Goal: Task Accomplishment & Management: Manage account settings

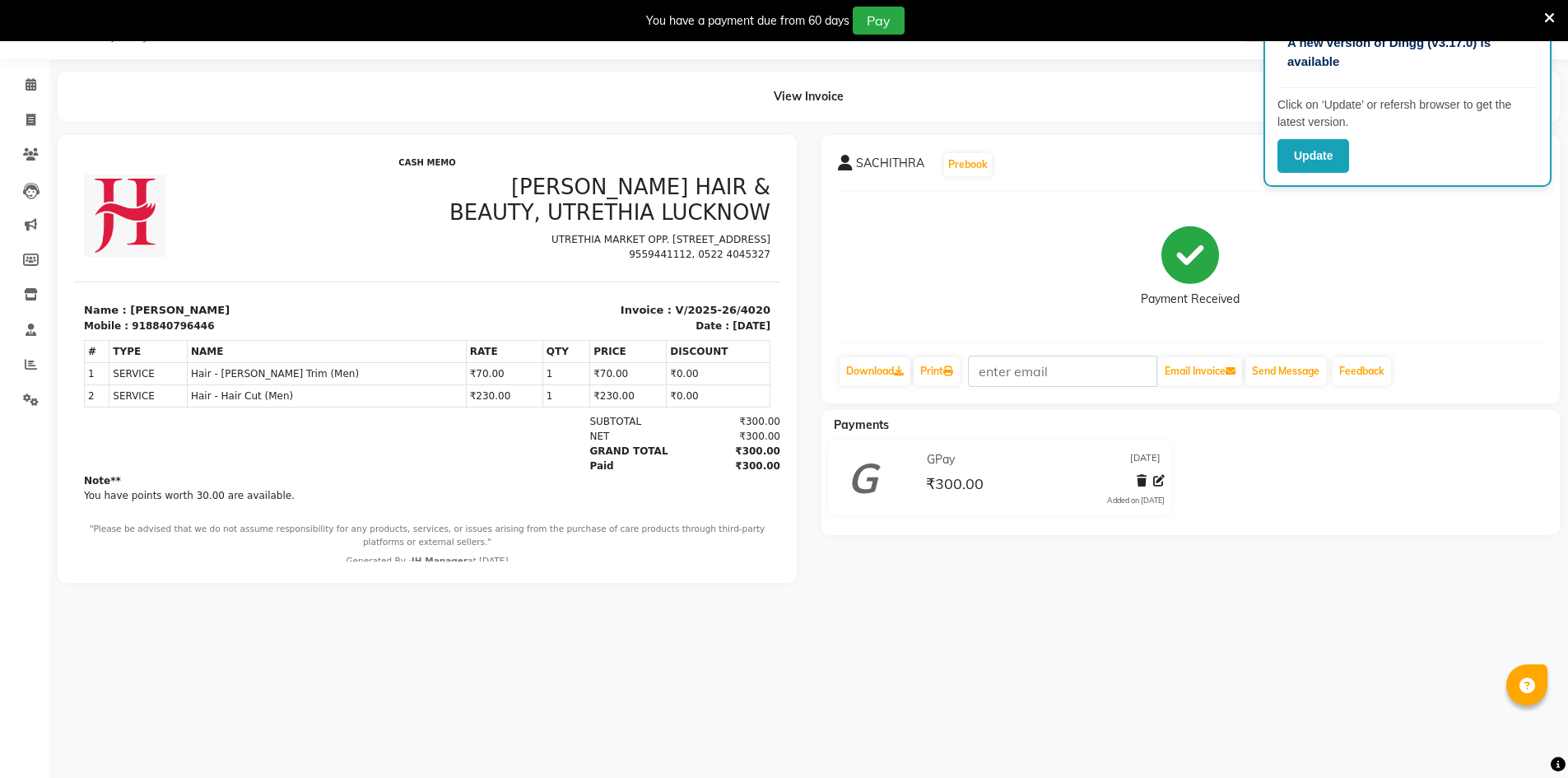
scroll to position [41, 0]
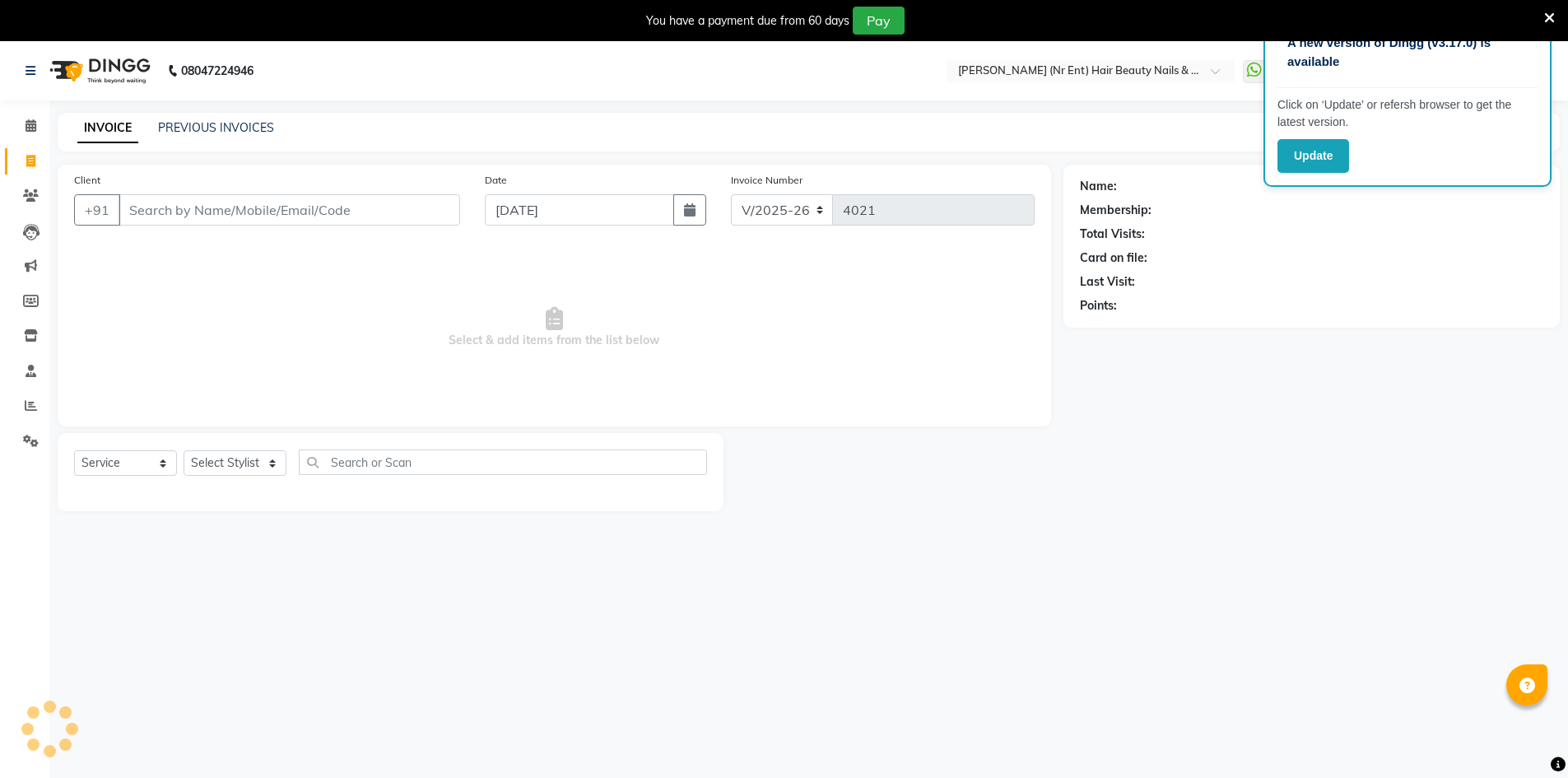
select select "640"
select select "service"
click at [221, 450] on select "Select Stylist" at bounding box center [235, 463] width 103 height 25
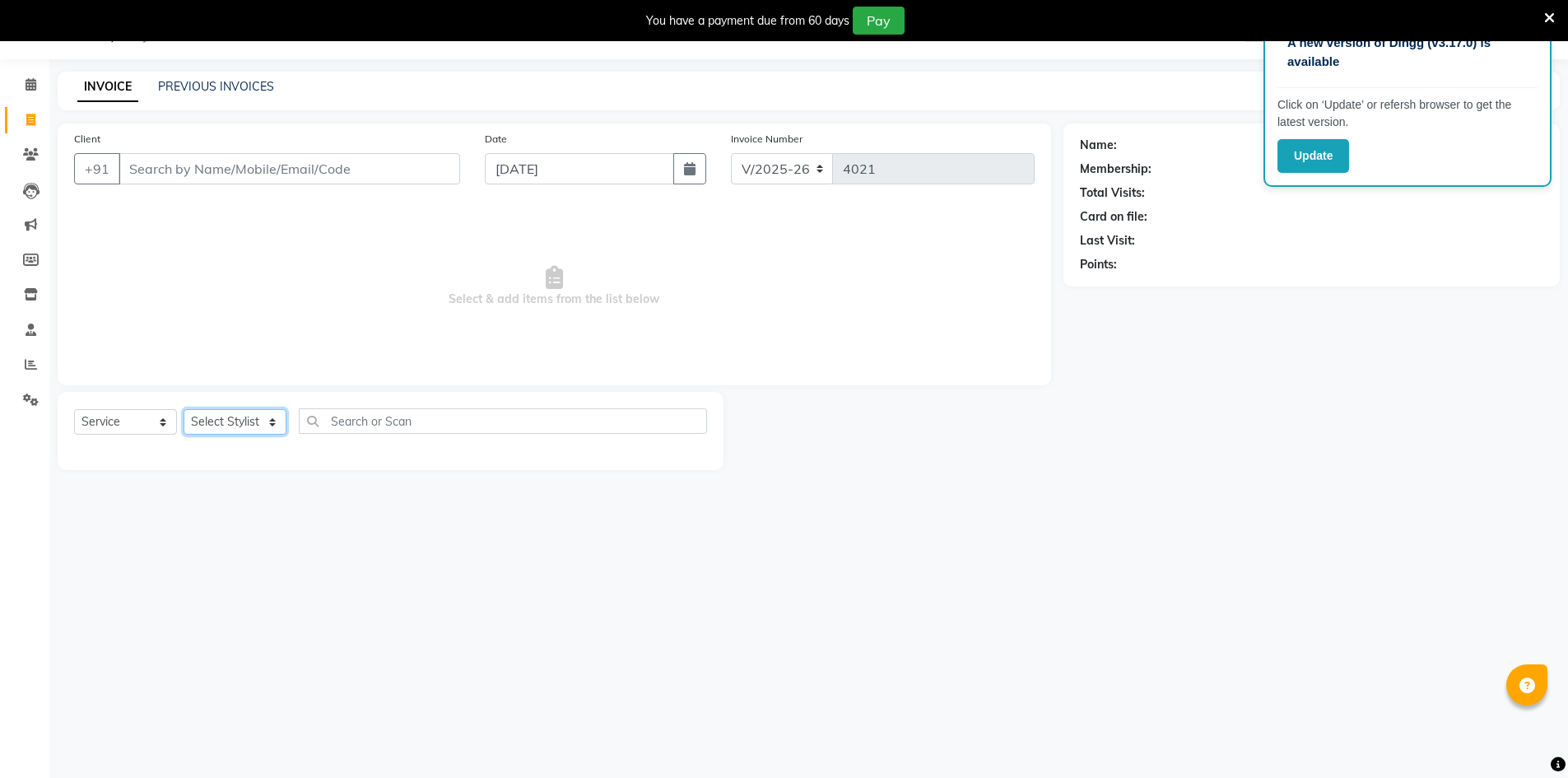
select select "79427"
click at [183, 409] on select "Select Stylist ADNAN ADVANCE ANJALI ANNU B-WAX [PERSON_NAME] JH Manager MEMBERS…" at bounding box center [235, 422] width 103 height 25
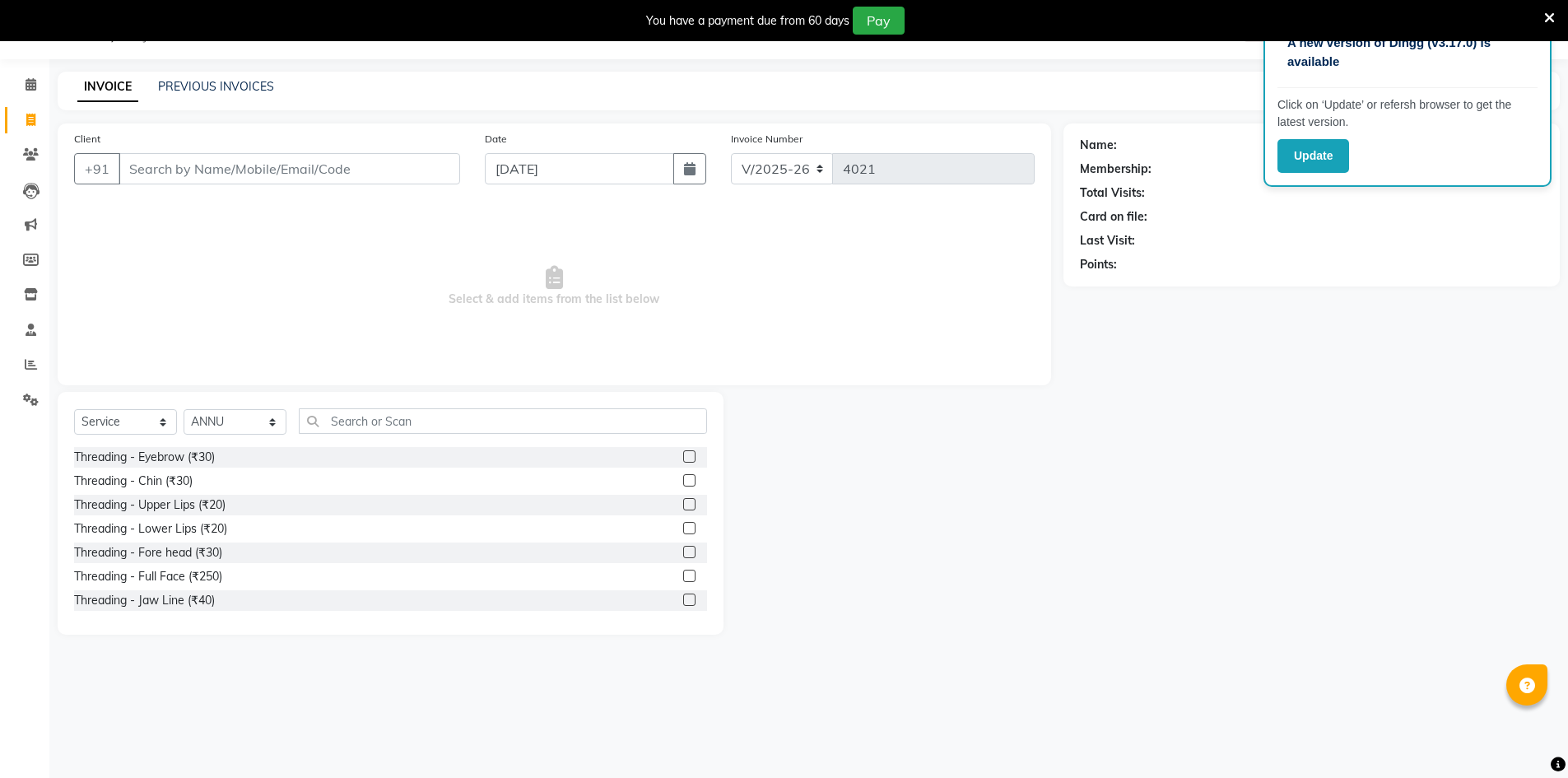
click at [683, 456] on label at bounding box center [689, 456] width 12 height 12
click at [683, 456] on input "checkbox" at bounding box center [688, 457] width 10 height 10
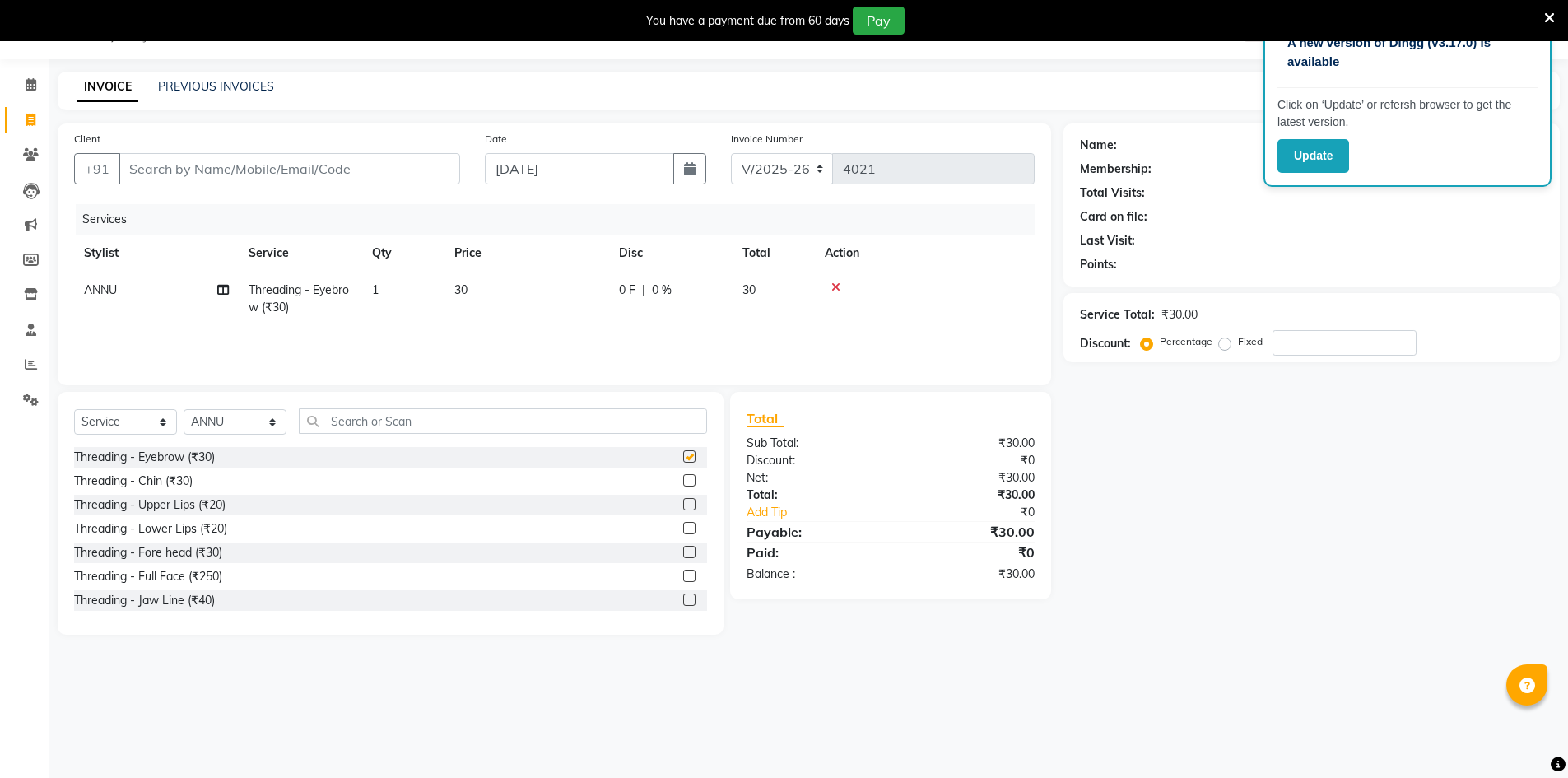
checkbox input "false"
click at [457, 181] on input "Client" at bounding box center [288, 169] width 342 height 32
type input "a"
type input "0"
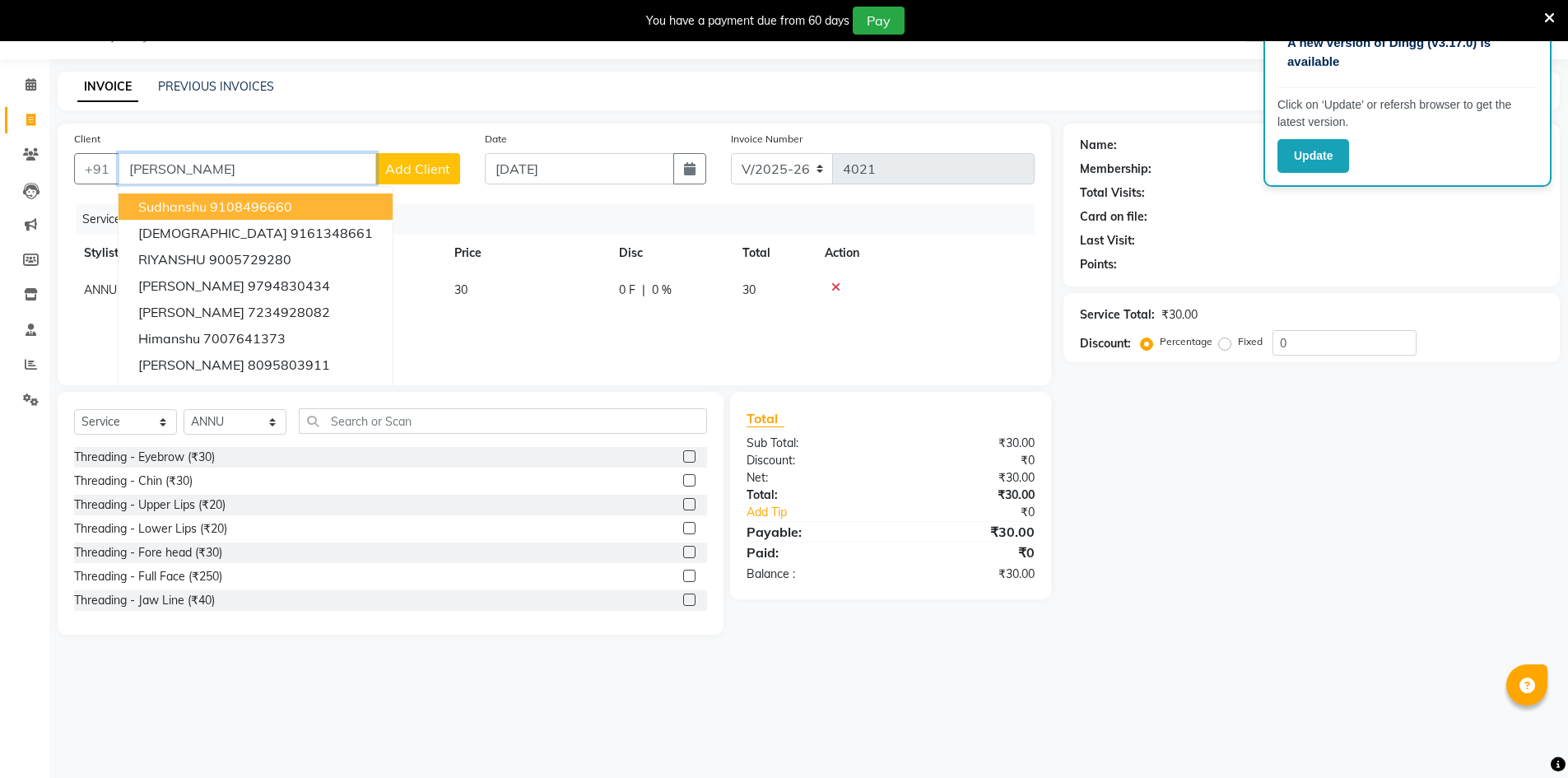
drag, startPoint x: 236, startPoint y: 170, endPoint x: 50, endPoint y: 170, distance: 186.0
click at [50, 170] on div "Client +91 ansh Sudhanshu 9108496660 SHIVANSHU 9161348661 RIYANSHU 9005729280 D…" at bounding box center [555, 379] width 1018 height 511
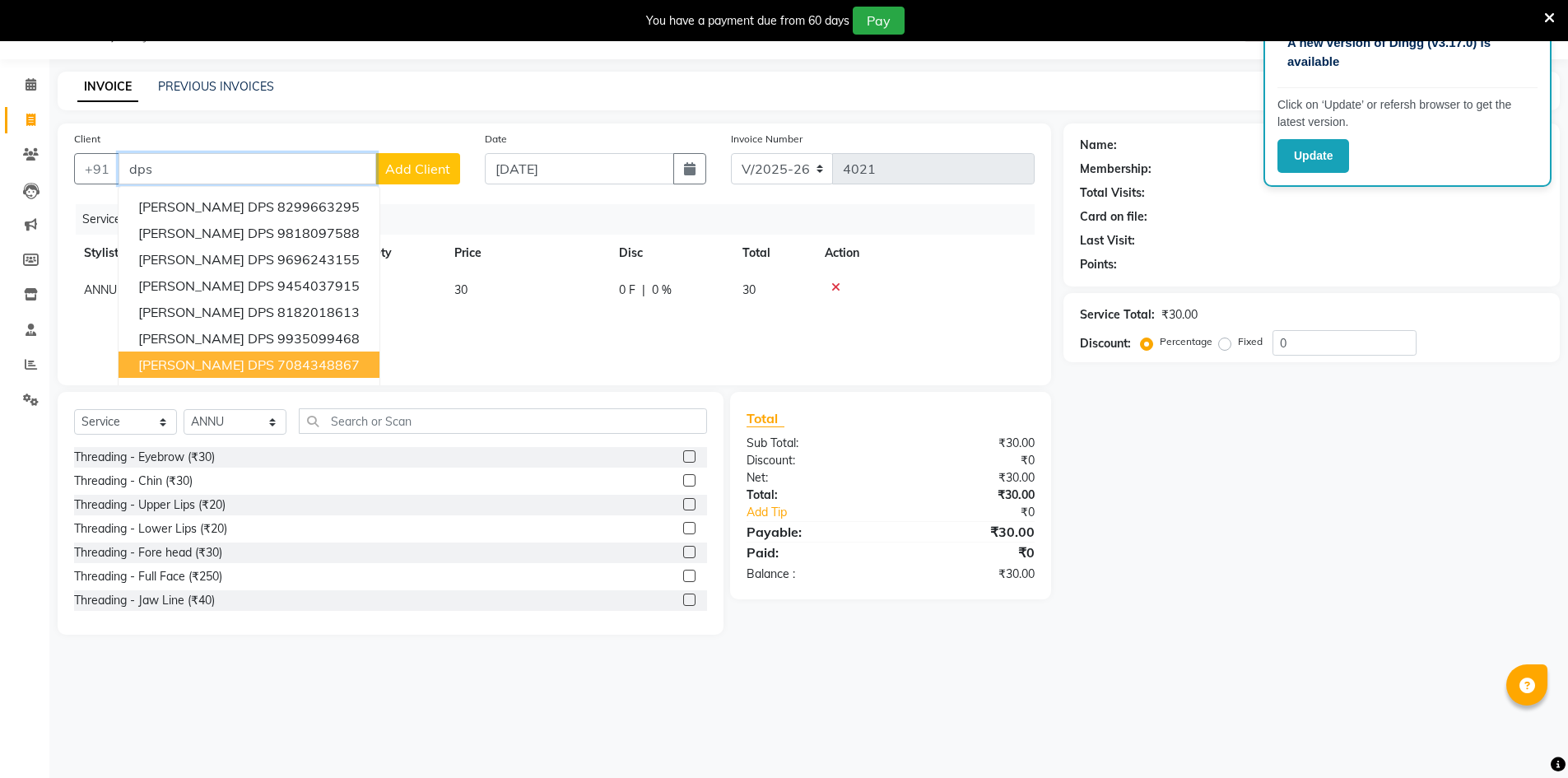
click at [277, 367] on ngb-highlight "7084348867" at bounding box center [318, 365] width 82 height 17
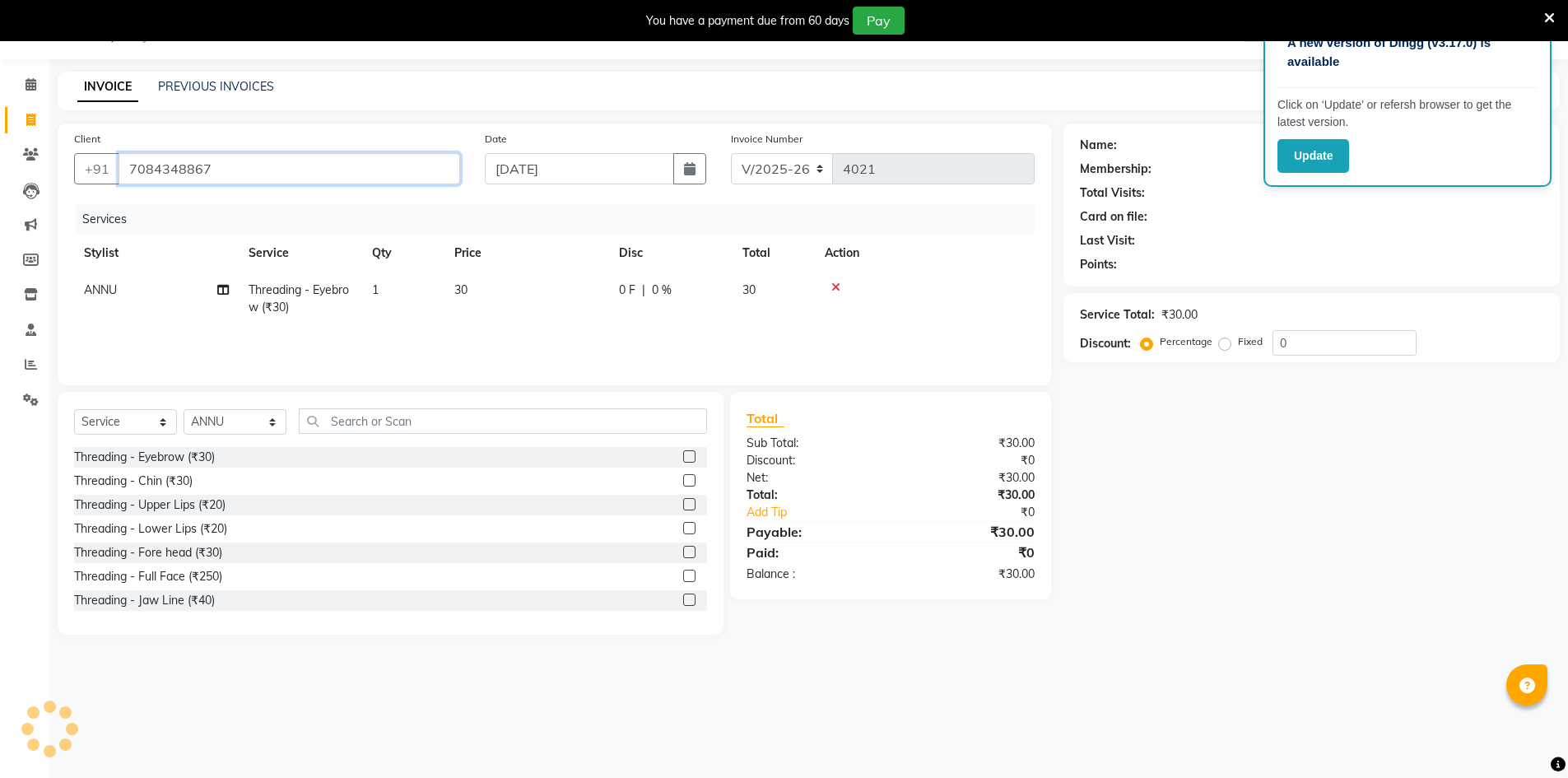
type input "7084348867"
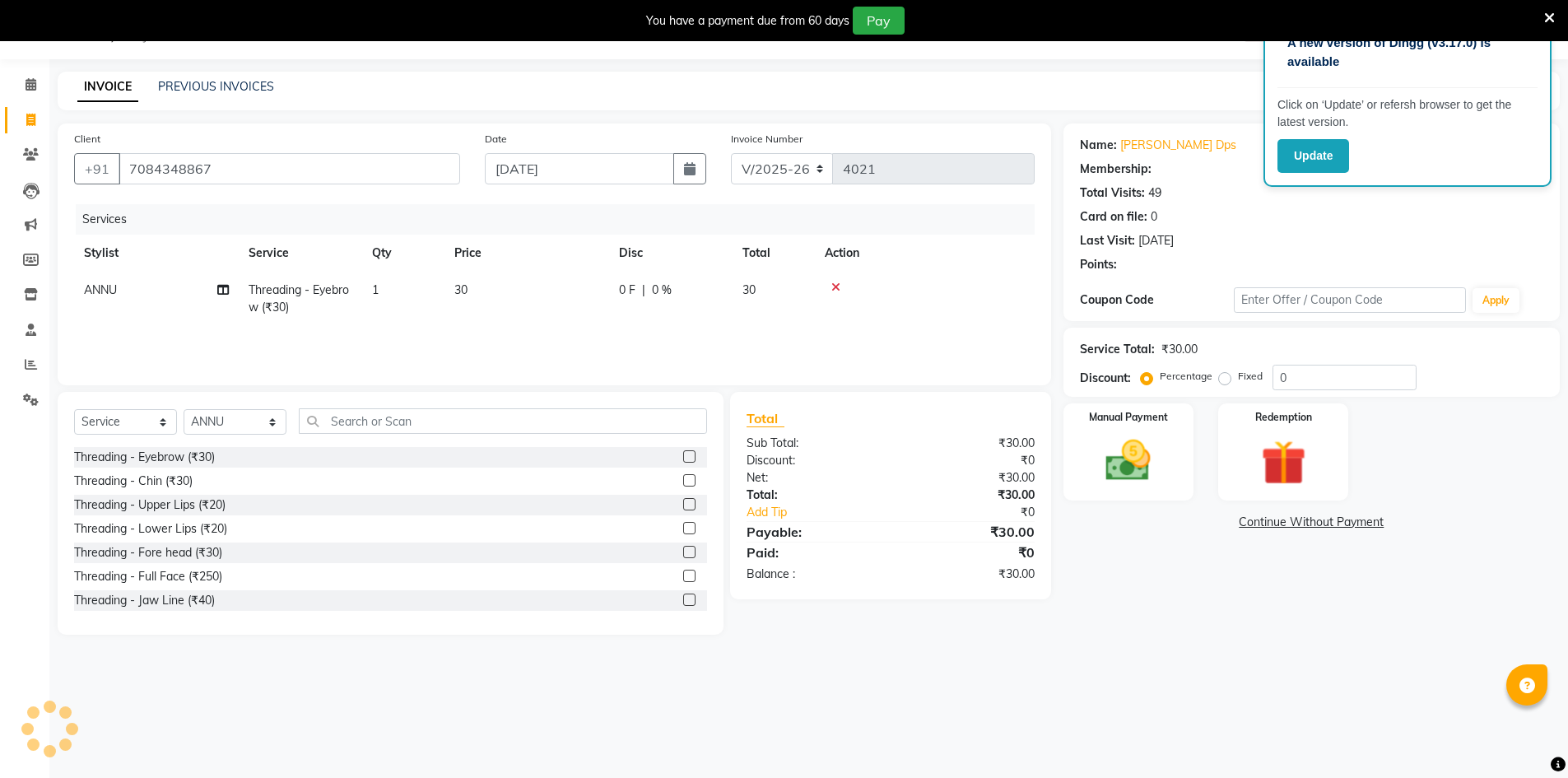
select select "1: Object"
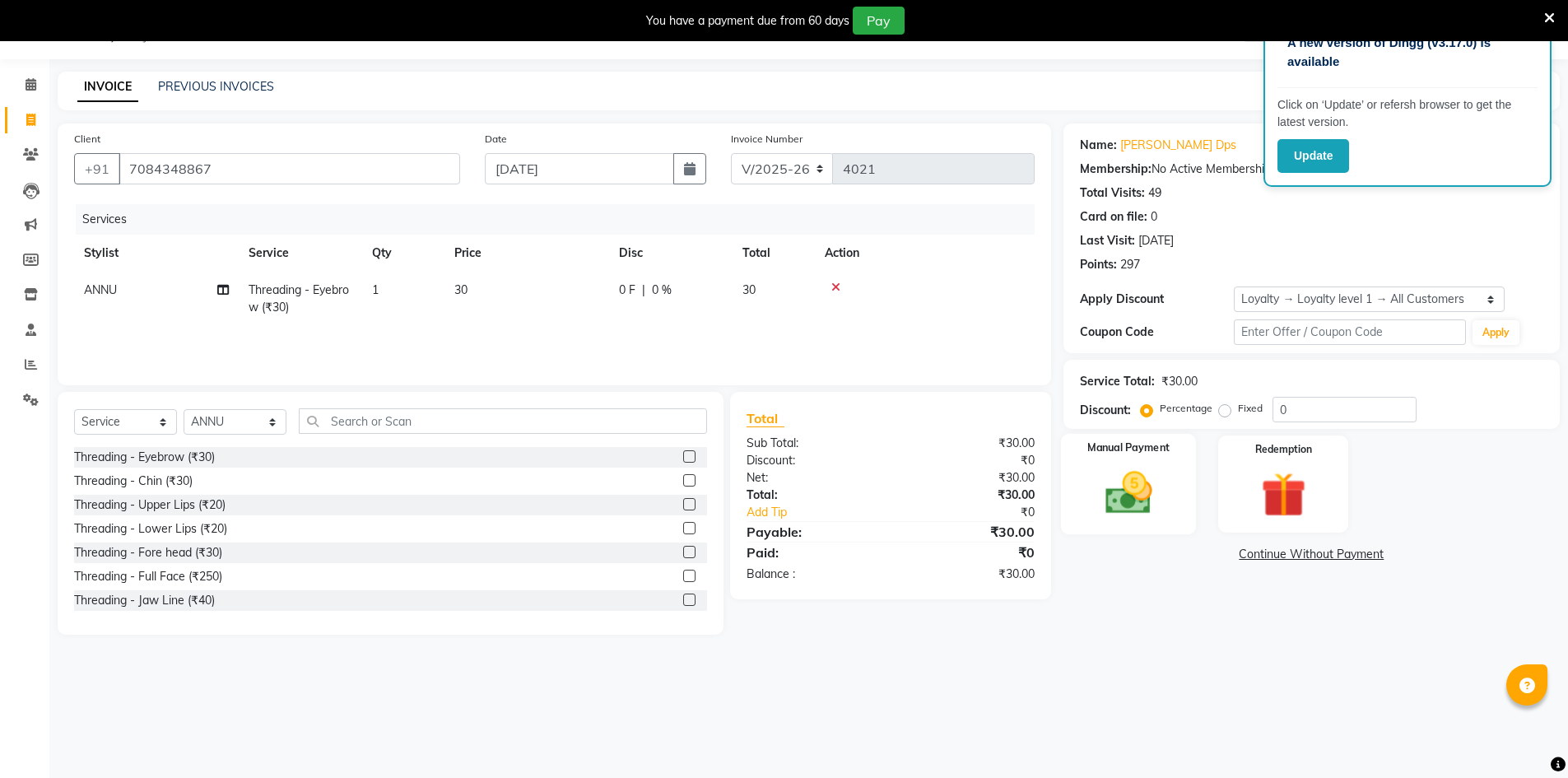
click at [1159, 502] on img at bounding box center [1128, 492] width 75 height 53
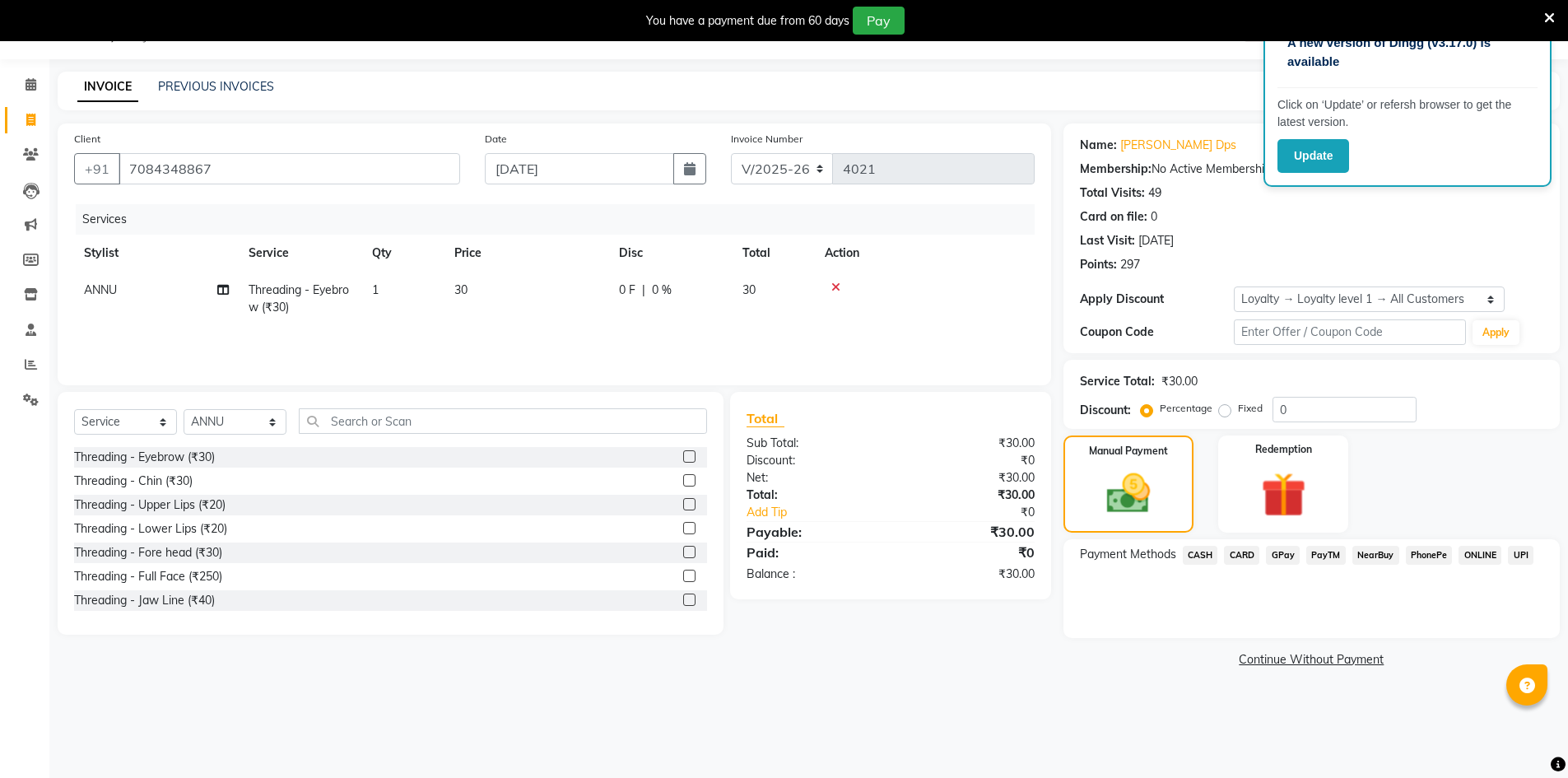
click at [1283, 559] on span "GPay" at bounding box center [1282, 555] width 34 height 19
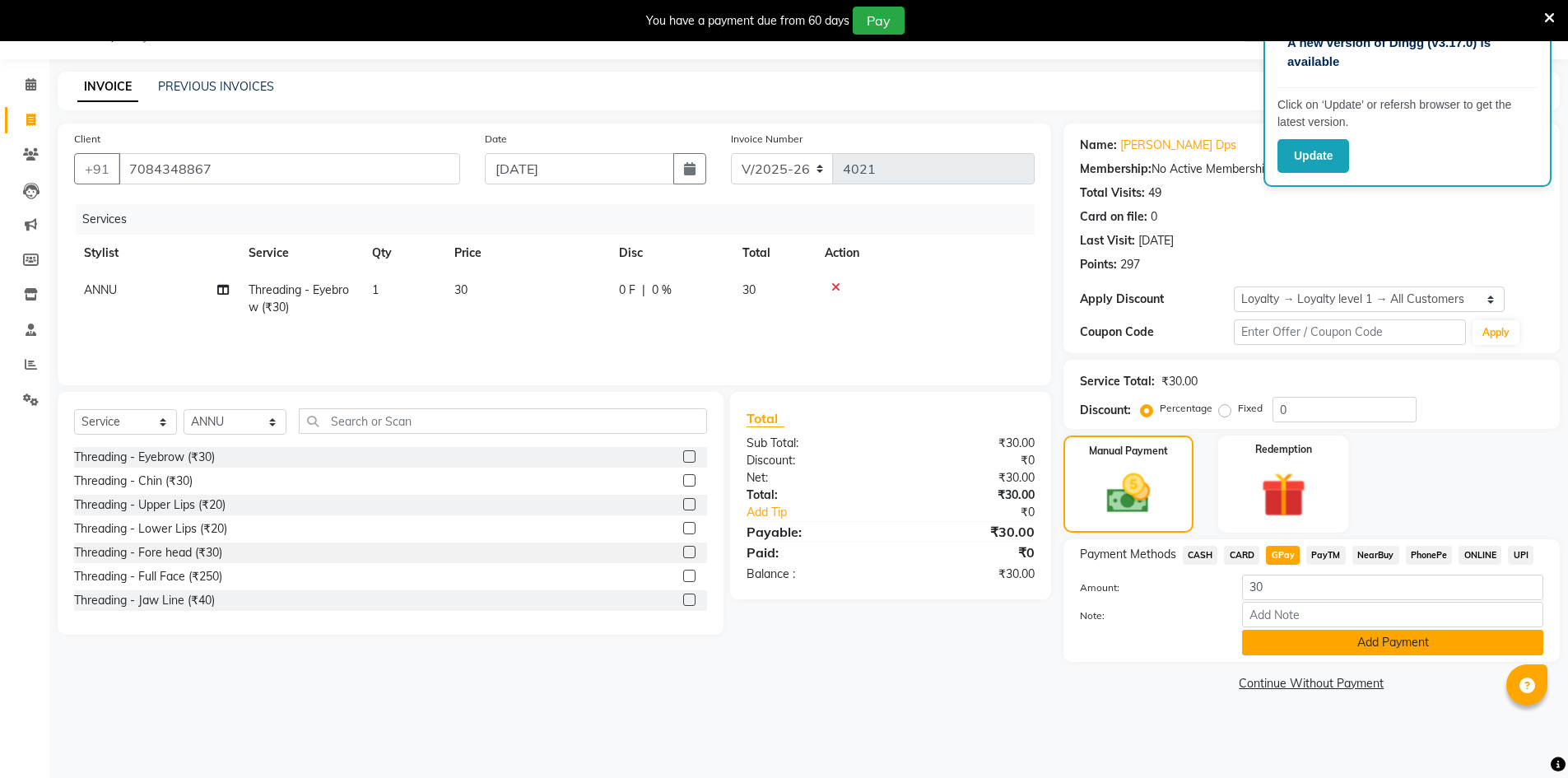
click at [1428, 643] on button "Add Payment" at bounding box center [1393, 642] width 302 height 25
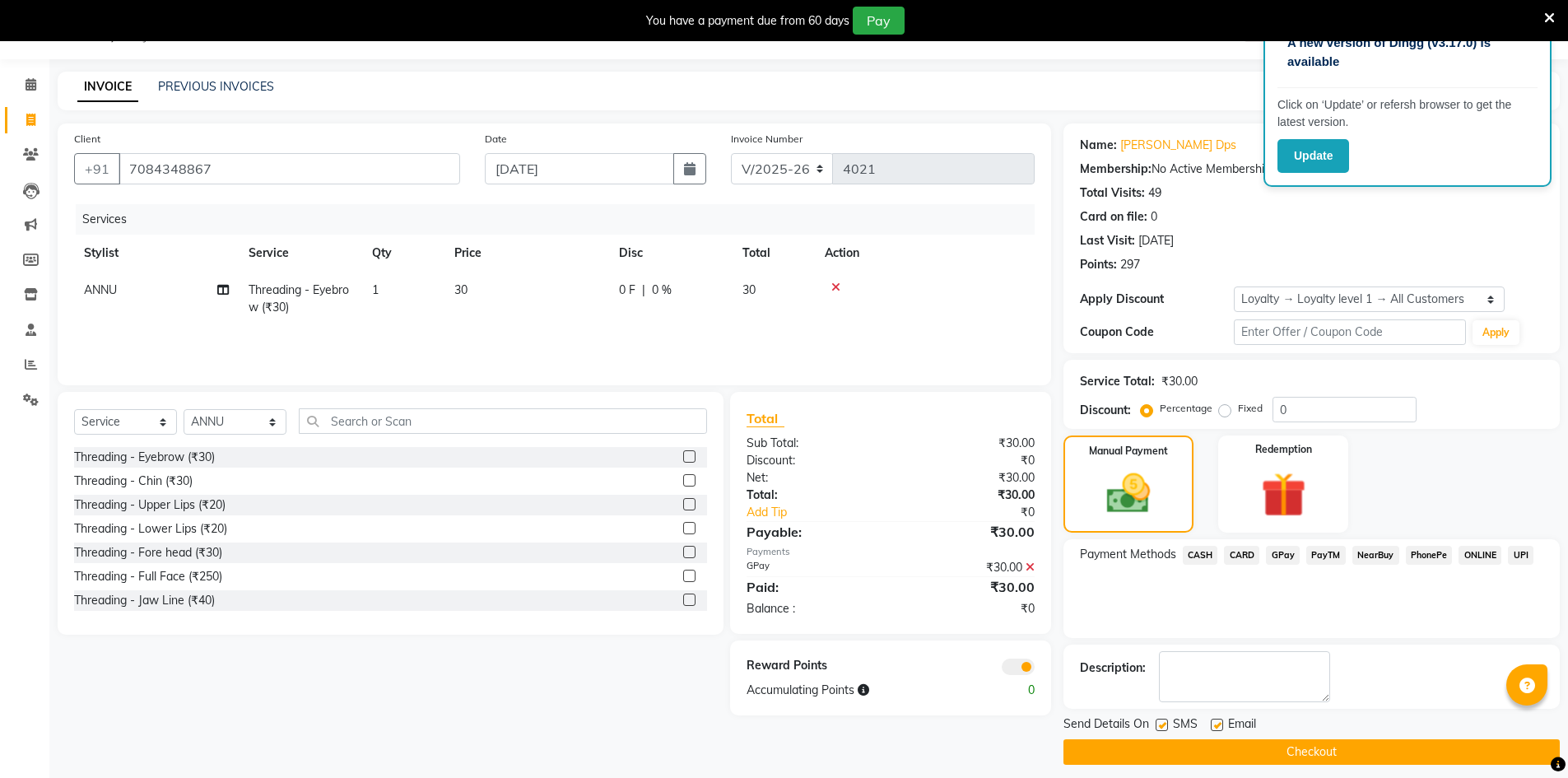
click at [1342, 744] on button "Checkout" at bounding box center [1311, 751] width 496 height 25
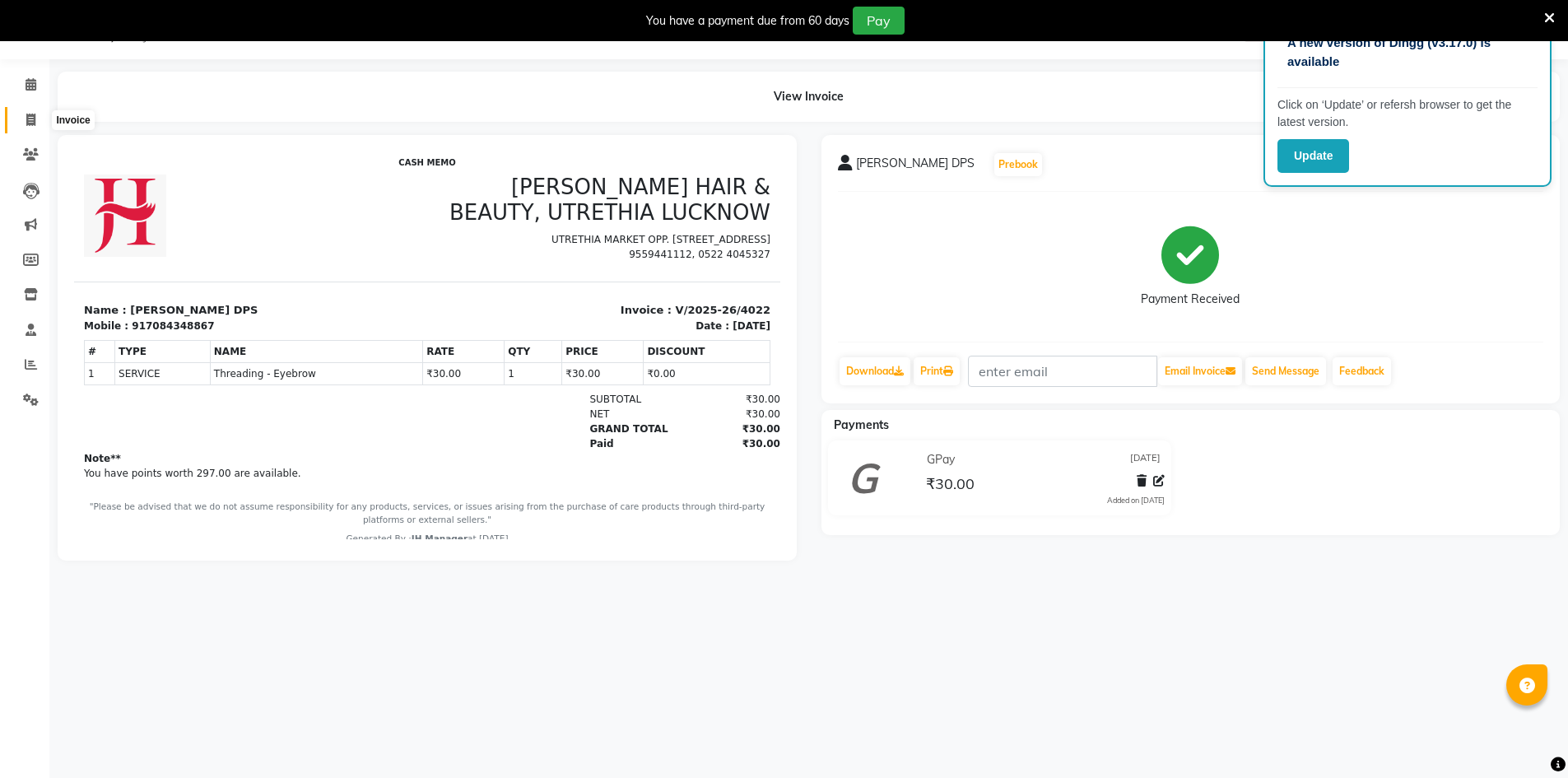
click at [37, 116] on span at bounding box center [31, 120] width 29 height 19
select select "service"
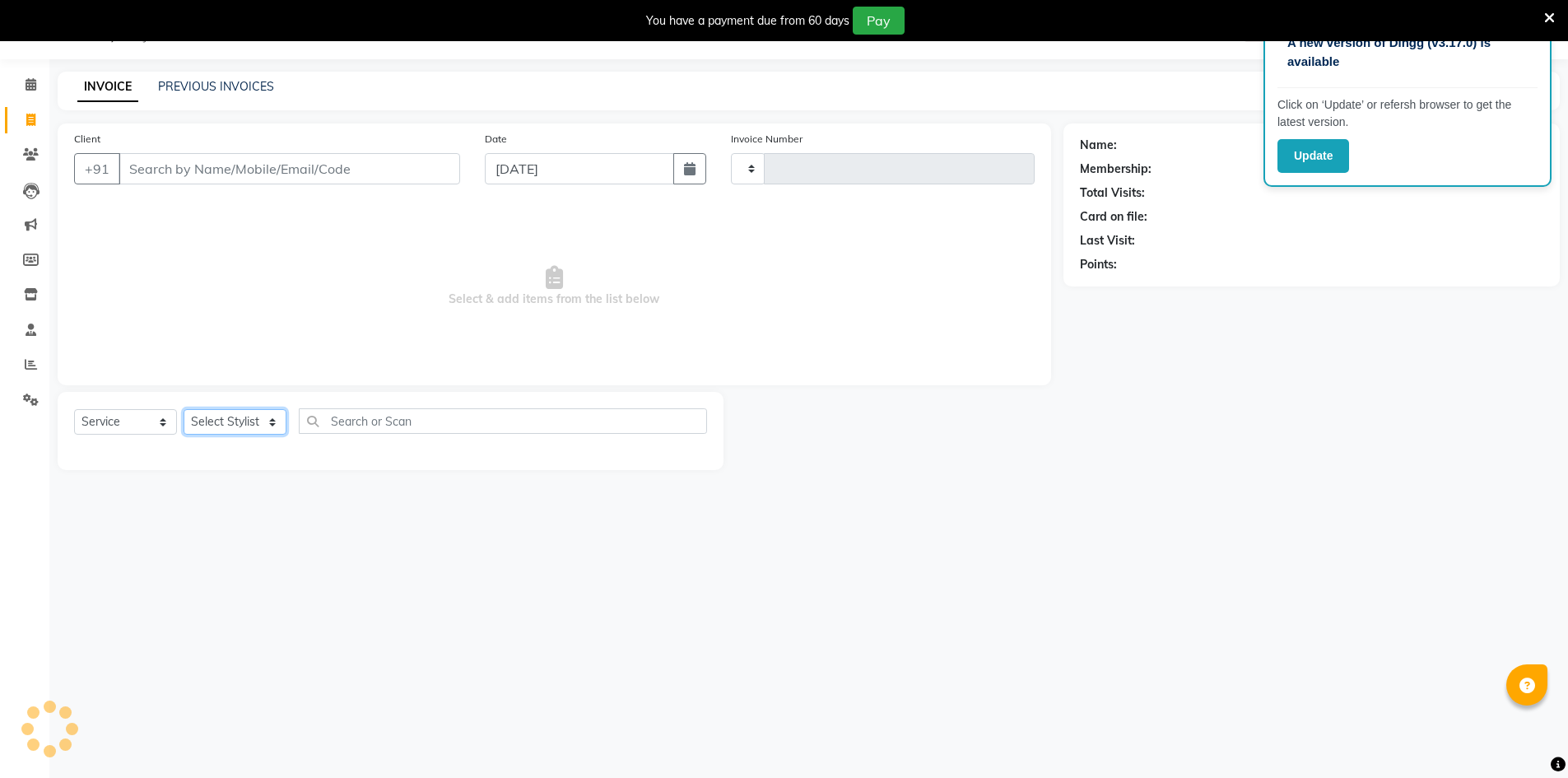
click at [201, 418] on select "Select Stylist" at bounding box center [235, 422] width 103 height 25
type input "4023"
select select "640"
click at [267, 421] on select "Select Stylist" at bounding box center [235, 422] width 103 height 25
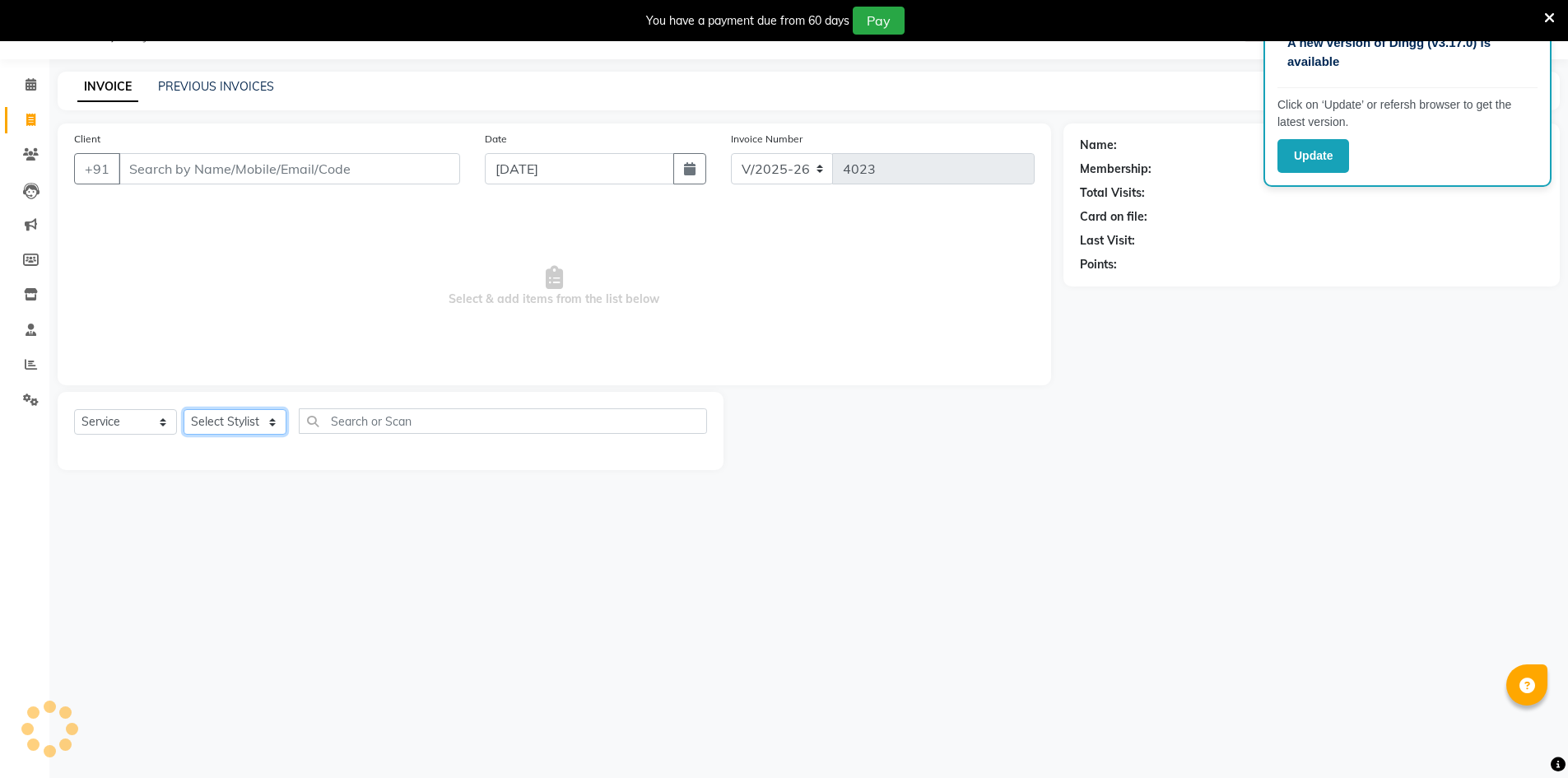
click at [251, 432] on select "Select Stylist" at bounding box center [235, 422] width 103 height 25
click at [255, 429] on select "Select Stylist" at bounding box center [235, 422] width 103 height 25
select select "85504"
click at [183, 409] on select "Select Stylist ADNAN ADVANCE ANJALI ANNU B-WAX [PERSON_NAME] JH Manager MEMBERS…" at bounding box center [235, 422] width 103 height 25
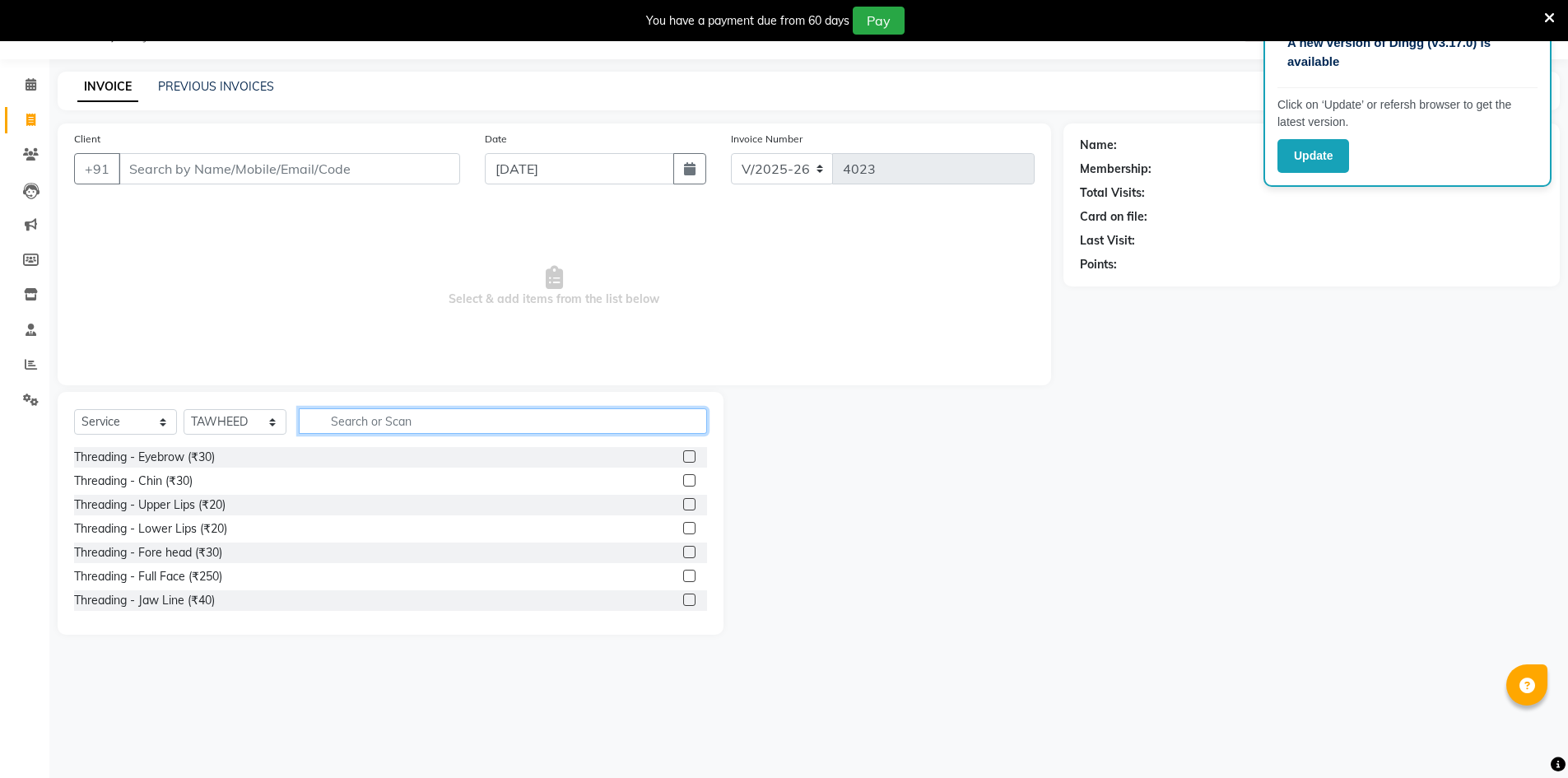
click at [330, 412] on input "text" at bounding box center [503, 421] width 409 height 25
type input "CUT"
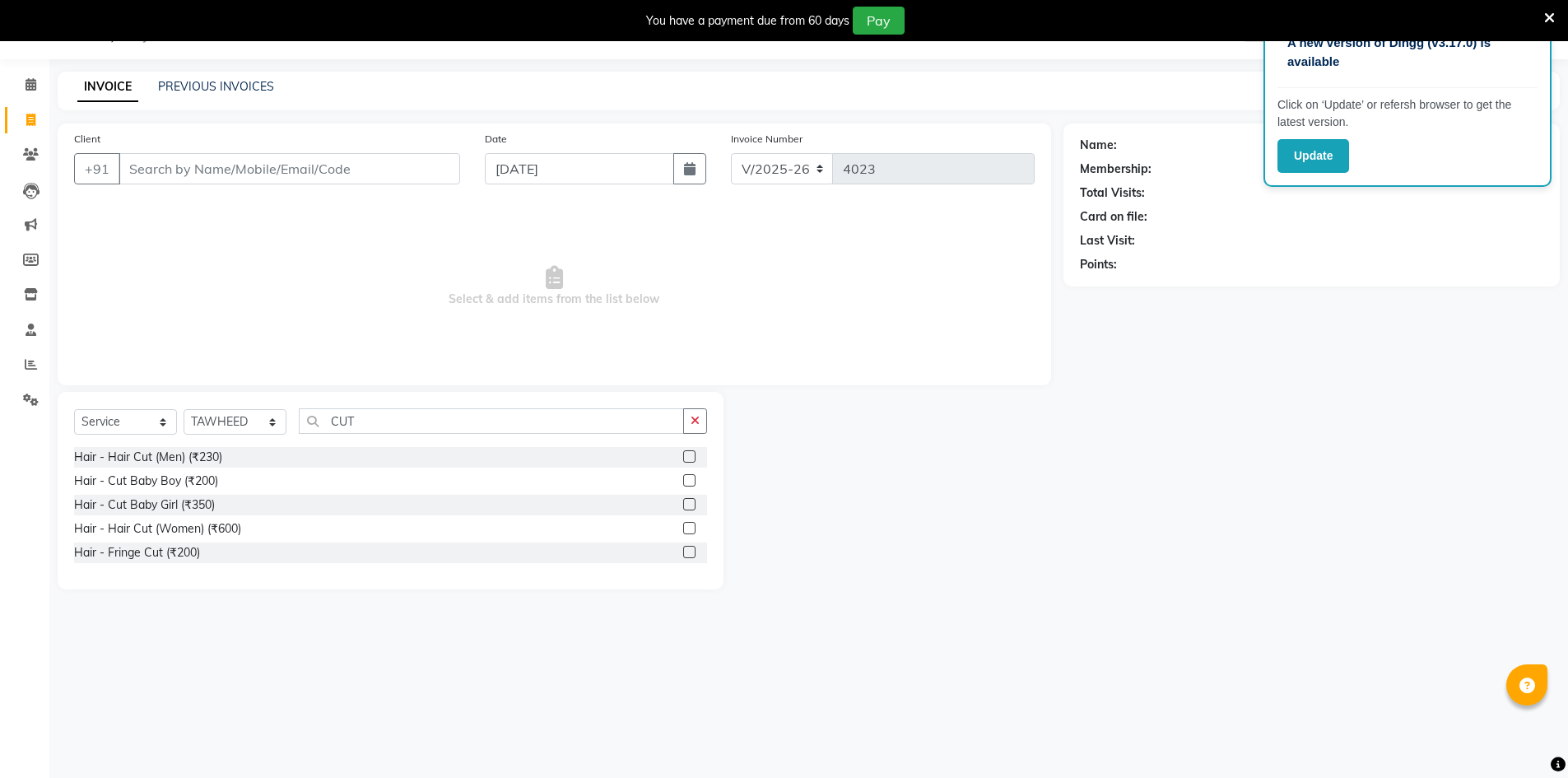
click at [690, 452] on label at bounding box center [689, 456] width 12 height 12
click at [690, 452] on input "checkbox" at bounding box center [688, 457] width 10 height 10
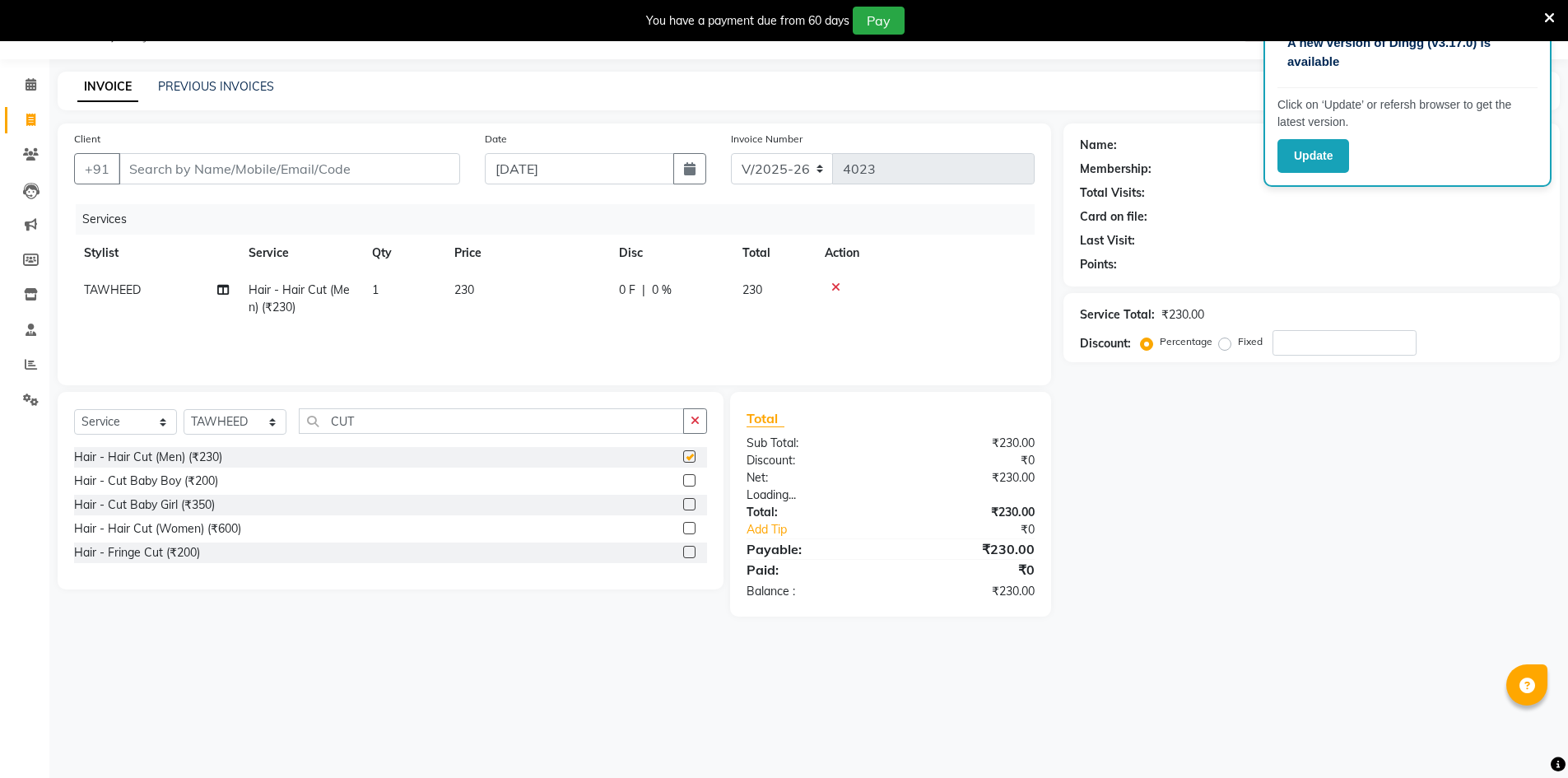
checkbox input "false"
click at [709, 429] on div "Select Service Product Membership Package Voucher Prepaid Gift Card Select Styl…" at bounding box center [391, 490] width 666 height 197
click at [693, 424] on icon "button" at bounding box center [695, 421] width 9 height 11
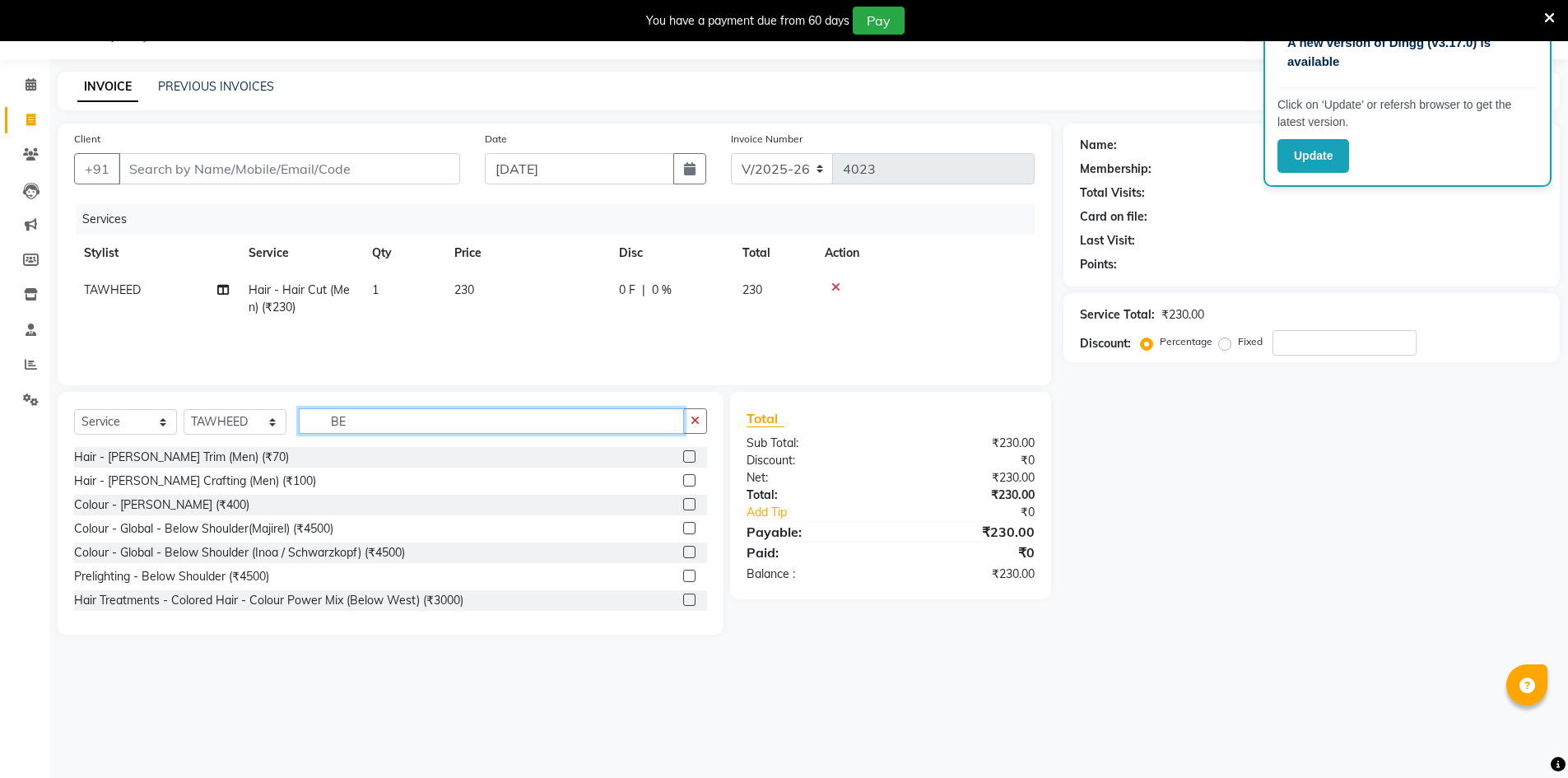
type input "BE"
click at [683, 454] on label at bounding box center [689, 456] width 12 height 12
click at [683, 454] on input "checkbox" at bounding box center [688, 457] width 10 height 10
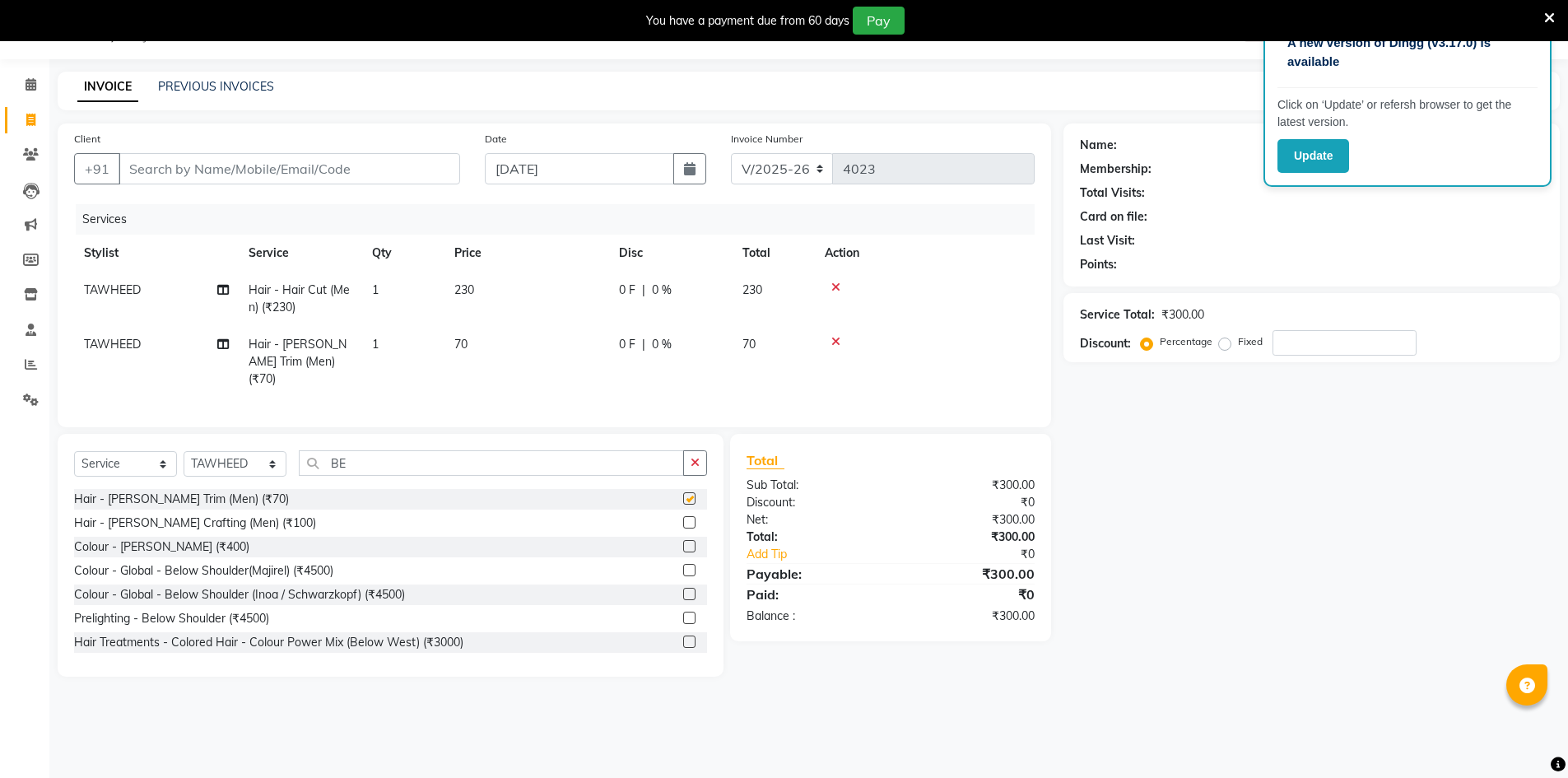
checkbox input "false"
click at [232, 175] on input "Client" at bounding box center [288, 169] width 342 height 32
type input "8"
type input "0"
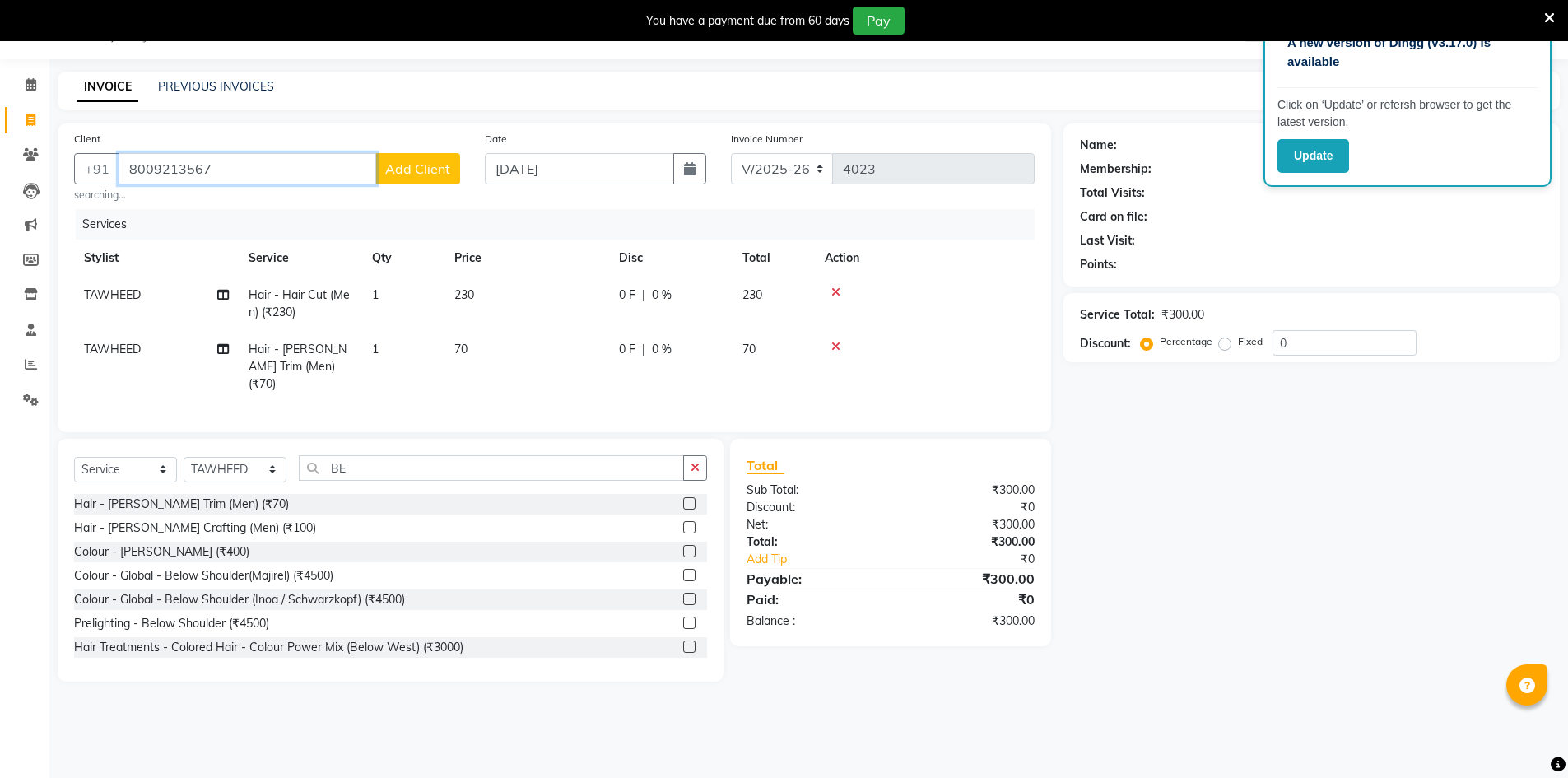
type input "8009213567"
click at [414, 167] on span "Add Client" at bounding box center [418, 168] width 65 height 17
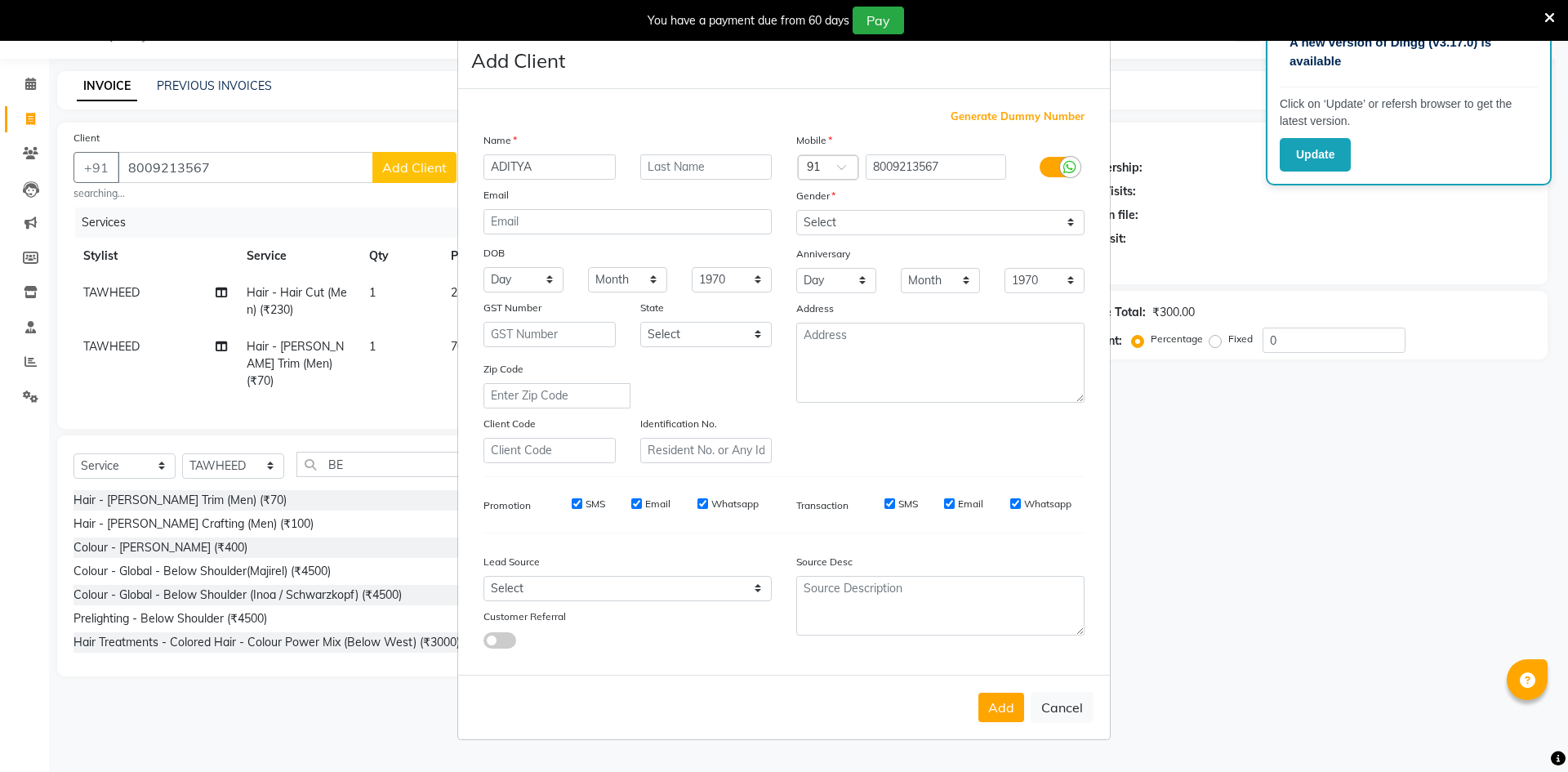
type input "ADITYA"
click at [818, 222] on select "Select [DEMOGRAPHIC_DATA] [DEMOGRAPHIC_DATA] Other Prefer Not To Say" at bounding box center [940, 222] width 288 height 25
select select "[DEMOGRAPHIC_DATA]"
click at [796, 210] on select "Select [DEMOGRAPHIC_DATA] [DEMOGRAPHIC_DATA] Other Prefer Not To Say" at bounding box center [940, 222] width 288 height 25
click at [1000, 711] on button "Add" at bounding box center [1002, 707] width 46 height 30
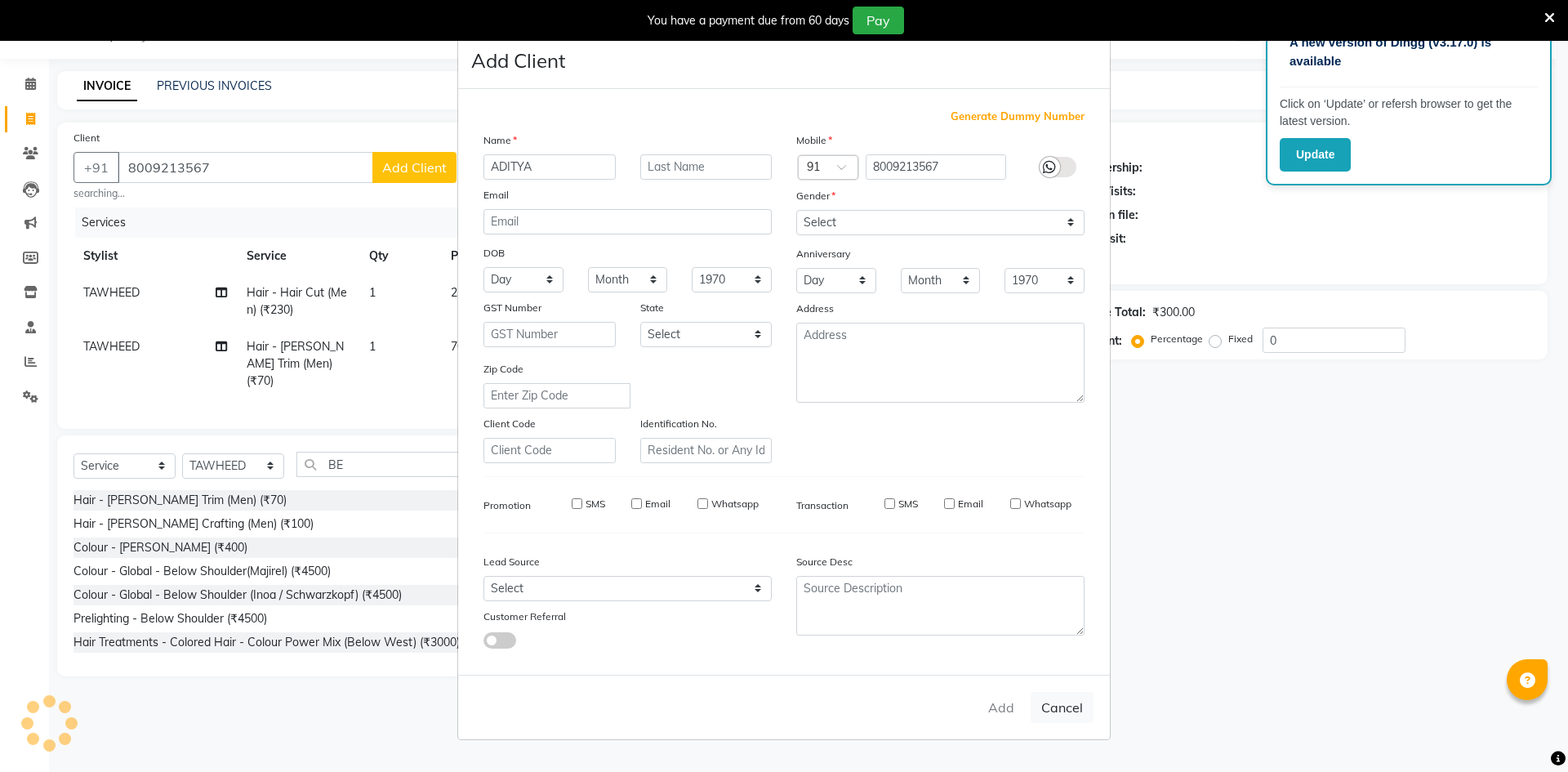
select select
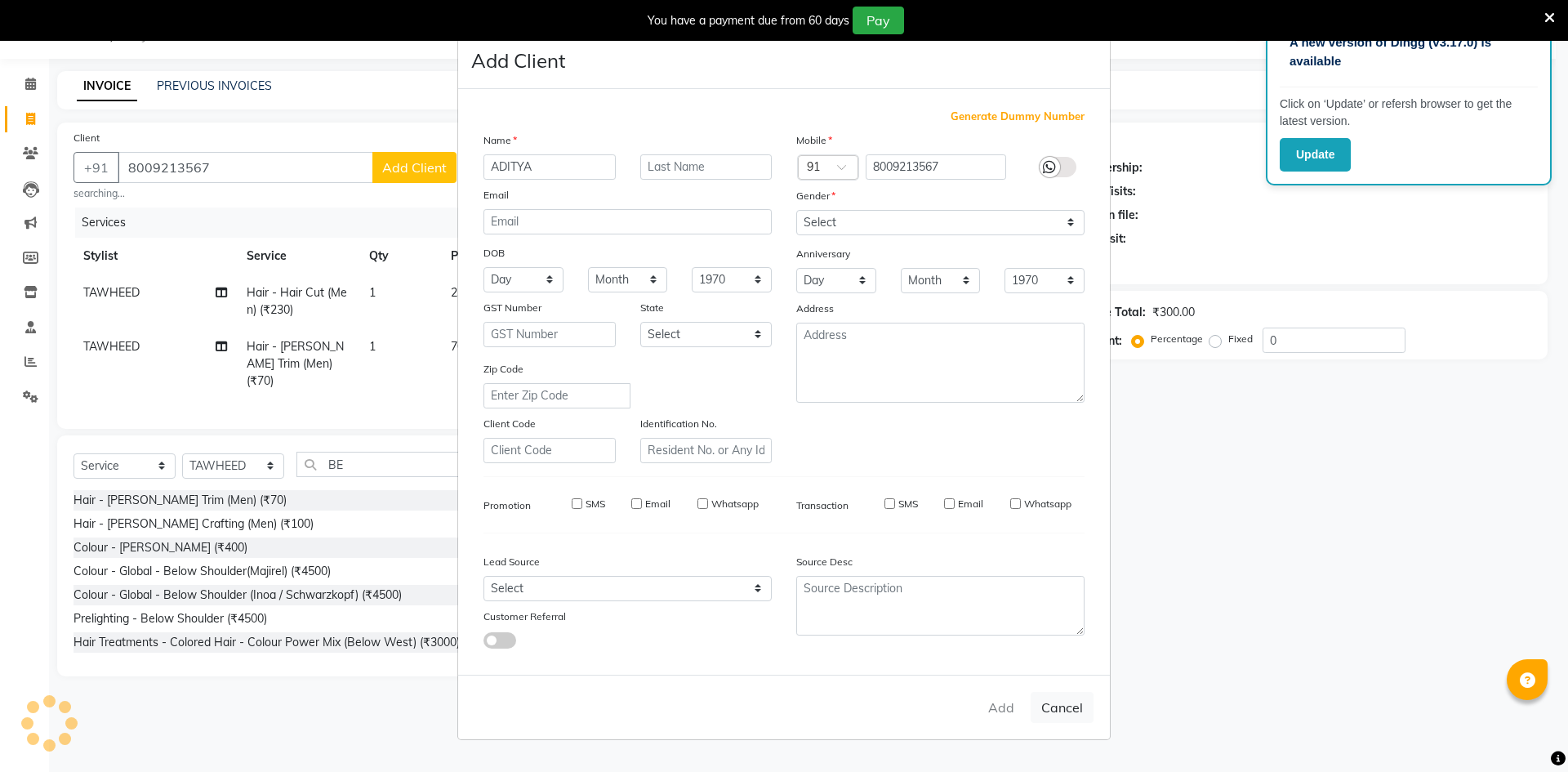
select select
checkbox input "false"
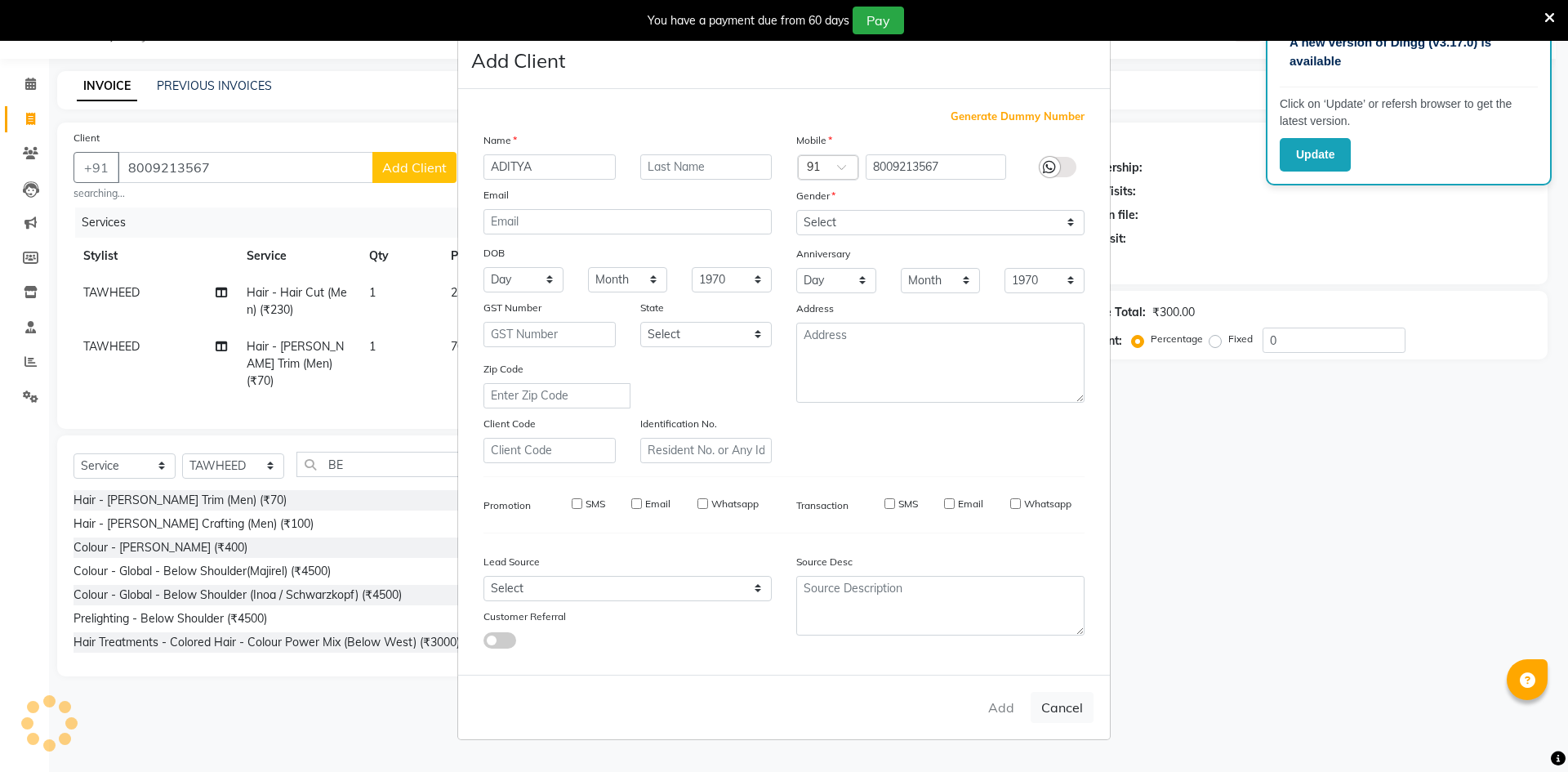
checkbox input "false"
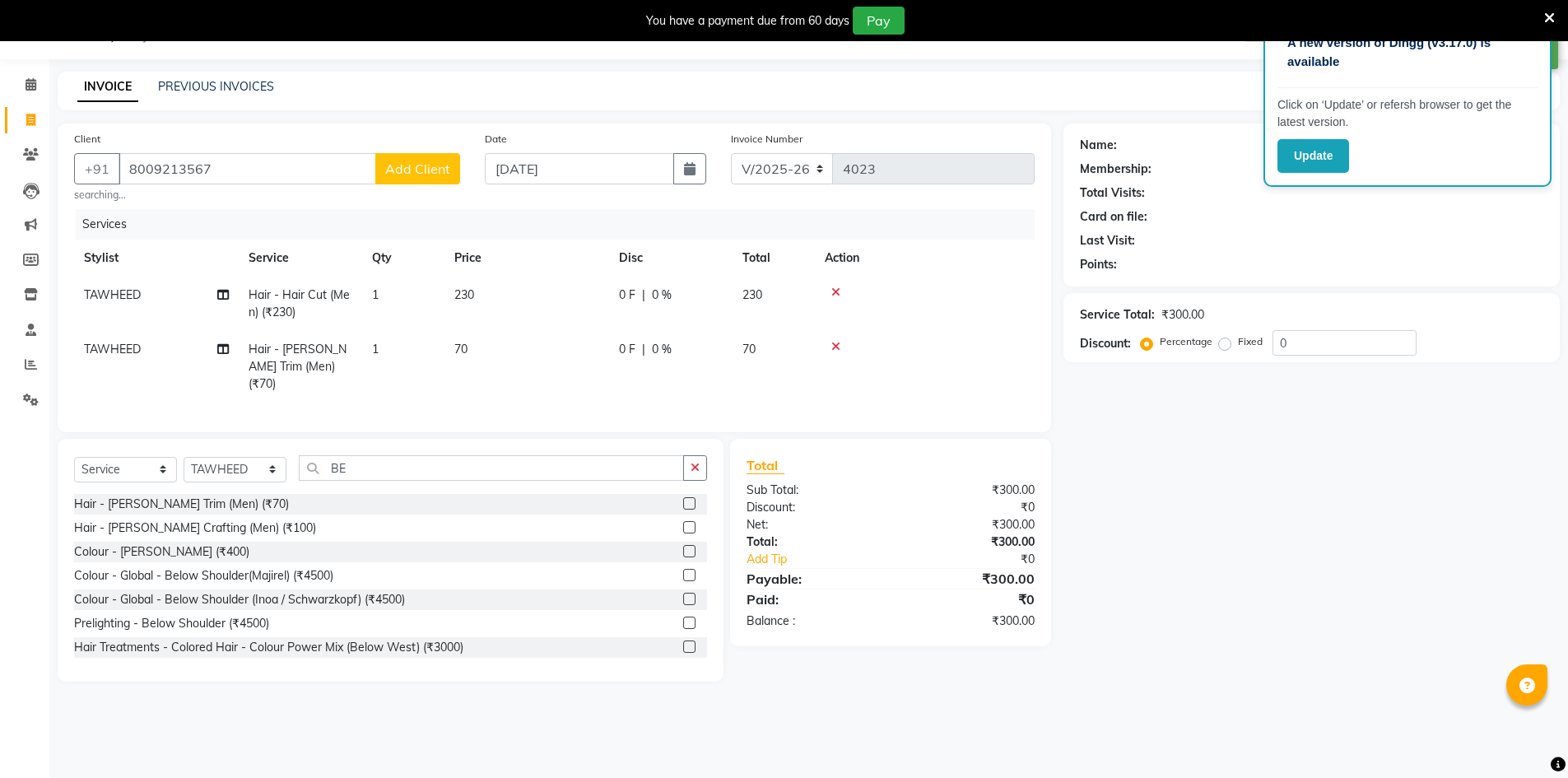
click at [415, 173] on span "Add Client" at bounding box center [418, 168] width 65 height 17
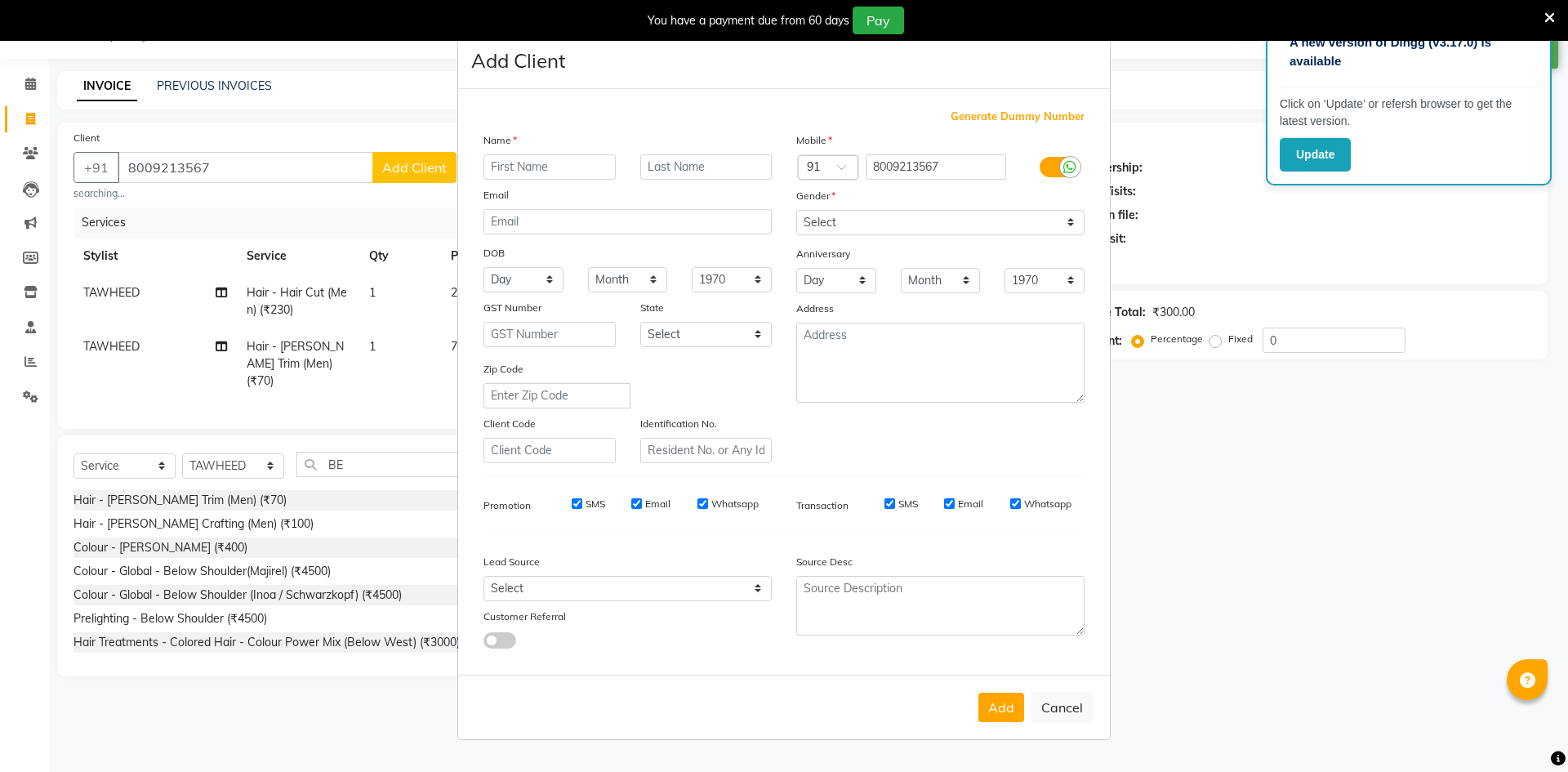
click at [564, 174] on input "text" at bounding box center [549, 166] width 132 height 25
type input "ADITYA"
click at [873, 211] on select "Select [DEMOGRAPHIC_DATA] [DEMOGRAPHIC_DATA] Other Prefer Not To Say" at bounding box center [940, 222] width 288 height 25
select select "[DEMOGRAPHIC_DATA]"
click at [796, 210] on select "Select [DEMOGRAPHIC_DATA] [DEMOGRAPHIC_DATA] Other Prefer Not To Say" at bounding box center [940, 222] width 288 height 25
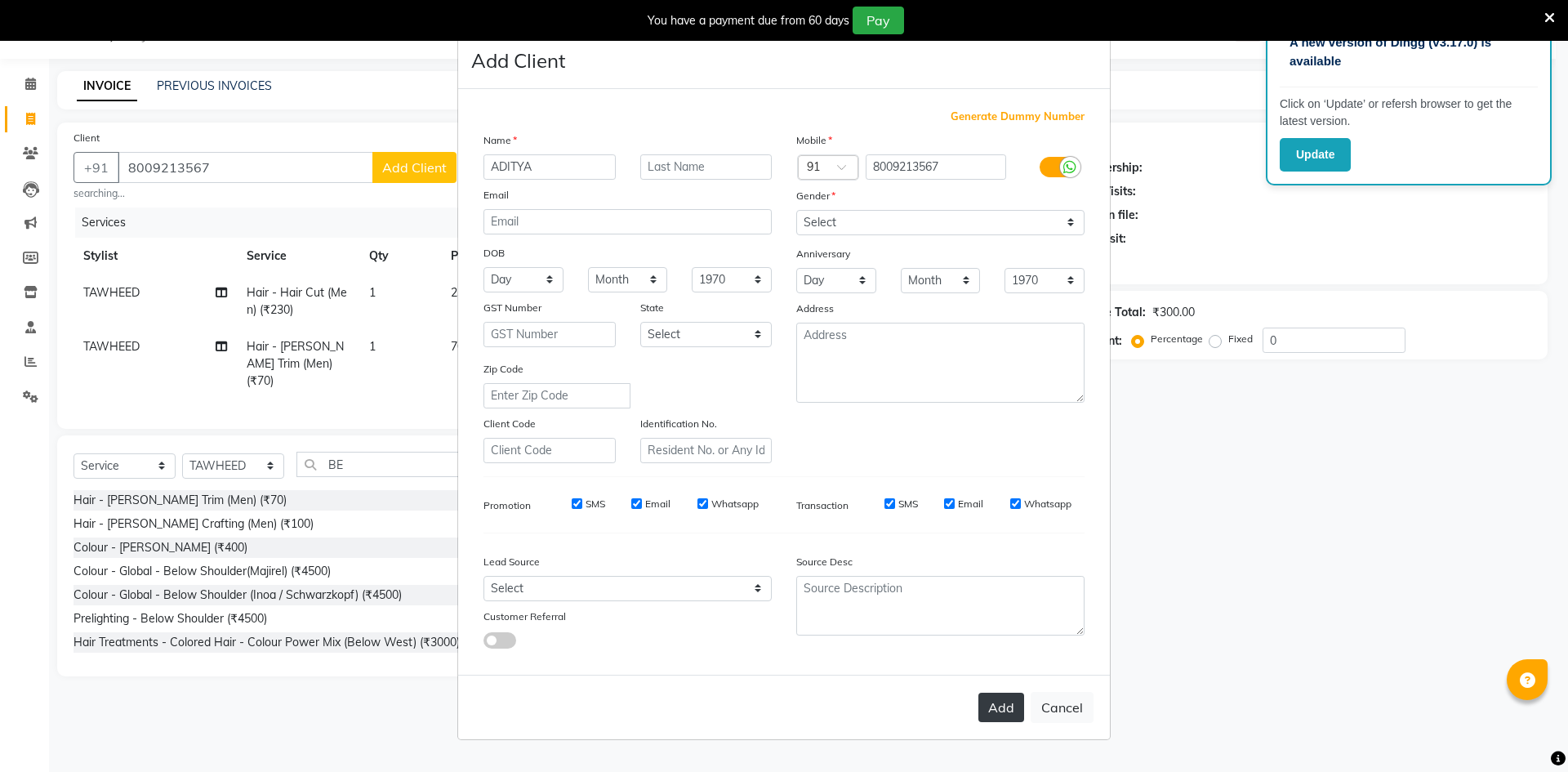
click at [992, 699] on button "Add" at bounding box center [1002, 707] width 46 height 30
click at [1005, 711] on button "Add" at bounding box center [1002, 707] width 46 height 30
click at [1065, 714] on button "Cancel" at bounding box center [1062, 707] width 63 height 31
select select
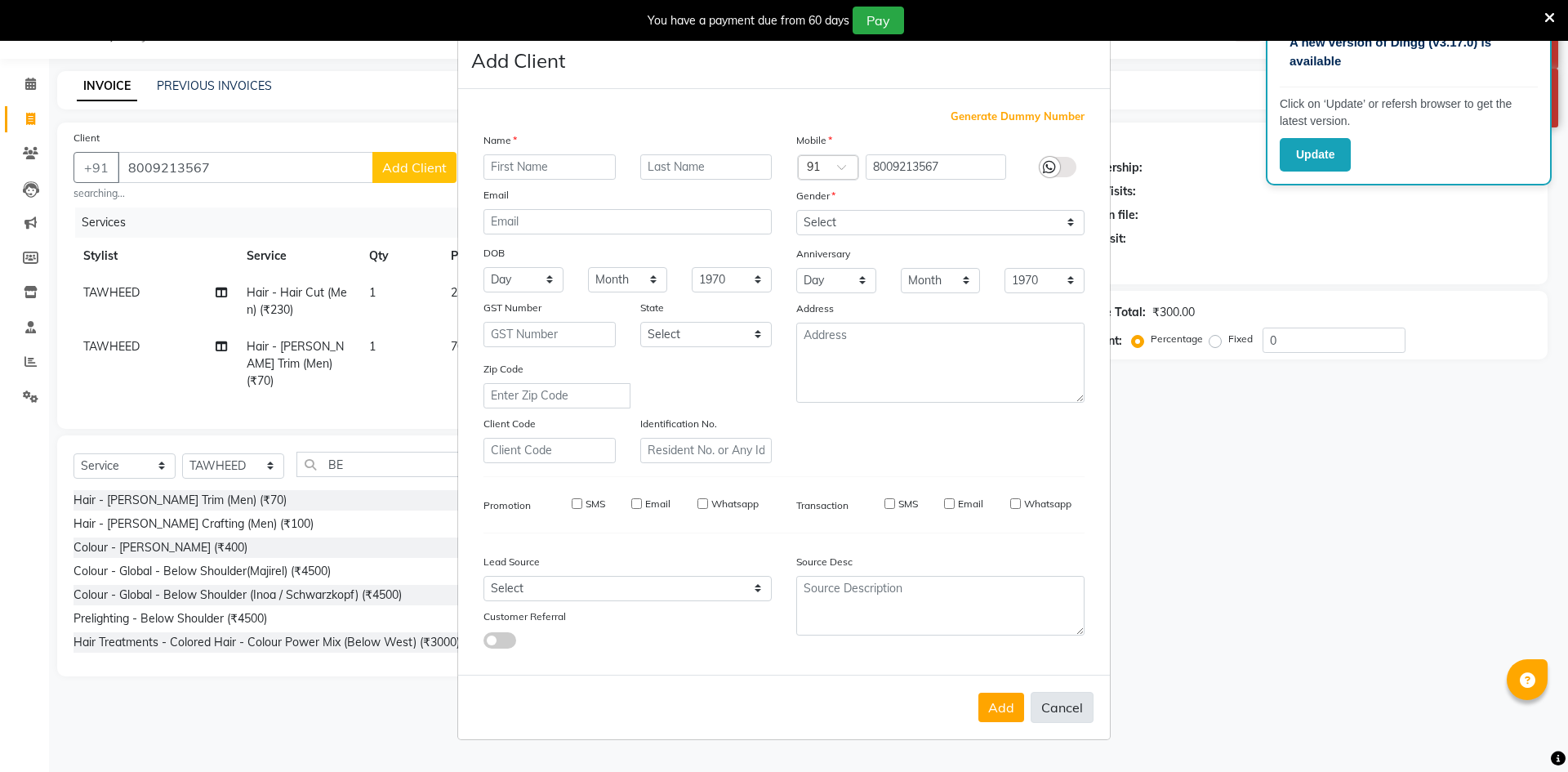
select select
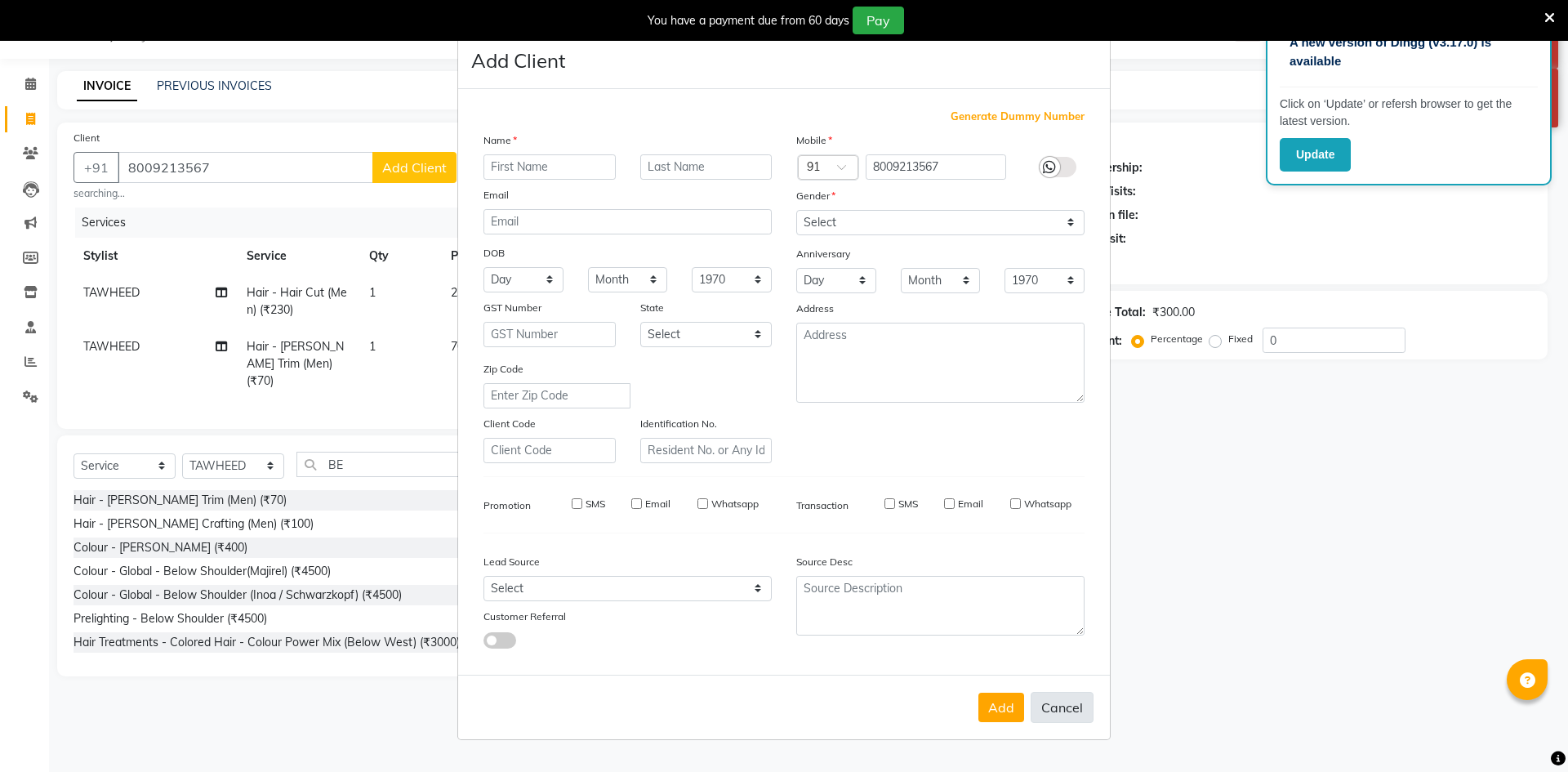
checkbox input "false"
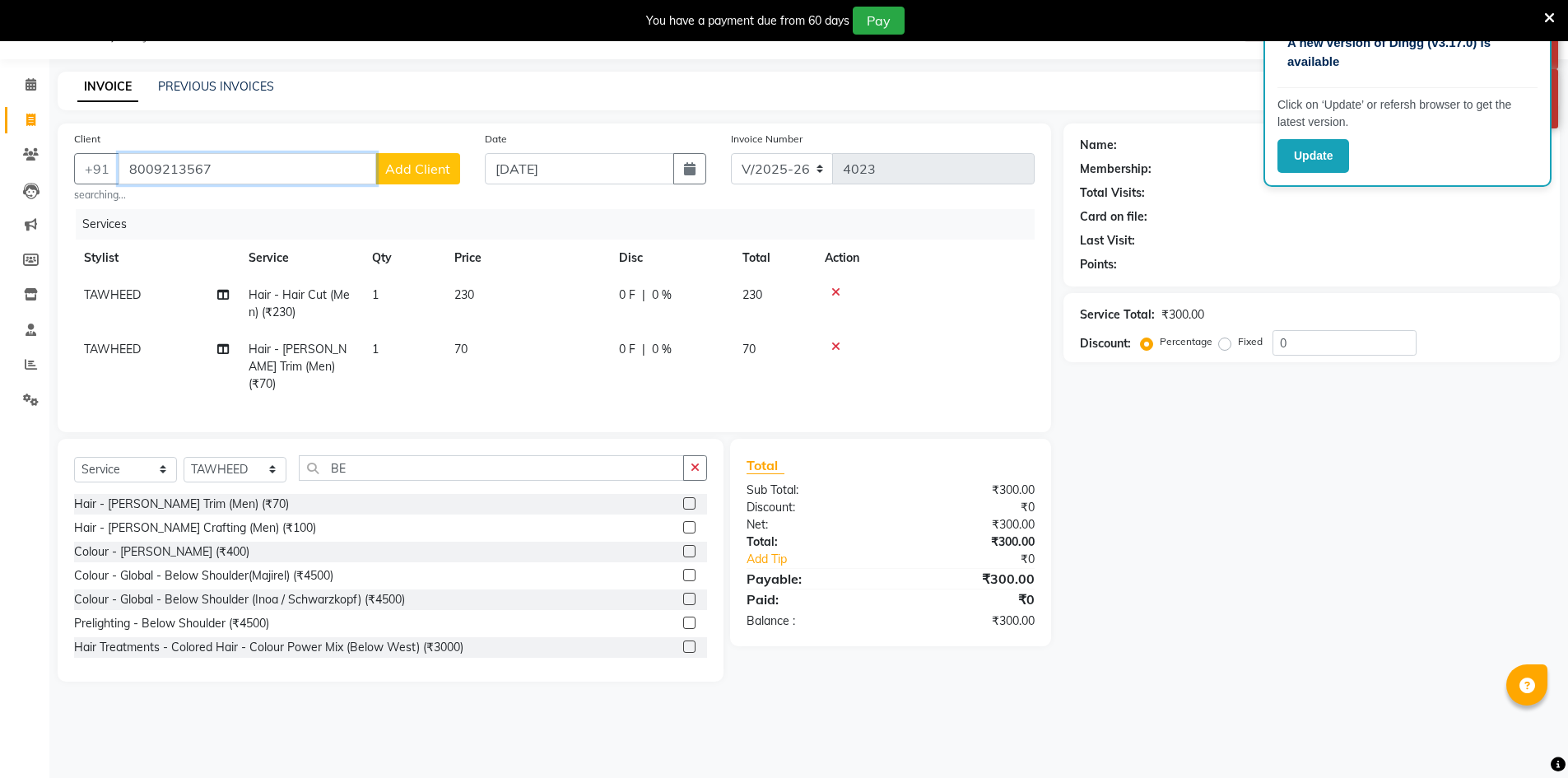
click at [237, 157] on input "8009213567" at bounding box center [247, 169] width 258 height 32
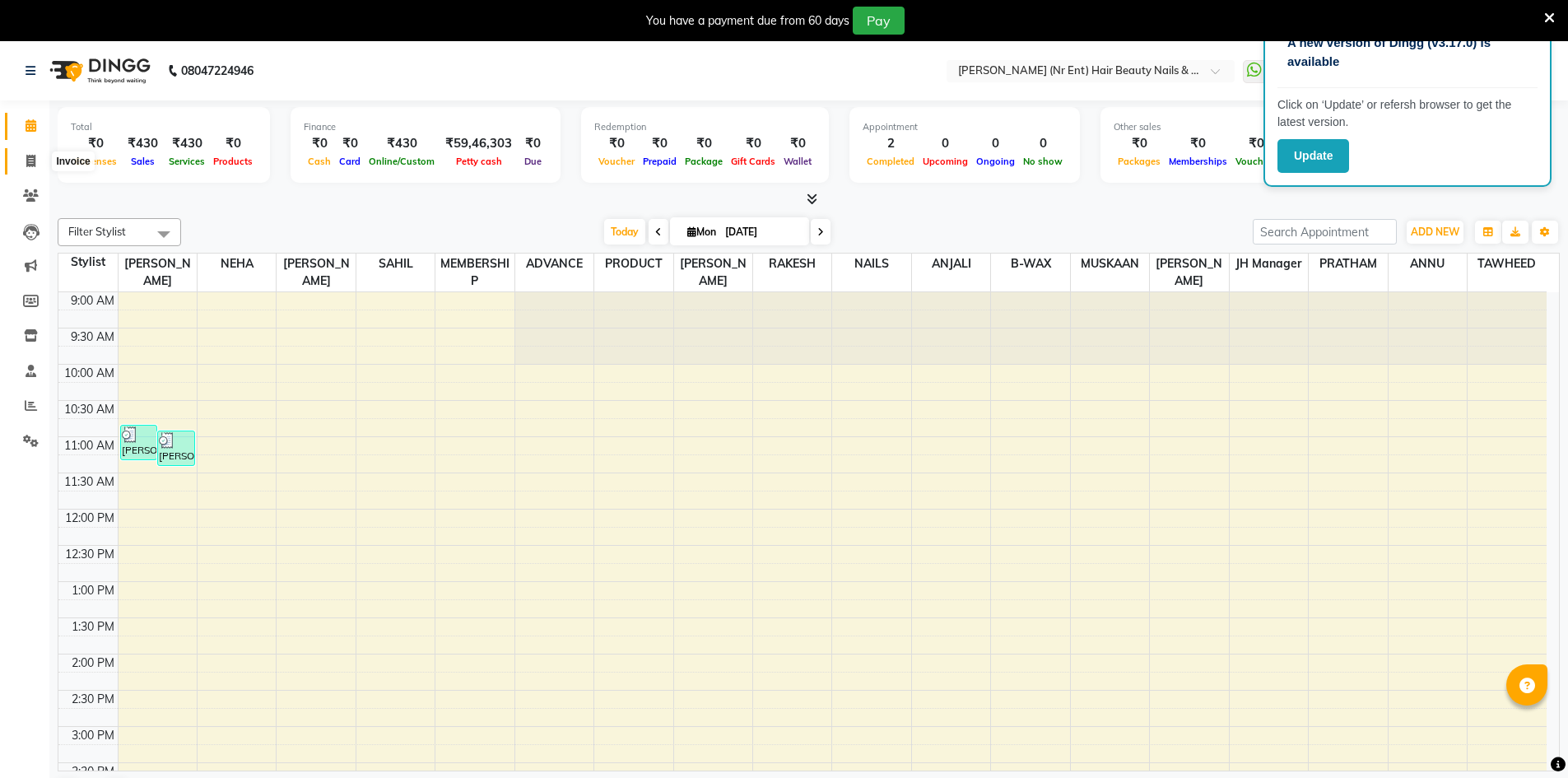
click at [26, 166] on icon at bounding box center [31, 160] width 9 height 12
select select "service"
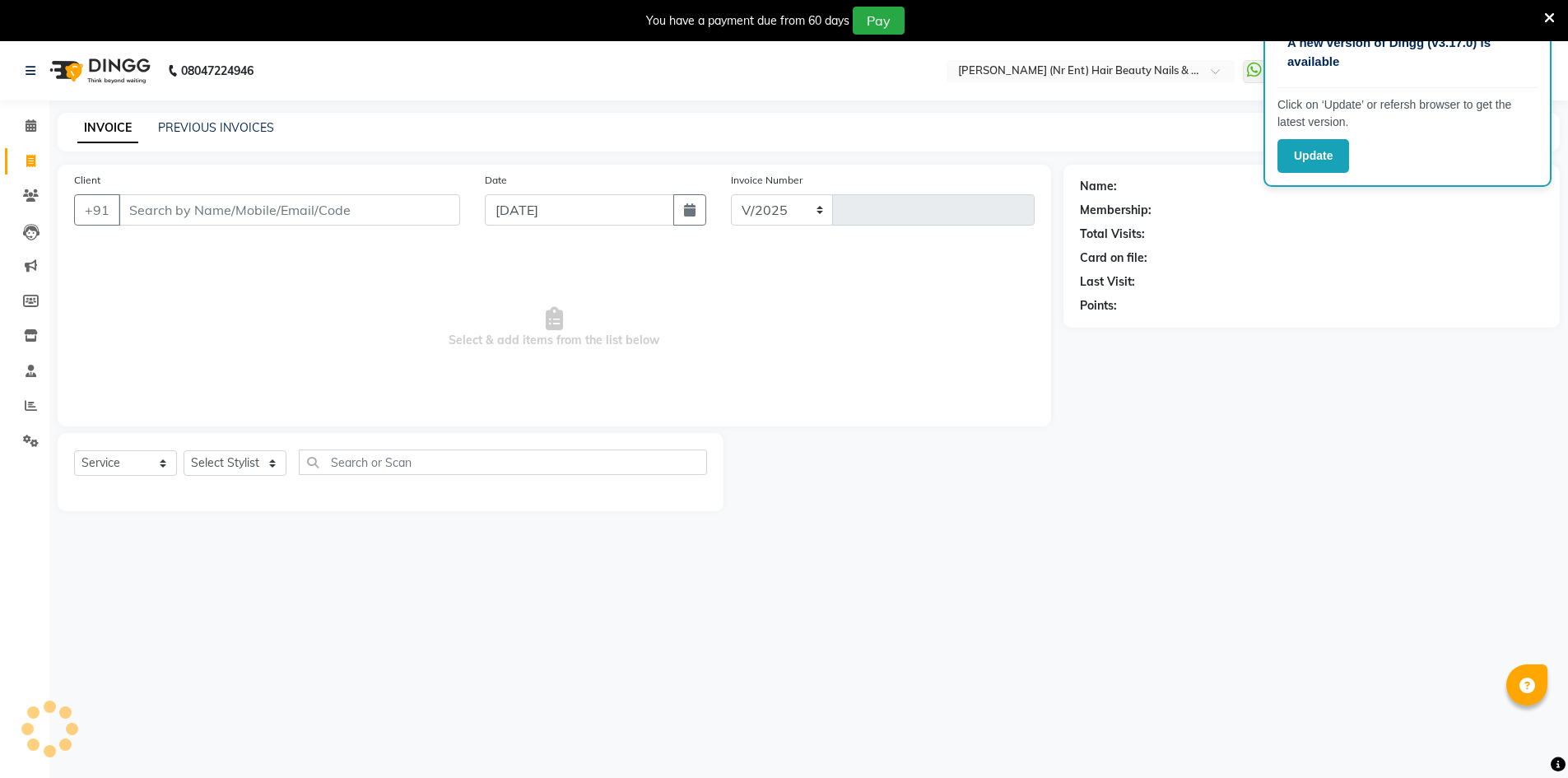
select select "640"
type input "4021"
click at [155, 200] on input "Client" at bounding box center [288, 210] width 342 height 32
click at [371, 207] on input "7008274470" at bounding box center [247, 210] width 258 height 32
type input "7008274470"
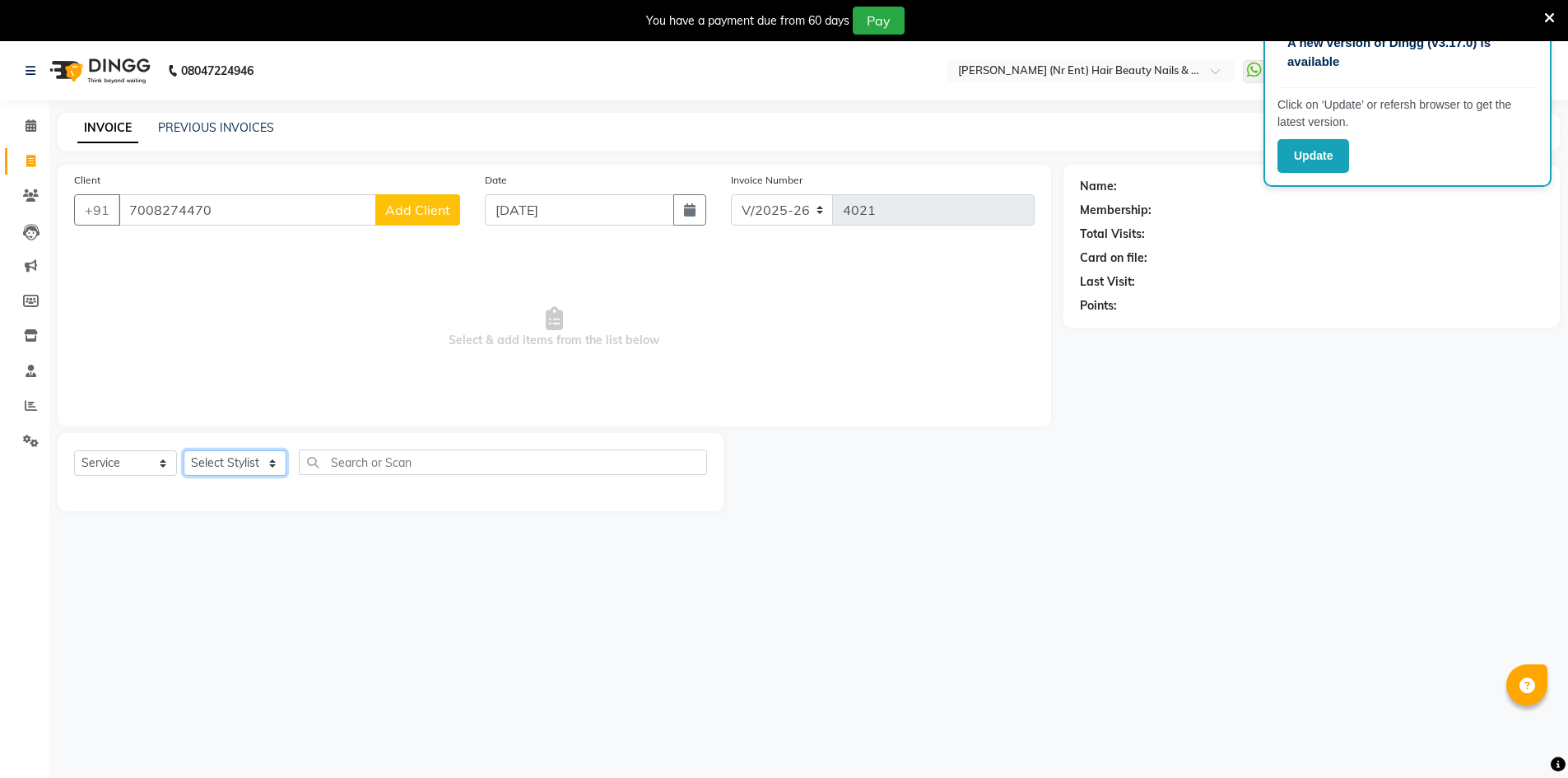
click at [232, 471] on select "Select Stylist ADNAN ADVANCE ANJALI ANNU B-WAX JANVI JH Manager MEMBERSHIP MOHD…" at bounding box center [235, 463] width 103 height 25
select select "11666"
click at [183, 450] on select "Select Stylist ADNAN ADVANCE ANJALI ANNU B-WAX JANVI JH Manager MEMBERSHIP MOHD…" at bounding box center [235, 463] width 103 height 25
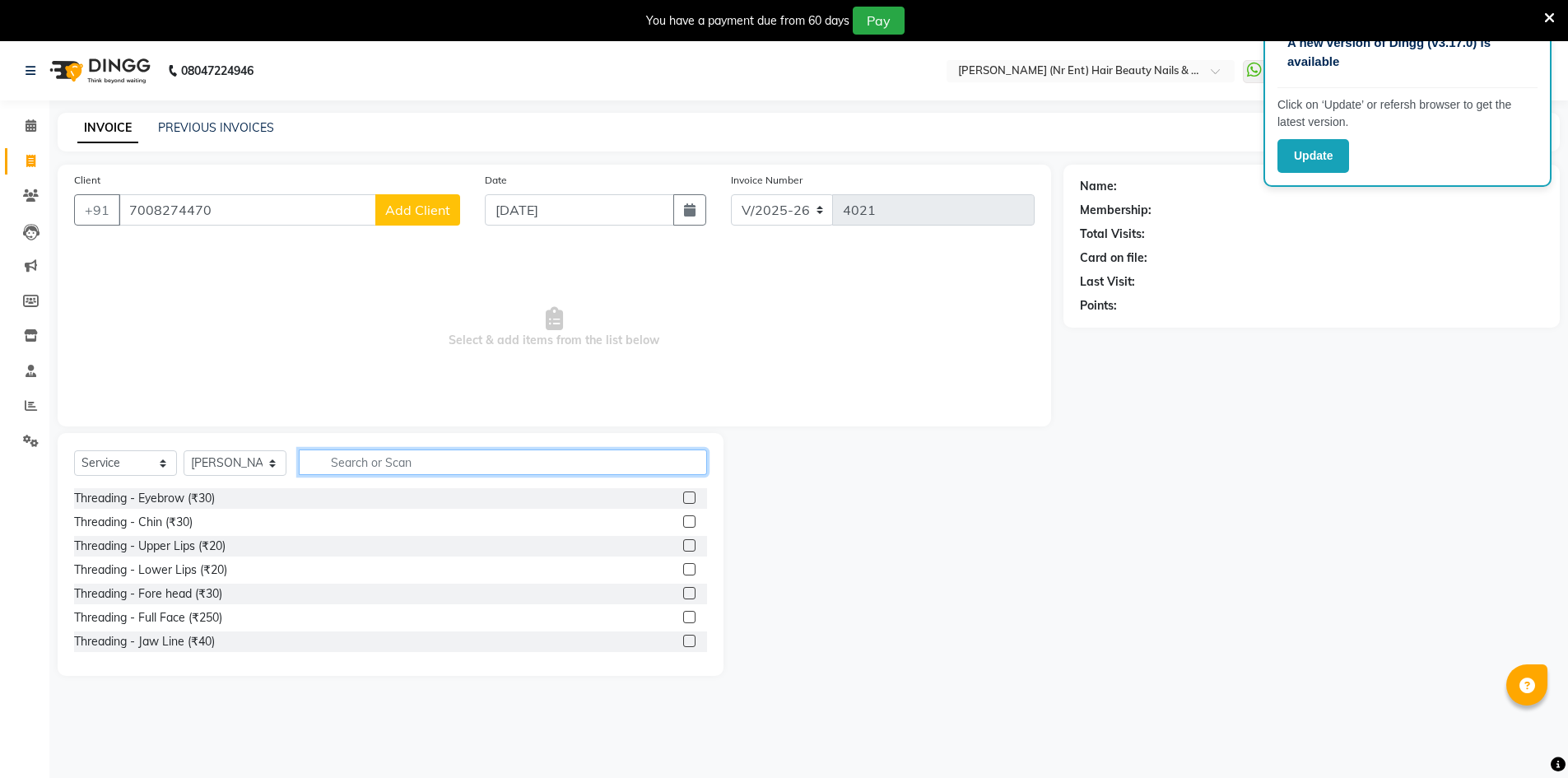
click at [456, 455] on input "text" at bounding box center [503, 462] width 409 height 25
type input "cut"
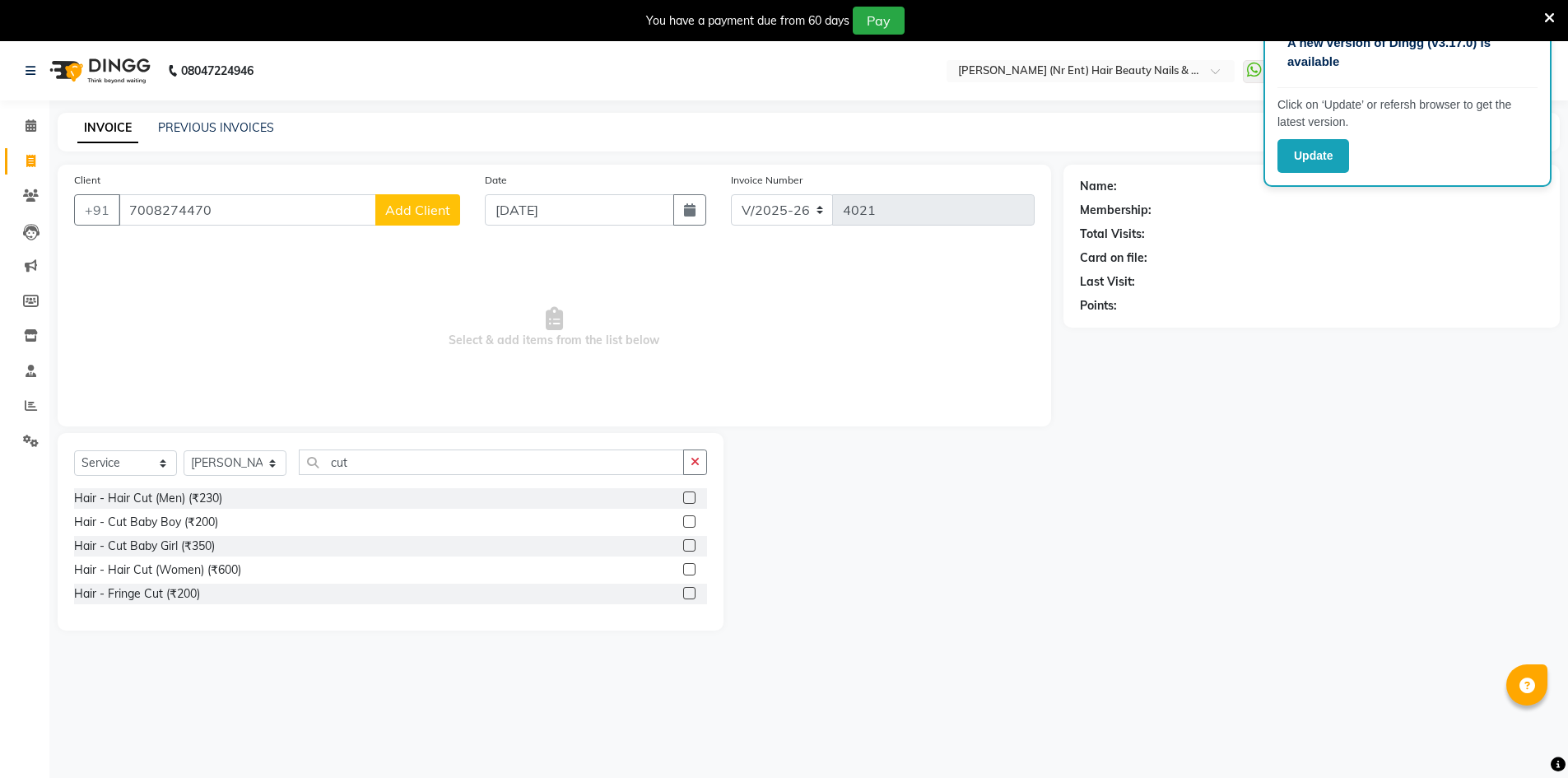
click at [694, 565] on label at bounding box center [689, 569] width 12 height 12
click at [694, 565] on input "checkbox" at bounding box center [688, 570] width 10 height 10
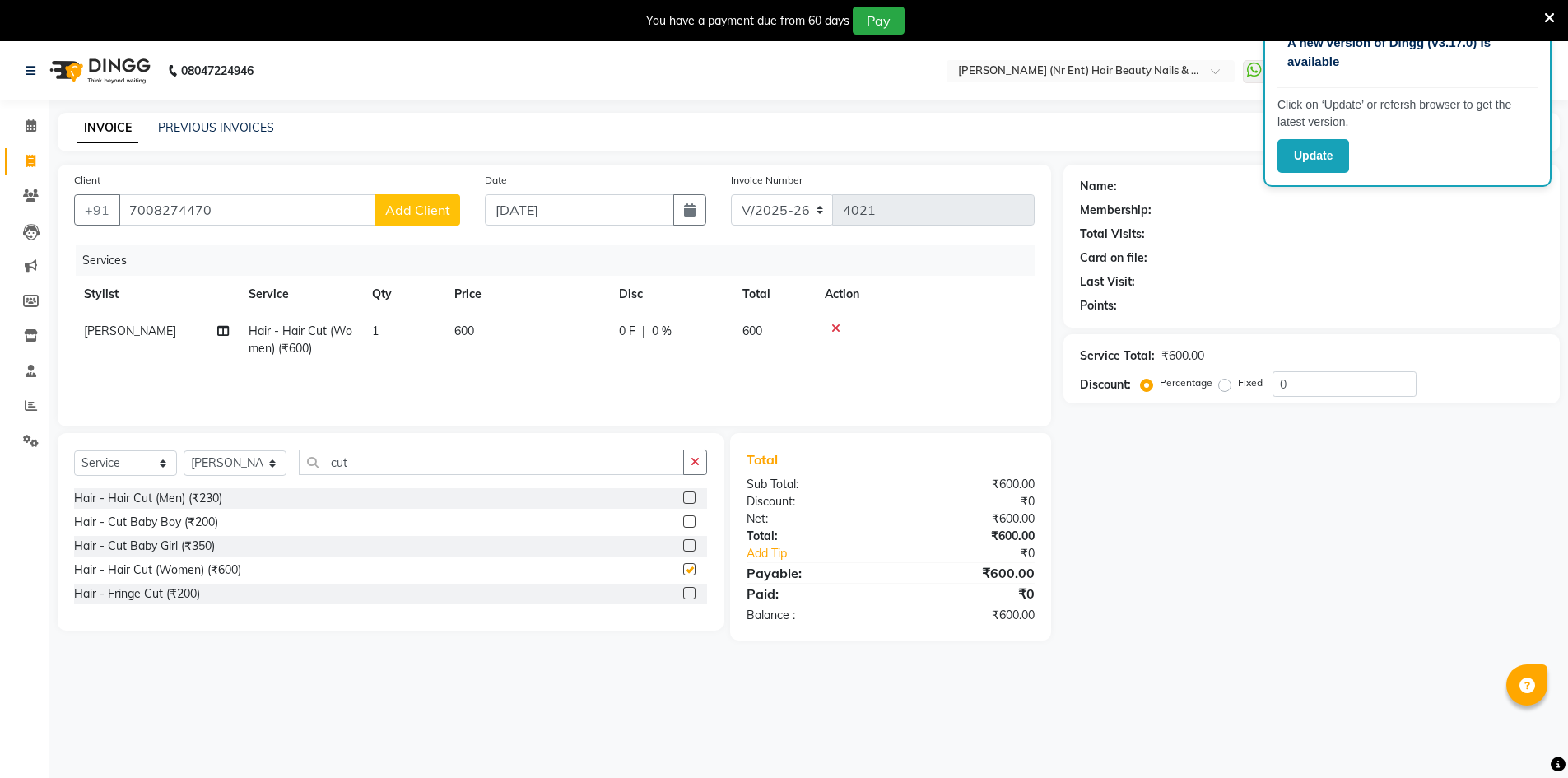
checkbox input "false"
click at [412, 201] on button "Add Client" at bounding box center [417, 210] width 85 height 32
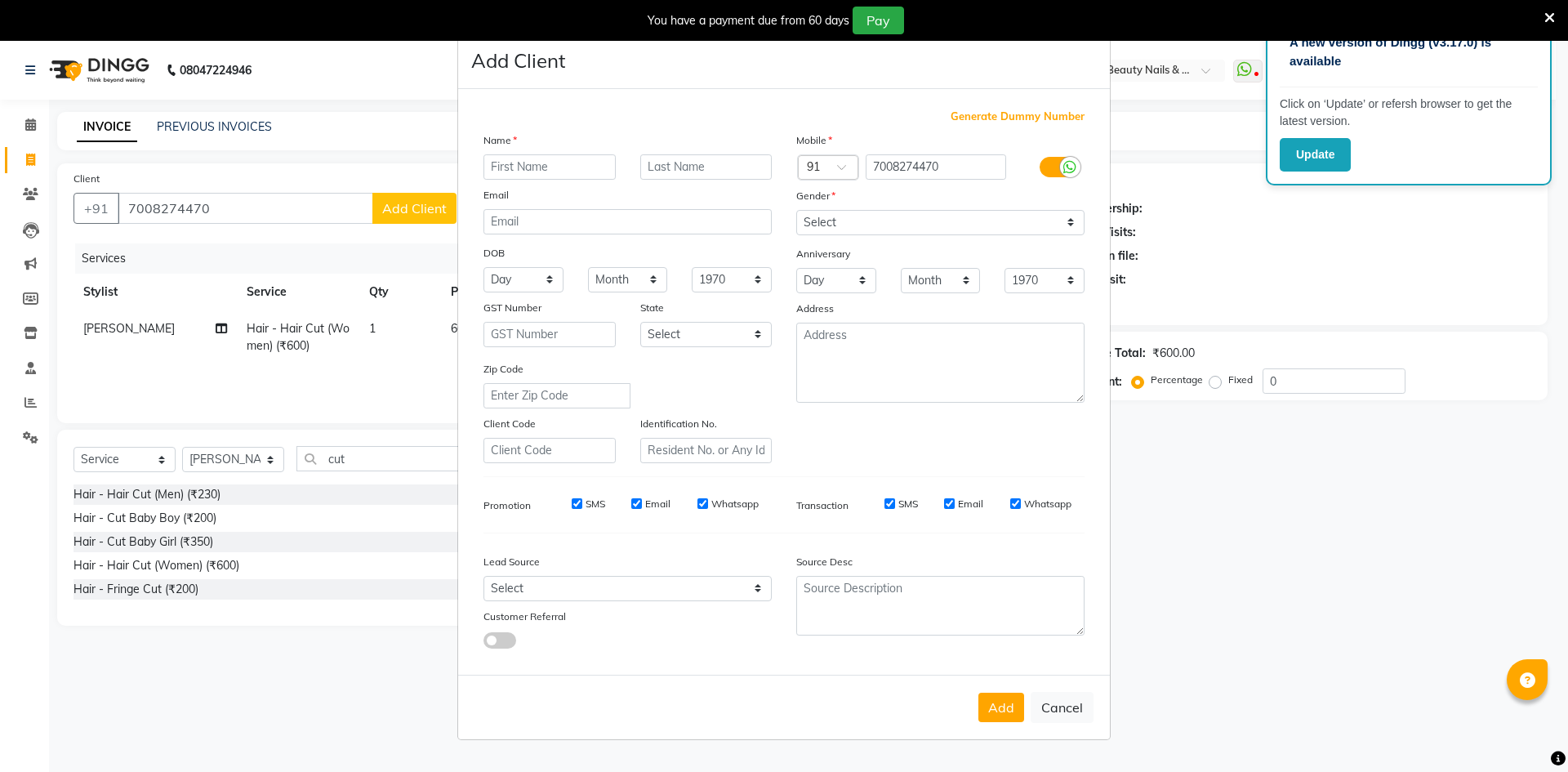
type input "s"
type input "[PERSON_NAME]"
drag, startPoint x: 866, startPoint y: 224, endPoint x: 862, endPoint y: 234, distance: 10.8
click at [866, 224] on select "Select Male Female Other Prefer Not To Say" at bounding box center [940, 222] width 288 height 25
select select "female"
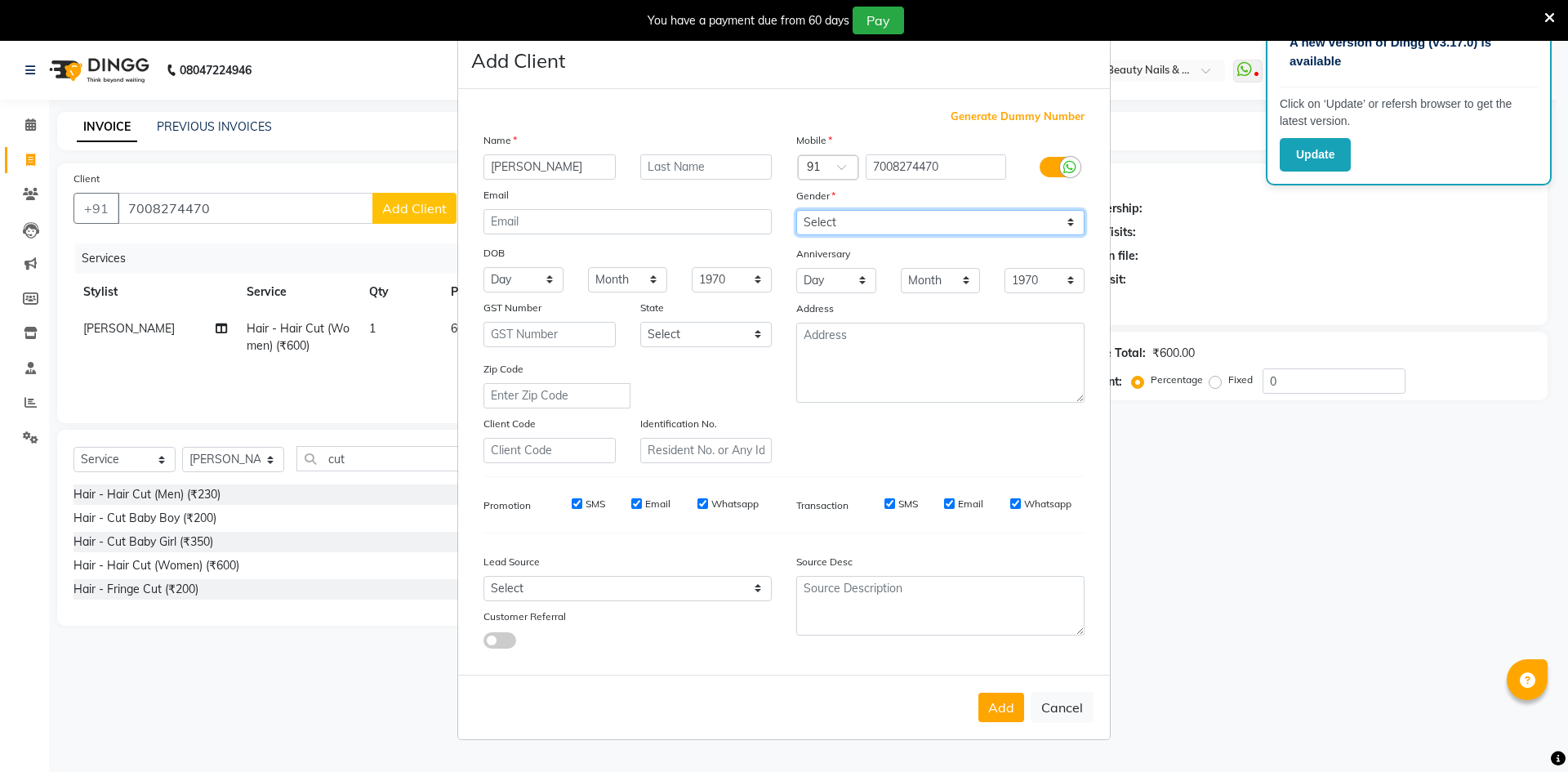
click at [796, 210] on select "Select Male Female Other Prefer Not To Say" at bounding box center [940, 222] width 288 height 25
click at [998, 706] on button "Add" at bounding box center [1002, 707] width 46 height 30
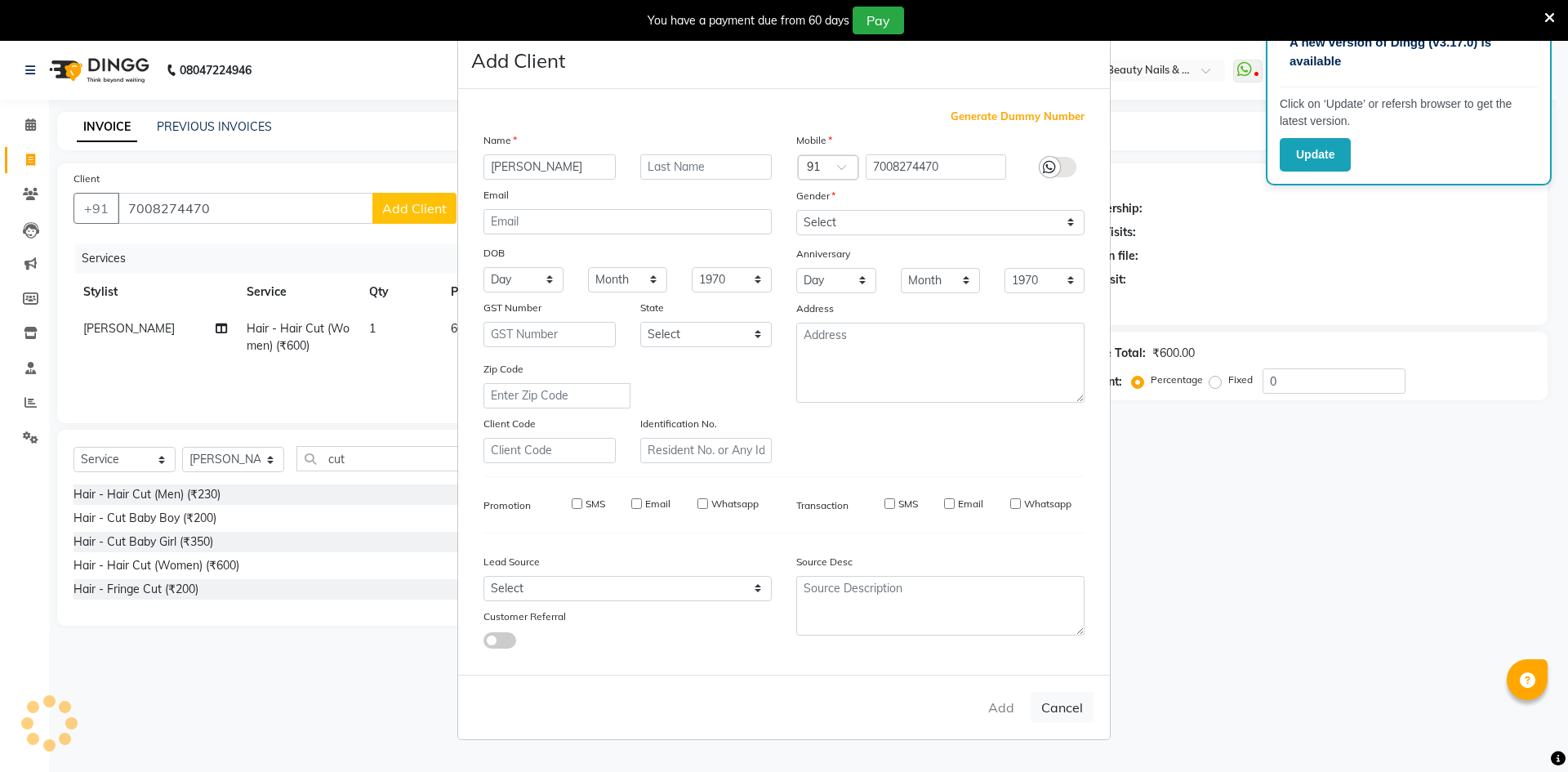
select select
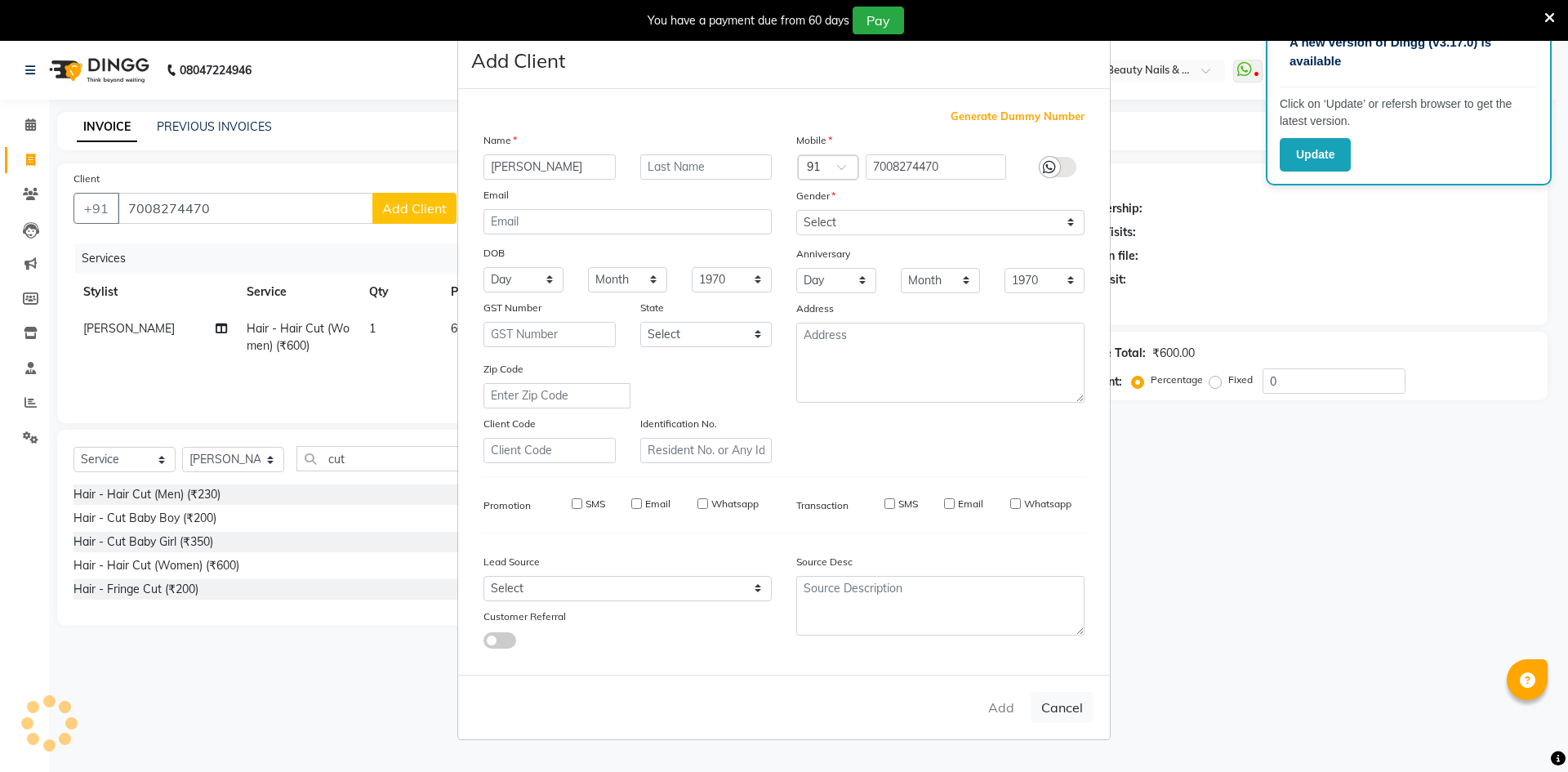
select select
checkbox input "false"
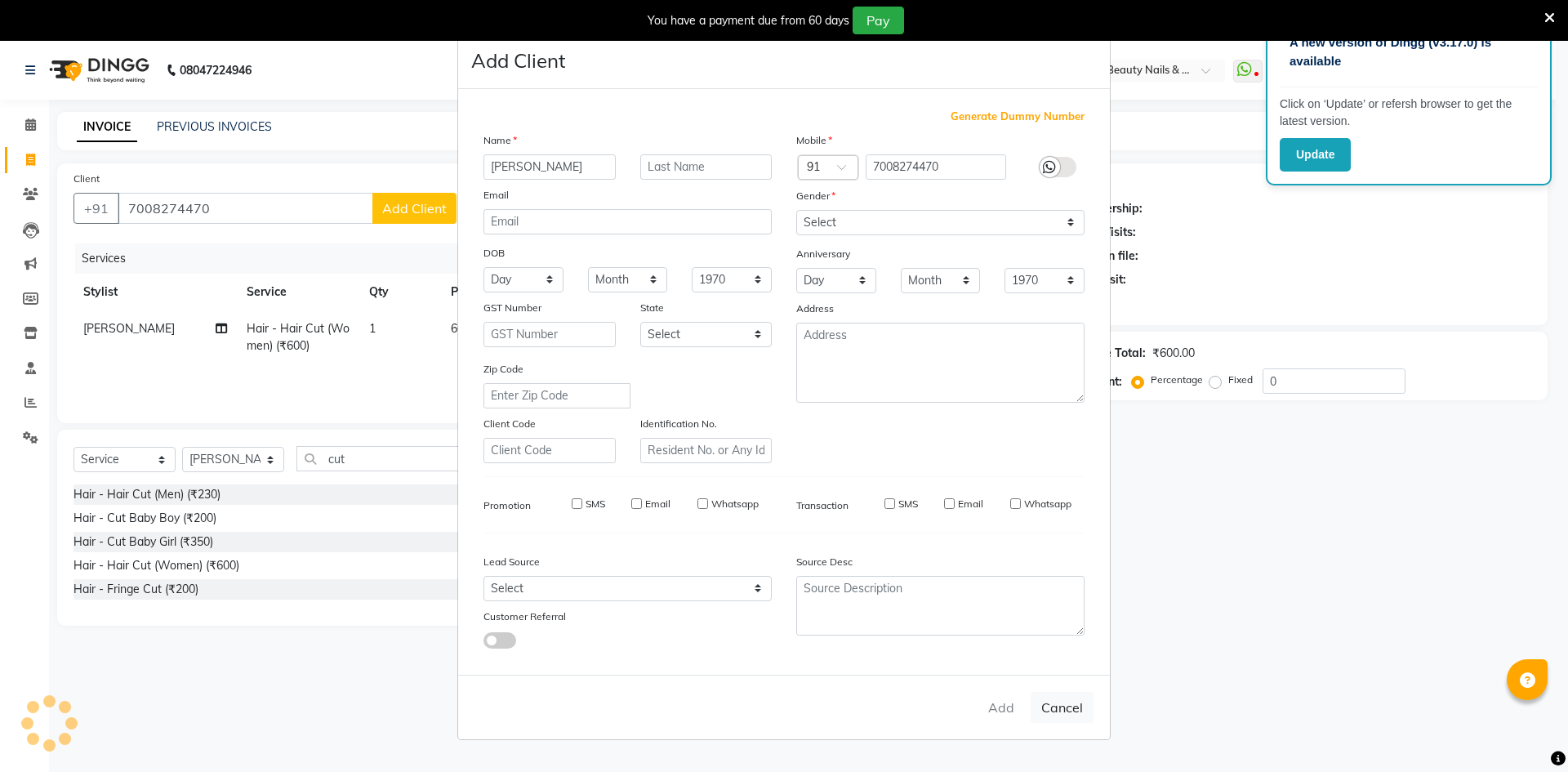
checkbox input "false"
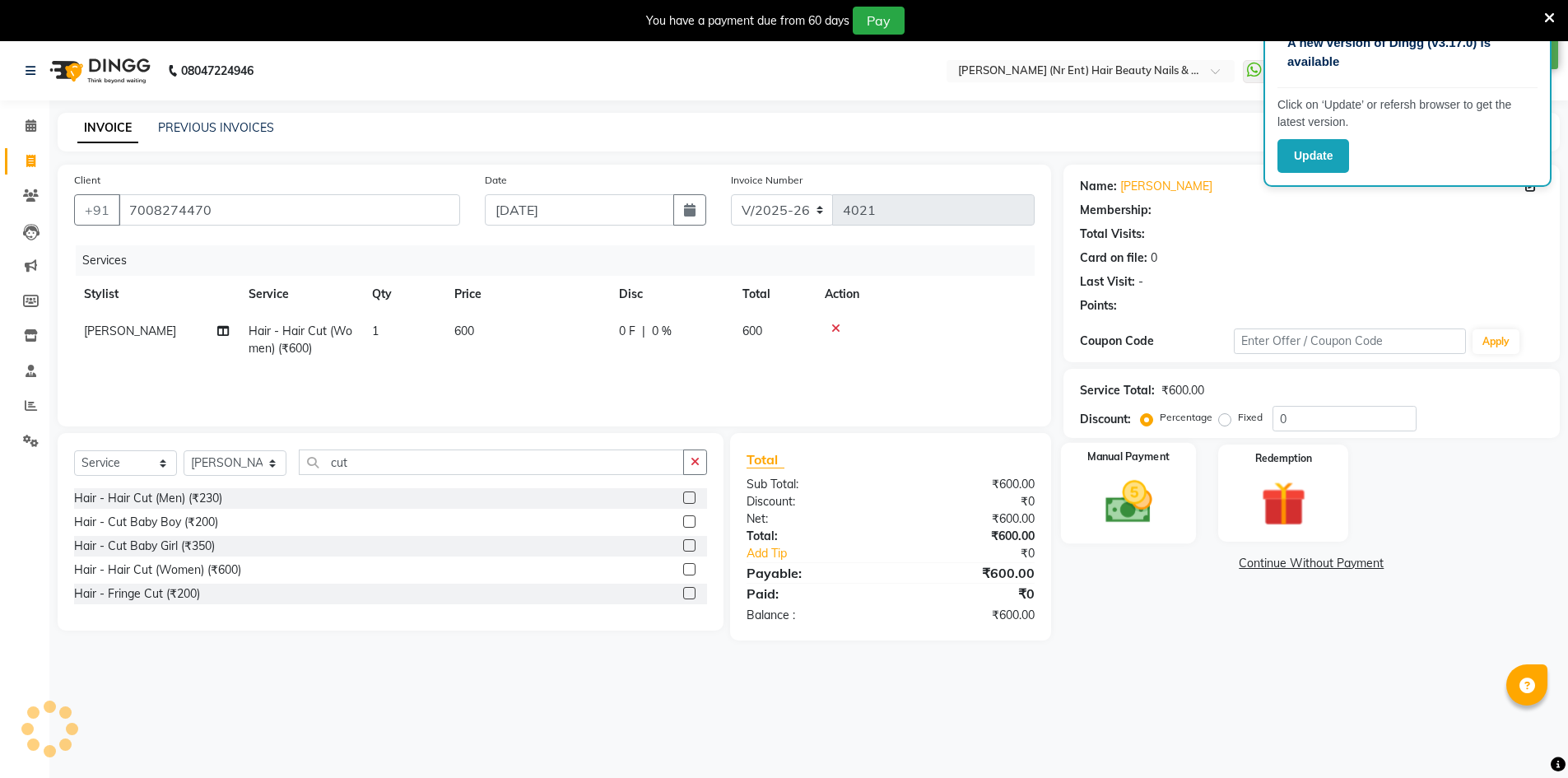
click at [1172, 507] on div "Manual Payment" at bounding box center [1128, 493] width 136 height 101
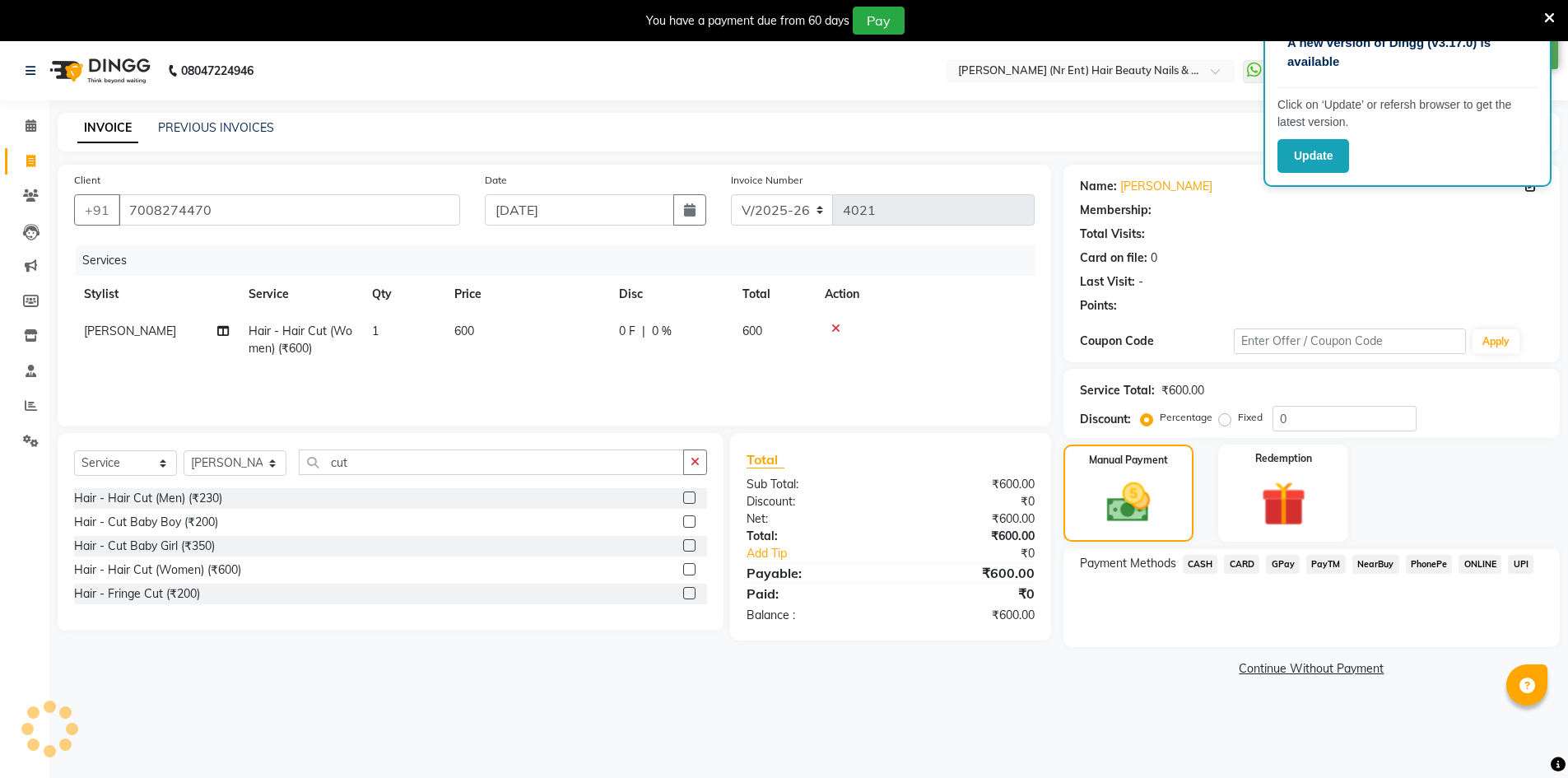
click at [1247, 567] on span "CARD" at bounding box center [1241, 564] width 35 height 19
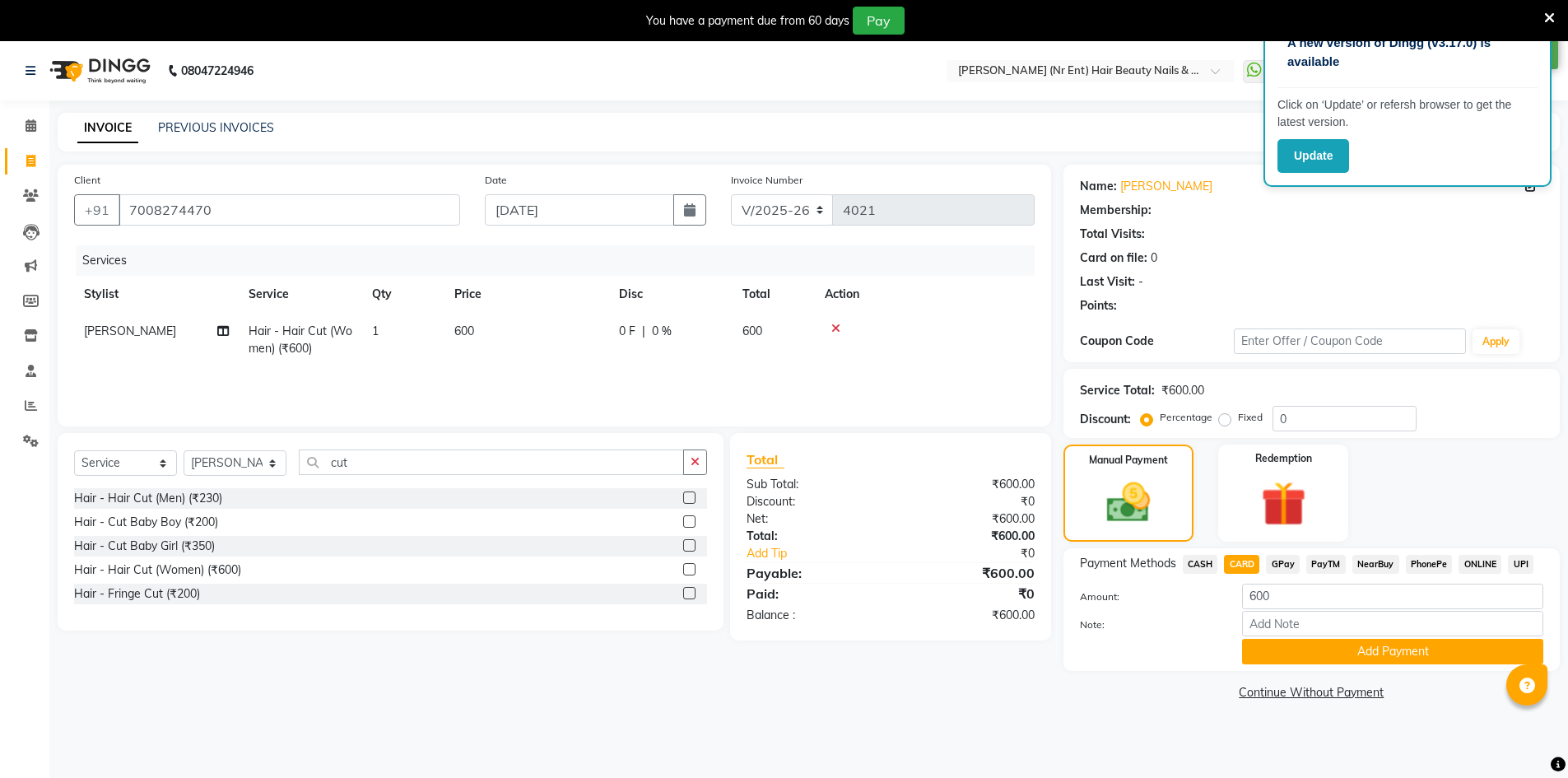
select select "1: Object"
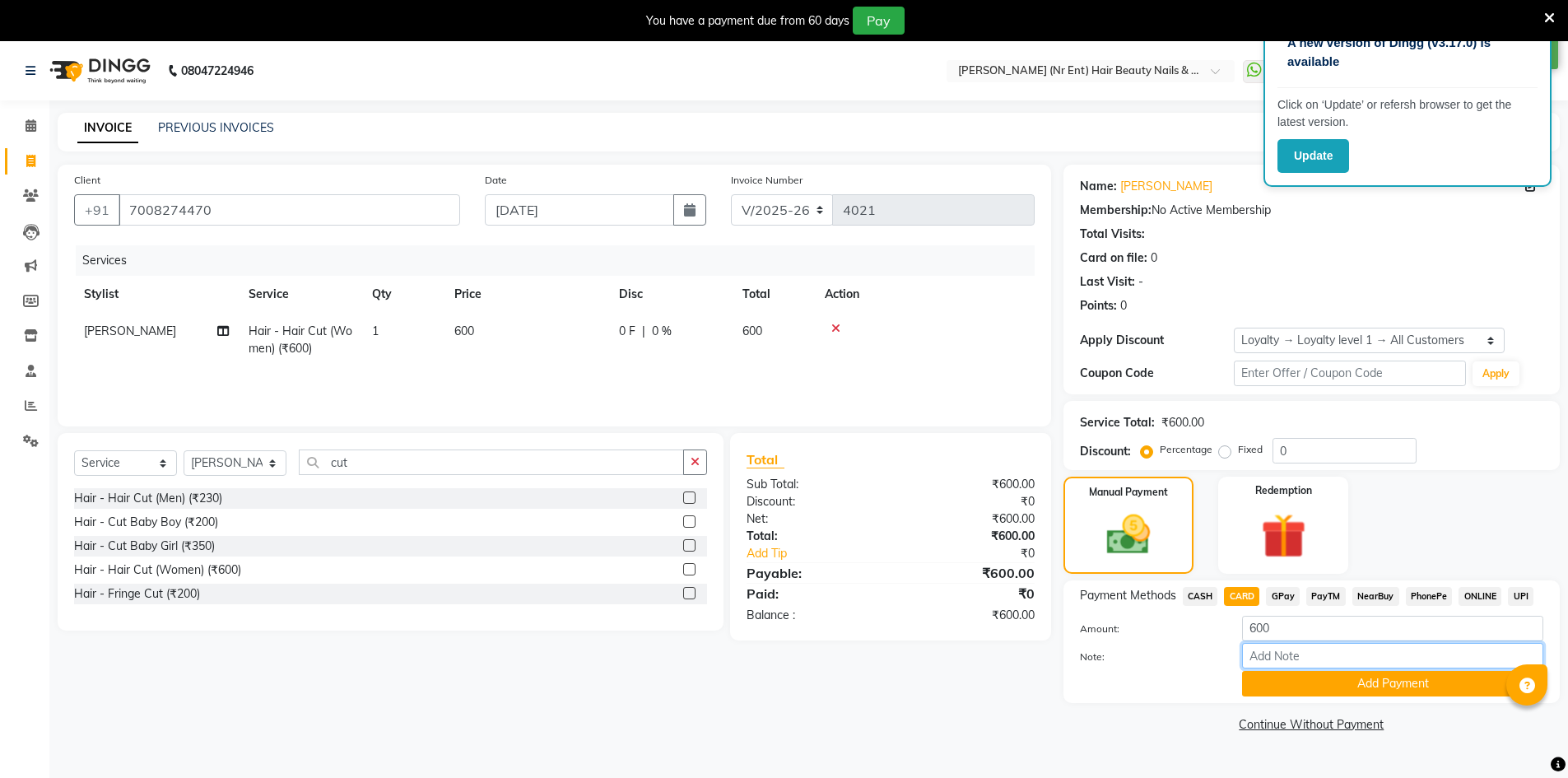
drag, startPoint x: 1279, startPoint y: 654, endPoint x: 1275, endPoint y: 726, distance: 72.1
click at [1279, 654] on input "Note:" at bounding box center [1393, 655] width 302 height 25
click at [1299, 678] on button "Add Payment" at bounding box center [1393, 683] width 302 height 25
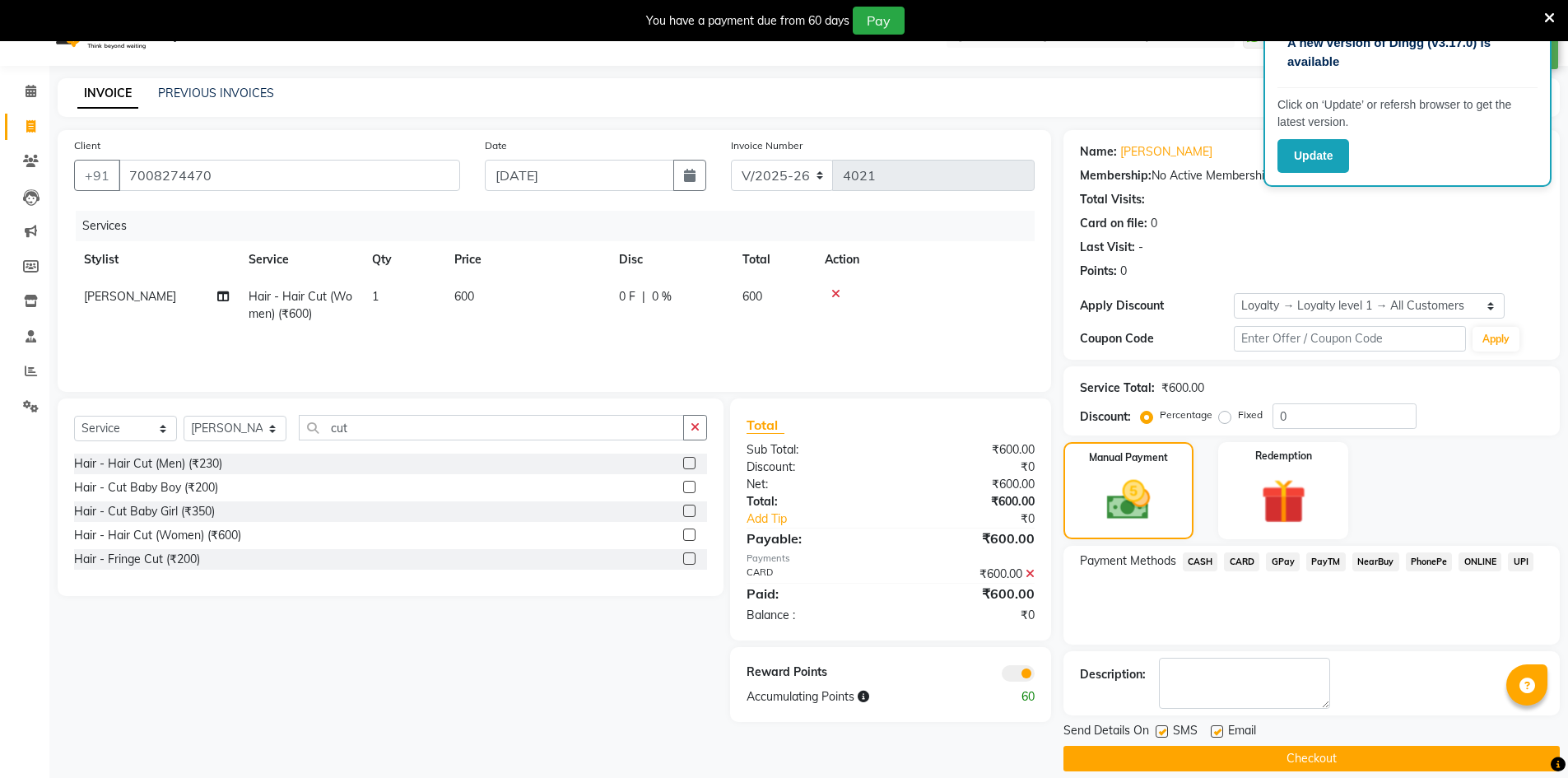
scroll to position [53, 0]
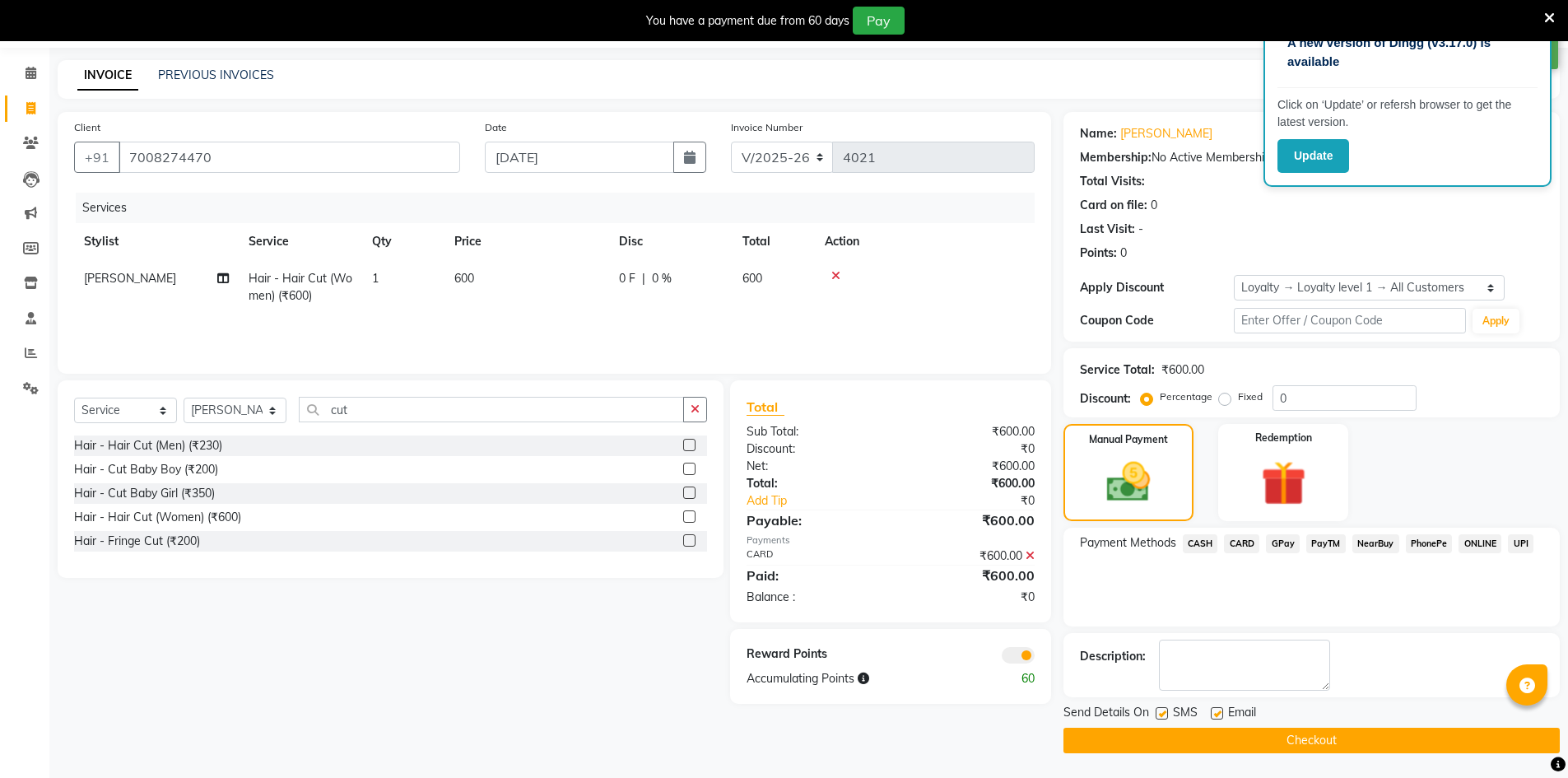
click at [1407, 750] on button "Checkout" at bounding box center [1311, 740] width 496 height 25
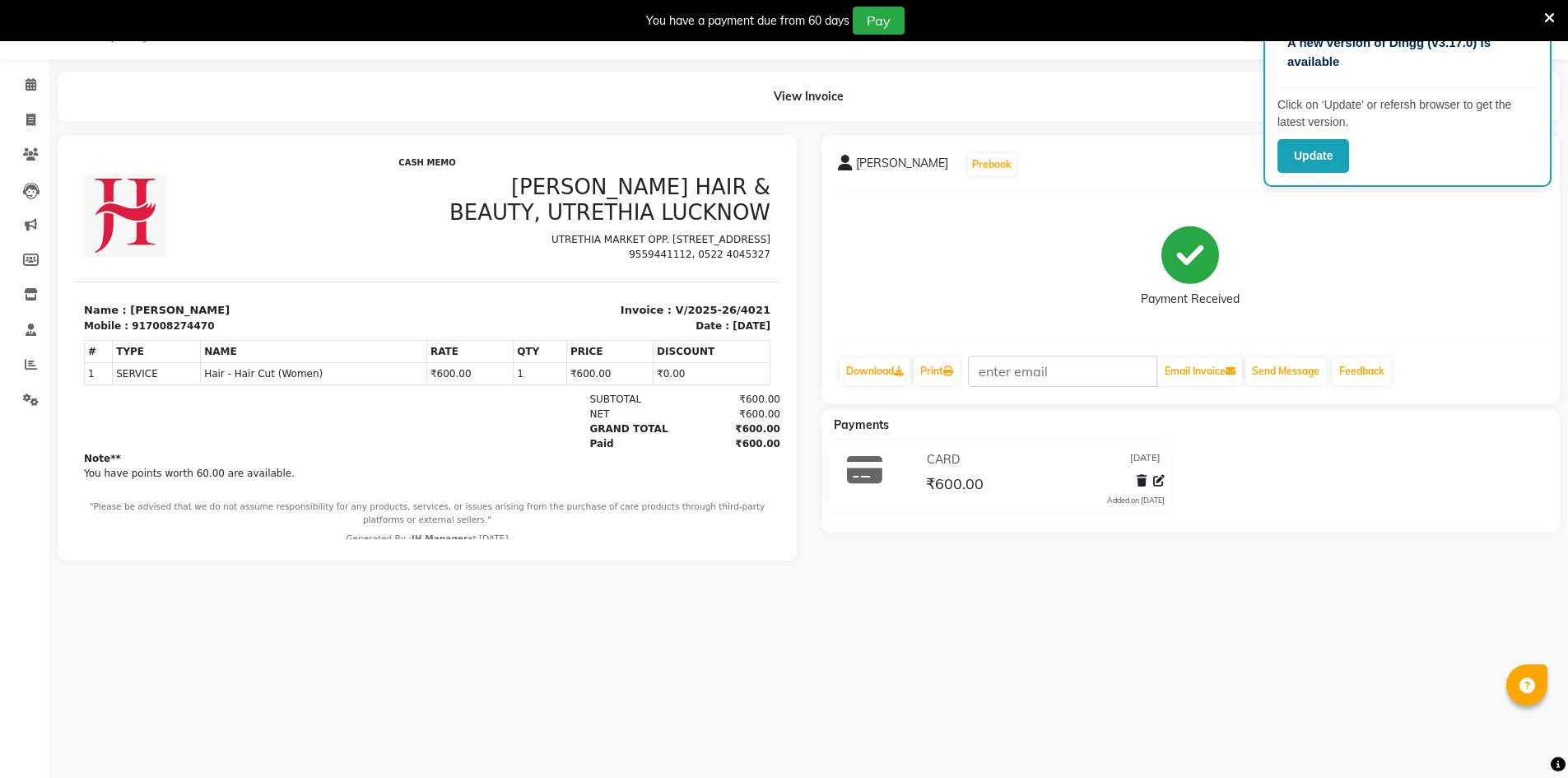
click at [1230, 159] on div "SMRITI Prebook" at bounding box center [1190, 165] width 706 height 26
click at [1296, 157] on button "Update" at bounding box center [1313, 155] width 72 height 34
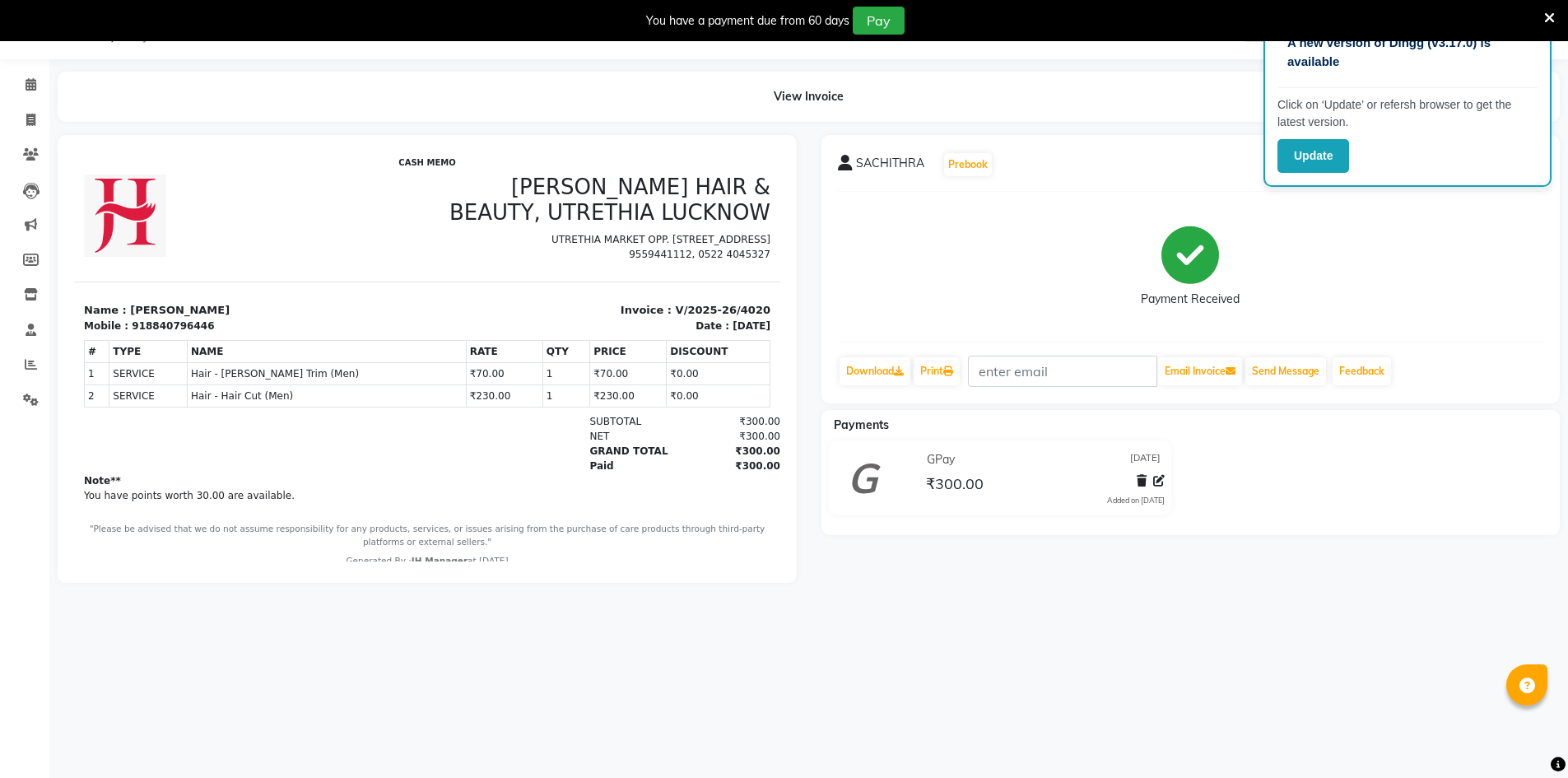
scroll to position [41, 0]
click at [30, 114] on icon at bounding box center [31, 119] width 9 height 12
select select "service"
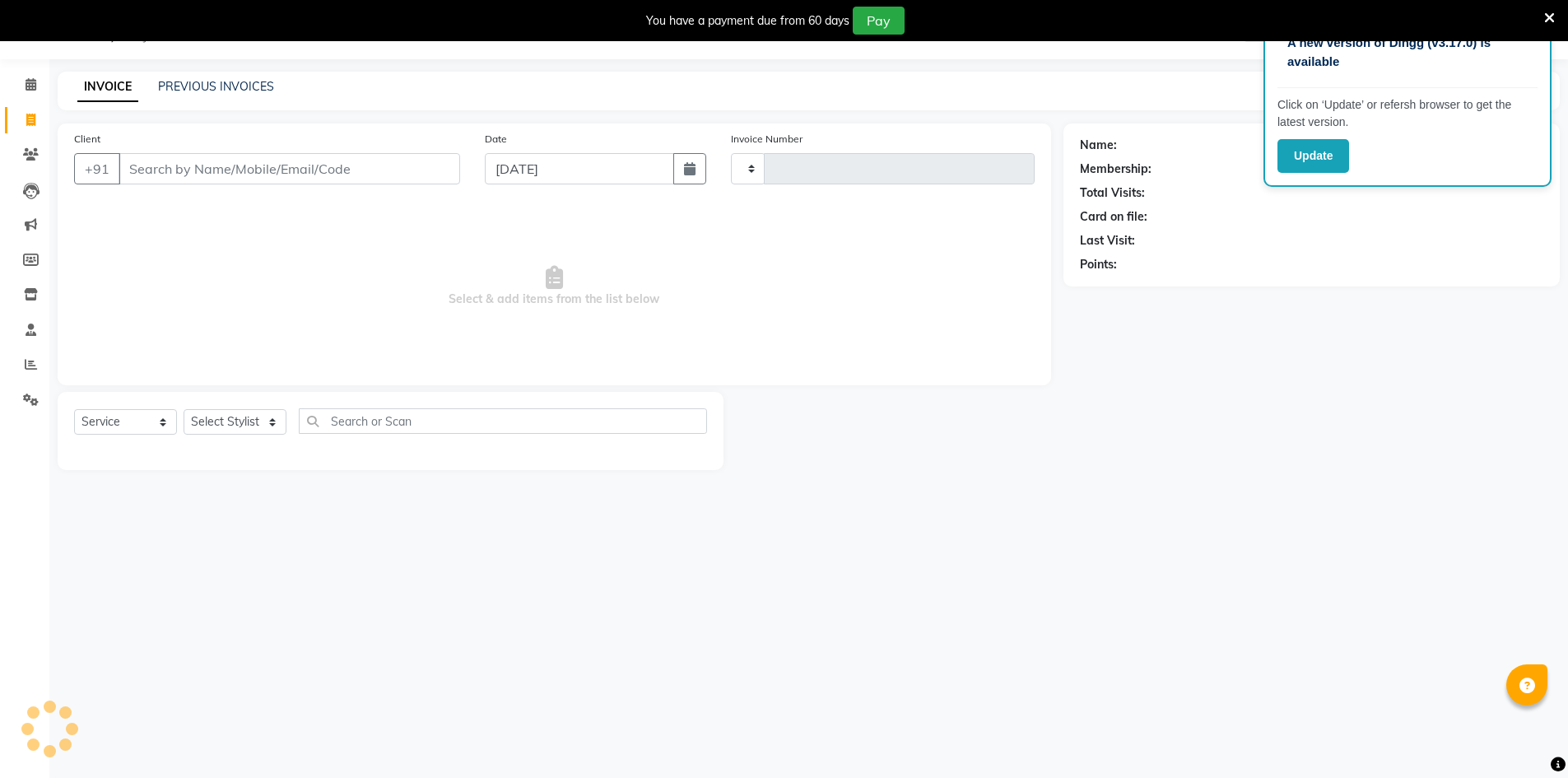
type input "4023"
select select "640"
click at [154, 154] on input "Client" at bounding box center [288, 169] width 342 height 32
type input "8009213567"
select select "1: Object"
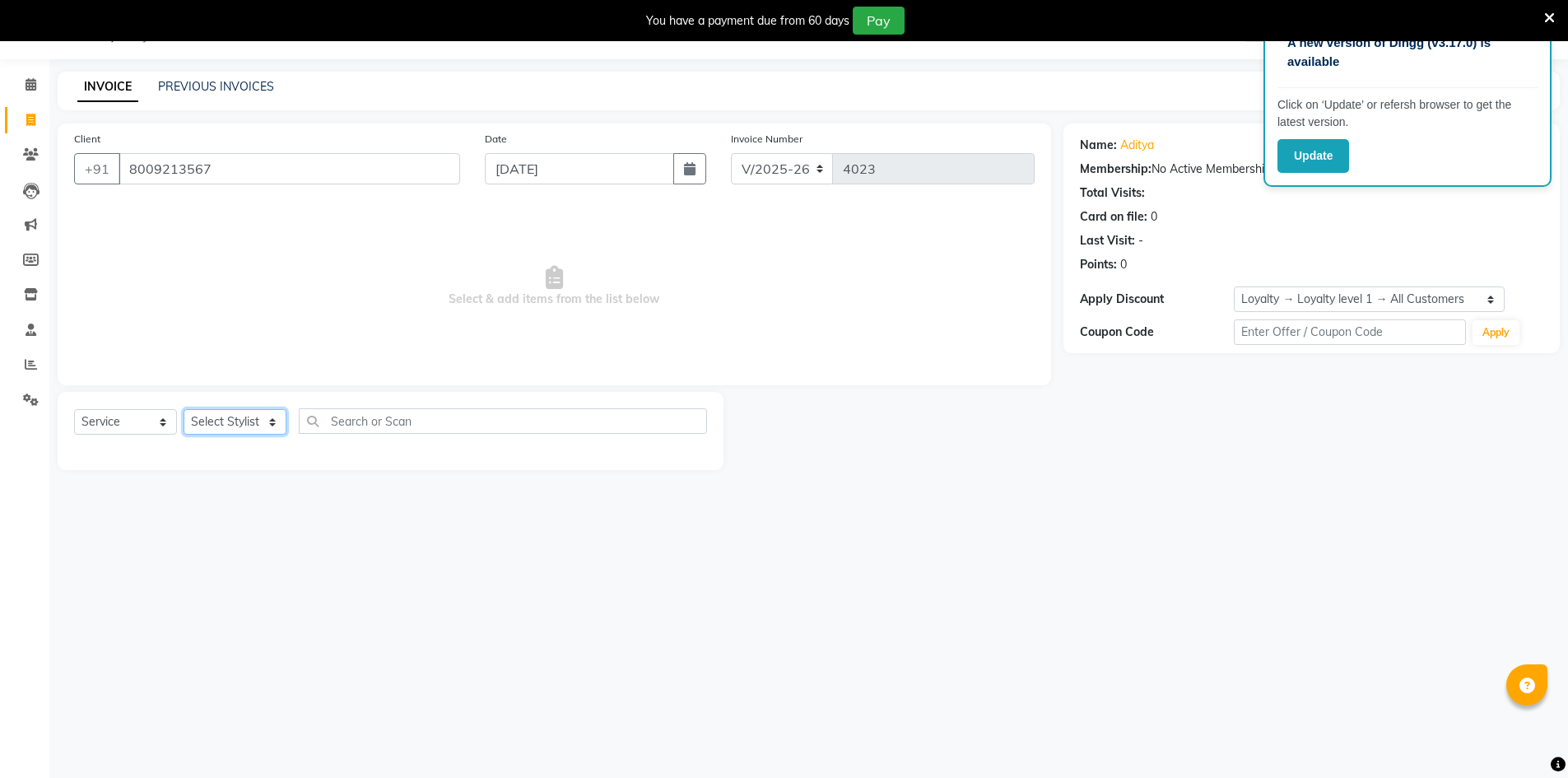
click at [240, 428] on select "Select Stylist ADNAN ADVANCE ANJALI ANNU B-WAX [PERSON_NAME] JH Manager MEMBERS…" at bounding box center [235, 422] width 103 height 25
select select "85504"
click at [183, 409] on select "Select Stylist ADNAN ADVANCE ANJALI ANNU B-WAX [PERSON_NAME] JH Manager MEMBERS…" at bounding box center [235, 422] width 103 height 25
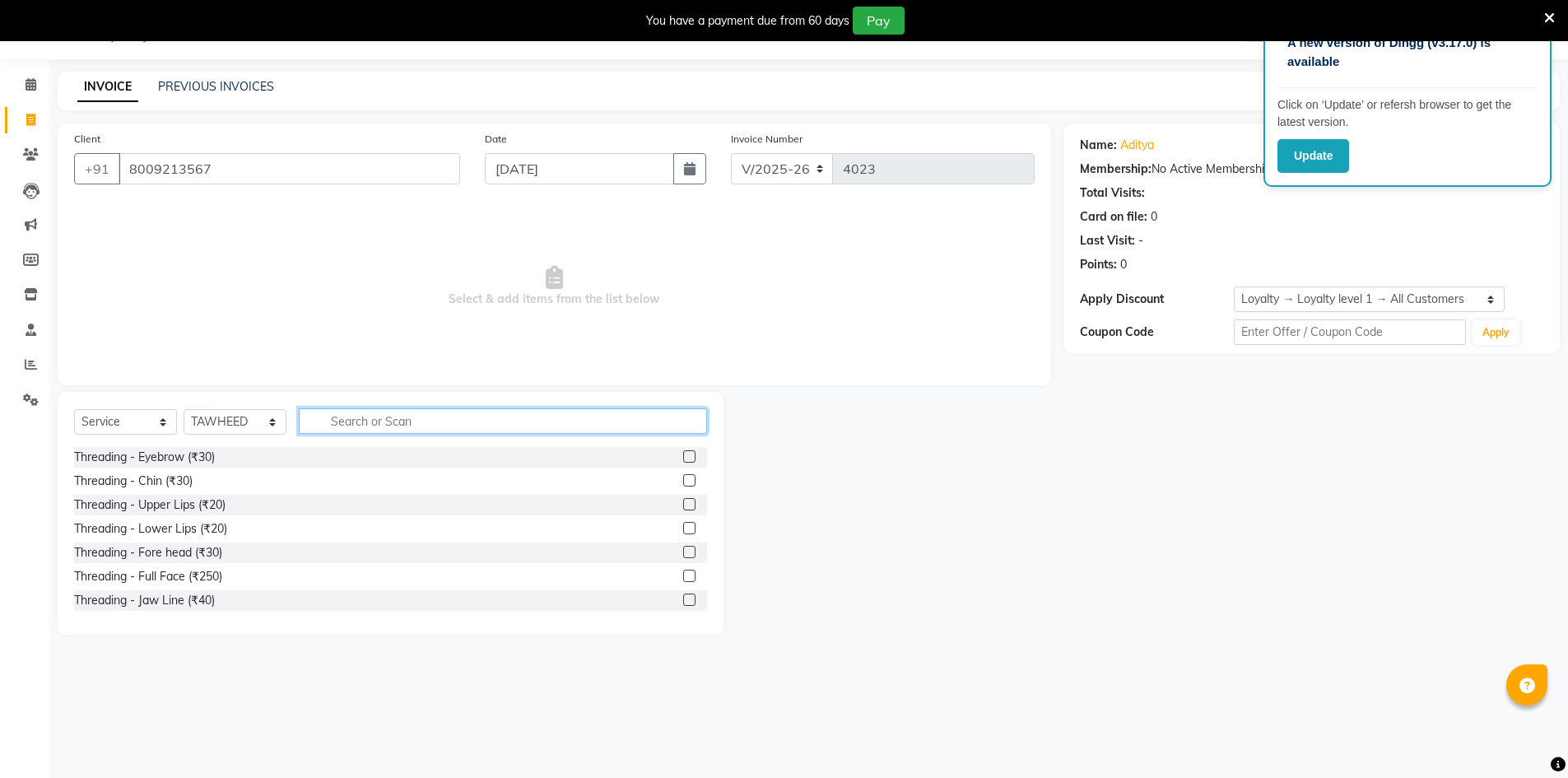
click at [359, 419] on input "text" at bounding box center [503, 421] width 409 height 25
type input "CUT"
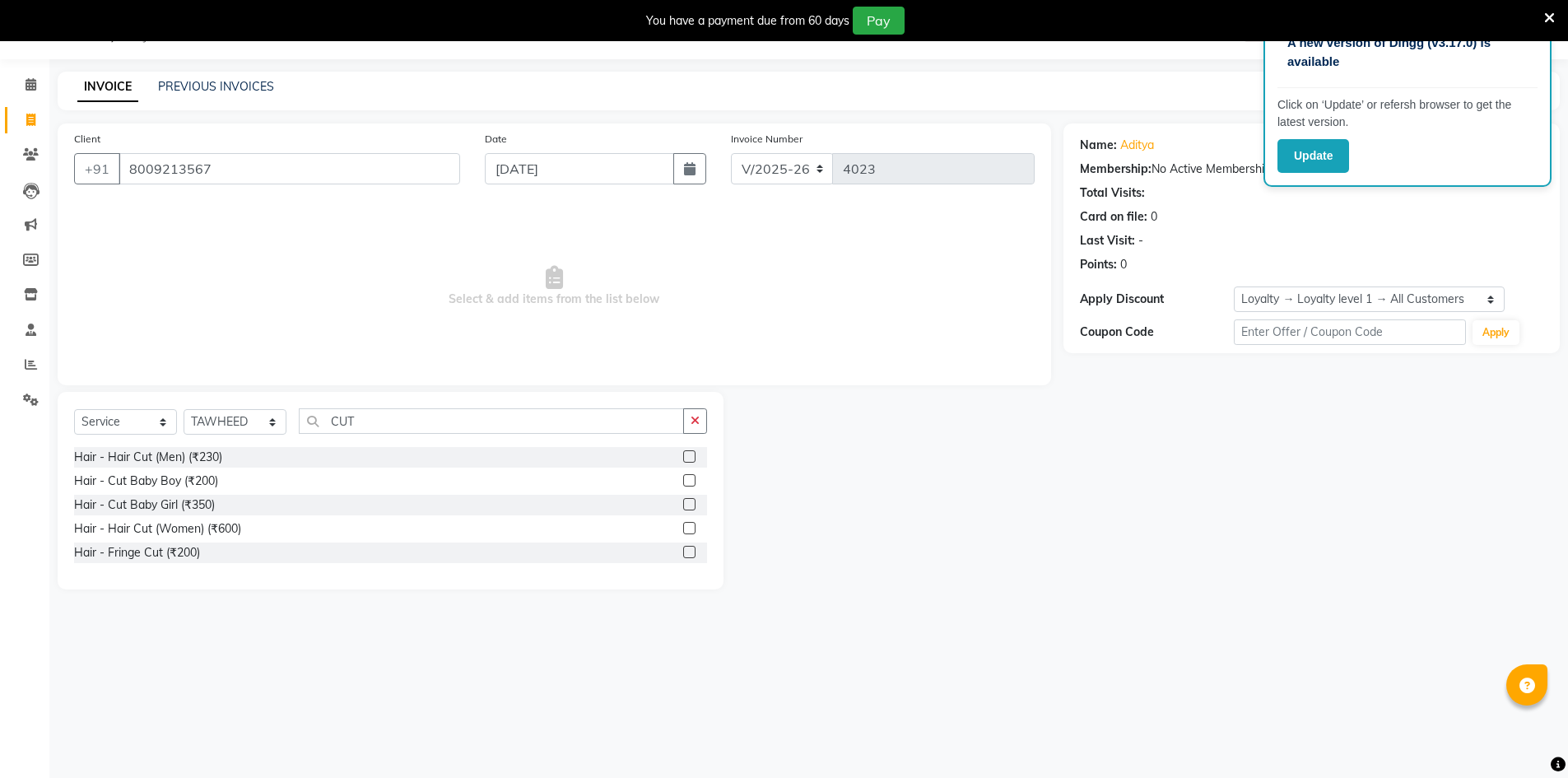
click at [690, 452] on label at bounding box center [689, 456] width 12 height 12
click at [690, 452] on input "checkbox" at bounding box center [688, 457] width 10 height 10
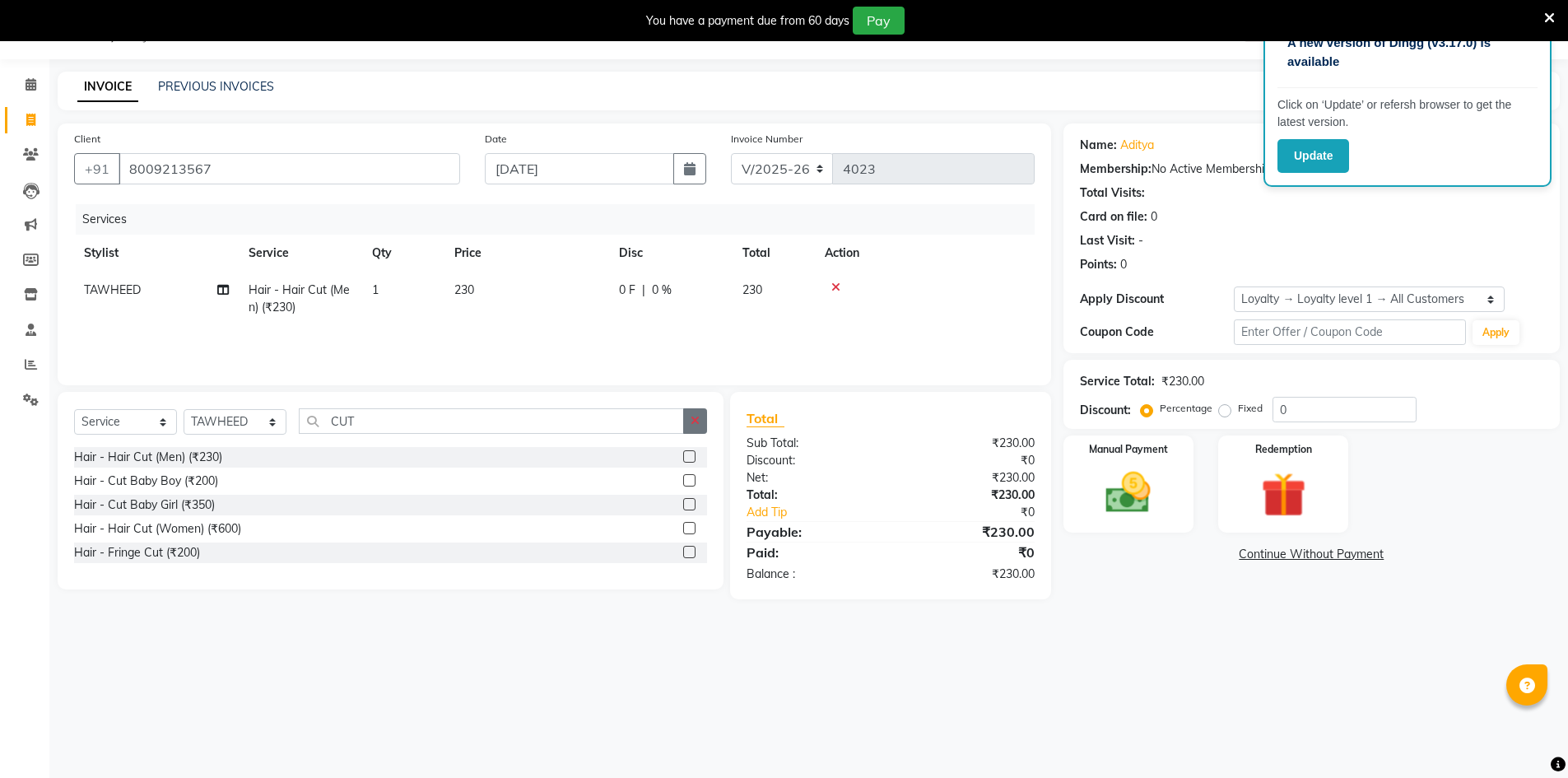
checkbox input "false"
click at [703, 431] on button "button" at bounding box center [695, 421] width 24 height 25
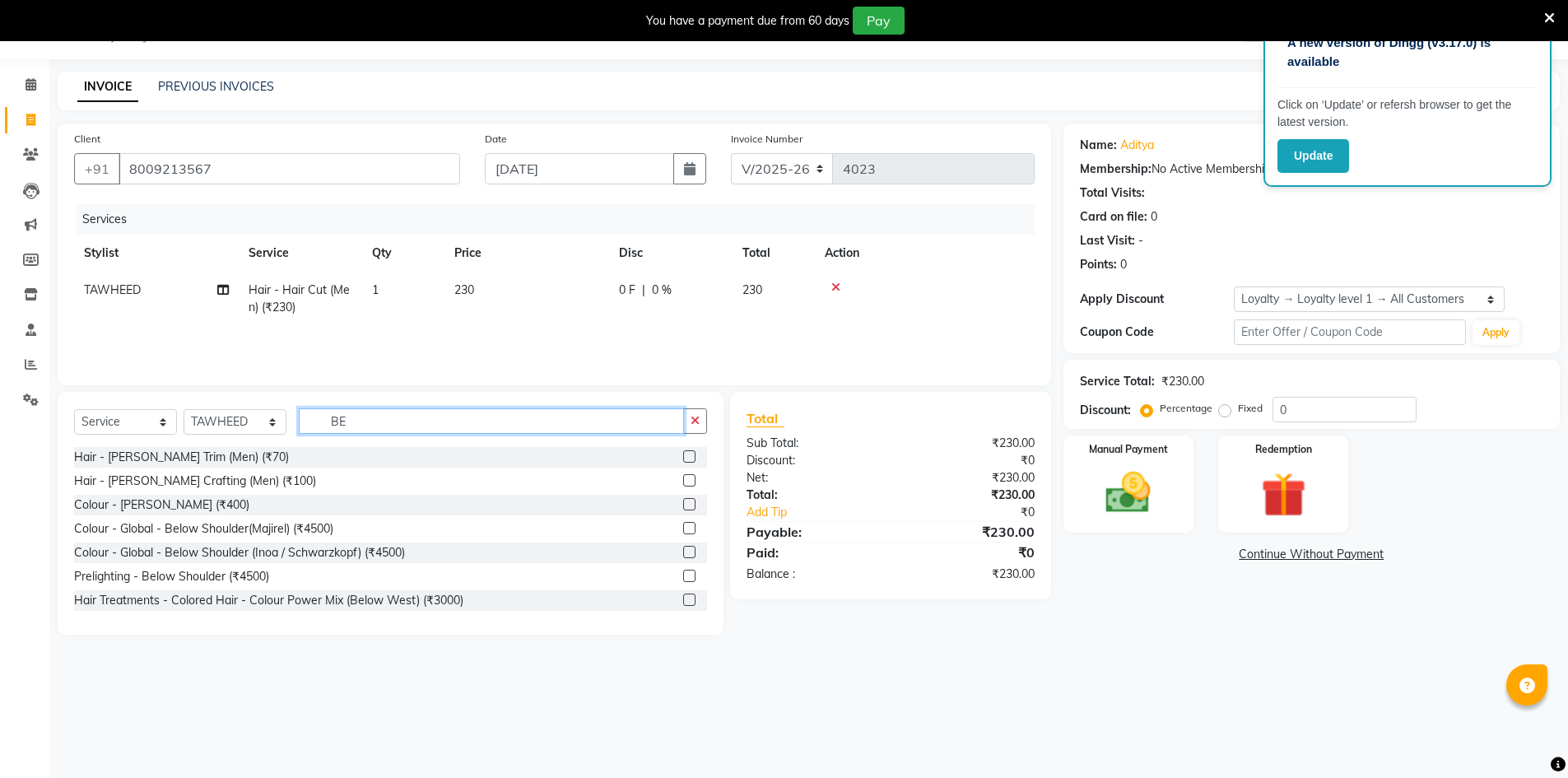
type input "BE"
click at [683, 459] on label at bounding box center [689, 456] width 12 height 12
click at [683, 459] on input "checkbox" at bounding box center [688, 457] width 10 height 10
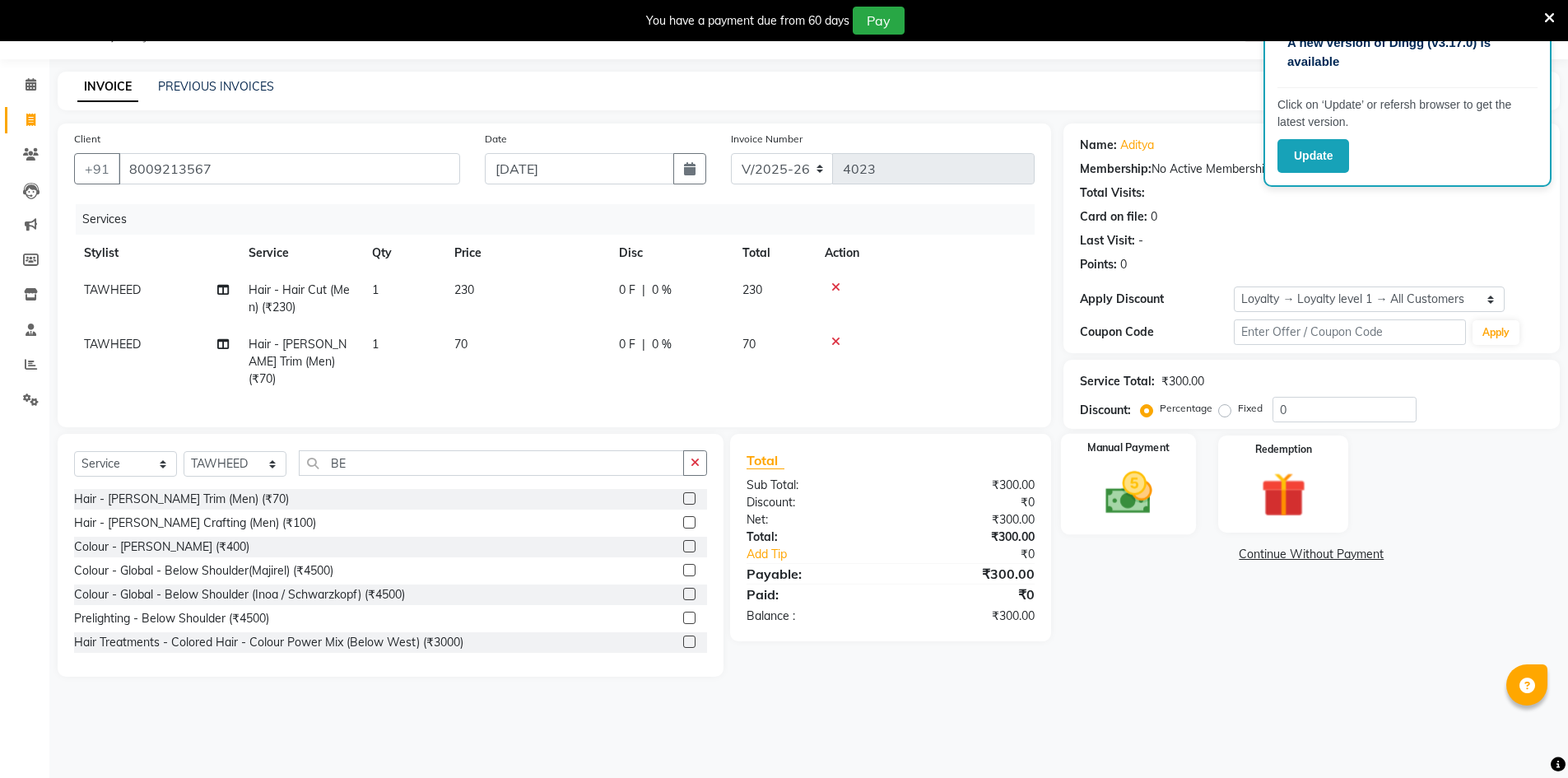
checkbox input "false"
click at [1107, 484] on img at bounding box center [1128, 492] width 75 height 53
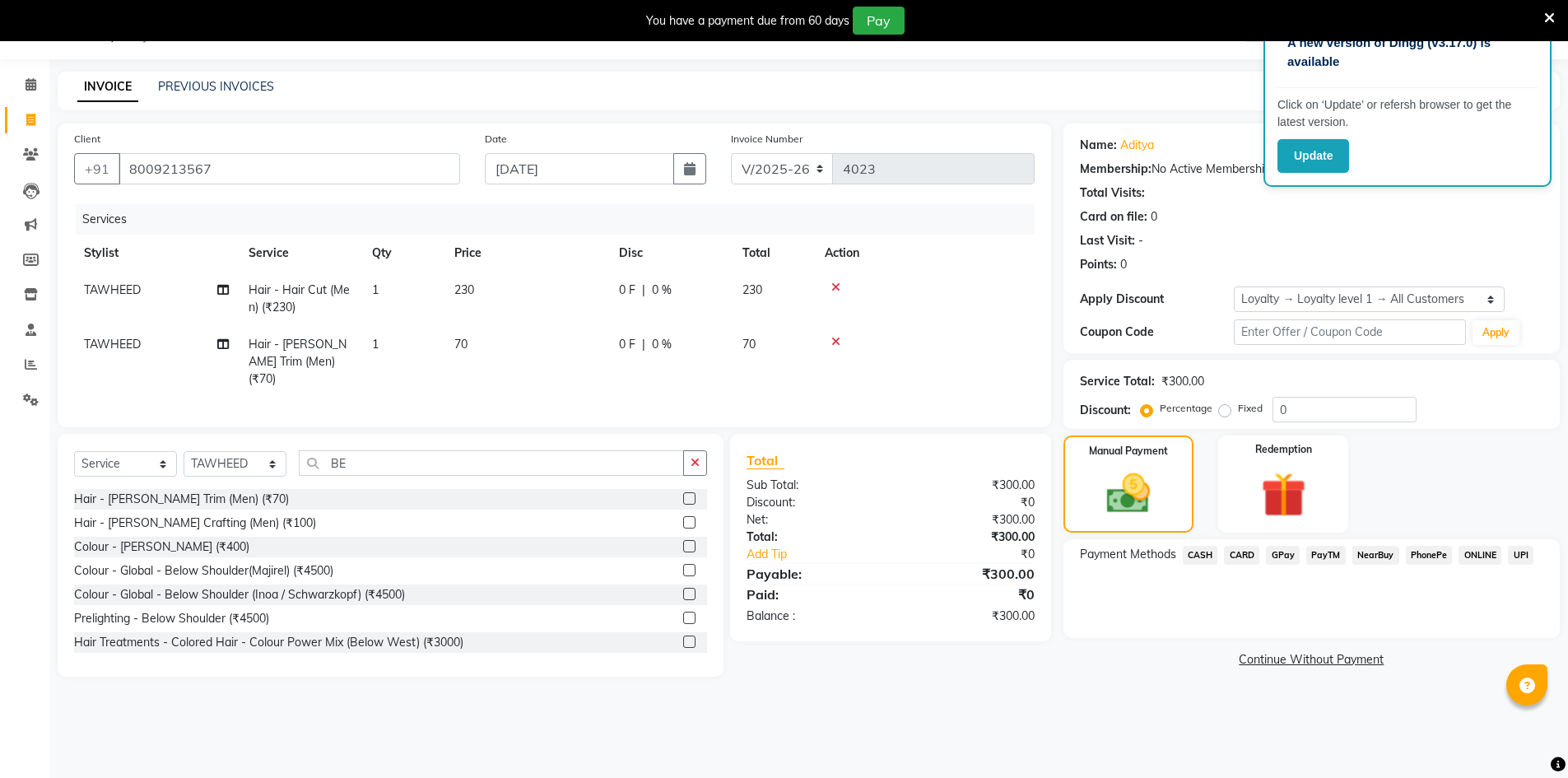
click at [1184, 546] on span "CASH" at bounding box center [1200, 555] width 35 height 19
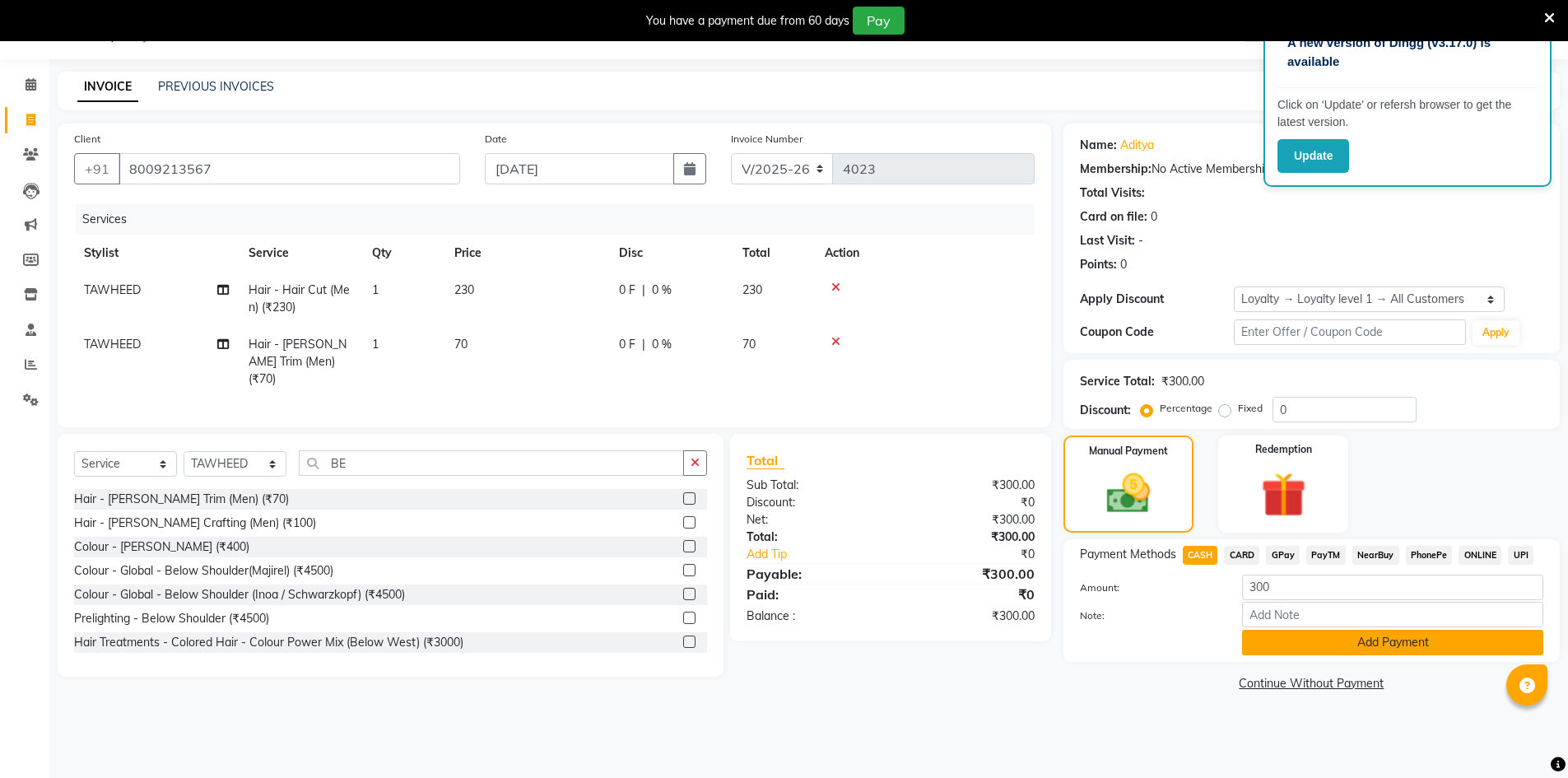
click at [1300, 631] on button "Add Payment" at bounding box center [1393, 642] width 302 height 25
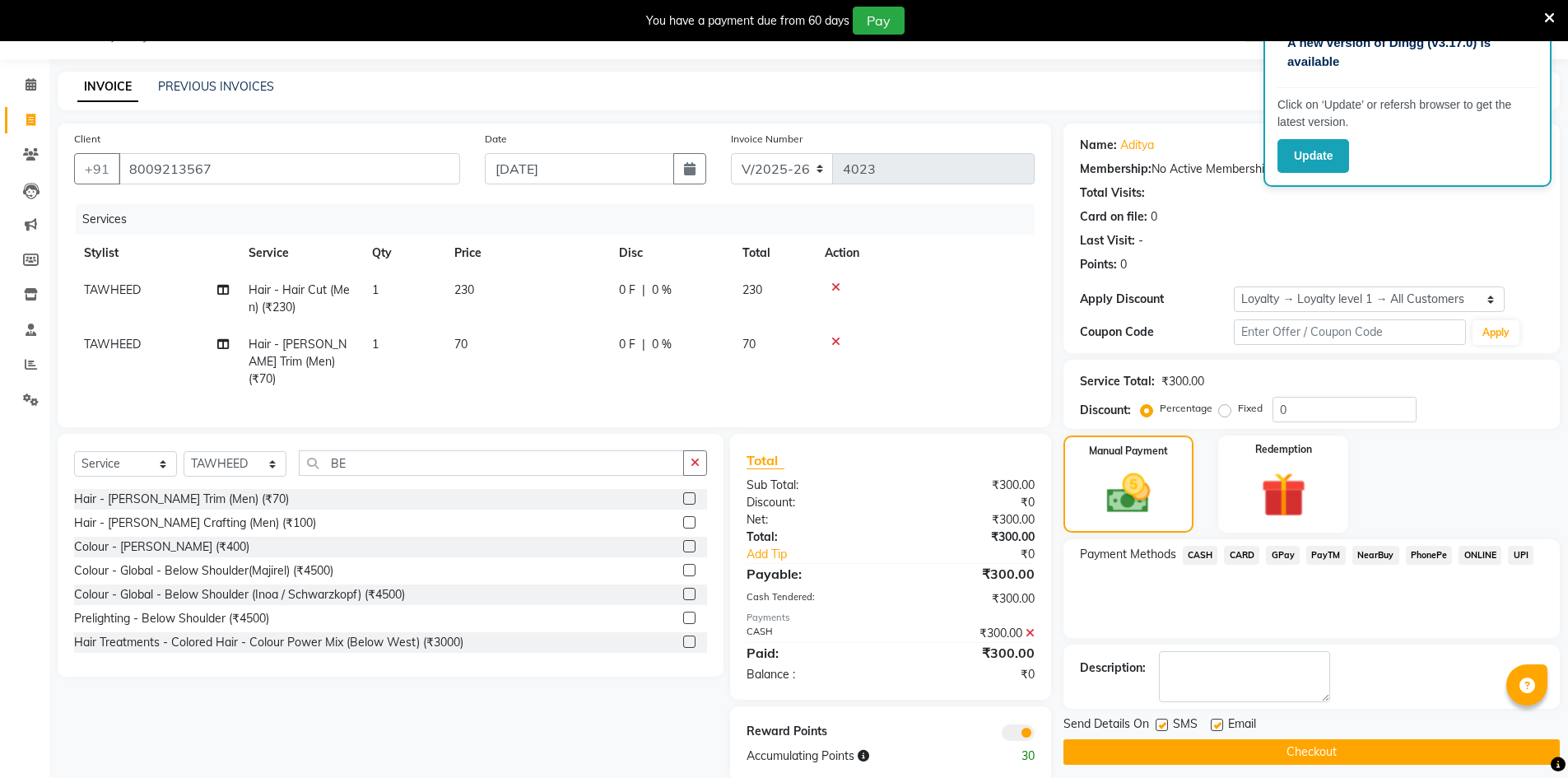
click at [1312, 736] on div "Send Details On SMS Email Checkout" at bounding box center [1311, 740] width 496 height 49
click at [1308, 749] on button "Checkout" at bounding box center [1311, 751] width 496 height 25
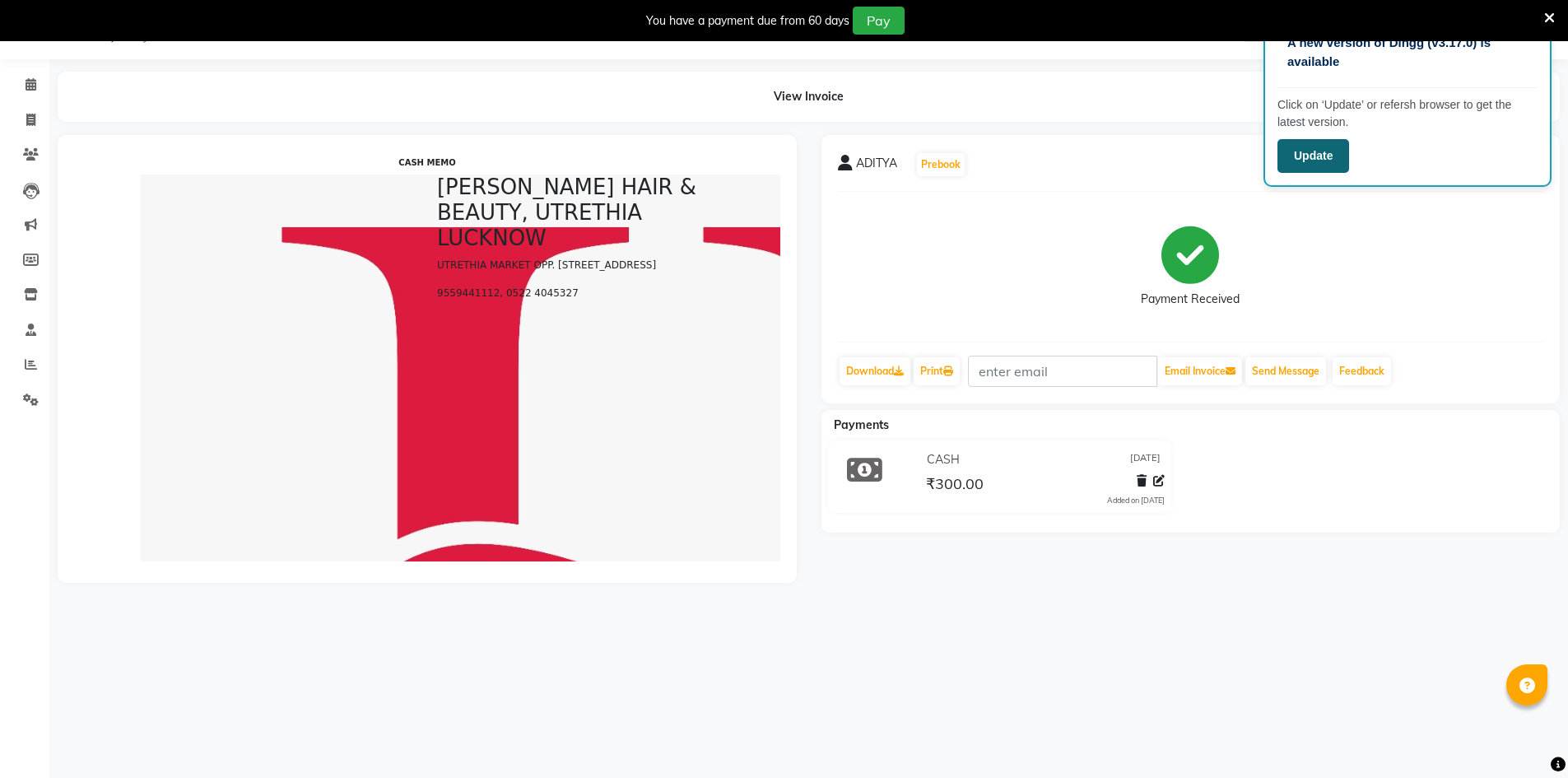
click at [1329, 164] on button "Update" at bounding box center [1313, 155] width 72 height 34
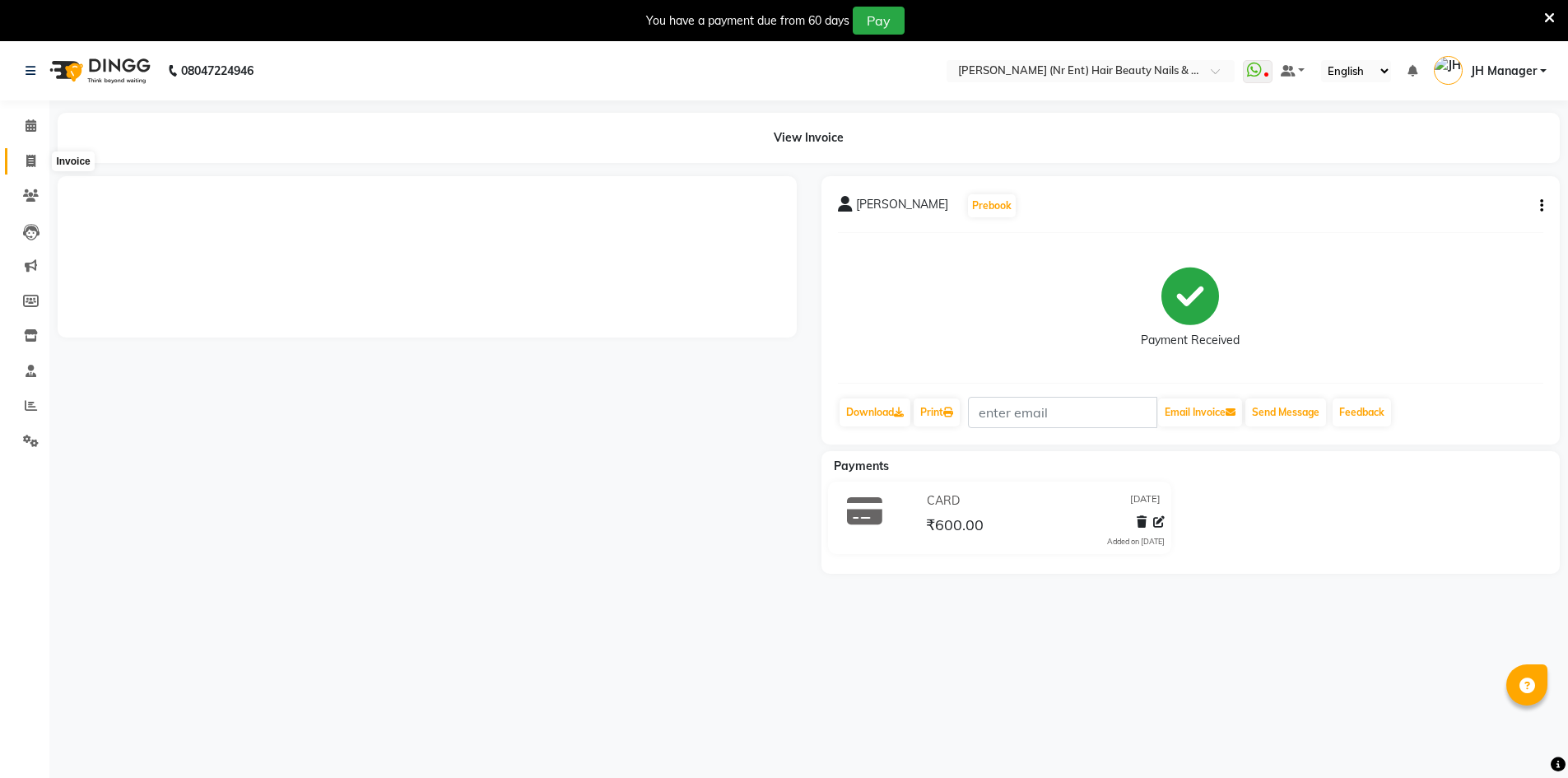
drag, startPoint x: 24, startPoint y: 164, endPoint x: 49, endPoint y: 166, distance: 25.1
click at [24, 164] on span at bounding box center [31, 162] width 29 height 19
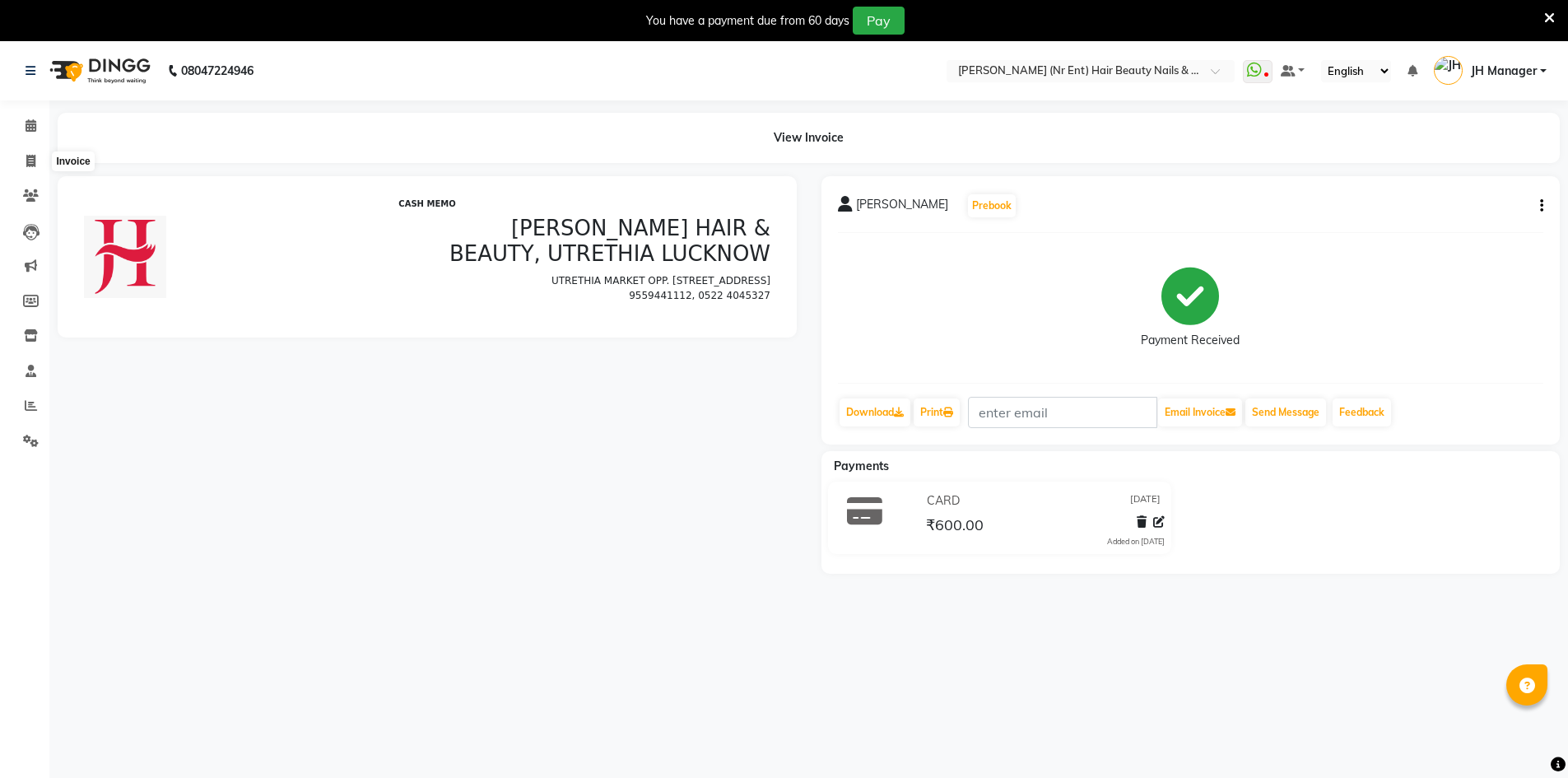
select select "service"
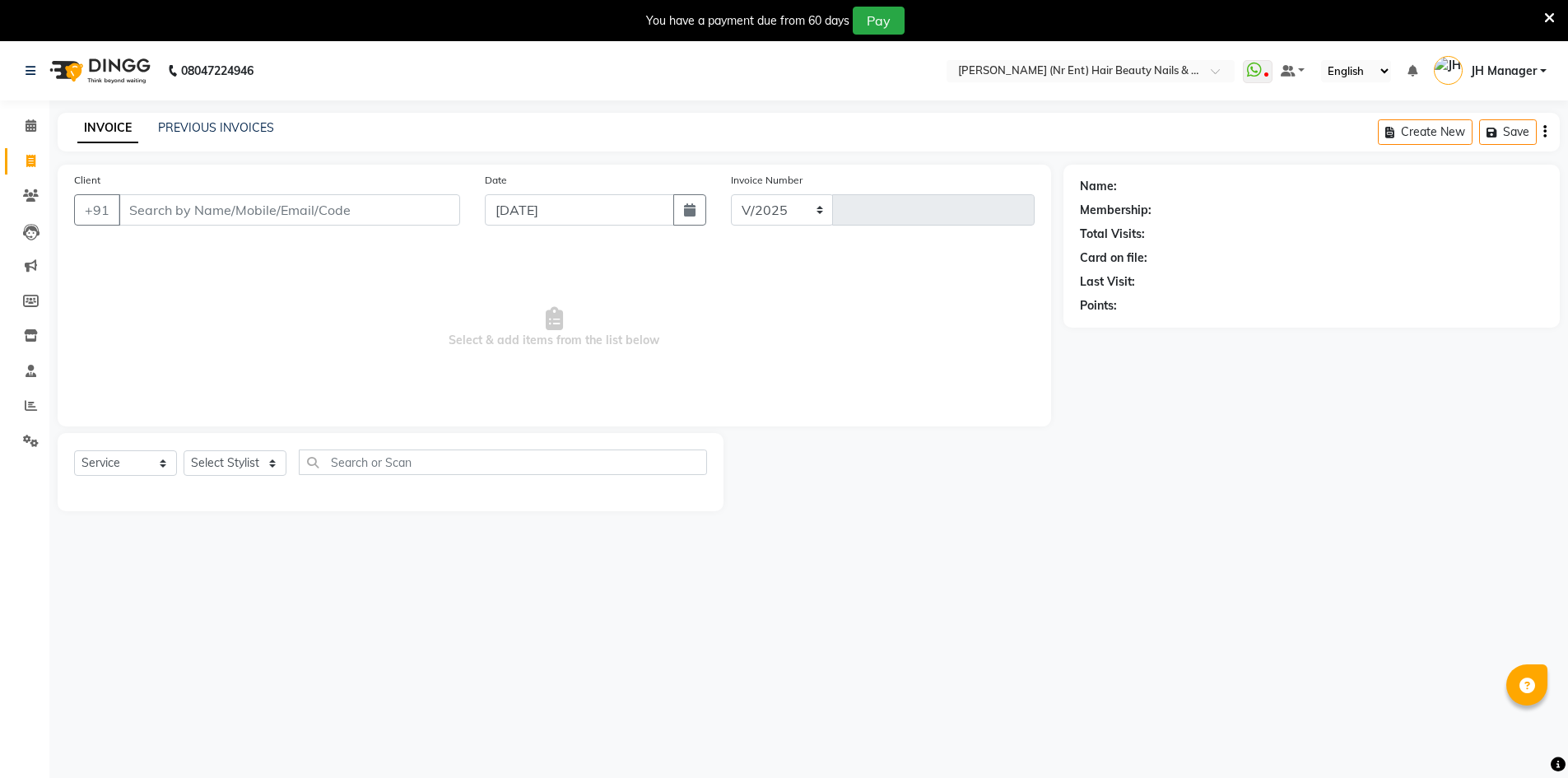
select select "640"
type input "4024"
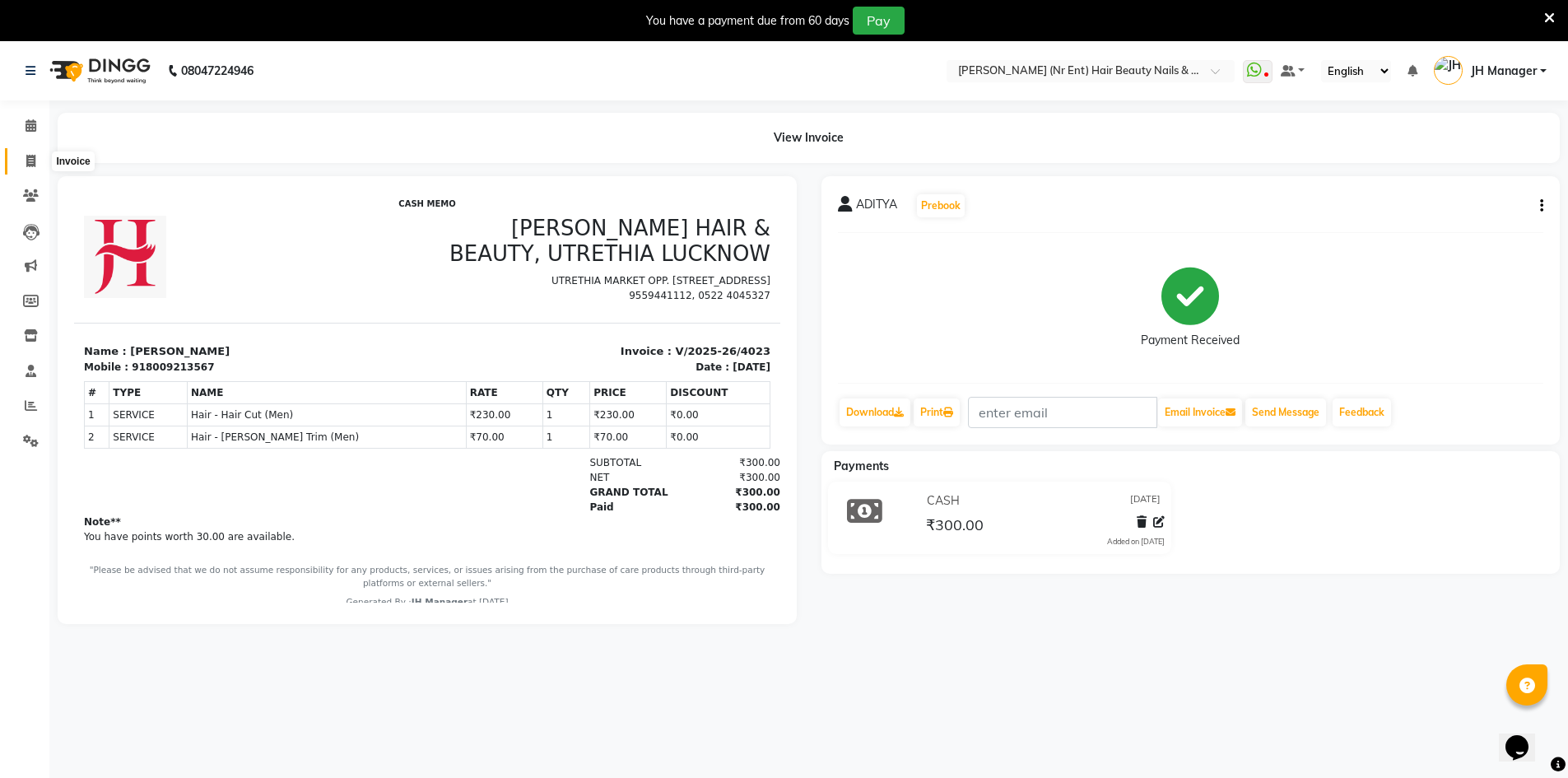
click at [35, 166] on icon at bounding box center [31, 160] width 9 height 12
select select "service"
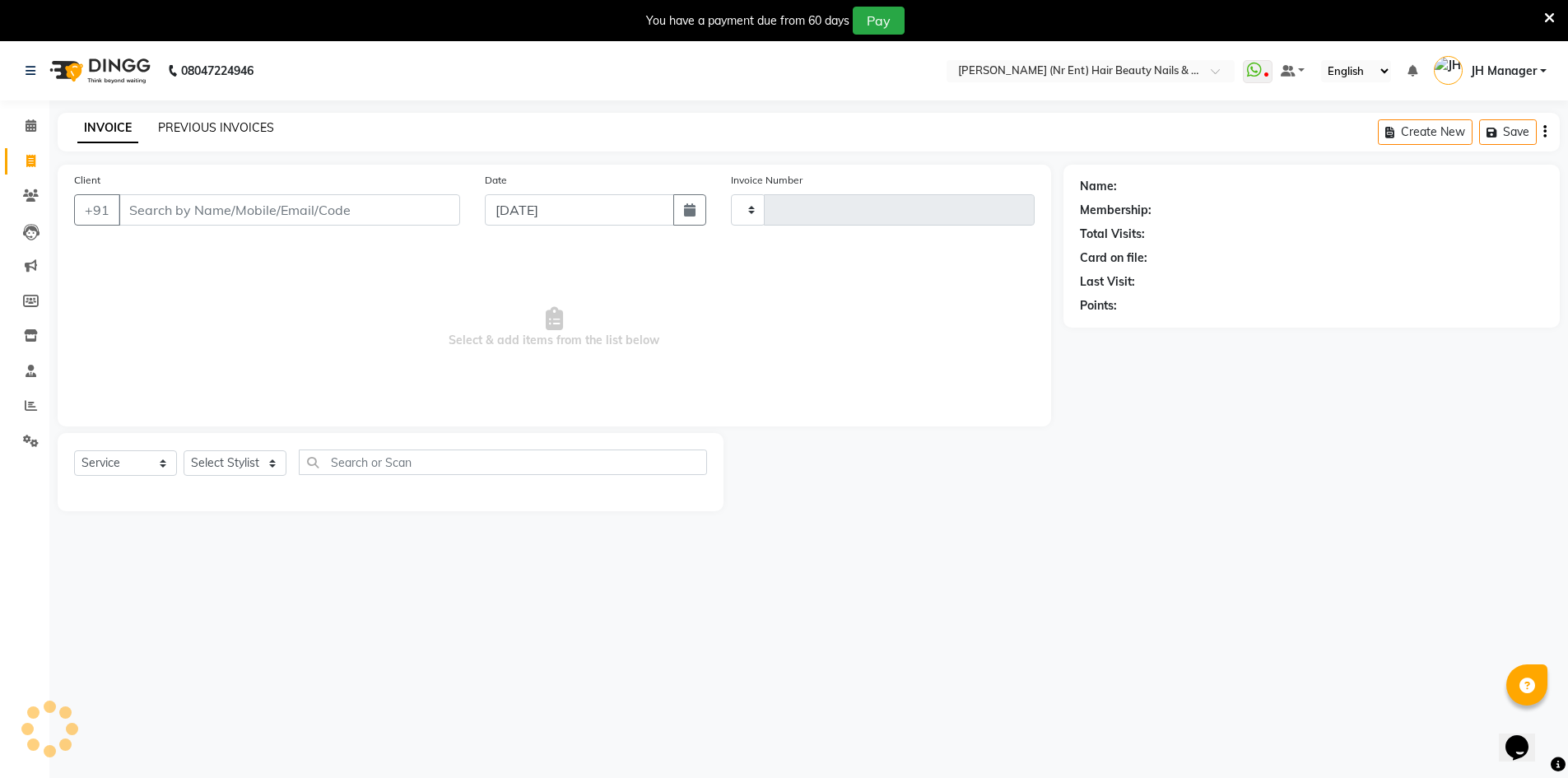
scroll to position [5, 0]
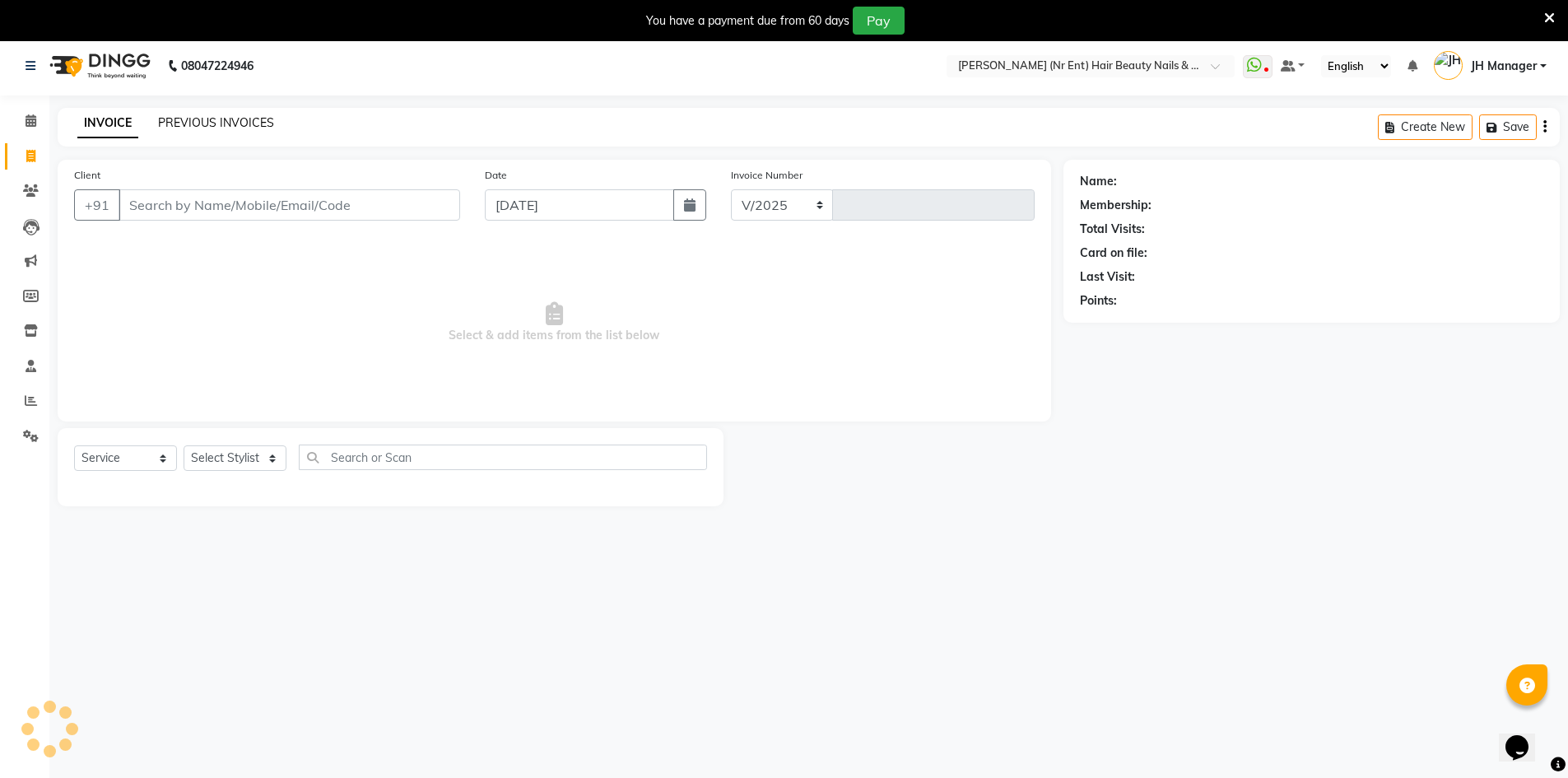
select select "640"
type input "4024"
click at [198, 123] on link "PREVIOUS INVOICES" at bounding box center [216, 123] width 116 height 15
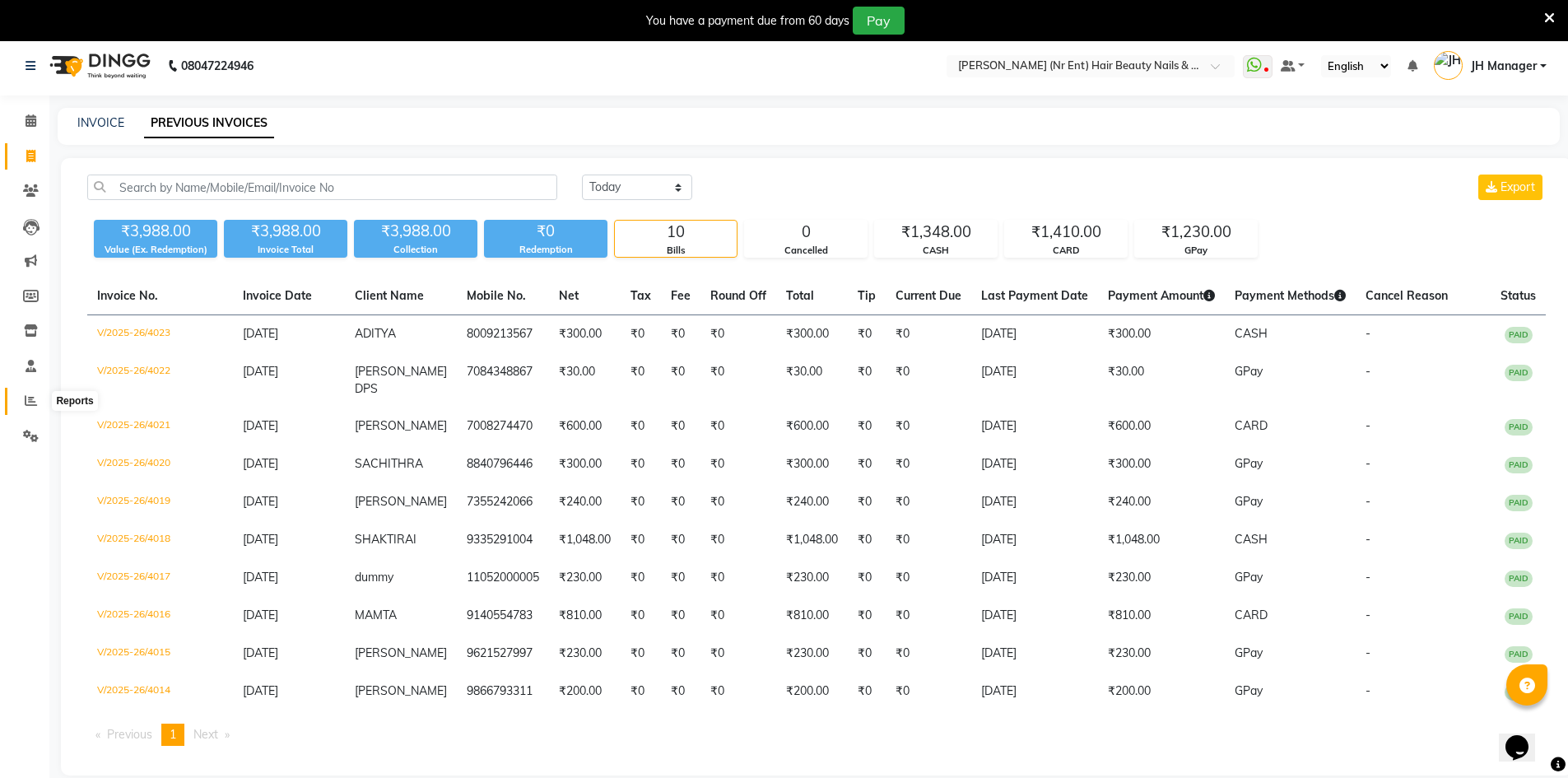
drag, startPoint x: 25, startPoint y: 405, endPoint x: 32, endPoint y: 396, distance: 11.4
click at [25, 405] on icon at bounding box center [31, 400] width 12 height 12
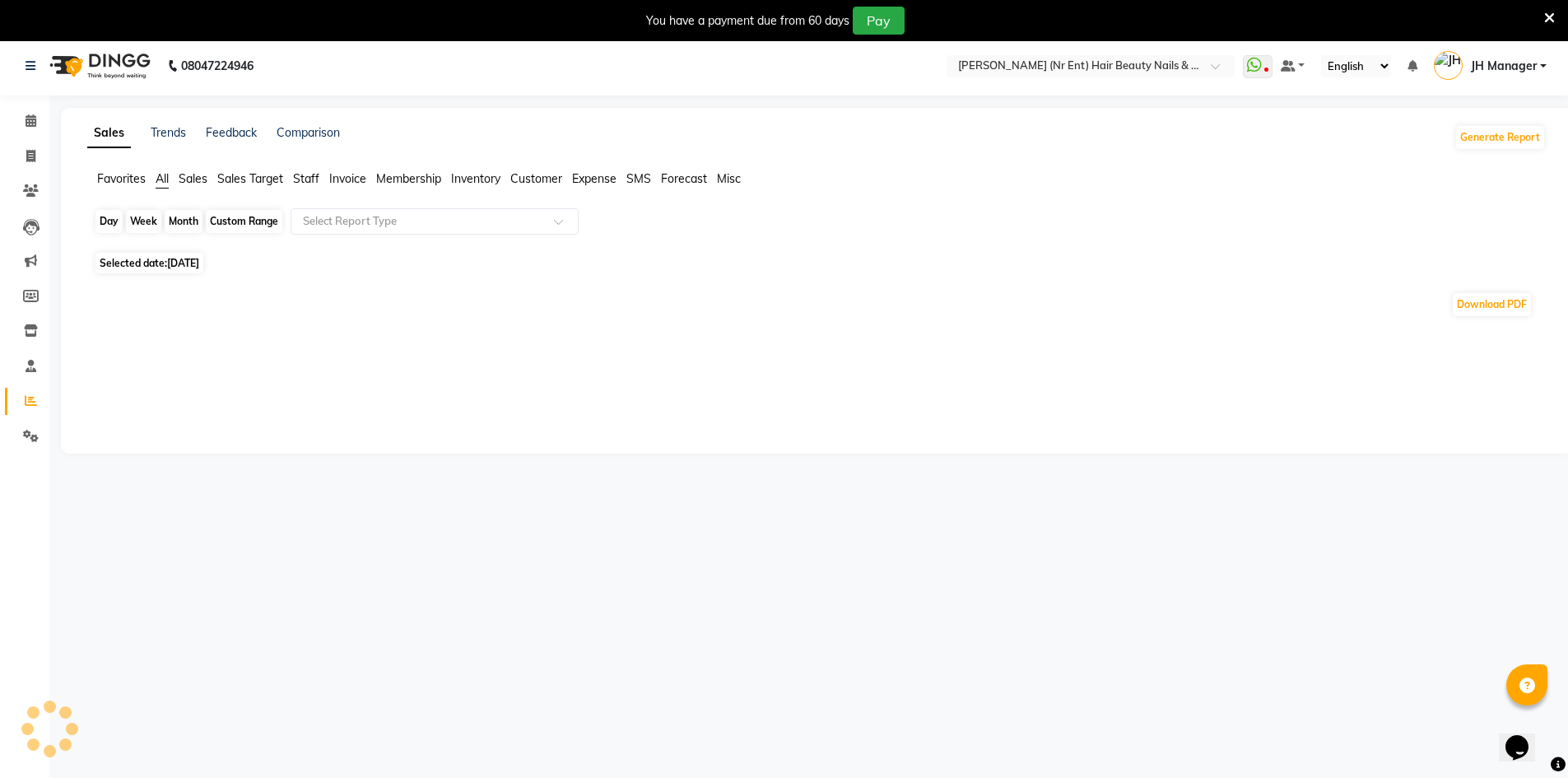
click at [101, 225] on div "Day" at bounding box center [109, 221] width 27 height 23
click at [110, 222] on div "Day" at bounding box center [109, 221] width 27 height 23
select select "9"
select select "2025"
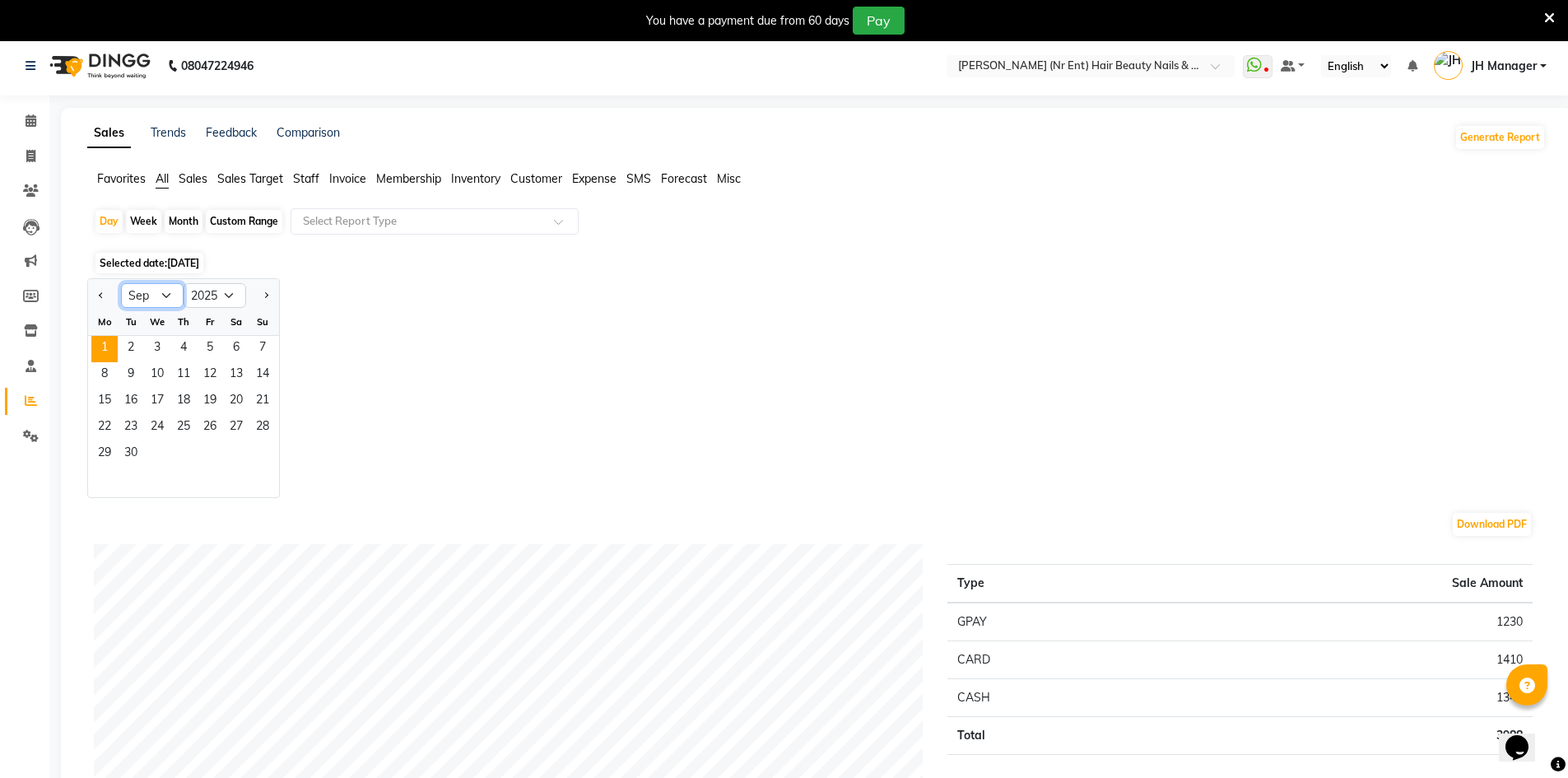
click at [169, 296] on select "Jan Feb Mar Apr May Jun [DATE] Aug Sep Oct Nov Dec" at bounding box center [152, 295] width 62 height 25
select select "8"
click at [121, 283] on select "Jan Feb Mar Apr May Jun [DATE] Aug Sep Oct Nov Dec" at bounding box center [152, 295] width 62 height 25
click at [268, 449] on span "31" at bounding box center [262, 454] width 26 height 26
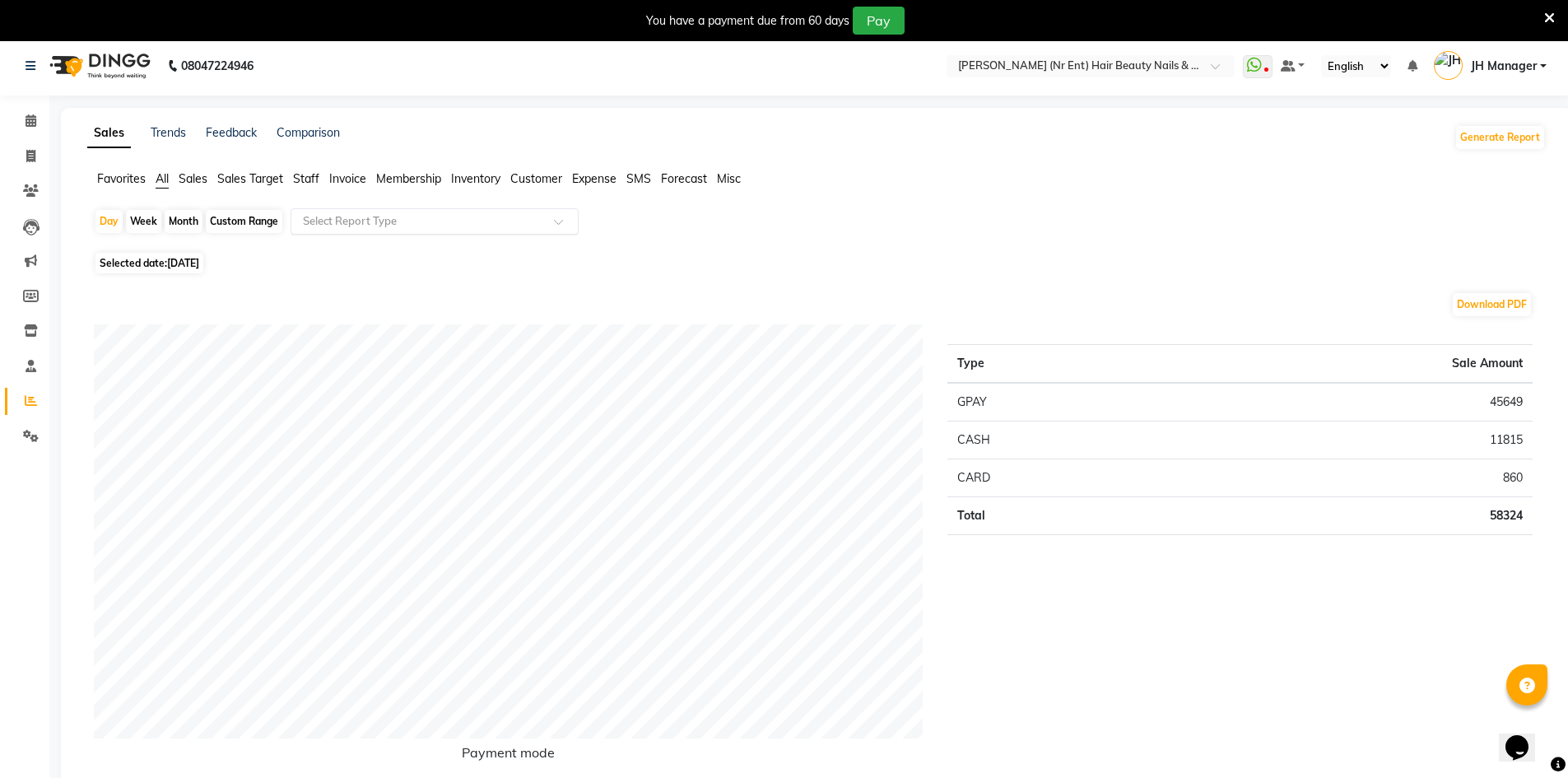
click at [395, 225] on input "text" at bounding box center [418, 221] width 237 height 17
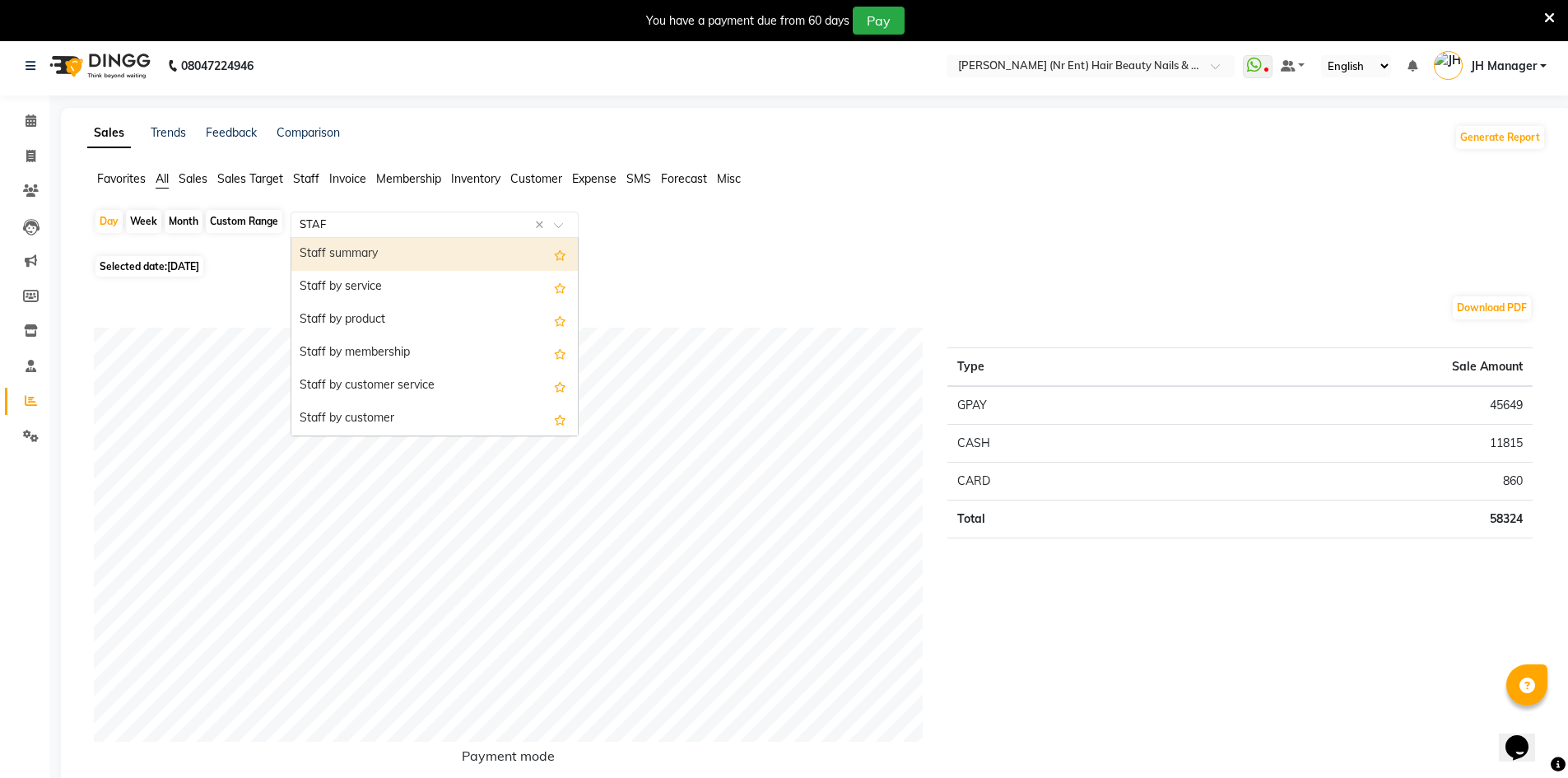
type input "STAFF"
click at [385, 257] on div "Staff summary" at bounding box center [435, 254] width 287 height 33
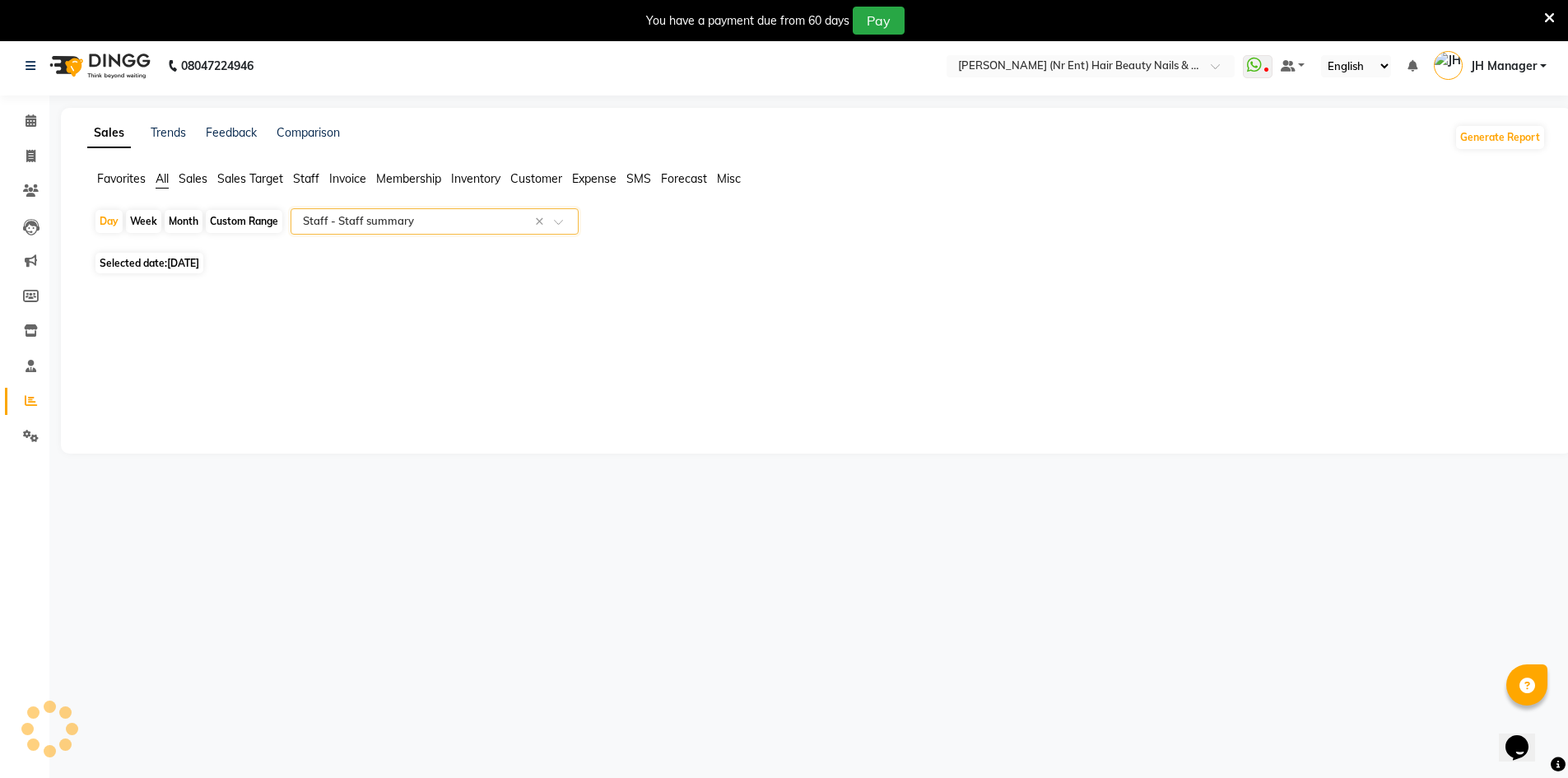
select select "full_report"
select select "csv"
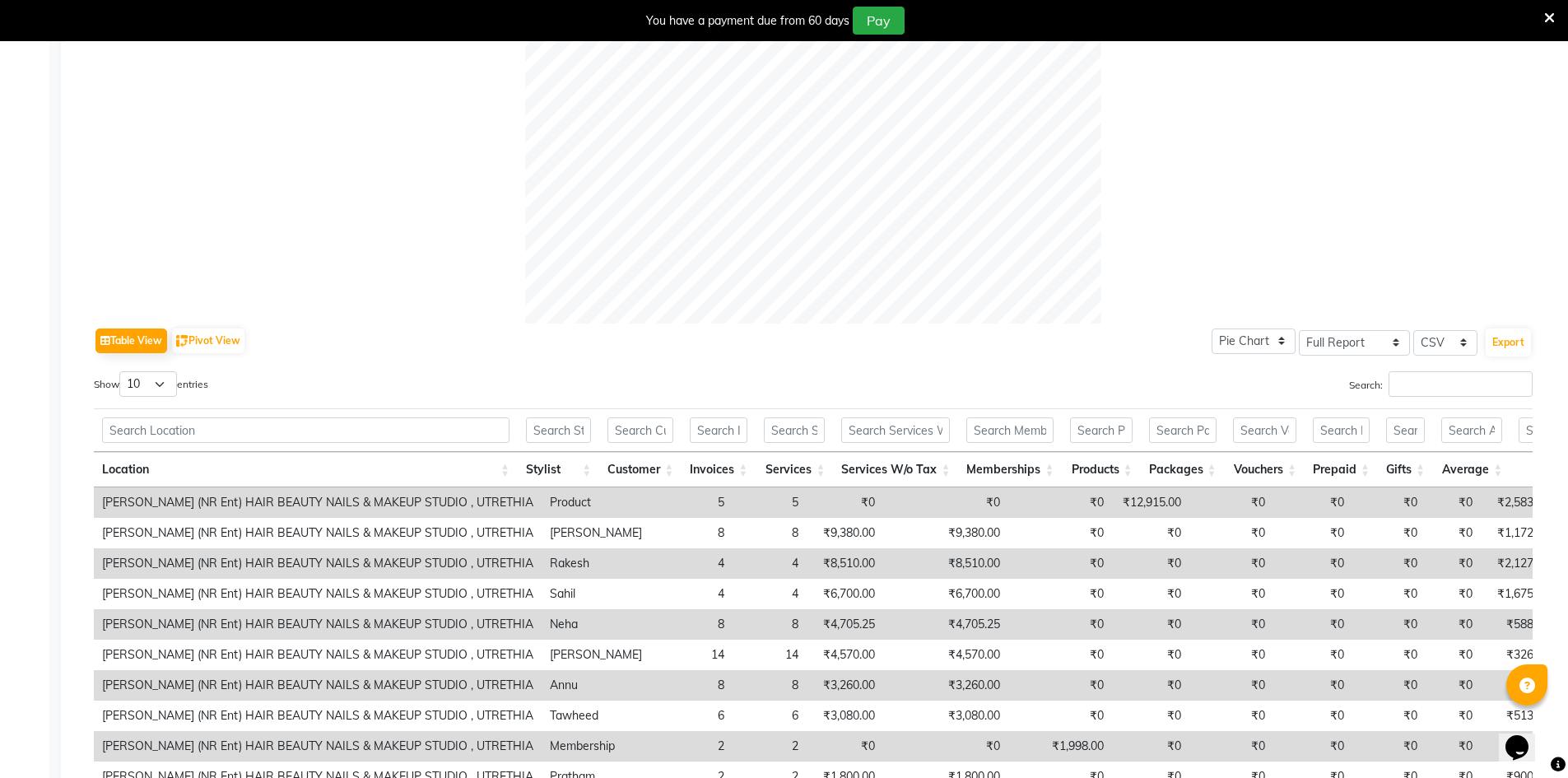
scroll to position [731, 0]
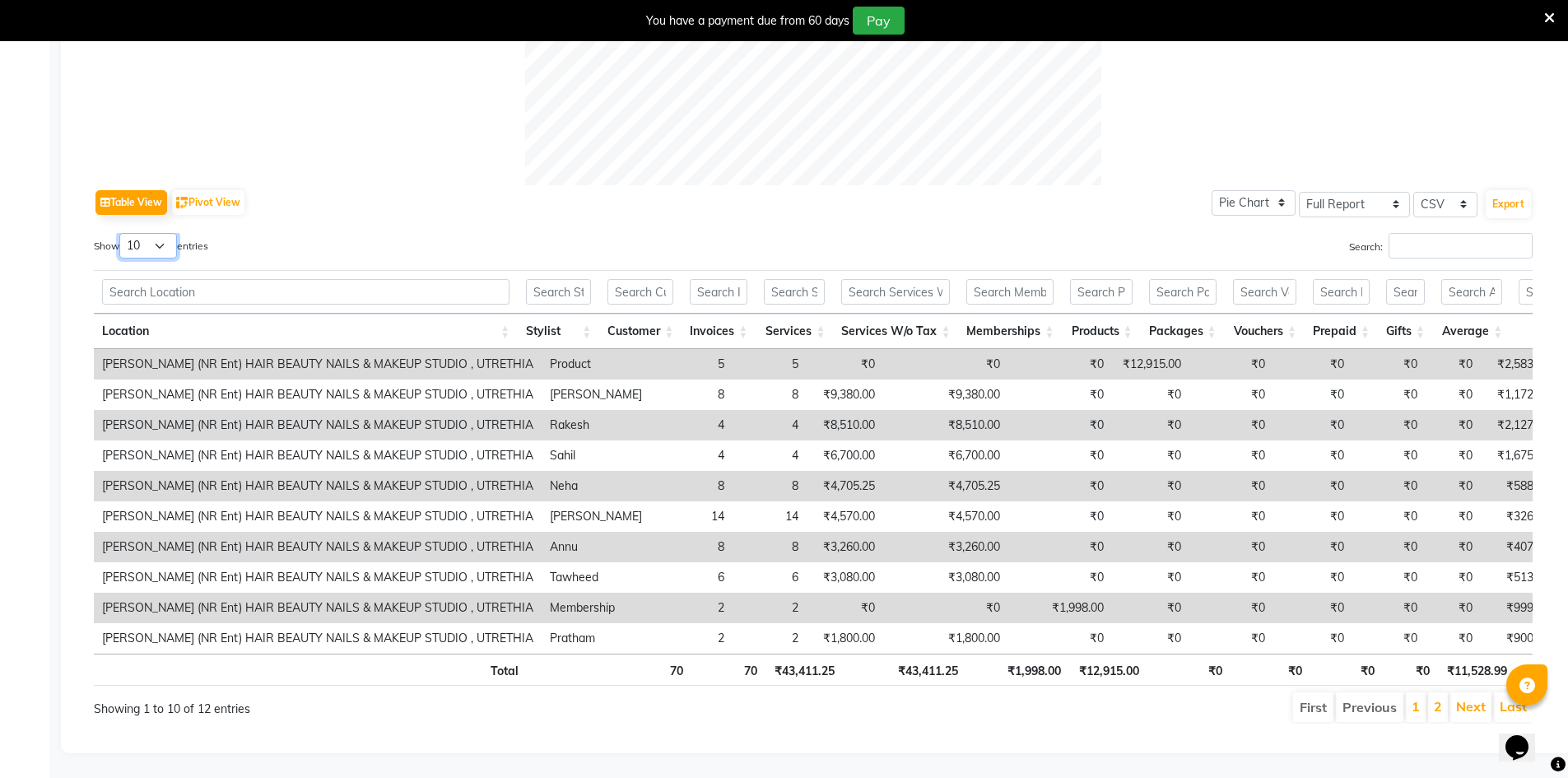
click at [169, 233] on select "10 25 50 100" at bounding box center [148, 245] width 58 height 25
select select "25"
click at [122, 233] on select "10 25 50 100" at bounding box center [148, 245] width 58 height 25
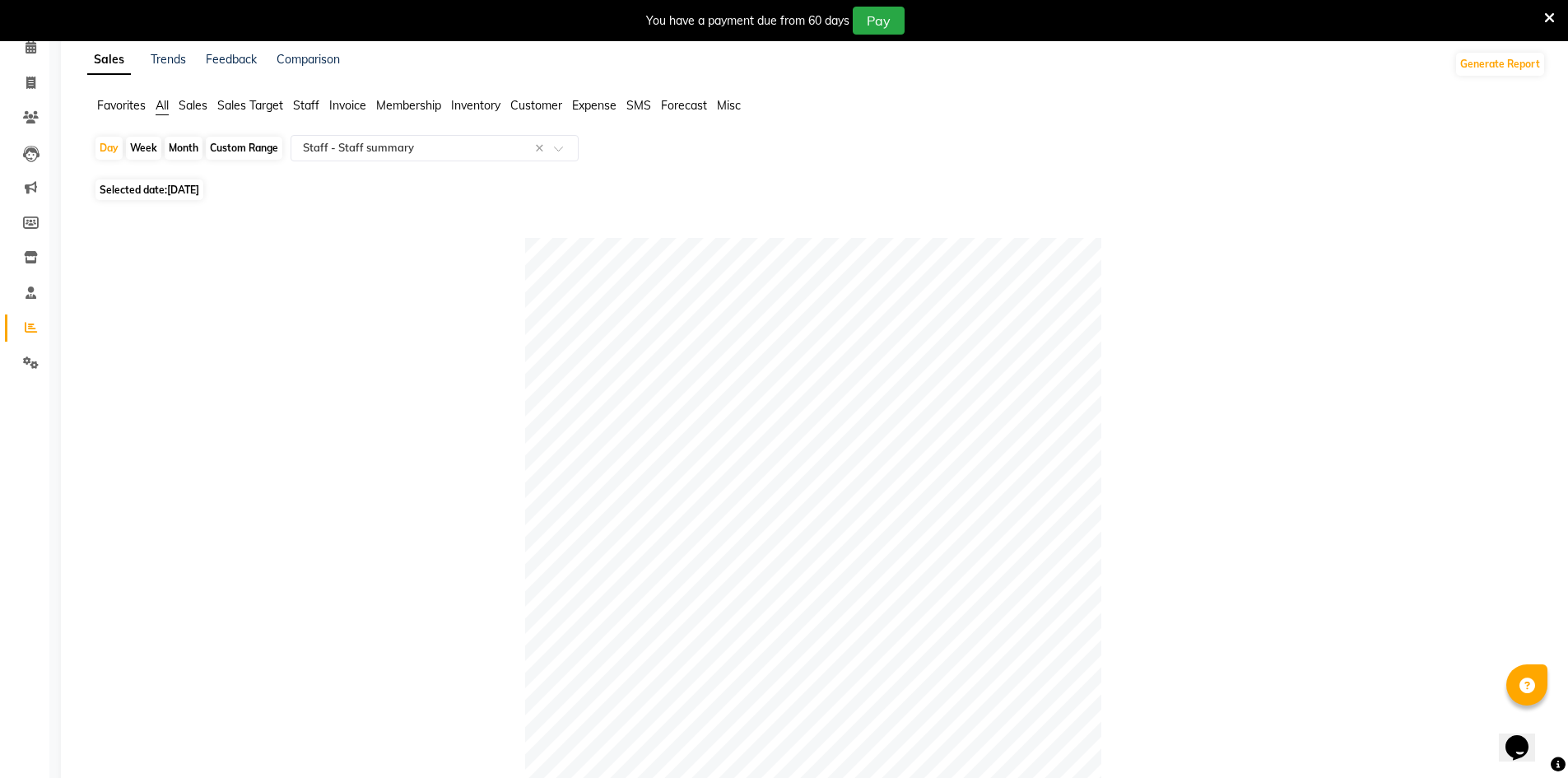
scroll to position [65, 0]
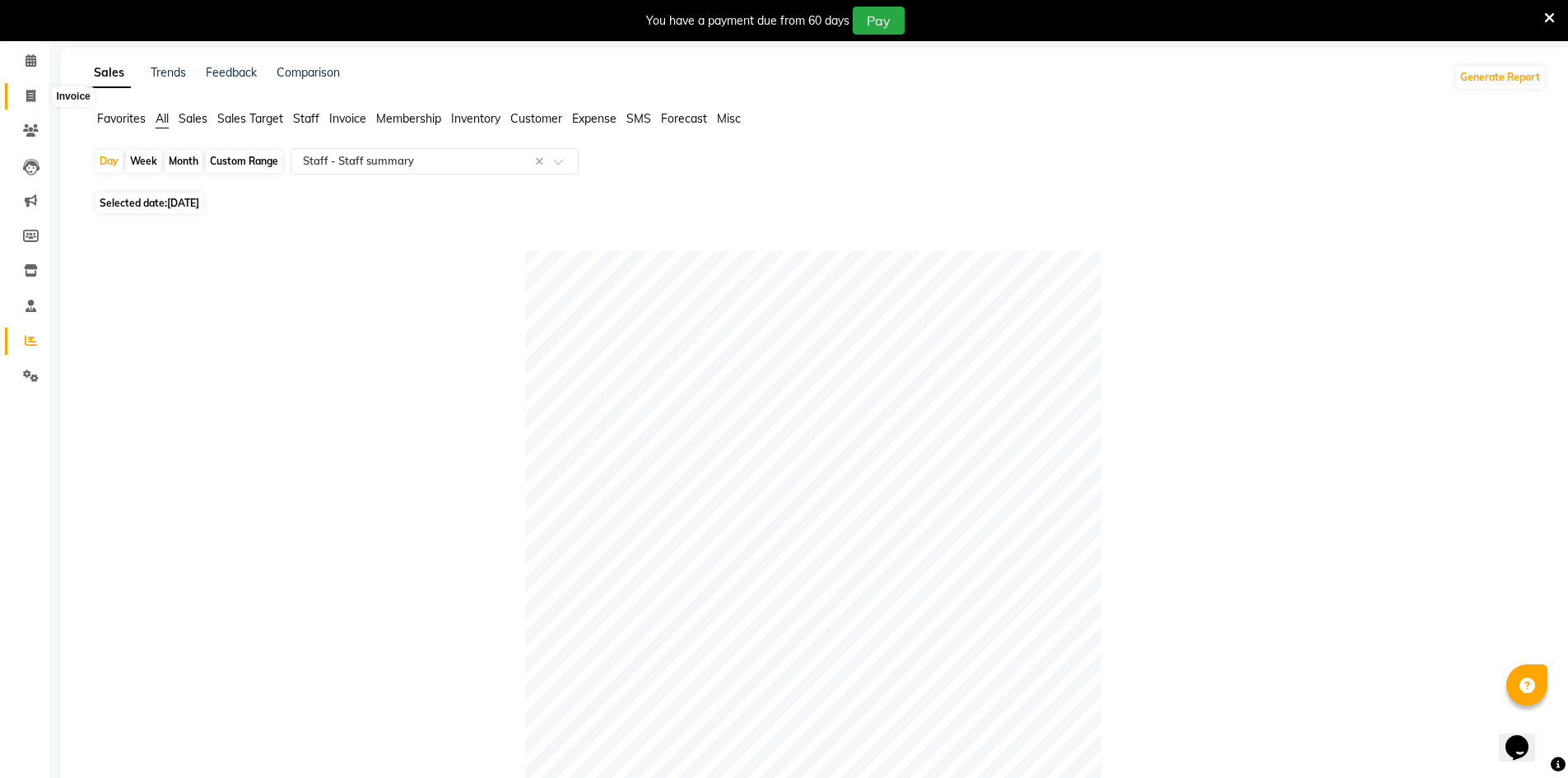
click at [34, 96] on icon at bounding box center [31, 95] width 9 height 12
select select "service"
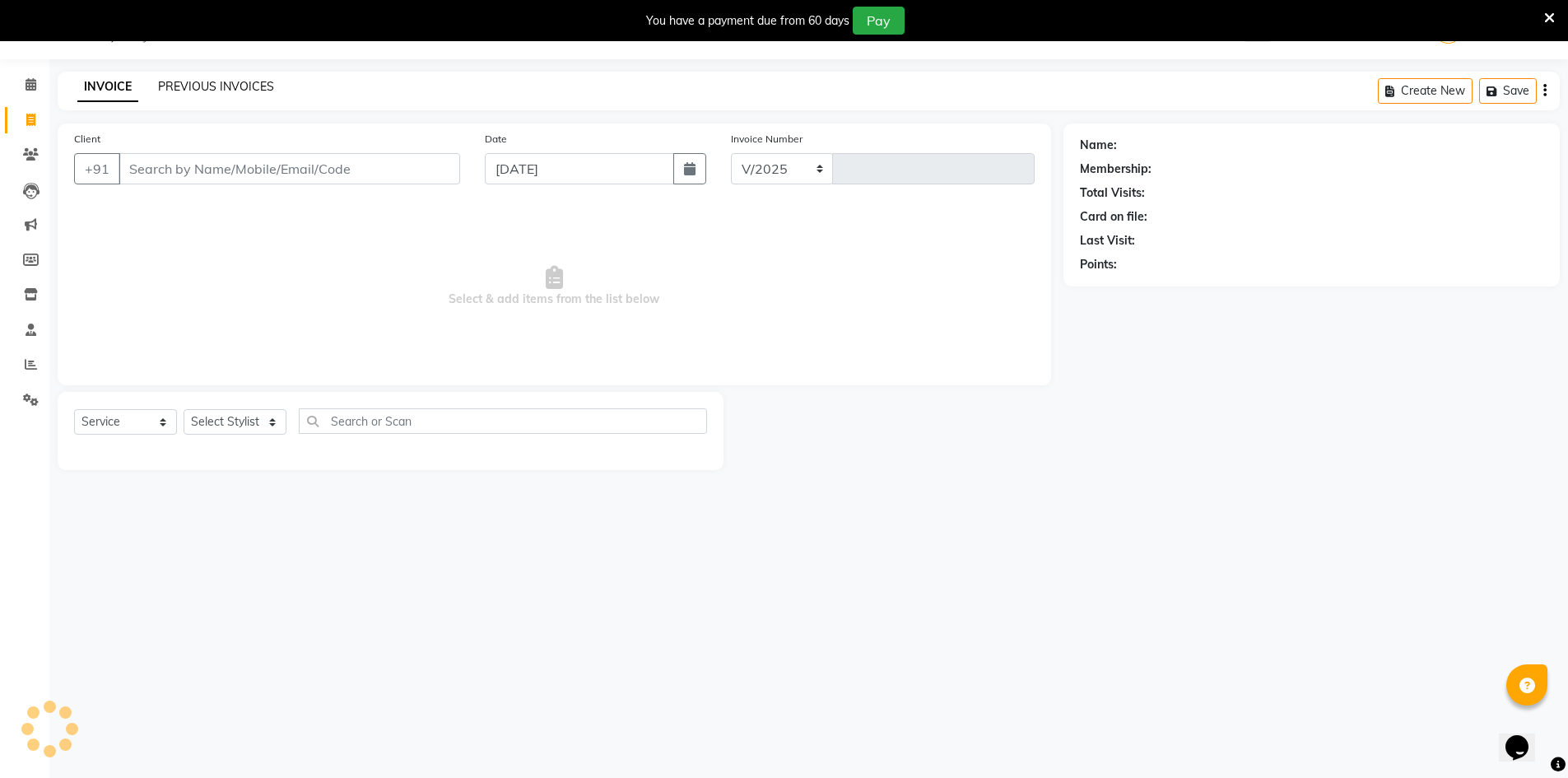
select select "640"
type input "4024"
click at [179, 84] on link "PREVIOUS INVOICES" at bounding box center [216, 87] width 116 height 15
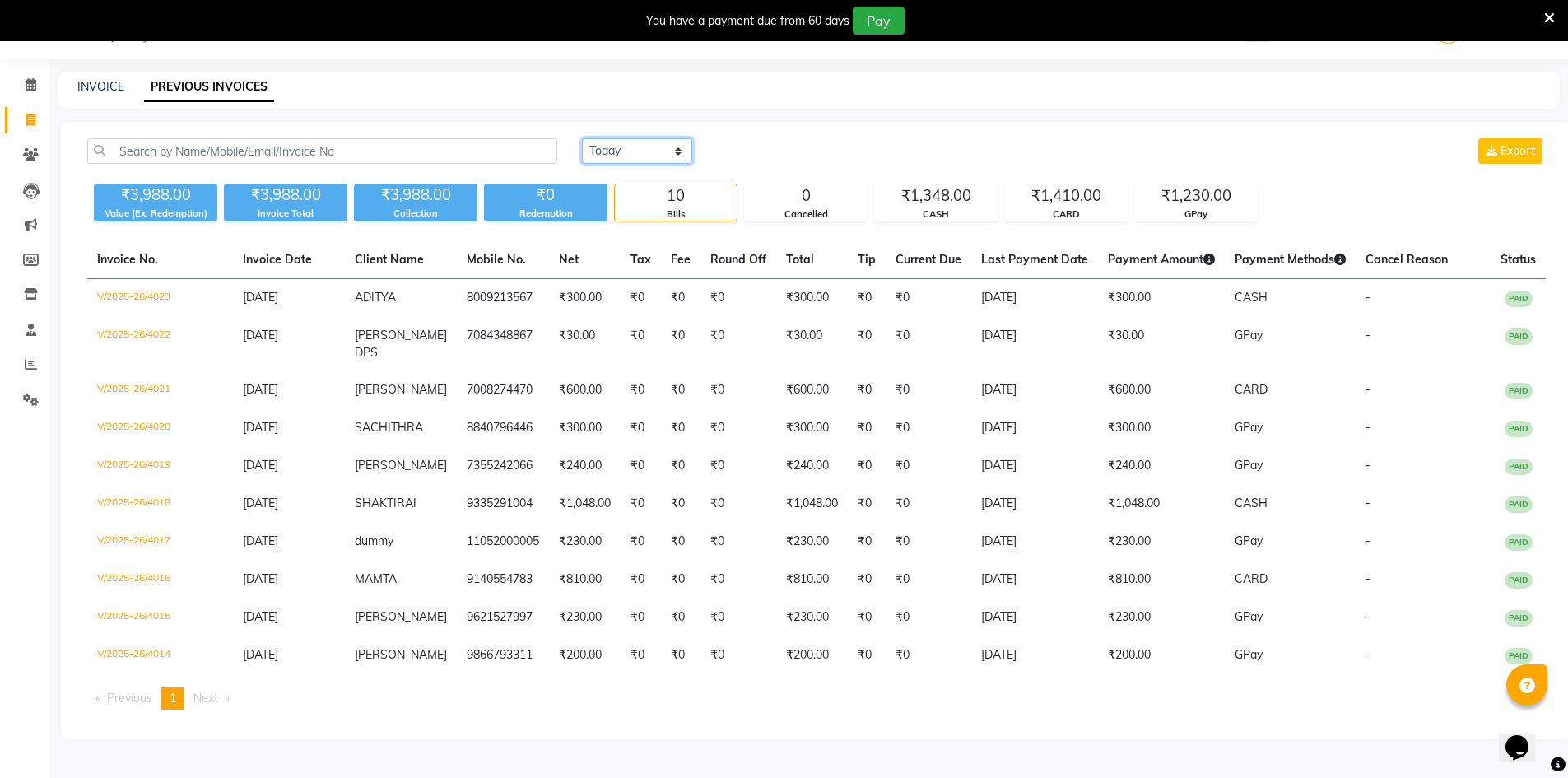
click at [633, 150] on select "[DATE] [DATE] Custom Range" at bounding box center [637, 151] width 111 height 25
click at [582, 139] on select "[DATE] [DATE] Custom Range" at bounding box center [637, 151] width 111 height 25
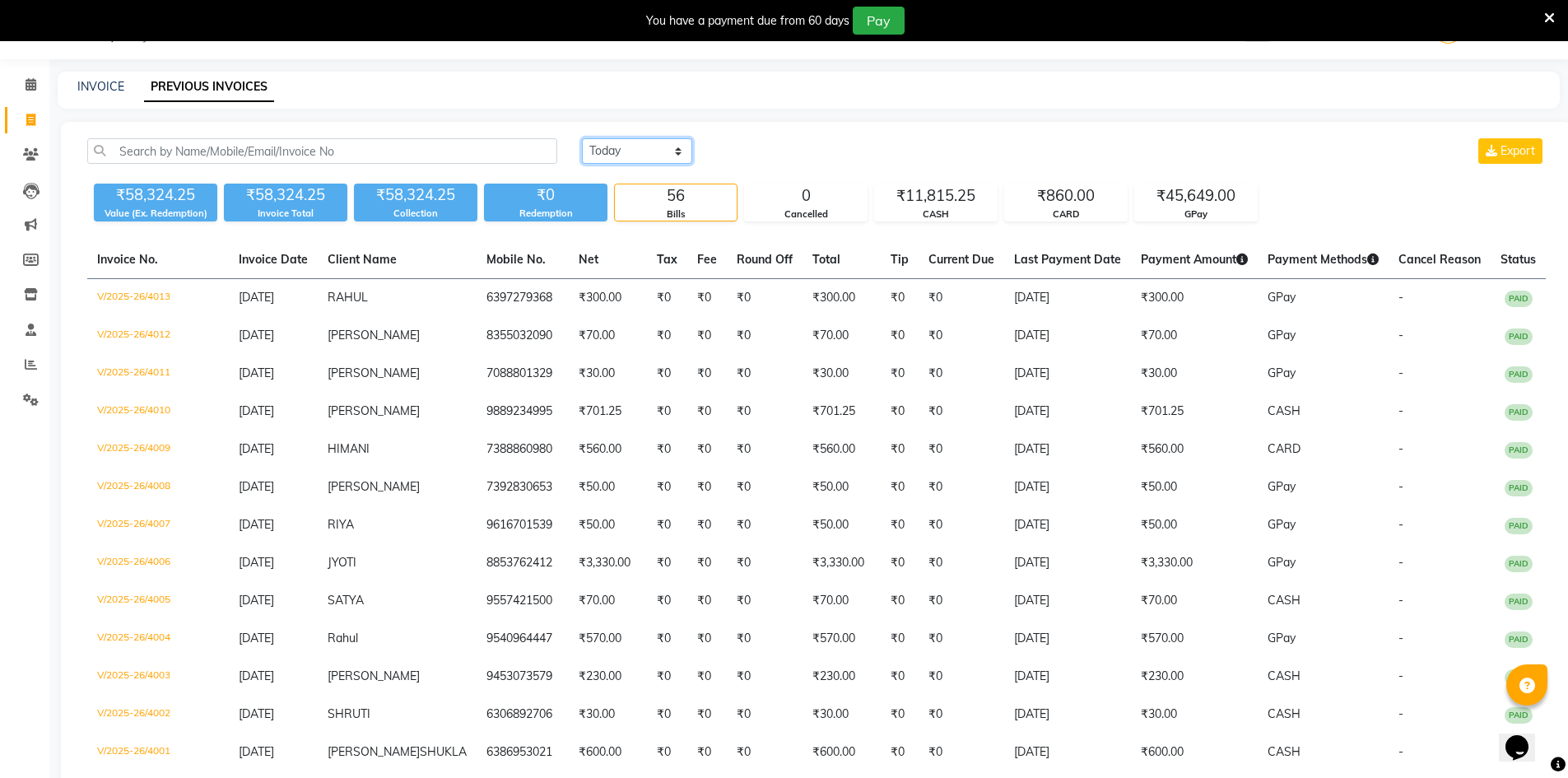
click at [660, 152] on select "[DATE] [DATE] Custom Range" at bounding box center [637, 151] width 111 height 25
select select "range"
click at [582, 139] on select "[DATE] [DATE] Custom Range" at bounding box center [637, 151] width 111 height 25
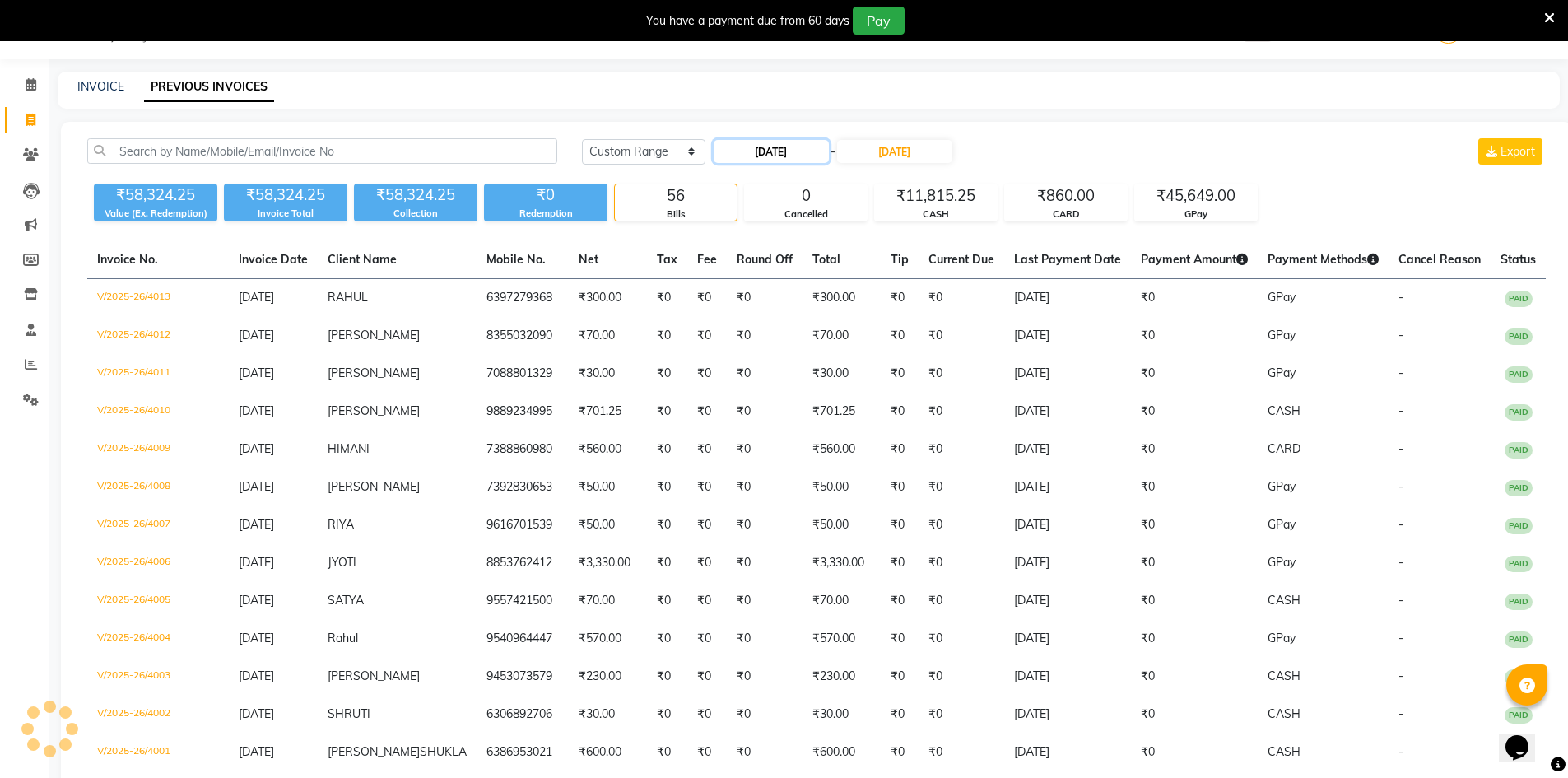
click at [809, 150] on input "[DATE]" at bounding box center [771, 151] width 115 height 23
select select "9"
select select "2025"
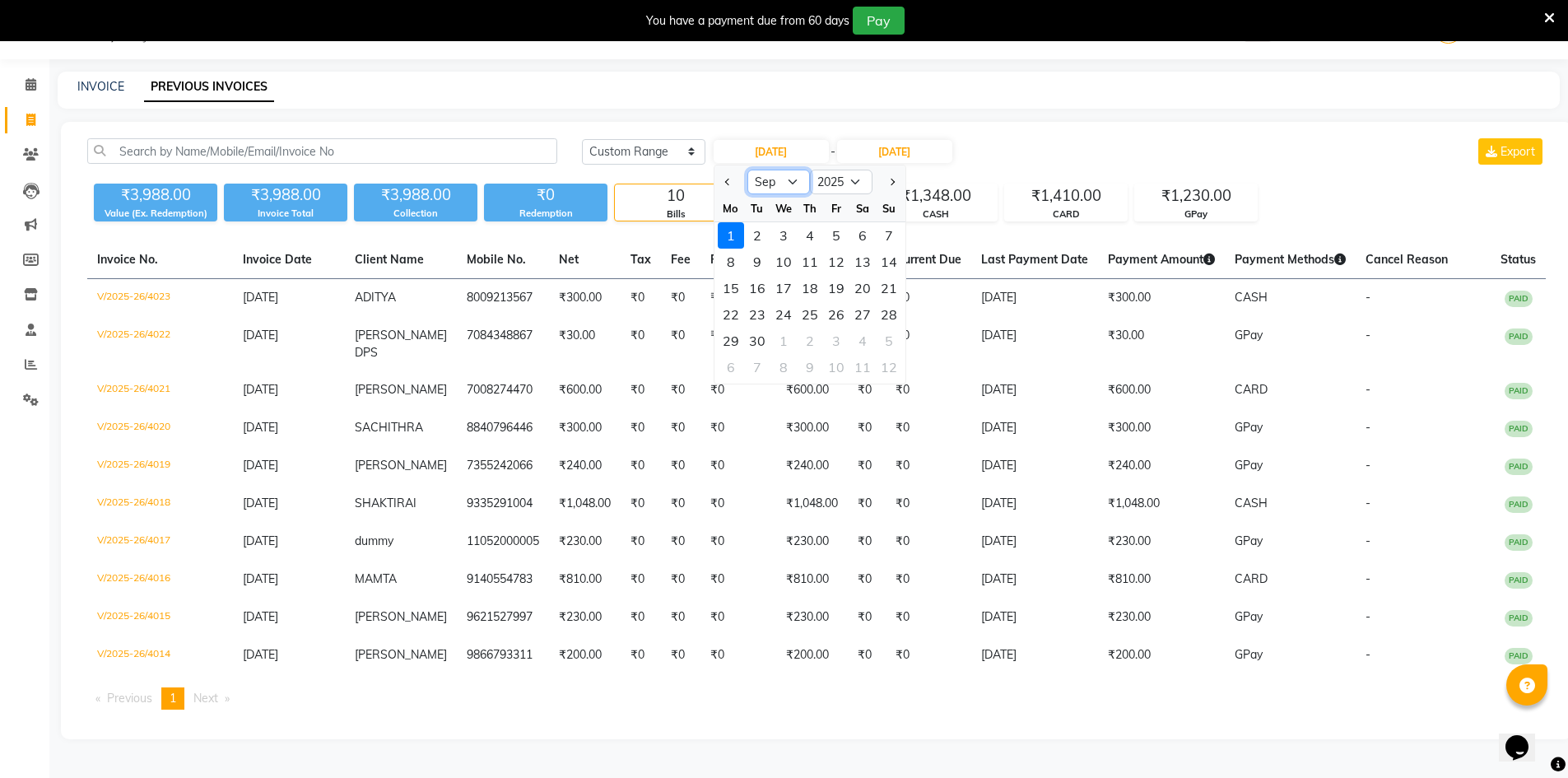
click at [768, 181] on select "Jan Feb Mar Apr May Jun [DATE] Aug Sep Oct Nov Dec" at bounding box center [778, 181] width 62 height 25
select select "8"
click at [747, 169] on select "Jan Feb Mar Apr May Jun [DATE] Aug Sep Oct Nov Dec" at bounding box center [778, 181] width 62 height 25
click at [866, 342] on div "30" at bounding box center [863, 341] width 26 height 26
type input "[DATE]"
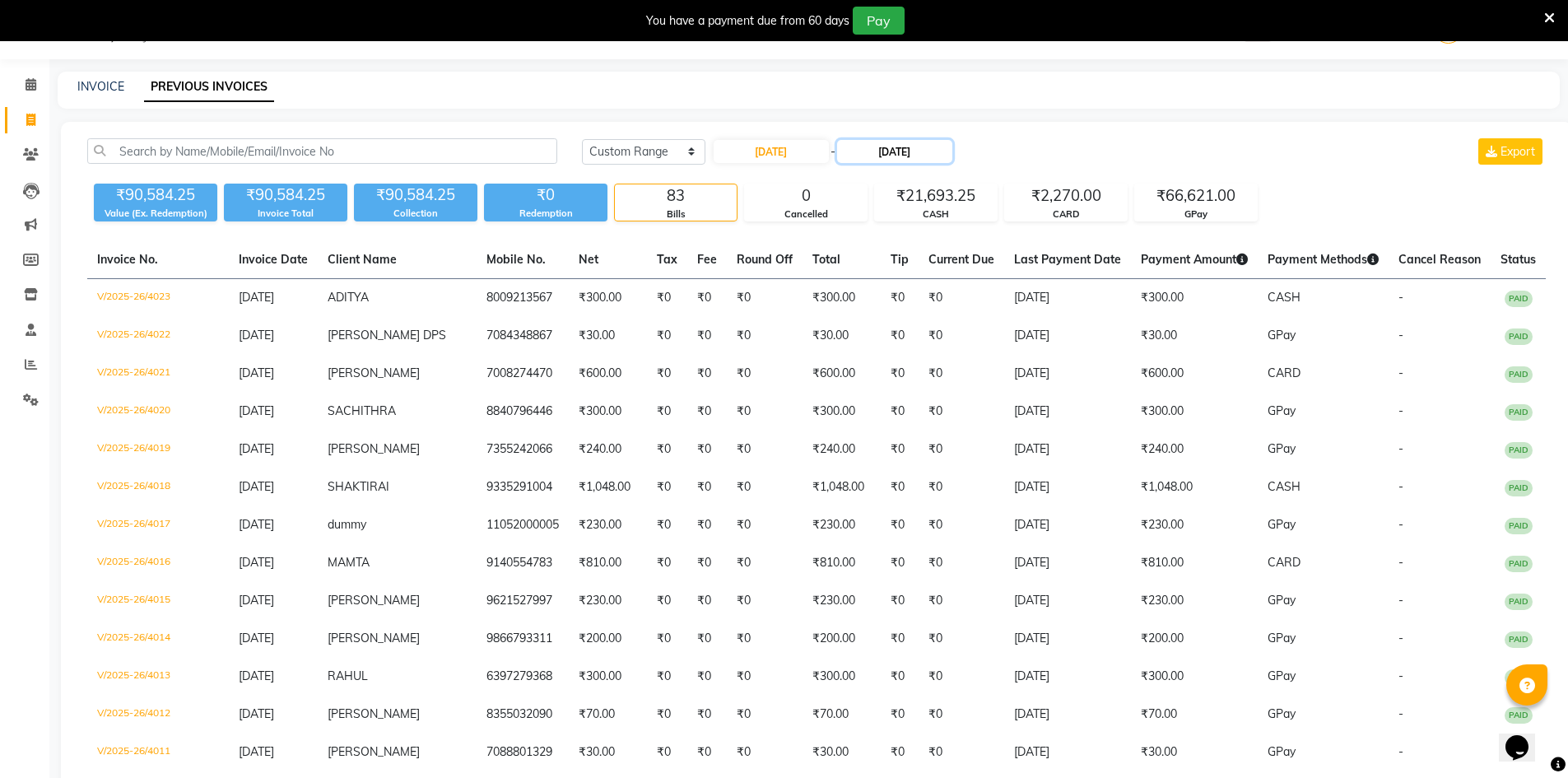
click at [952, 153] on input "[DATE]" at bounding box center [894, 151] width 115 height 23
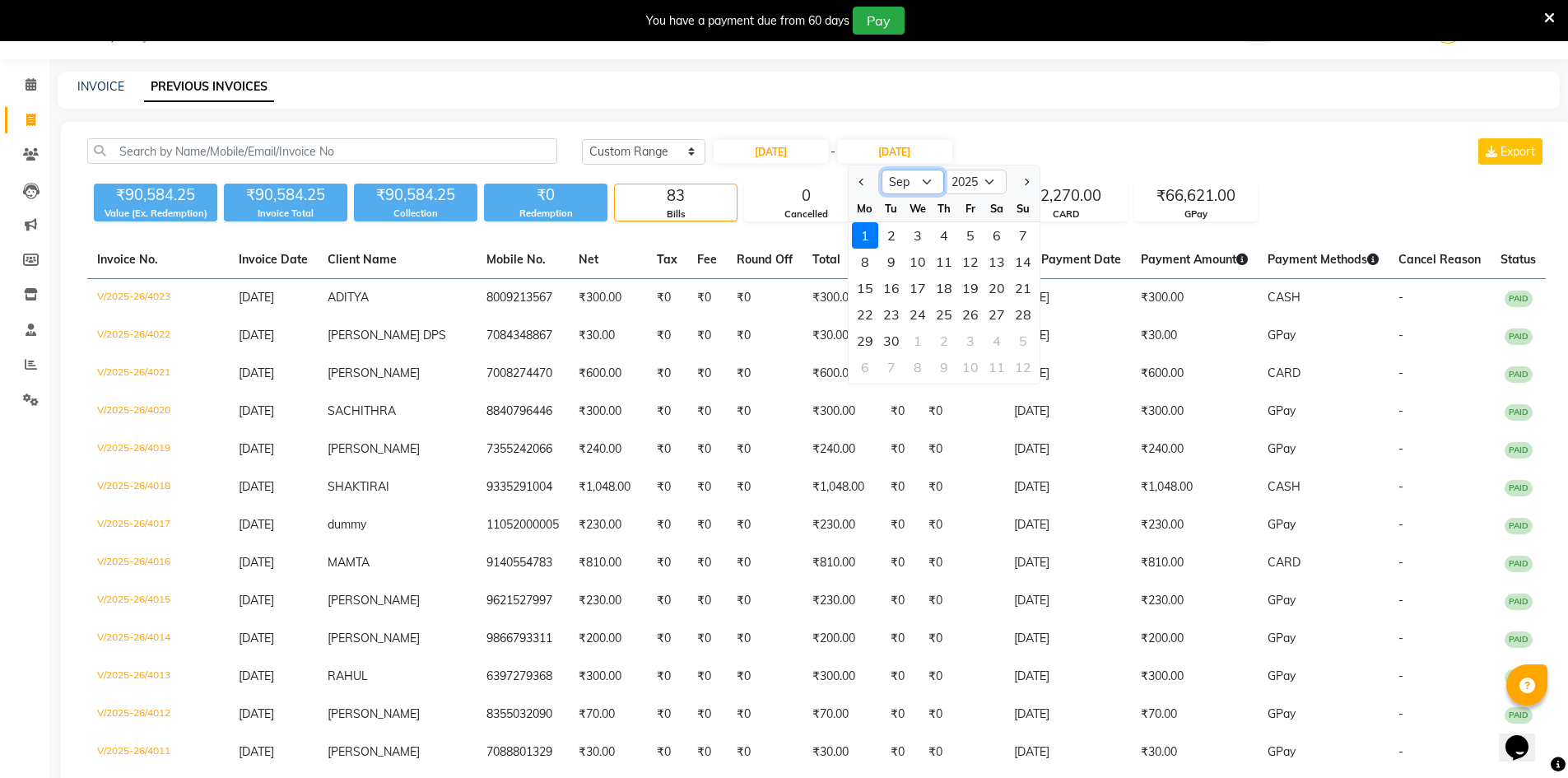
click at [925, 181] on select "Aug Sep Oct Nov Dec" at bounding box center [912, 181] width 62 height 25
select select "8"
click at [881, 169] on select "Aug Sep Oct Nov Dec" at bounding box center [912, 181] width 62 height 25
click at [994, 336] on div "30" at bounding box center [997, 341] width 26 height 26
type input "[DATE]"
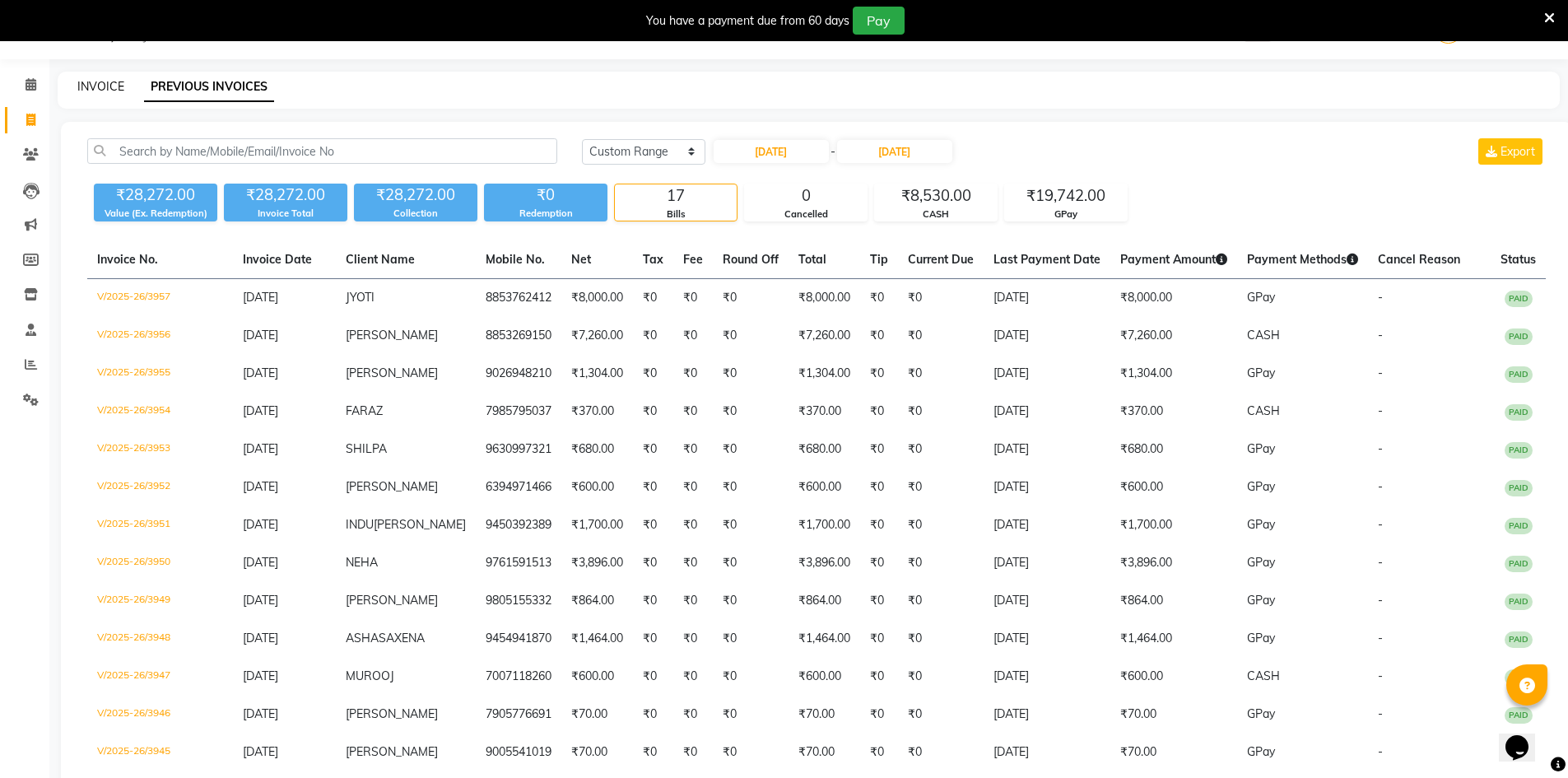
click at [101, 88] on link "INVOICE" at bounding box center [101, 87] width 47 height 15
select select "service"
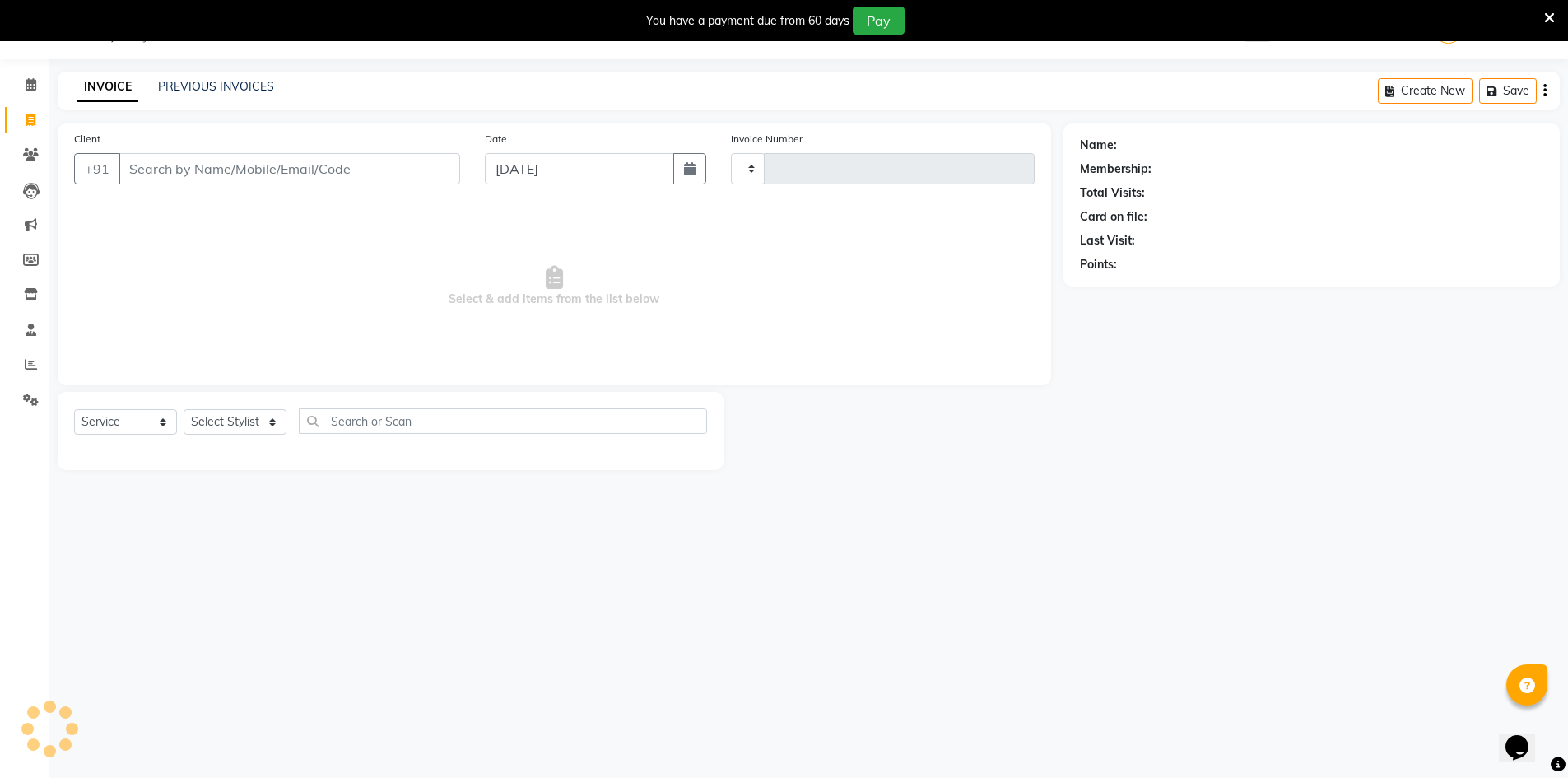
type input "4024"
select select "640"
click at [168, 89] on link "PREVIOUS INVOICES" at bounding box center [216, 87] width 116 height 15
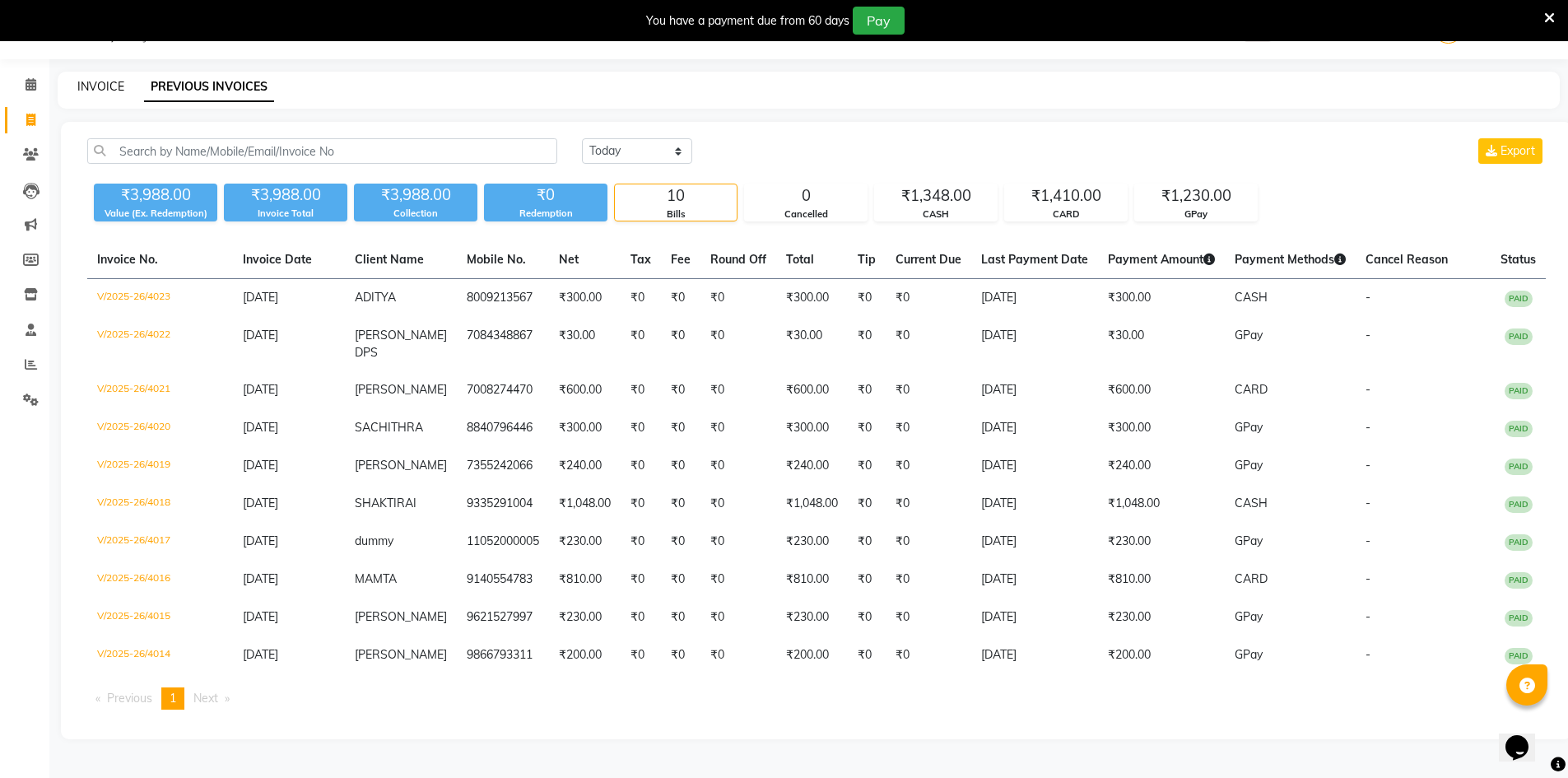
click at [97, 87] on link "INVOICE" at bounding box center [101, 87] width 47 height 15
select select "service"
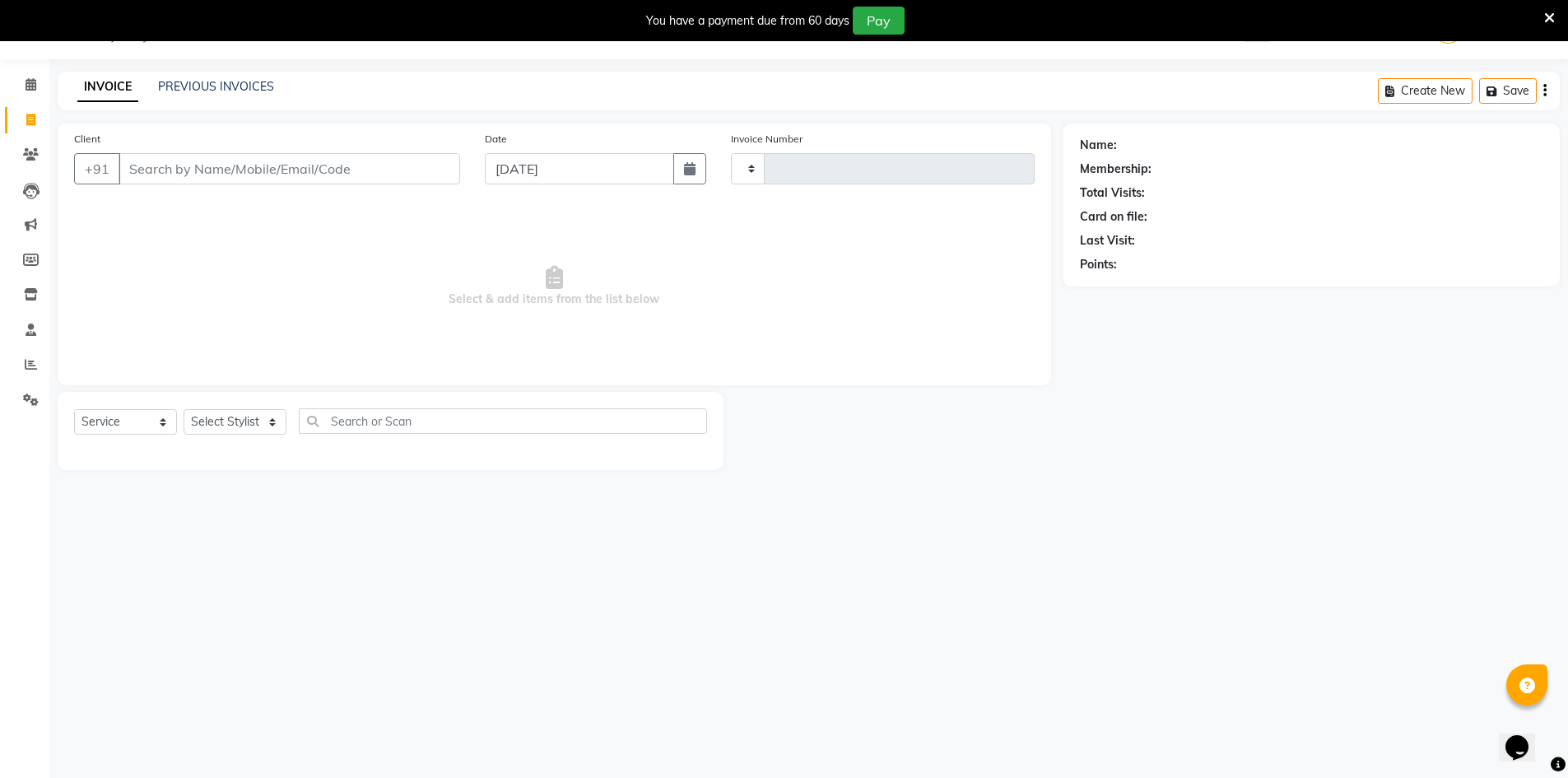
type input "4024"
select select "640"
click at [253, 89] on link "PREVIOUS INVOICES" at bounding box center [216, 87] width 116 height 15
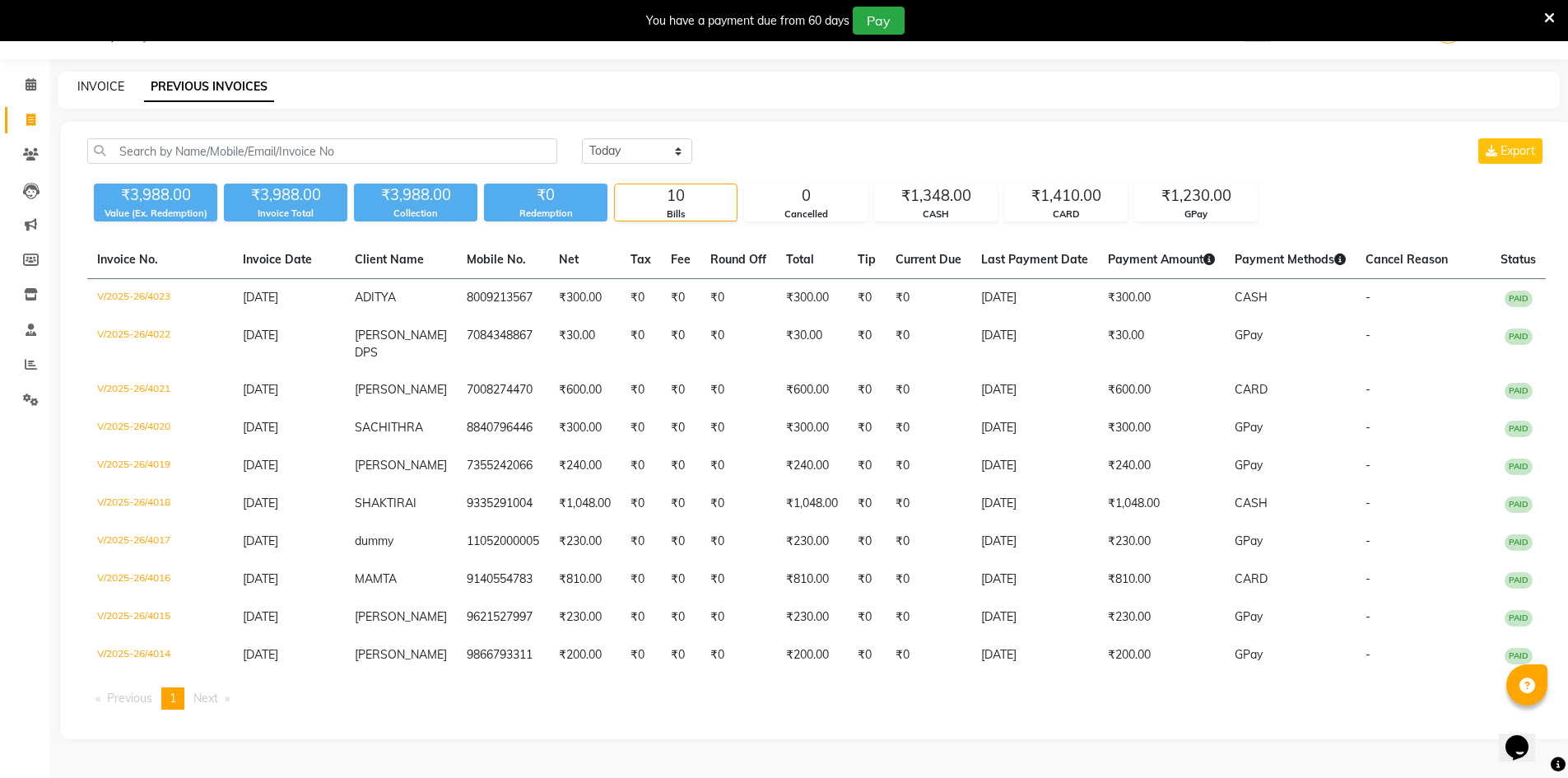
click at [94, 88] on link "INVOICE" at bounding box center [101, 87] width 47 height 15
select select "service"
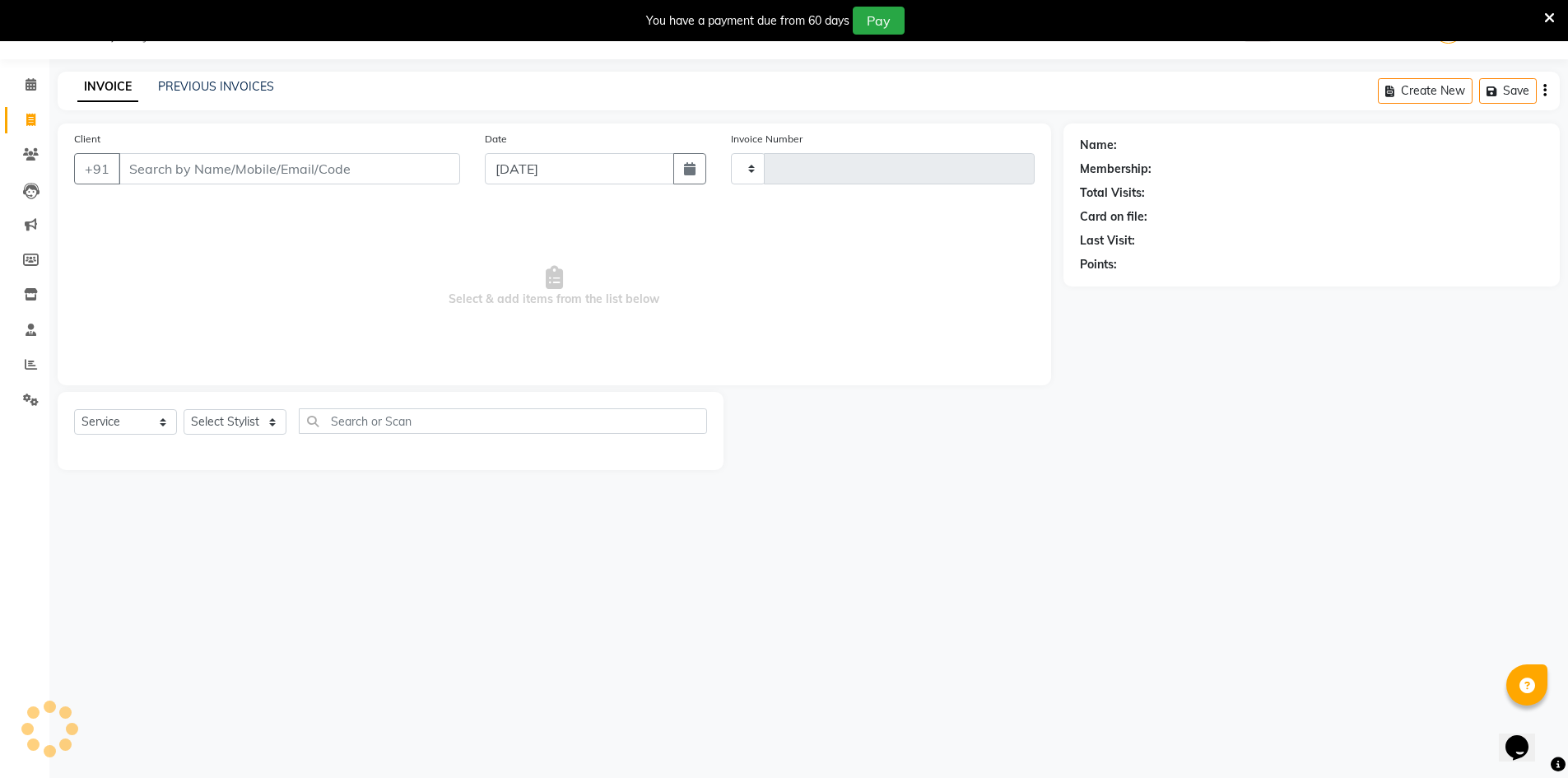
type input "4024"
select select "640"
click at [1106, 535] on div "08047224946 Select Location × [PERSON_NAME] (Nr Ent) Hair Beauty Nails & Makeup…" at bounding box center [784, 389] width 1568 height 778
click at [270, 77] on div "INVOICE PREVIOUS INVOICES Create New Save" at bounding box center [809, 91] width 1502 height 39
click at [253, 84] on link "PREVIOUS INVOICES" at bounding box center [216, 87] width 116 height 15
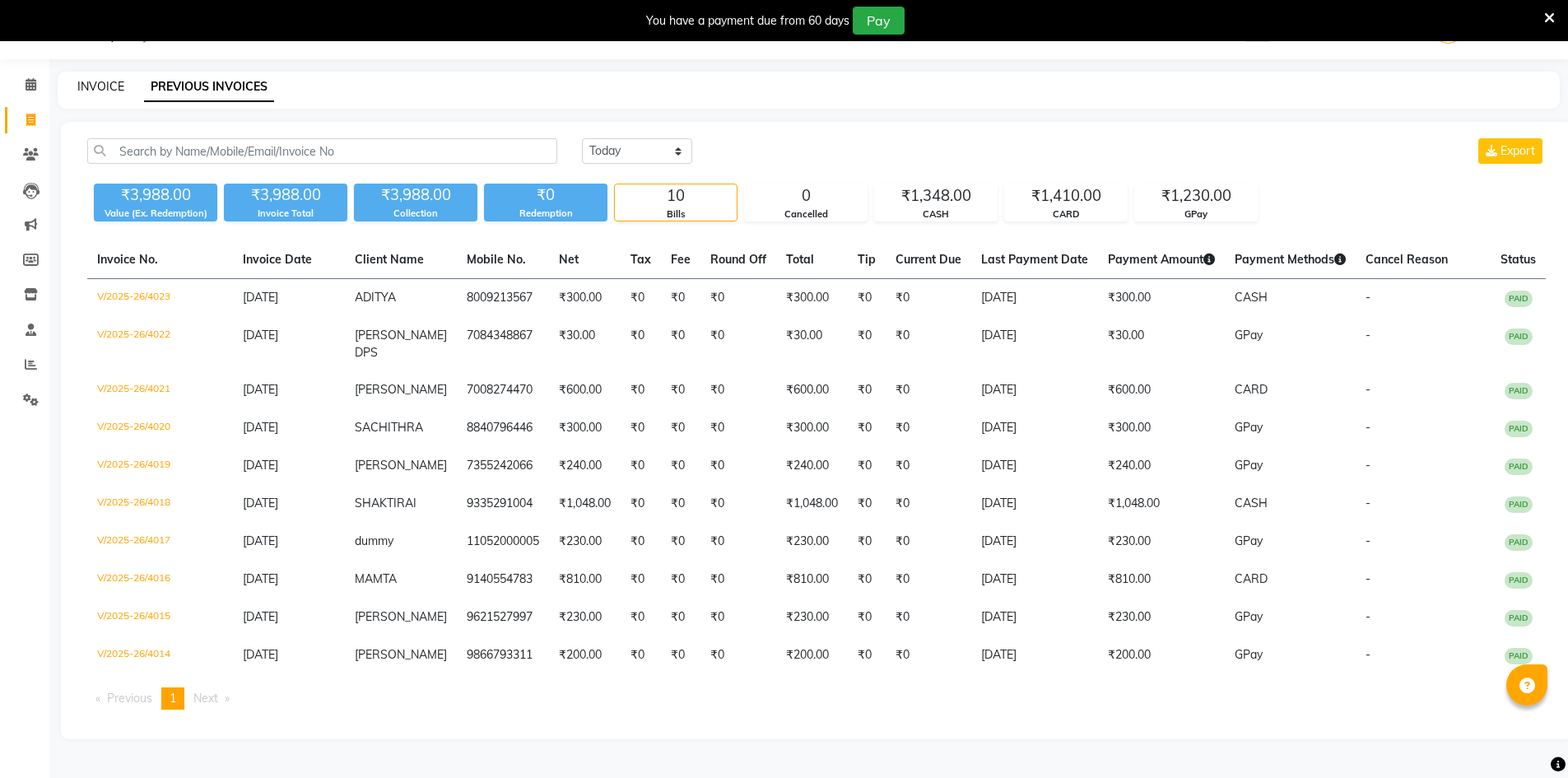
click at [82, 88] on link "INVOICE" at bounding box center [101, 87] width 47 height 15
select select "640"
select select "service"
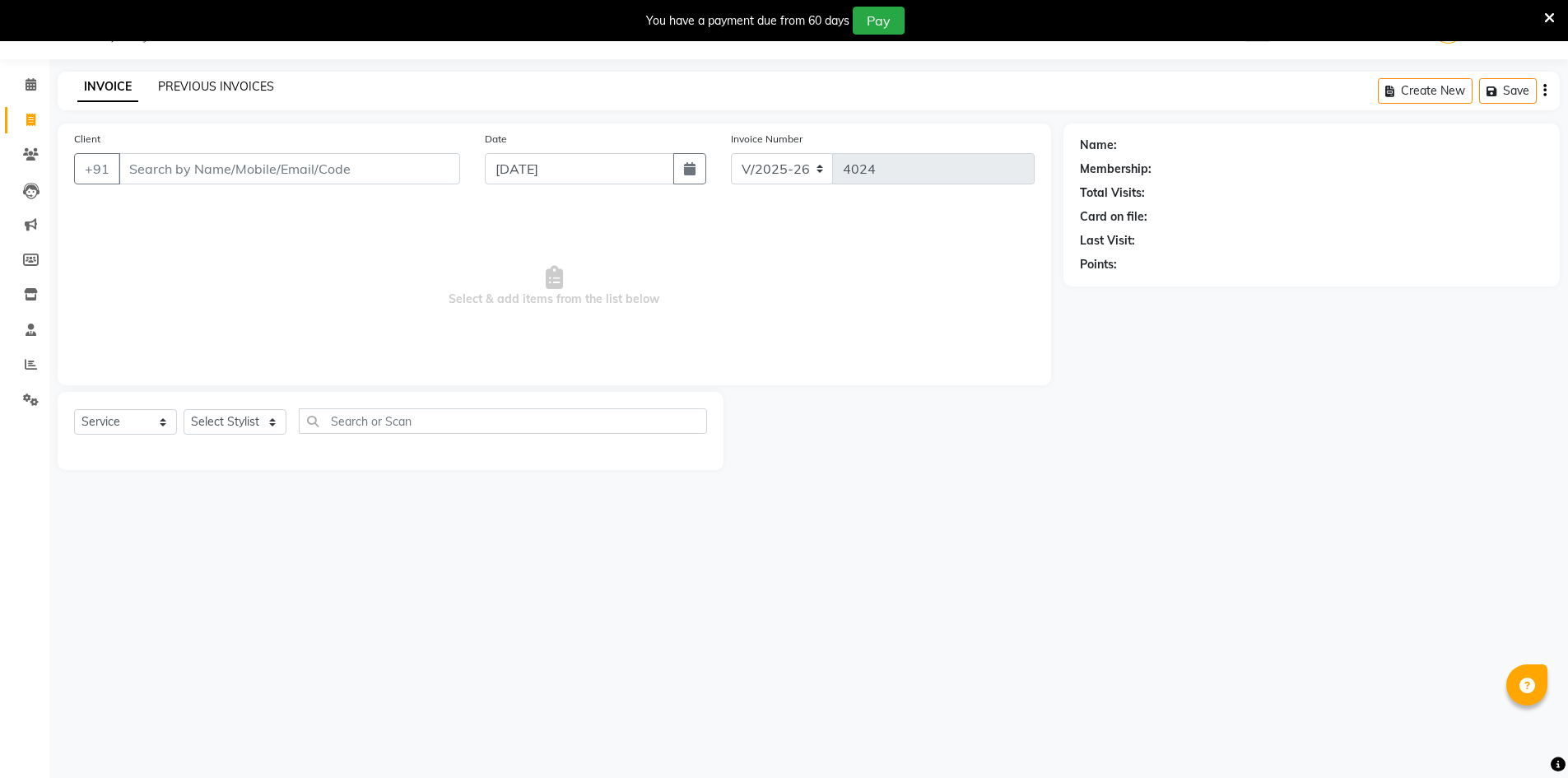
click at [207, 89] on link "PREVIOUS INVOICES" at bounding box center [216, 87] width 116 height 15
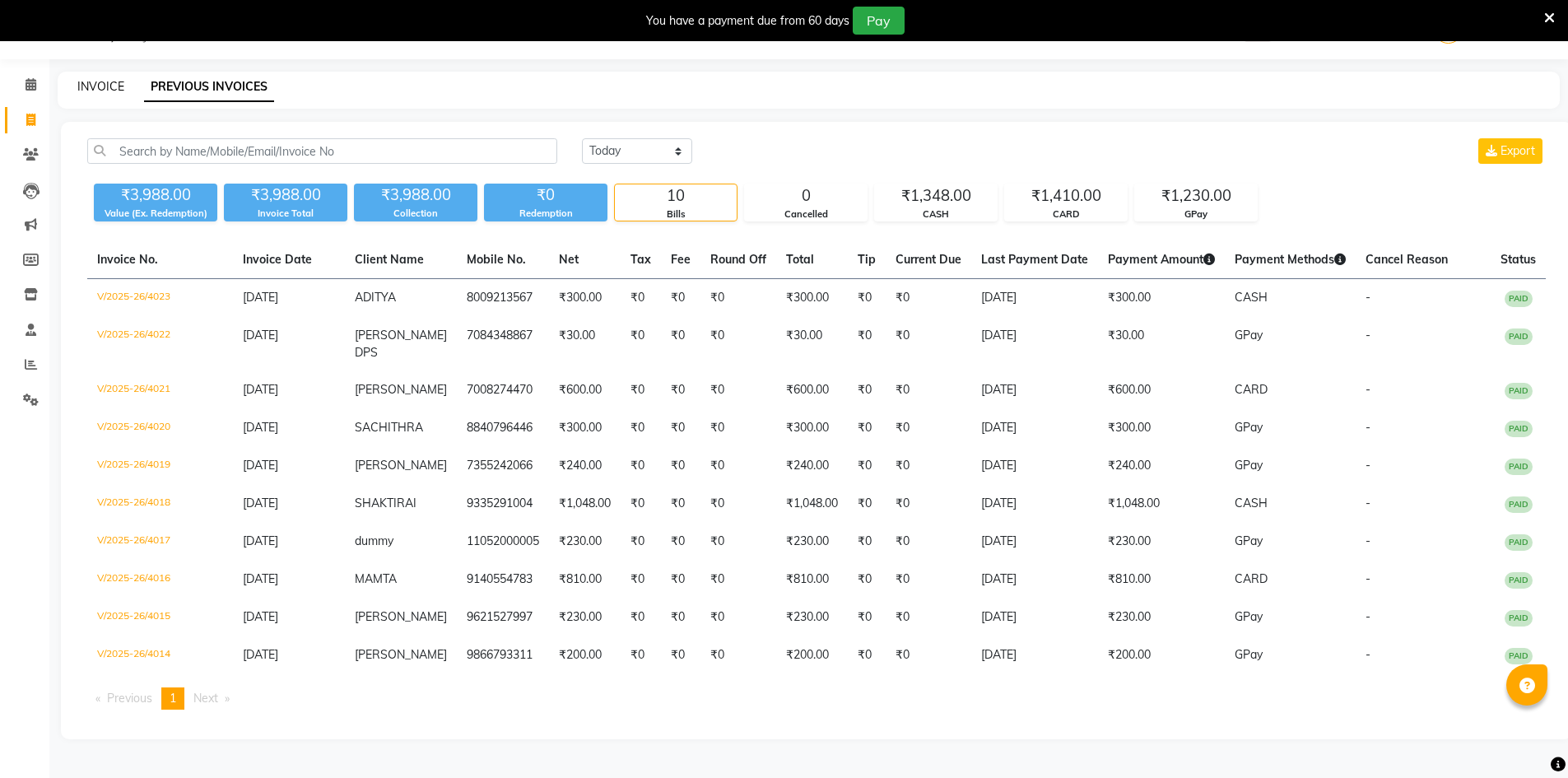
click at [87, 90] on link "INVOICE" at bounding box center [101, 87] width 47 height 15
select select "service"
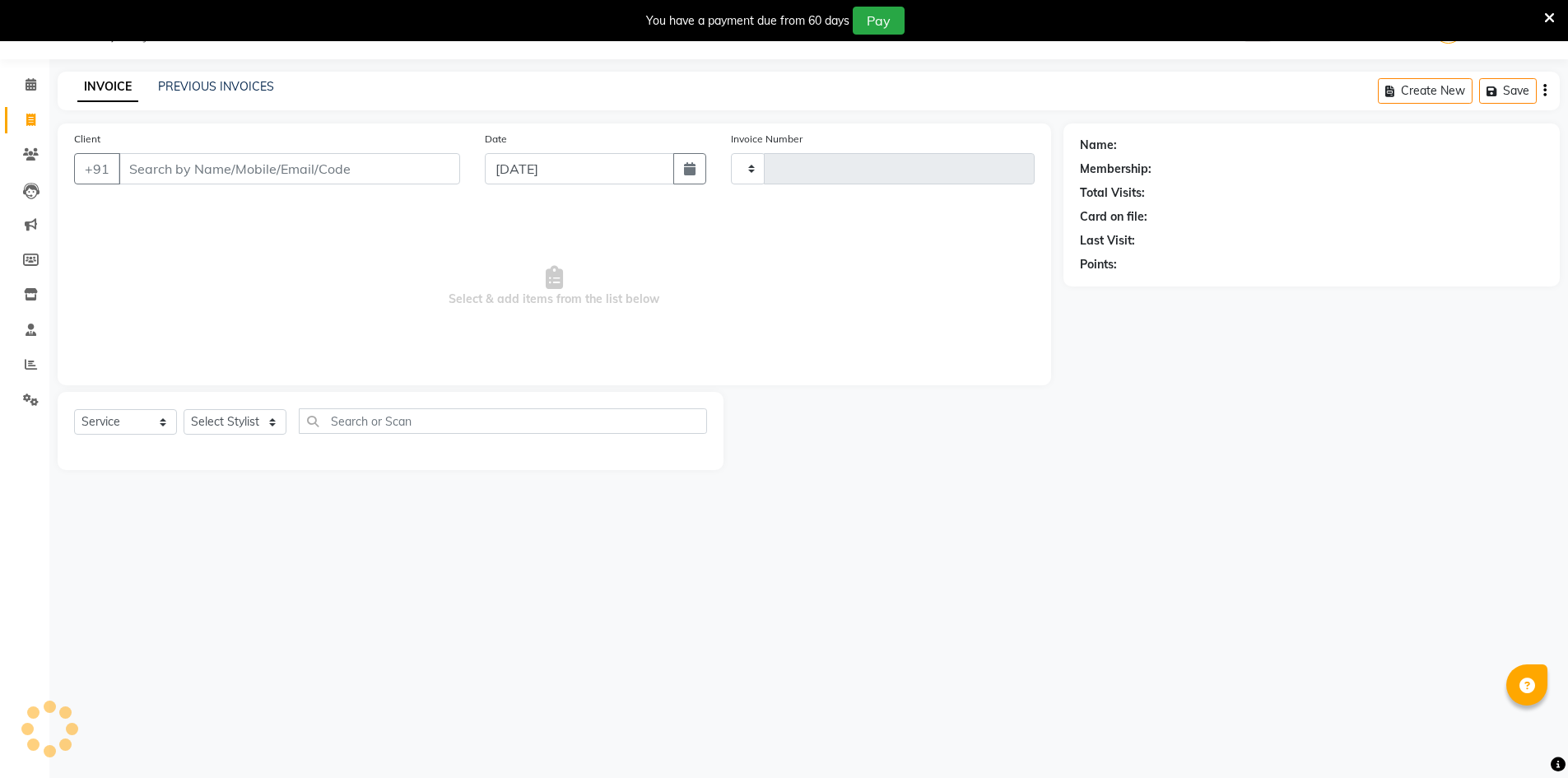
type input "4024"
select select "640"
click at [235, 427] on select "Select Stylist" at bounding box center [235, 422] width 103 height 25
select select "11666"
click at [183, 409] on select "Select Stylist ADNAN ADVANCE ANJALI ANNU B-WAX [PERSON_NAME] JH Manager MEMBERS…" at bounding box center [235, 422] width 103 height 25
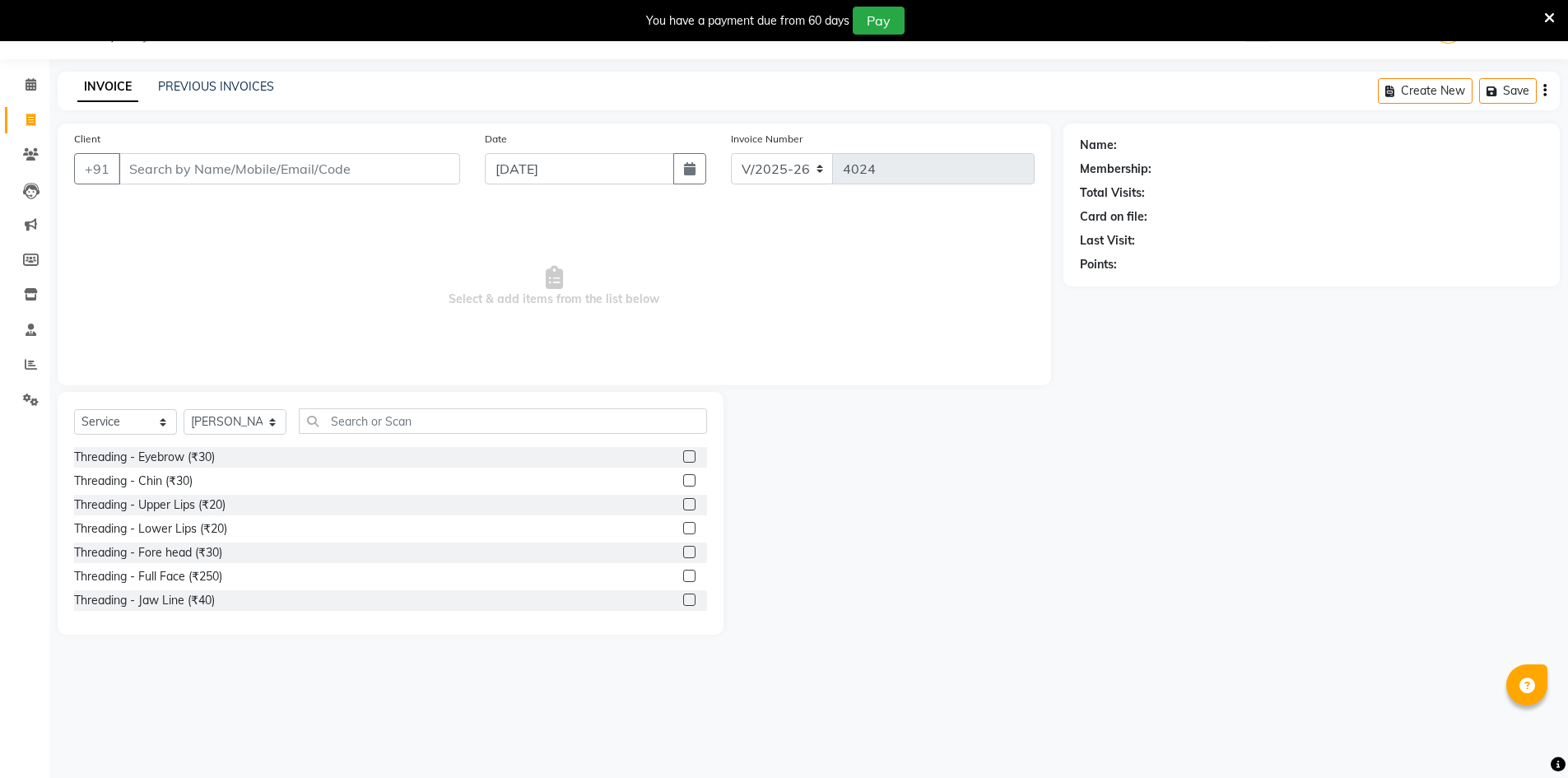
click at [502, 436] on div "Select Service Product Membership Package Voucher Prepaid Gift Card Select Styl…" at bounding box center [391, 428] width 633 height 39
click at [503, 435] on div "Select Service Product Membership Package Voucher Prepaid Gift Card Select Styl…" at bounding box center [391, 428] width 633 height 39
click at [505, 417] on input "text" at bounding box center [503, 421] width 409 height 25
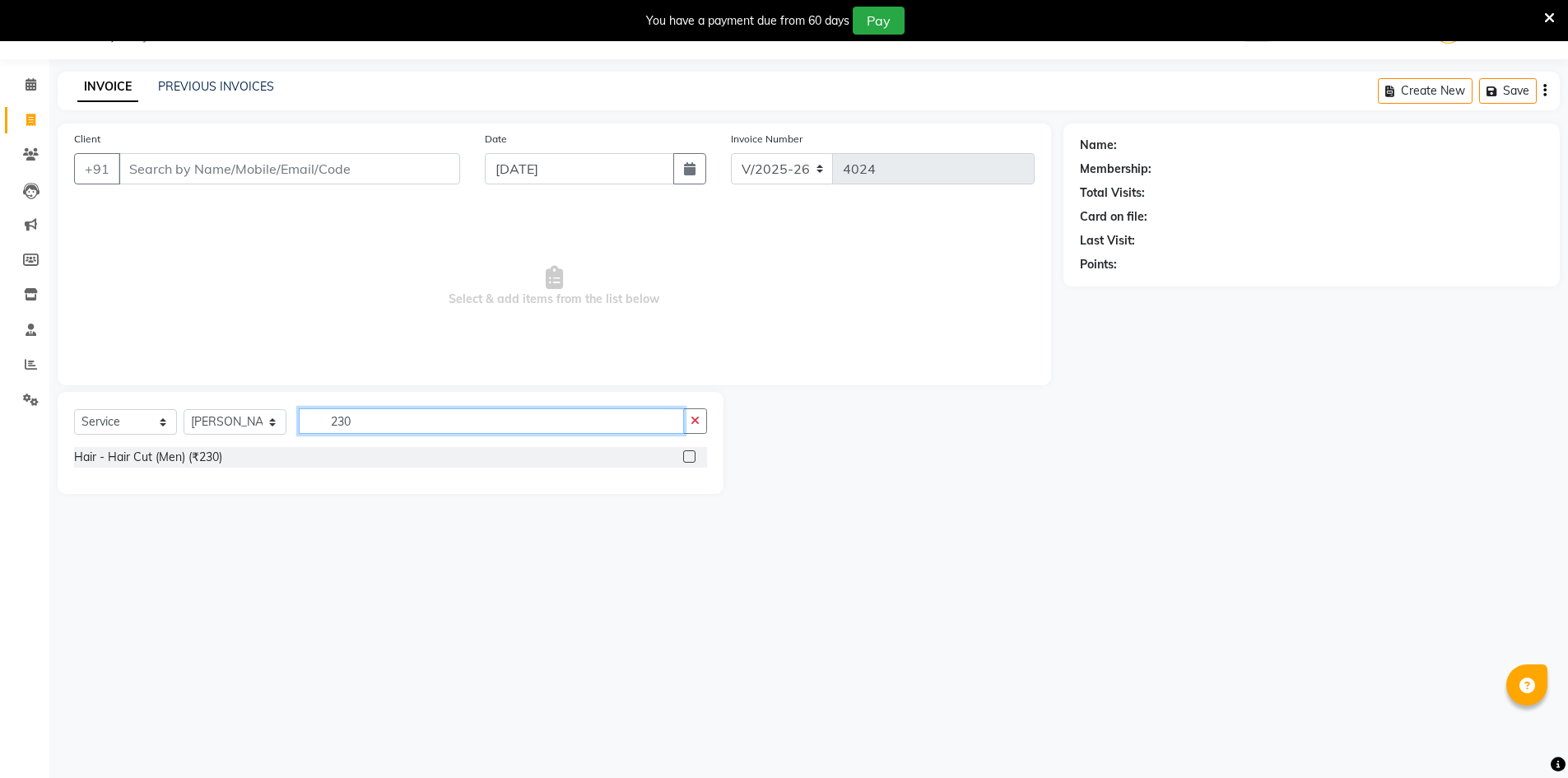
type input "230"
click at [688, 455] on label at bounding box center [689, 456] width 12 height 12
click at [688, 455] on input "checkbox" at bounding box center [688, 457] width 10 height 10
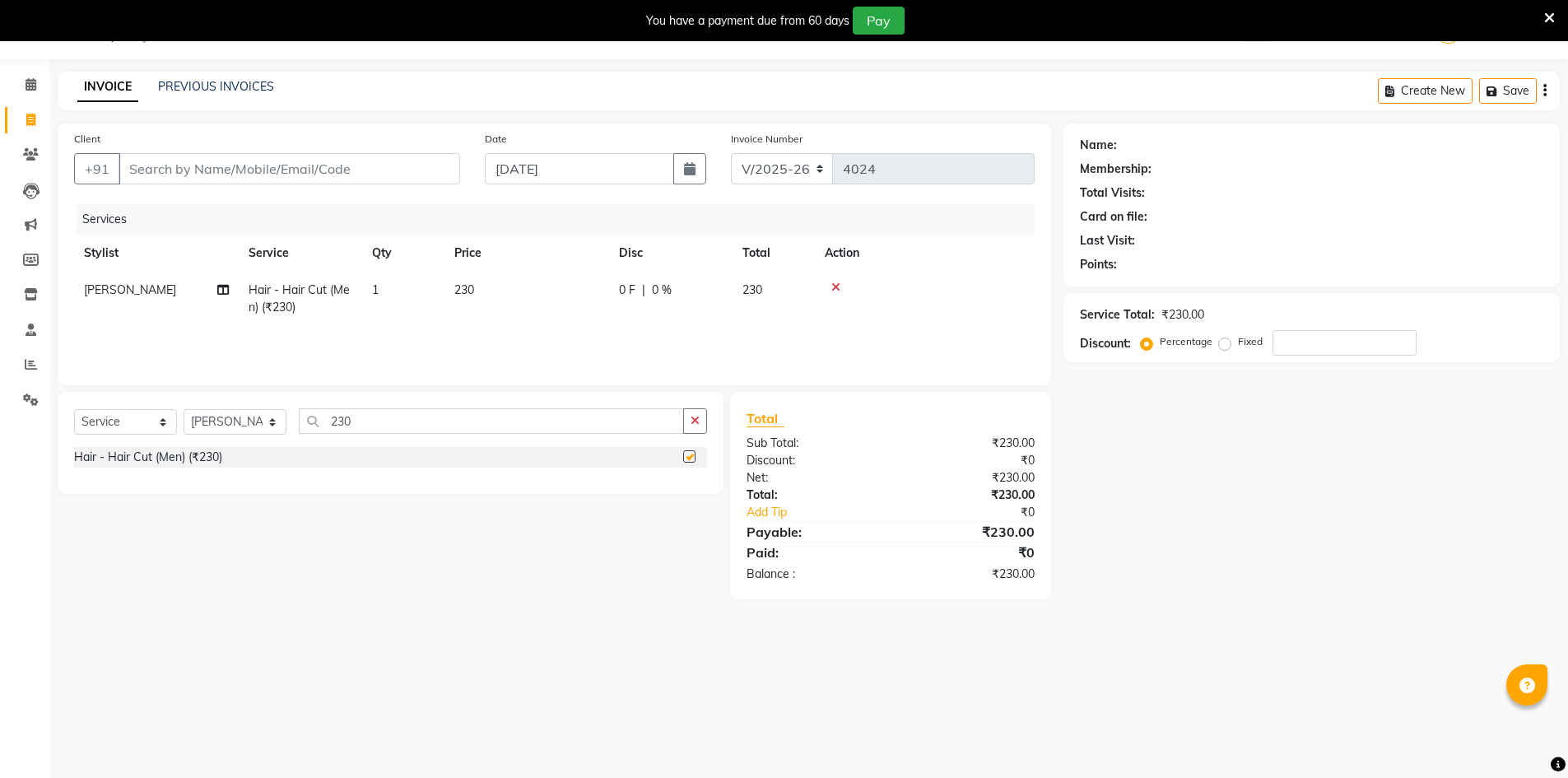
checkbox input "false"
click at [418, 177] on input "Client" at bounding box center [288, 169] width 342 height 32
click at [339, 175] on input "Client" at bounding box center [288, 169] width 342 height 32
type input "9"
type input "0"
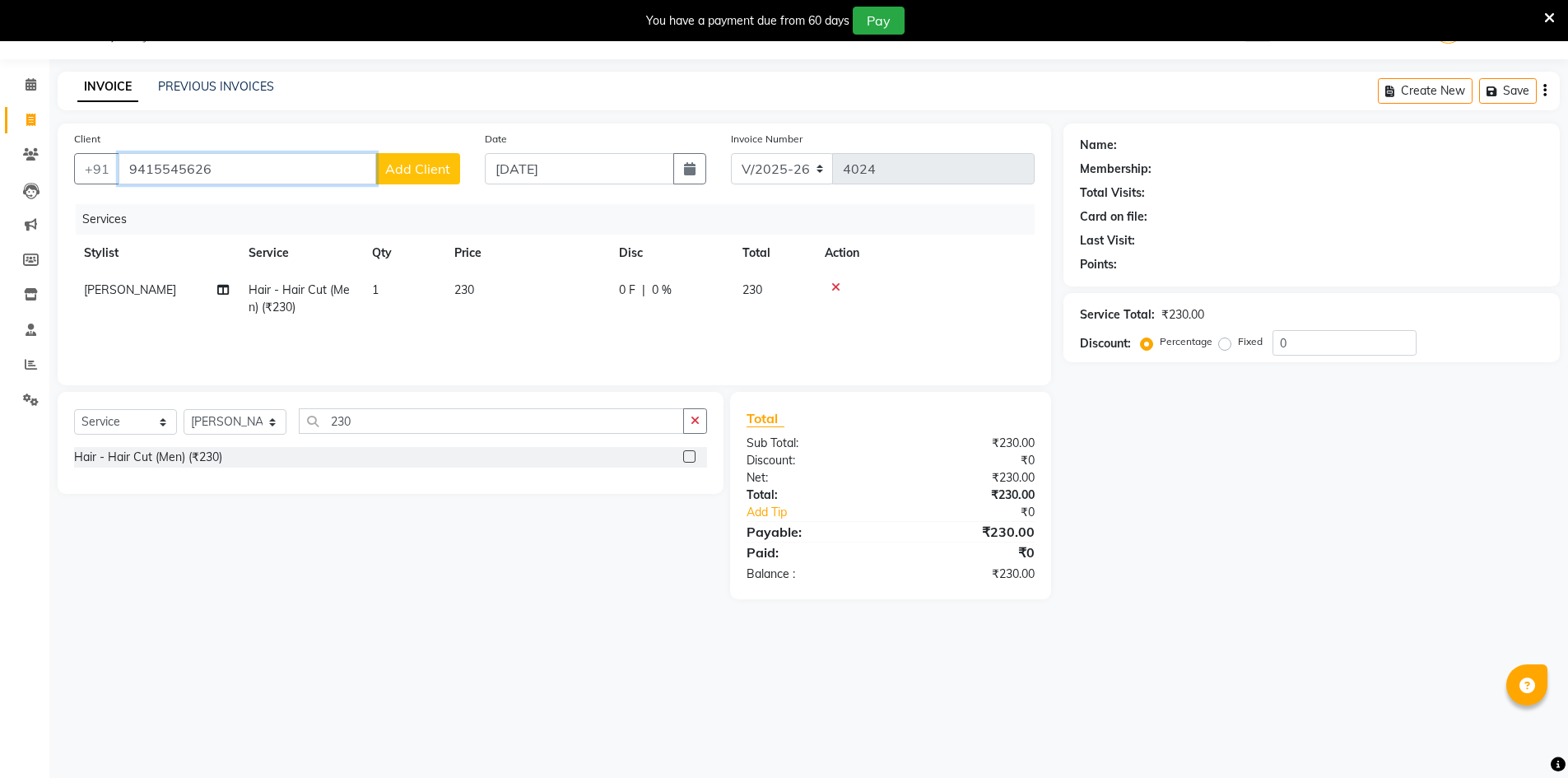
type input "9415545626"
click at [405, 169] on span "Add Client" at bounding box center [418, 168] width 65 height 17
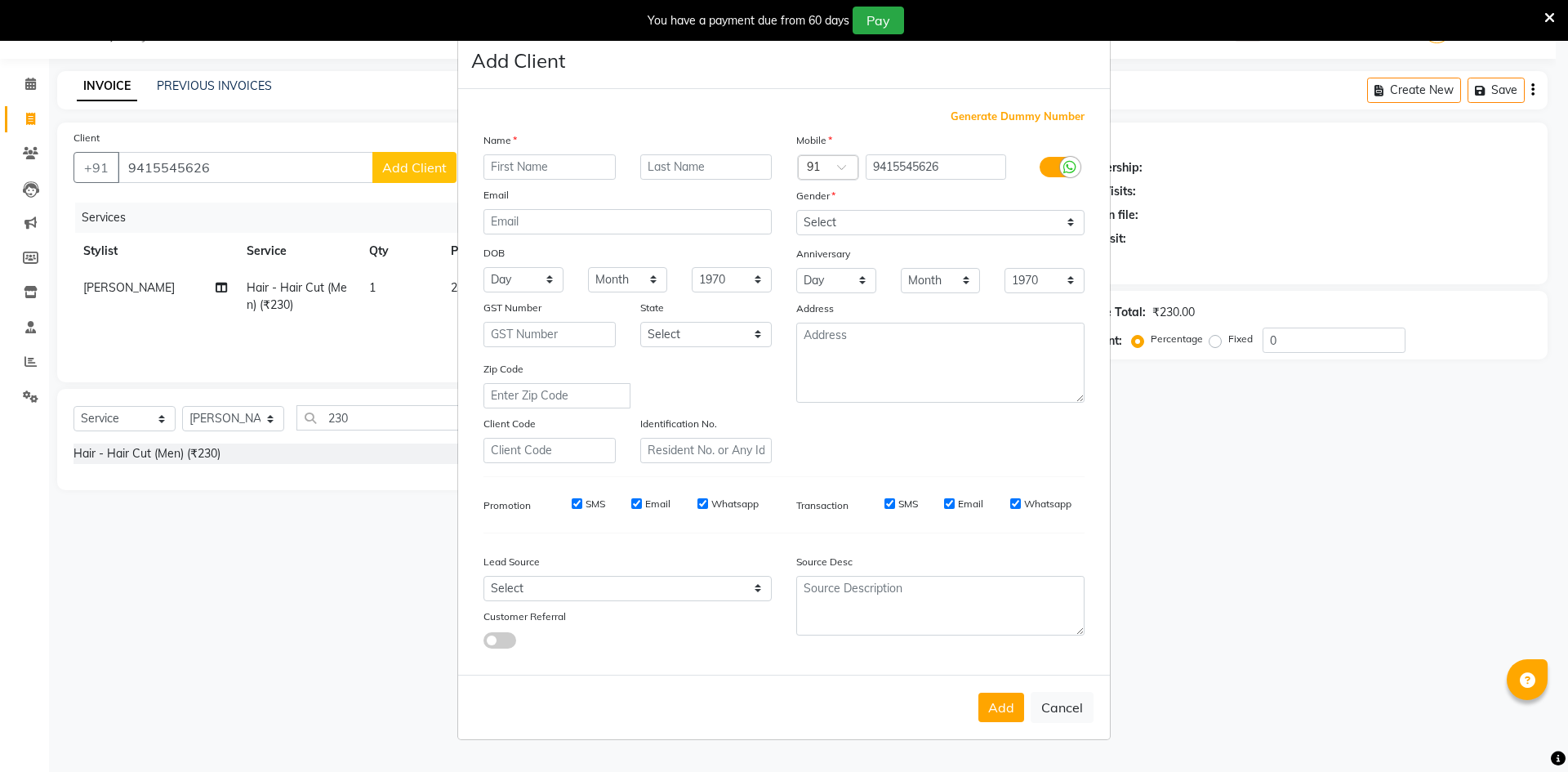
click at [590, 175] on input "text" at bounding box center [549, 166] width 132 height 25
type input "NA"
click at [915, 217] on select "Select [DEMOGRAPHIC_DATA] [DEMOGRAPHIC_DATA] Other Prefer Not To Say" at bounding box center [940, 222] width 288 height 25
select select "[DEMOGRAPHIC_DATA]"
click at [796, 210] on select "Select [DEMOGRAPHIC_DATA] [DEMOGRAPHIC_DATA] Other Prefer Not To Say" at bounding box center [940, 222] width 288 height 25
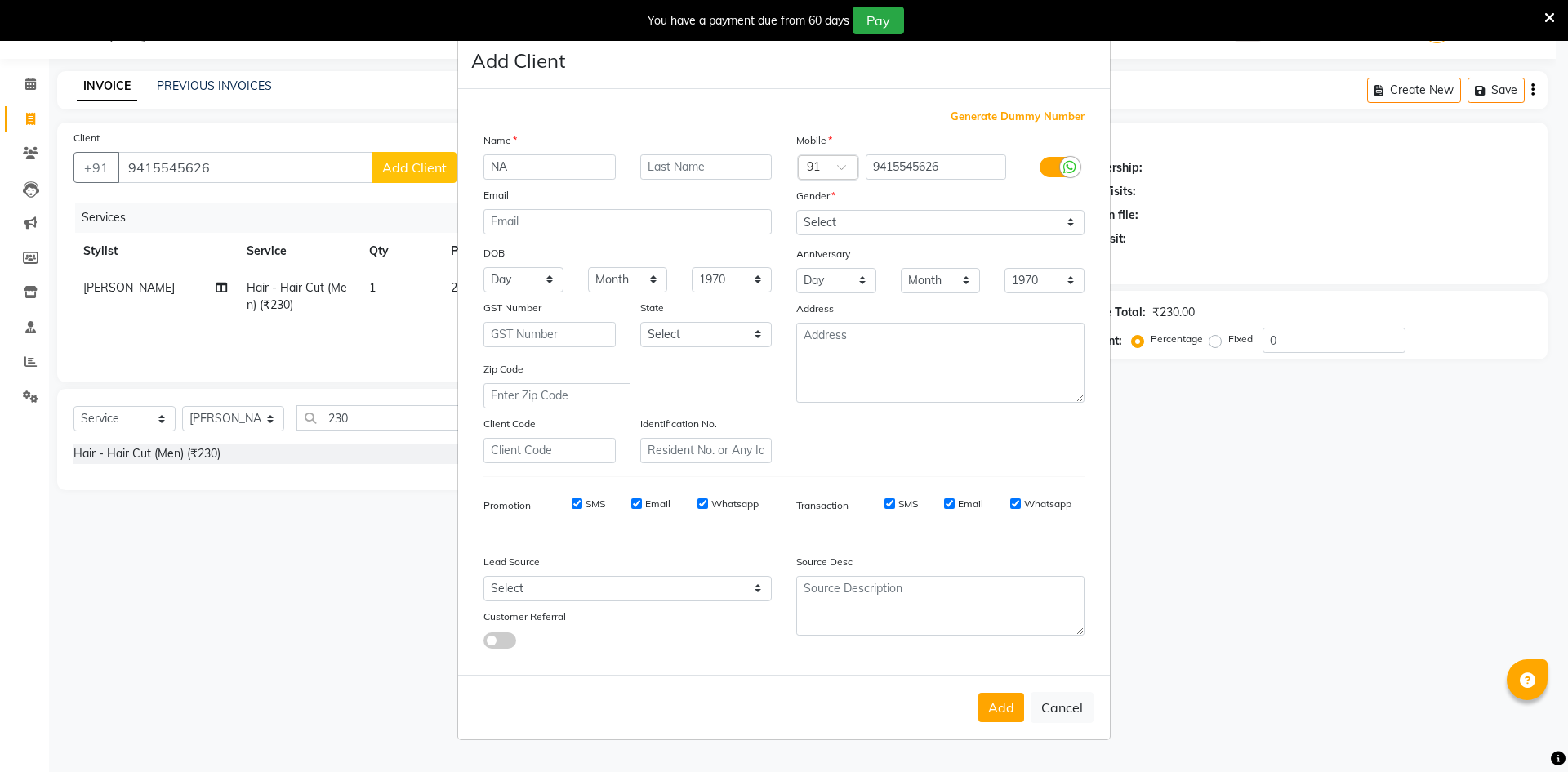
click at [971, 699] on div "Add Cancel" at bounding box center [784, 707] width 652 height 65
click at [1010, 710] on button "Add" at bounding box center [1002, 707] width 46 height 30
select select
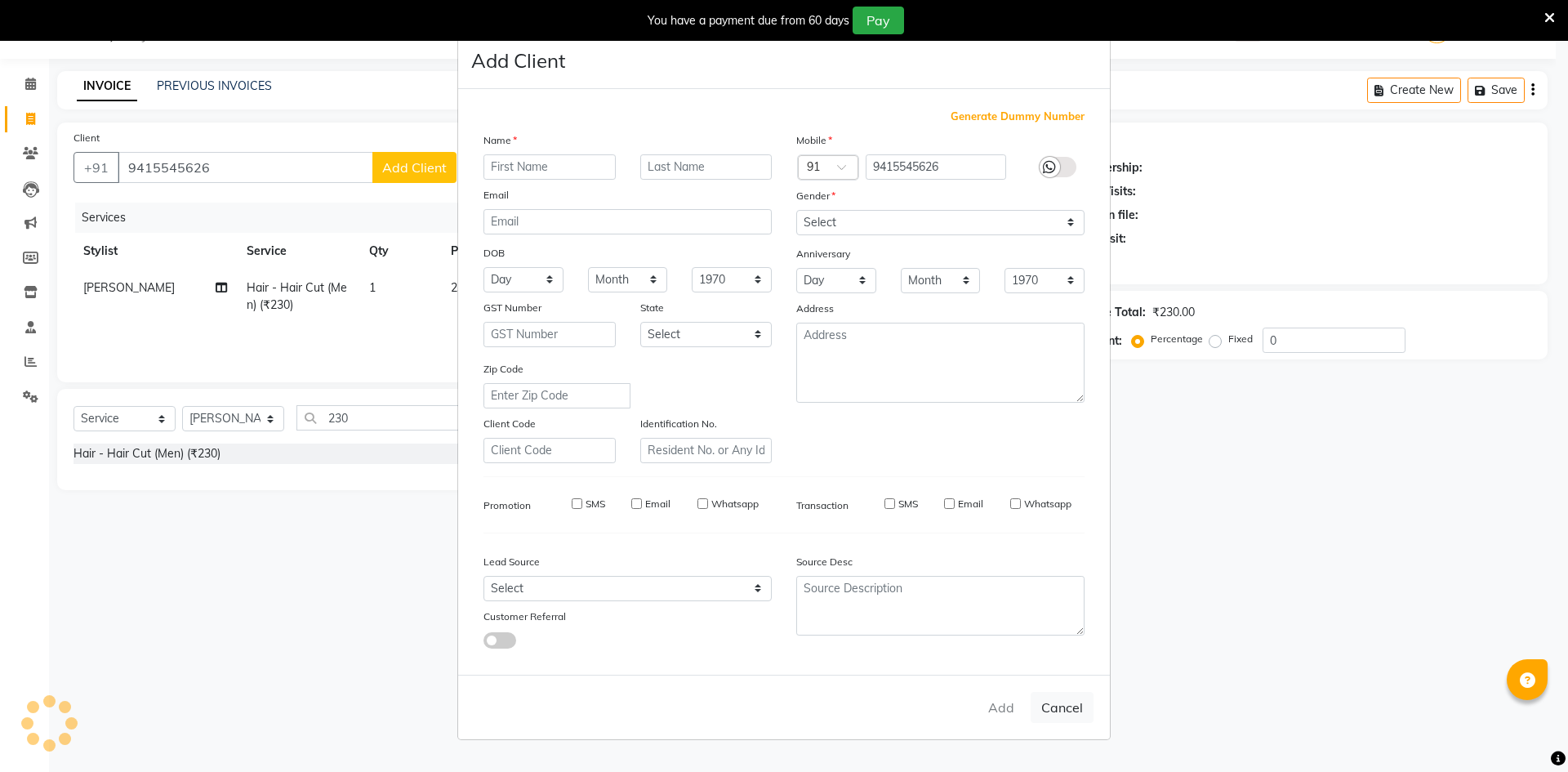
select select
checkbox input "false"
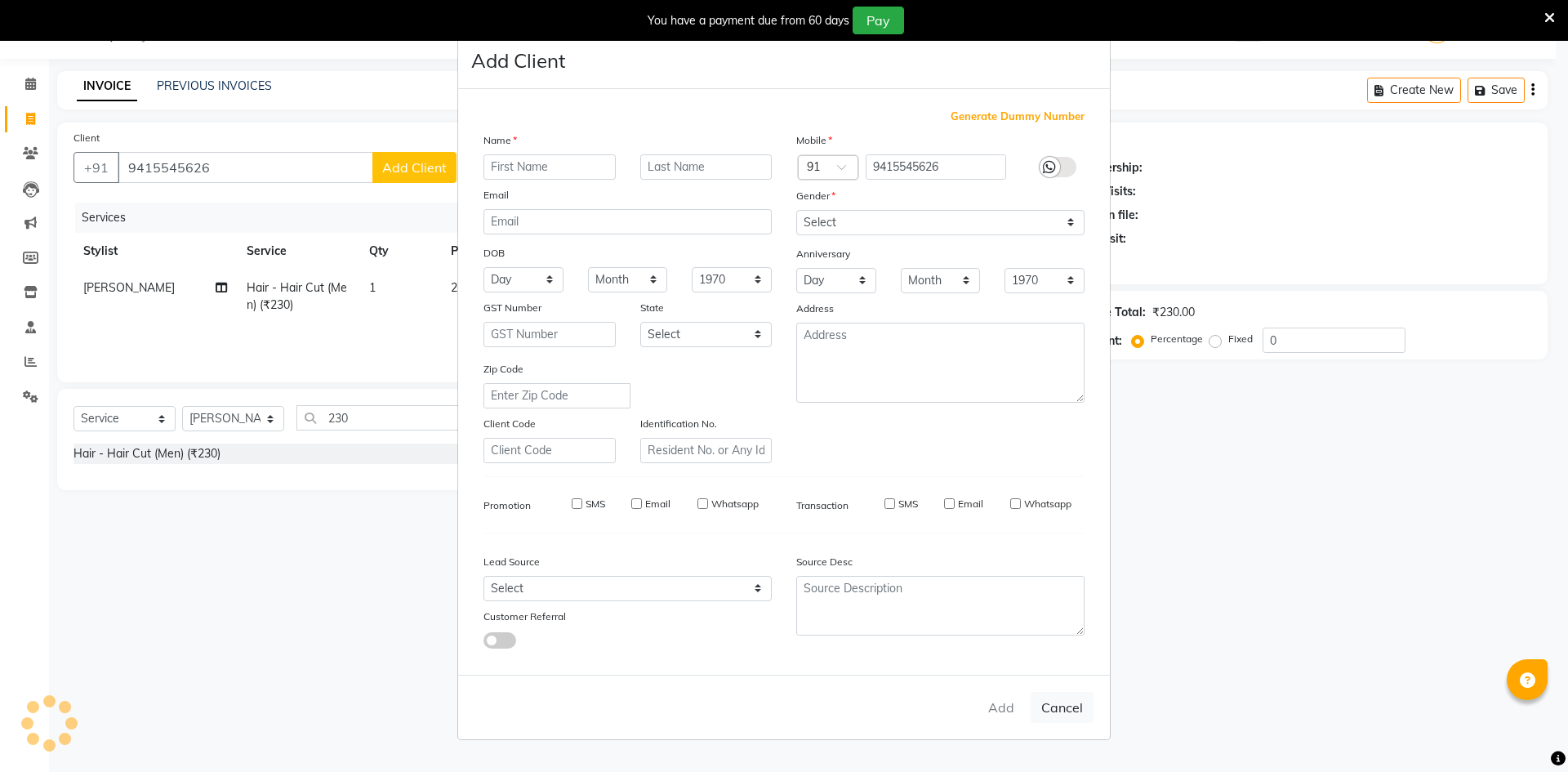
checkbox input "false"
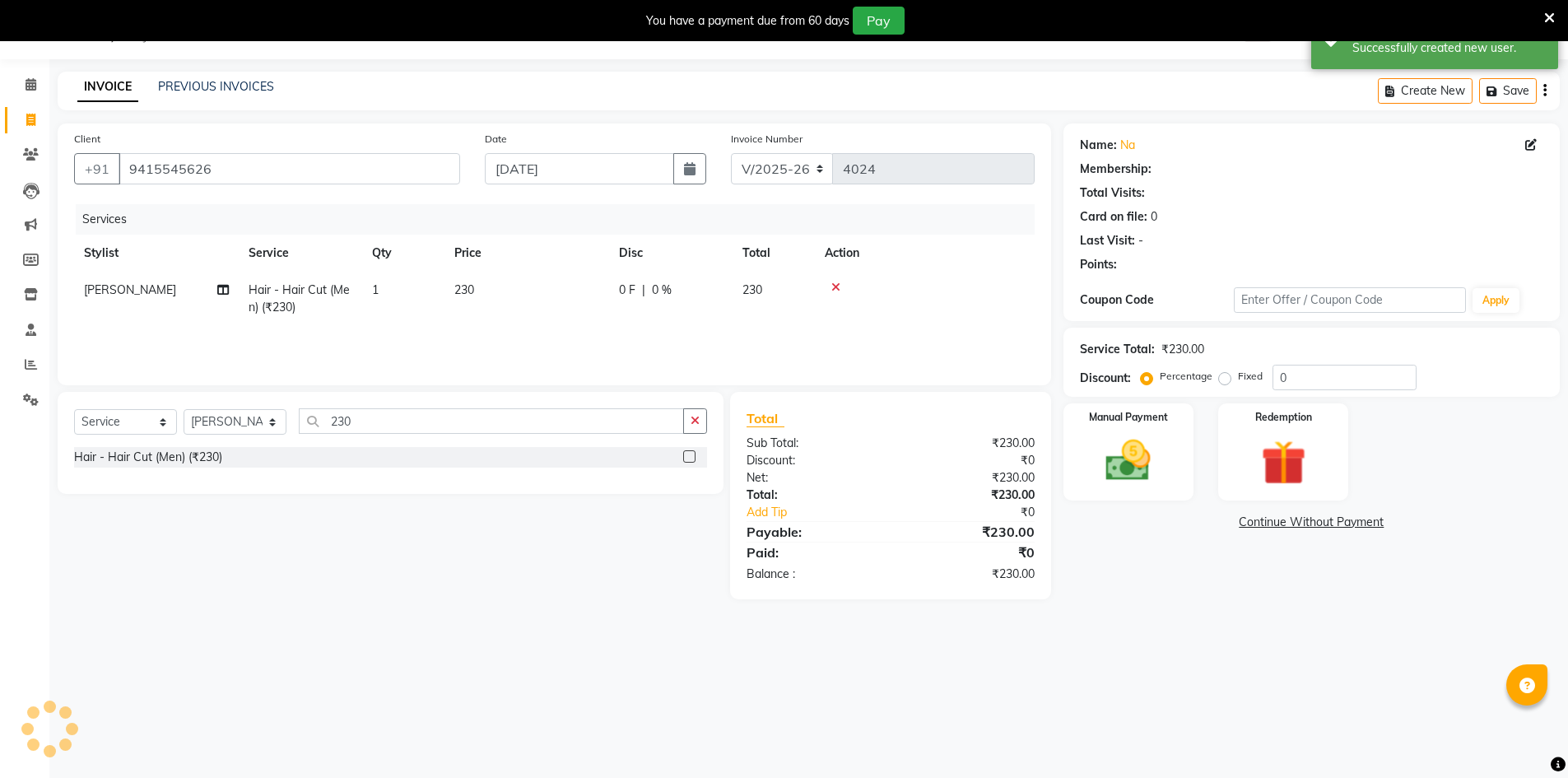
select select "1: Object"
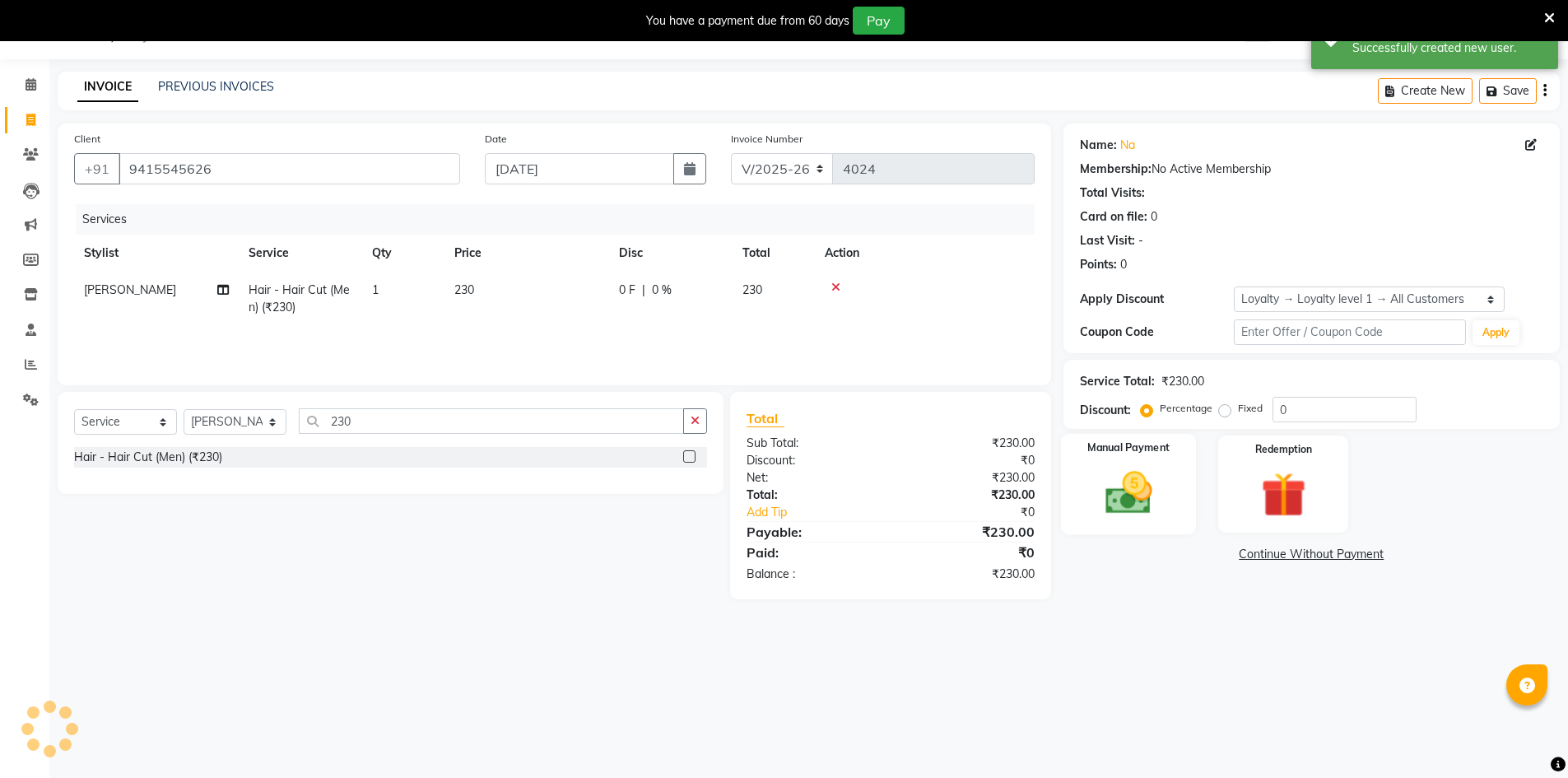
click at [1136, 474] on img at bounding box center [1128, 492] width 75 height 53
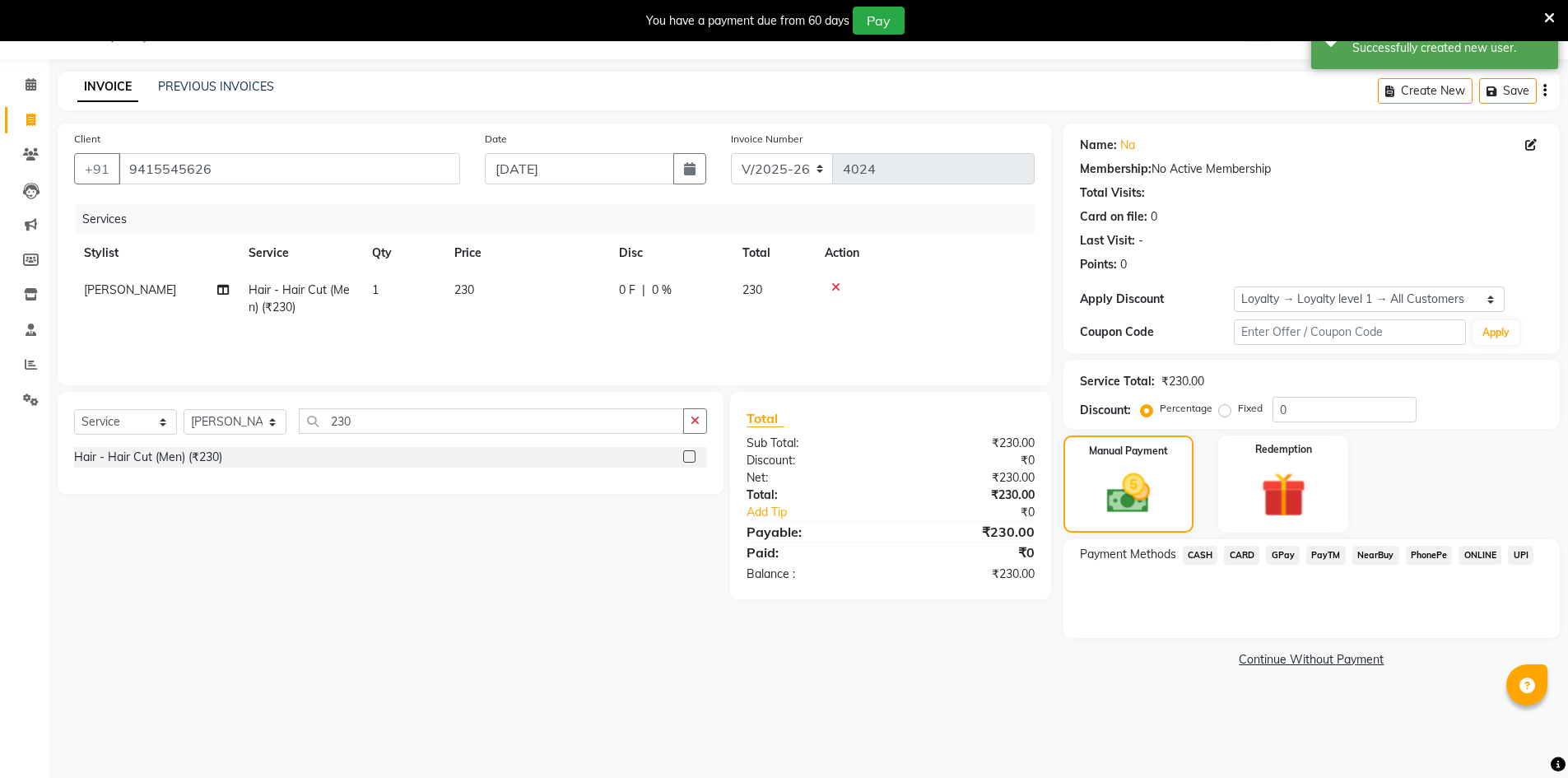
click at [1200, 545] on span "CASH" at bounding box center [1200, 555] width 35 height 19
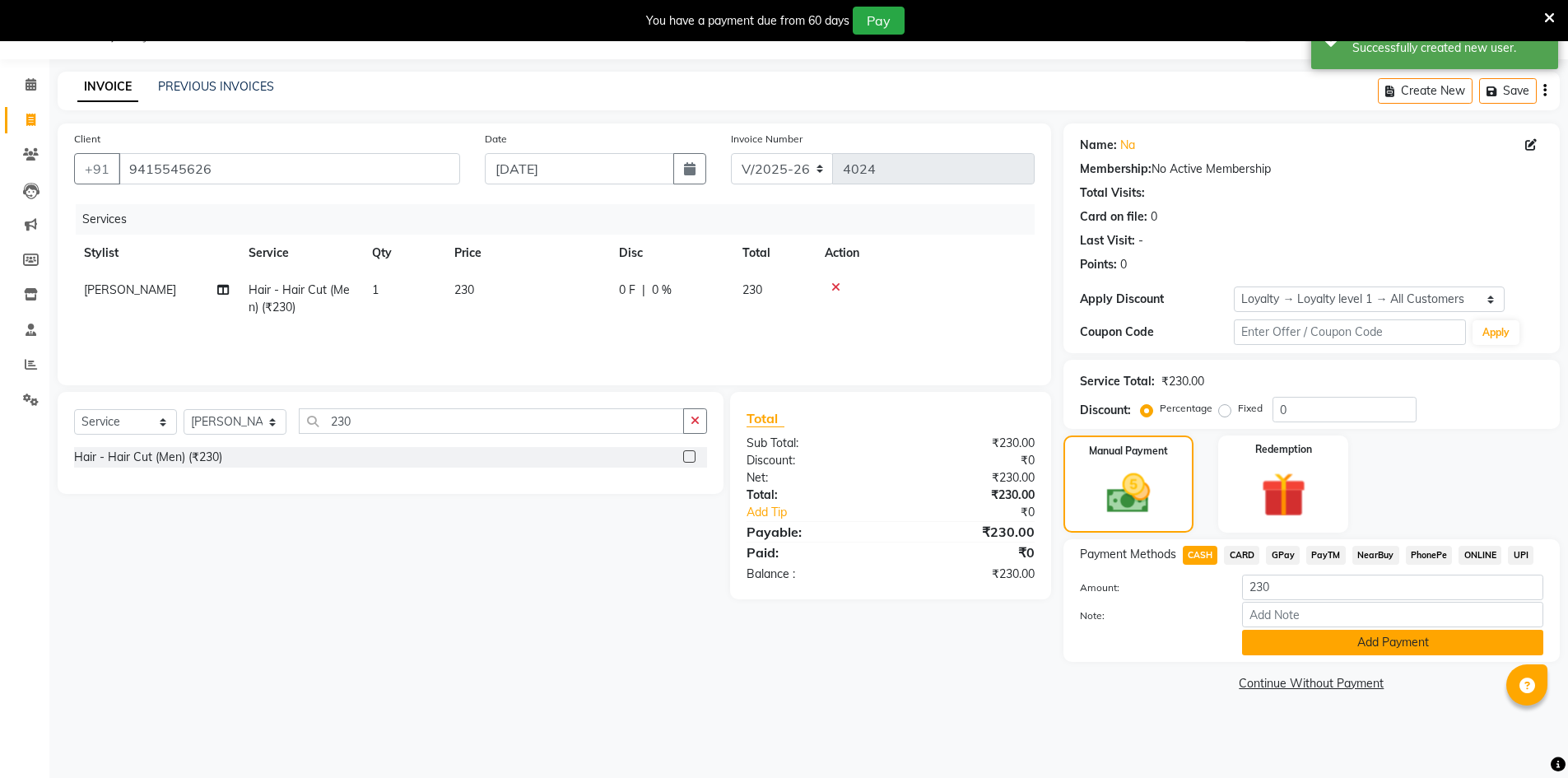
click at [1298, 649] on button "Add Payment" at bounding box center [1393, 642] width 302 height 25
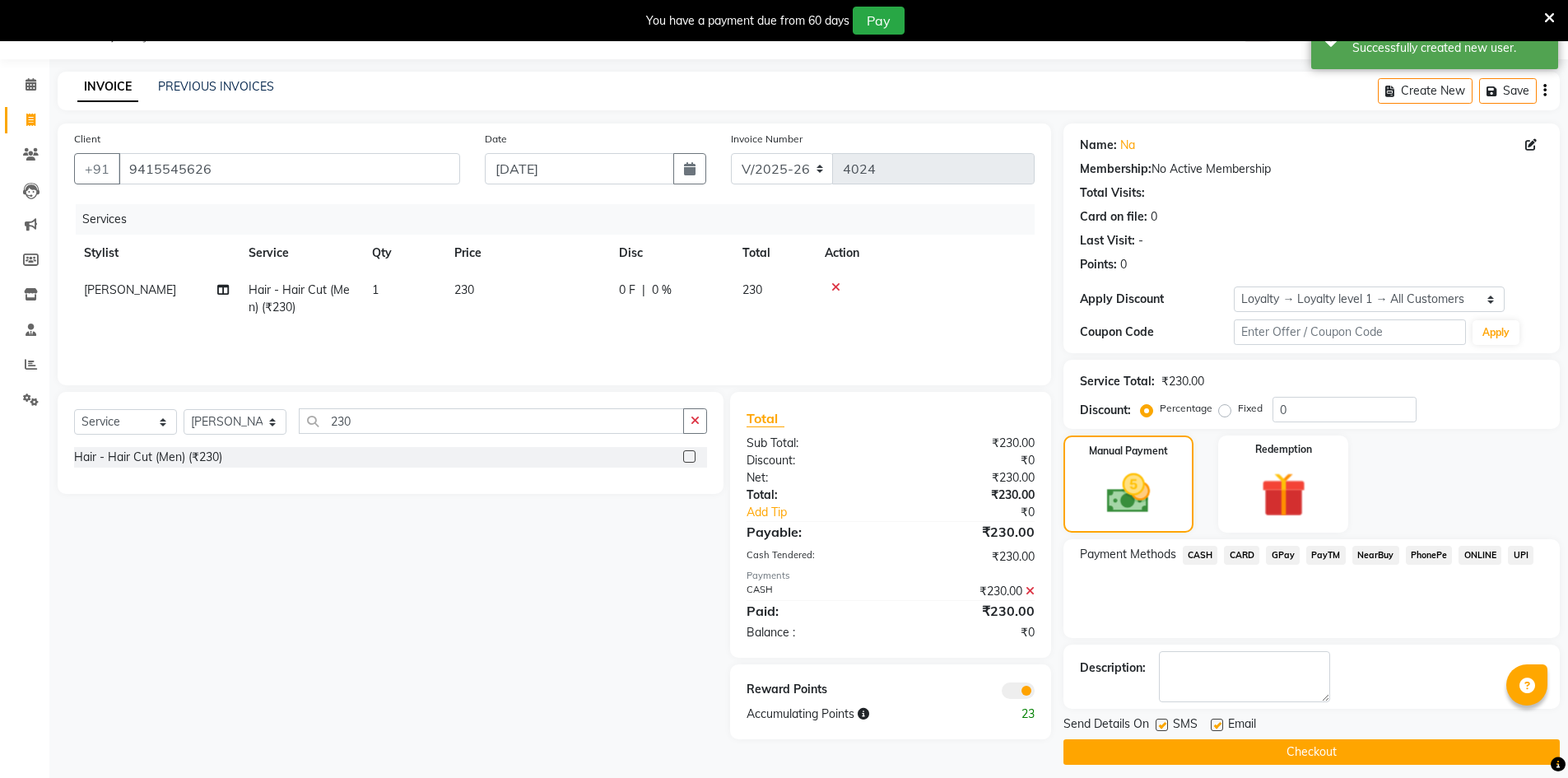
click at [1356, 762] on button "Checkout" at bounding box center [1311, 751] width 496 height 25
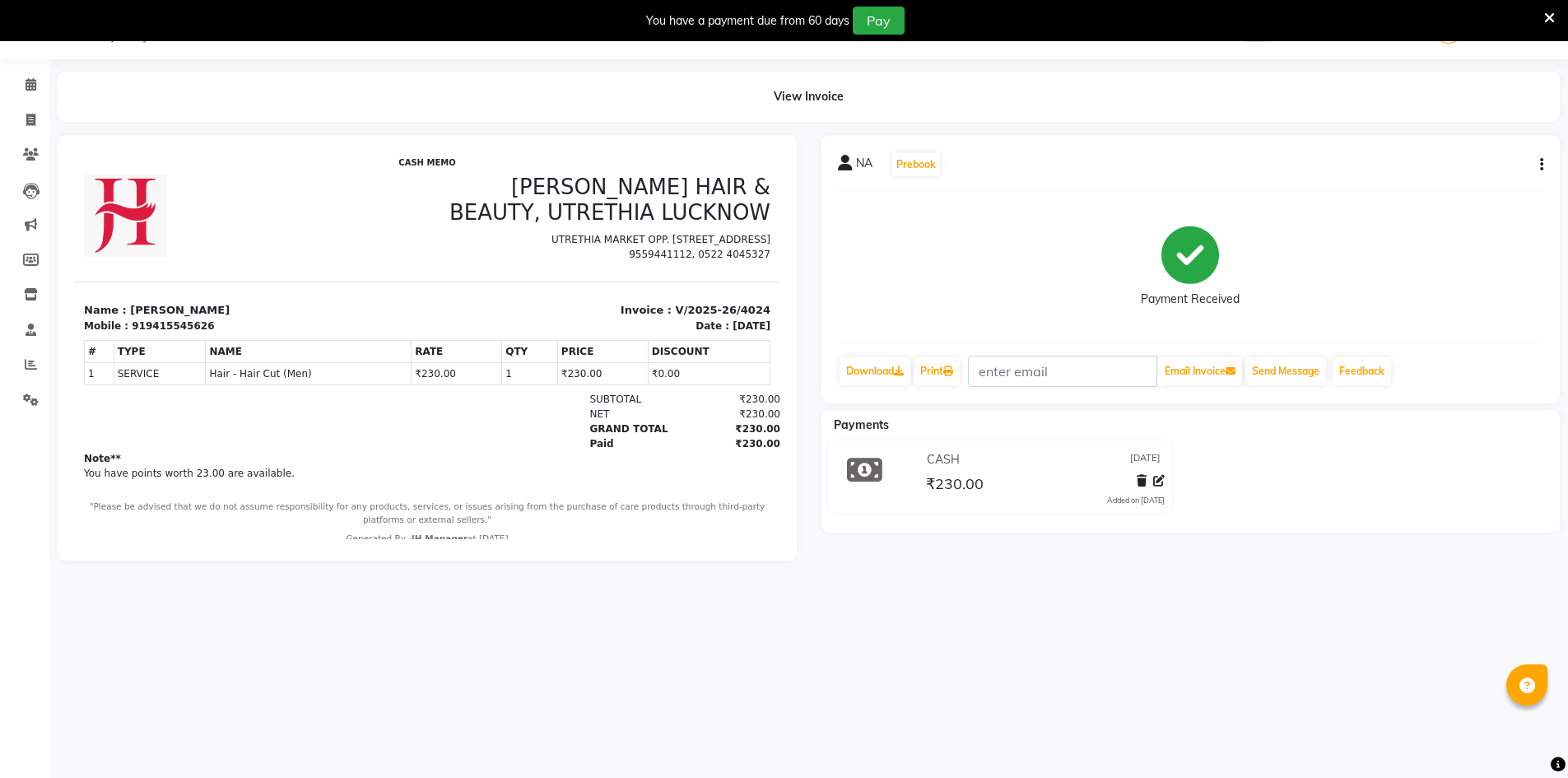
drag, startPoint x: 1123, startPoint y: 816, endPoint x: 762, endPoint y: 816, distance: 361.0
drag, startPoint x: 762, startPoint y: 816, endPoint x: 29, endPoint y: 118, distance: 1012.2
click at [29, 118] on icon at bounding box center [31, 119] width 9 height 12
select select "service"
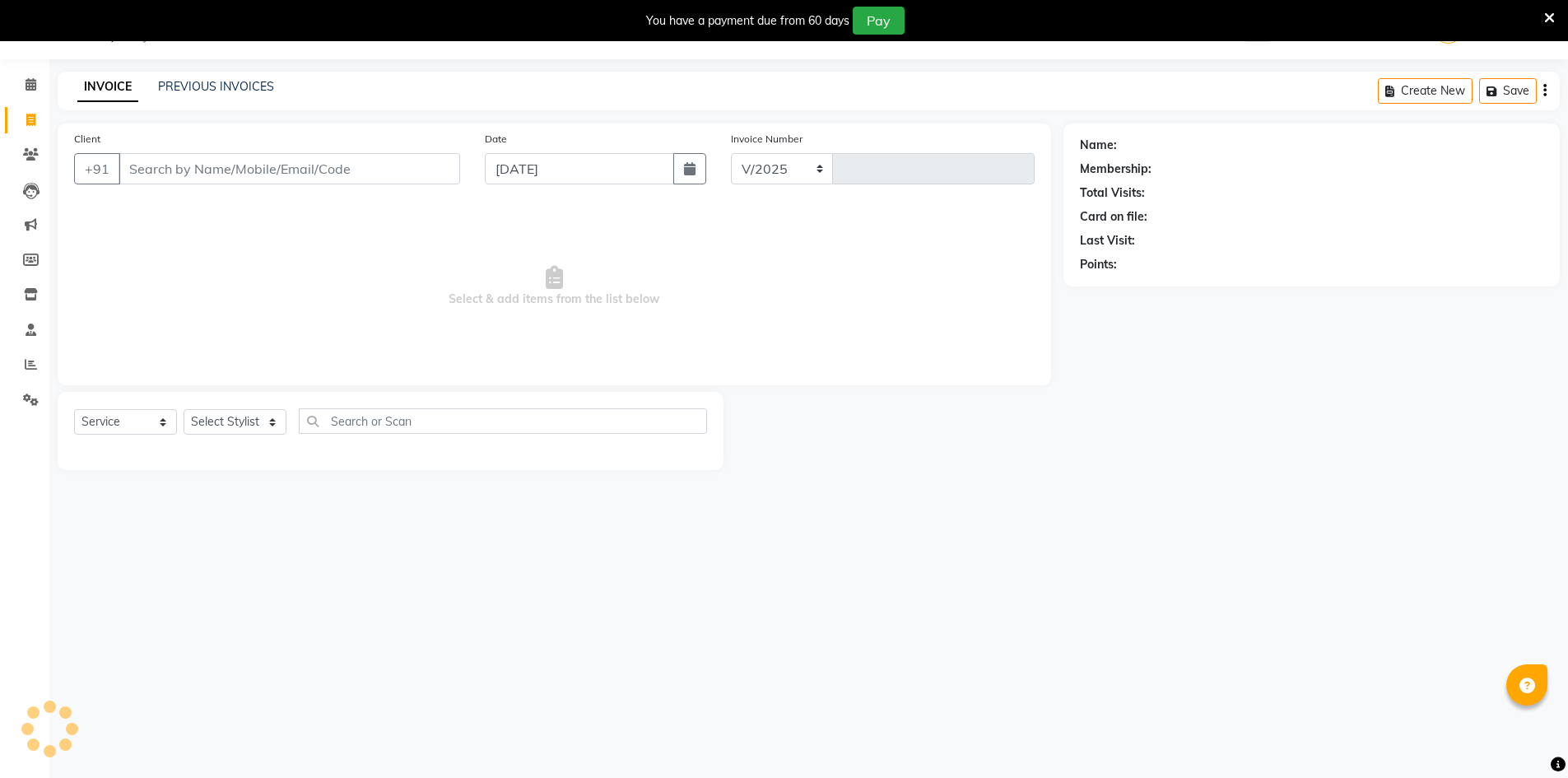
select select "640"
type input "4025"
click at [235, 416] on select "Select Stylist" at bounding box center [235, 422] width 103 height 25
select select "79427"
click at [183, 409] on select "Select Stylist ADNAN ADVANCE ANJALI ANNU B-WAX [PERSON_NAME] JH Manager MEMBERS…" at bounding box center [235, 422] width 103 height 25
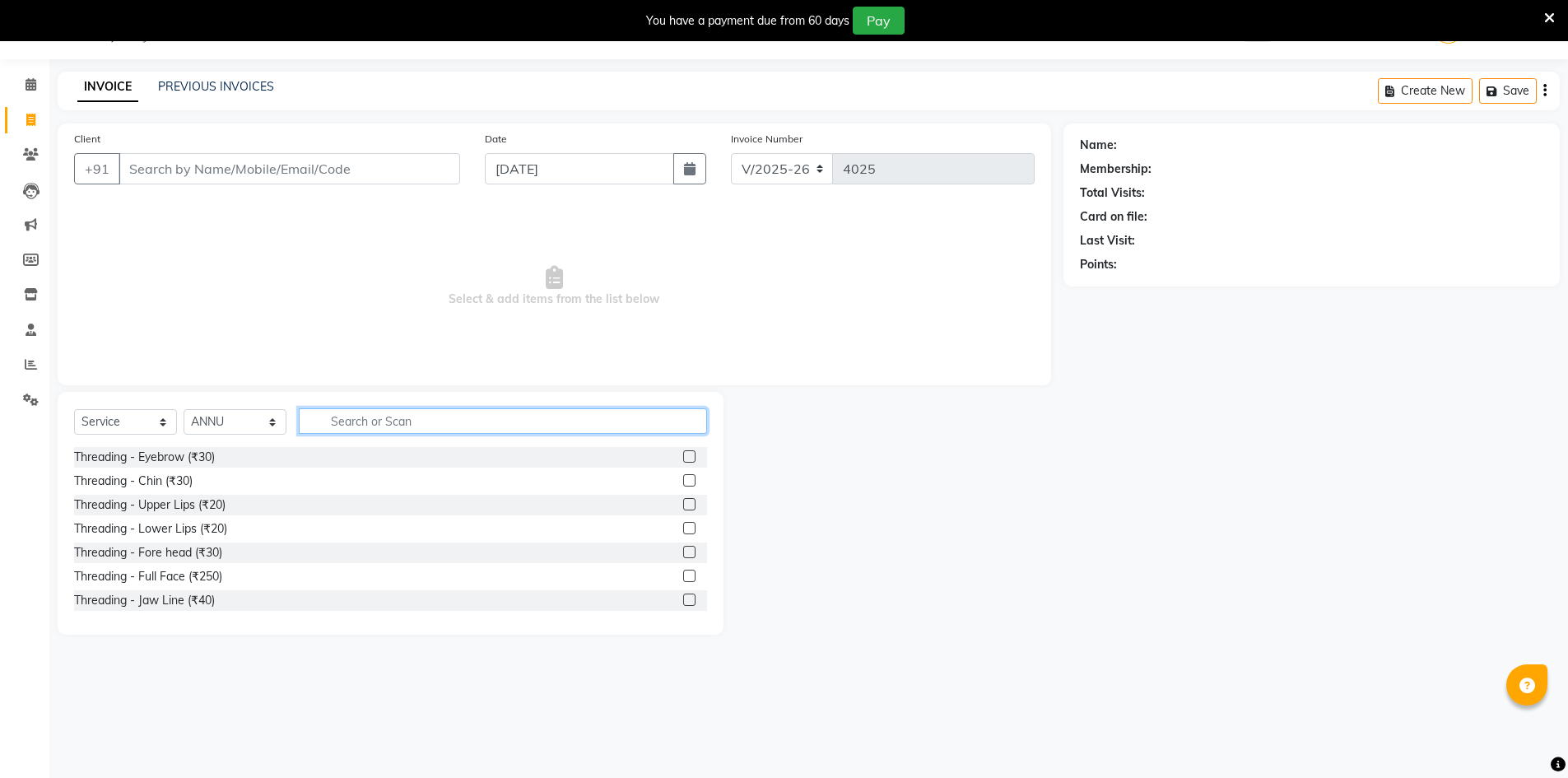
click at [595, 409] on input "text" at bounding box center [503, 421] width 409 height 25
type input "FULL"
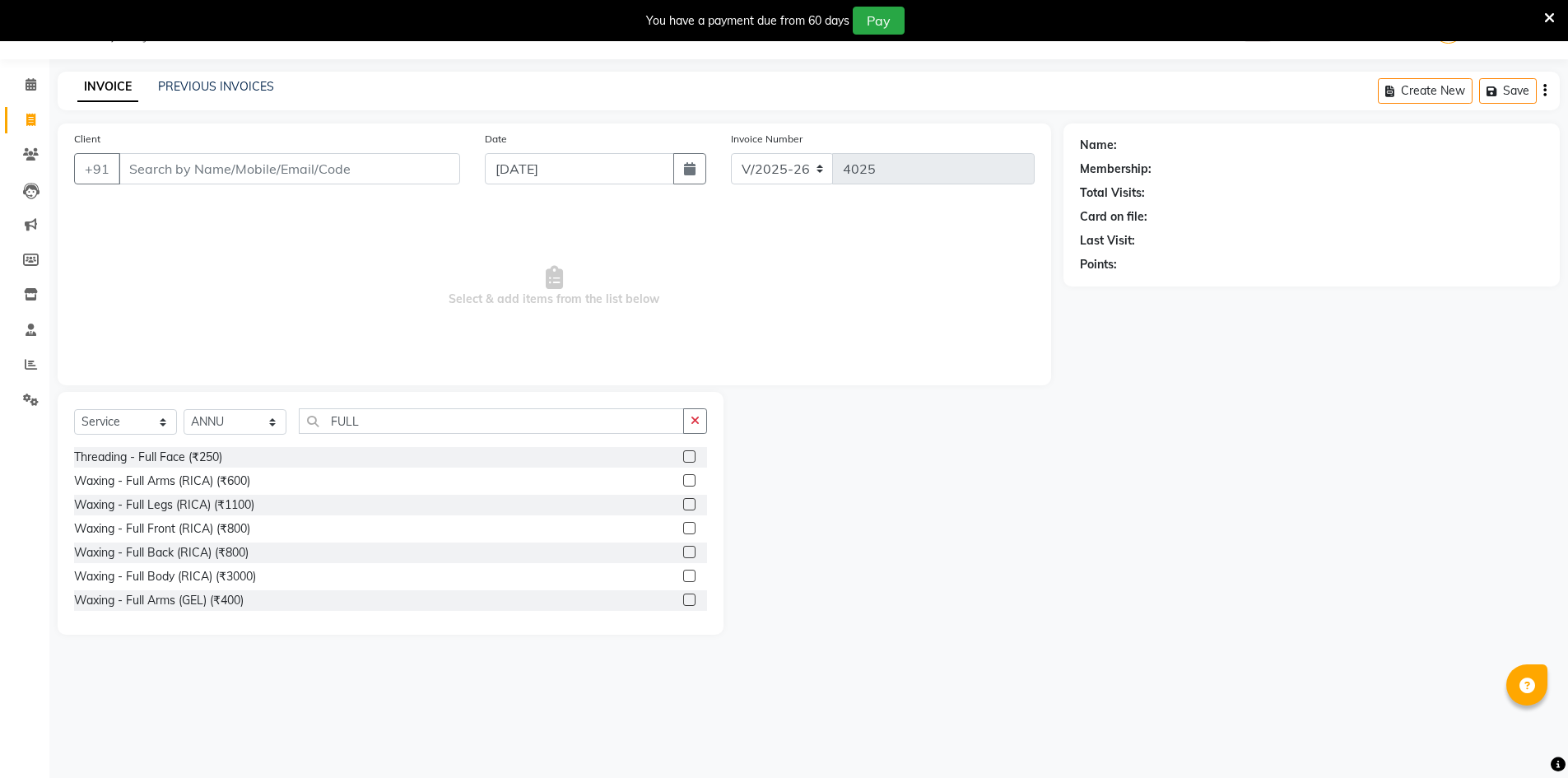
click at [683, 484] on label at bounding box center [689, 479] width 12 height 12
click at [683, 484] on input "checkbox" at bounding box center [688, 480] width 10 height 10
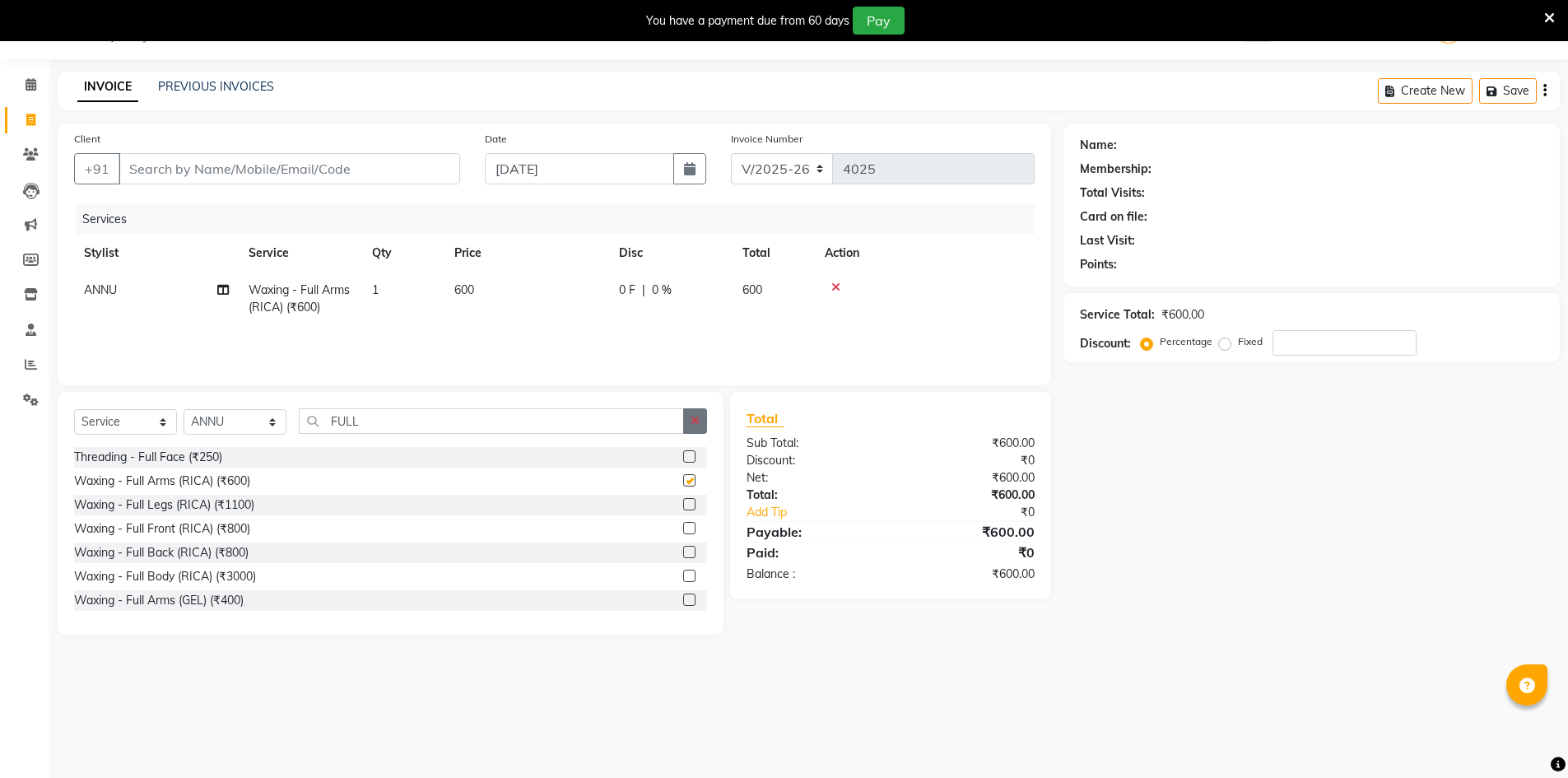
checkbox input "false"
click at [697, 424] on icon "button" at bounding box center [695, 421] width 9 height 11
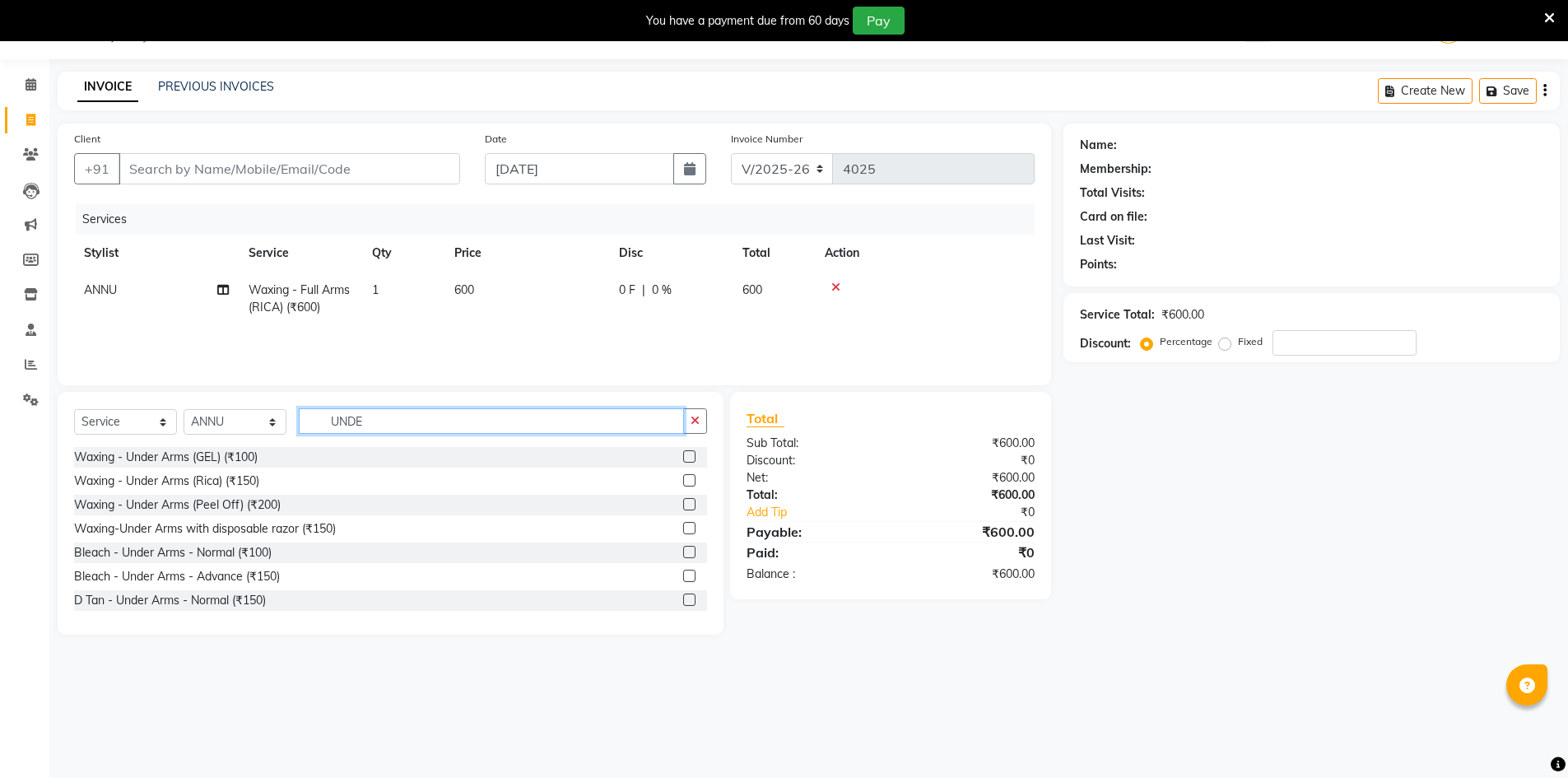
type input "UNDE"
click at [683, 480] on label at bounding box center [689, 479] width 12 height 12
click at [683, 480] on input "checkbox" at bounding box center [688, 480] width 10 height 10
checkbox input "true"
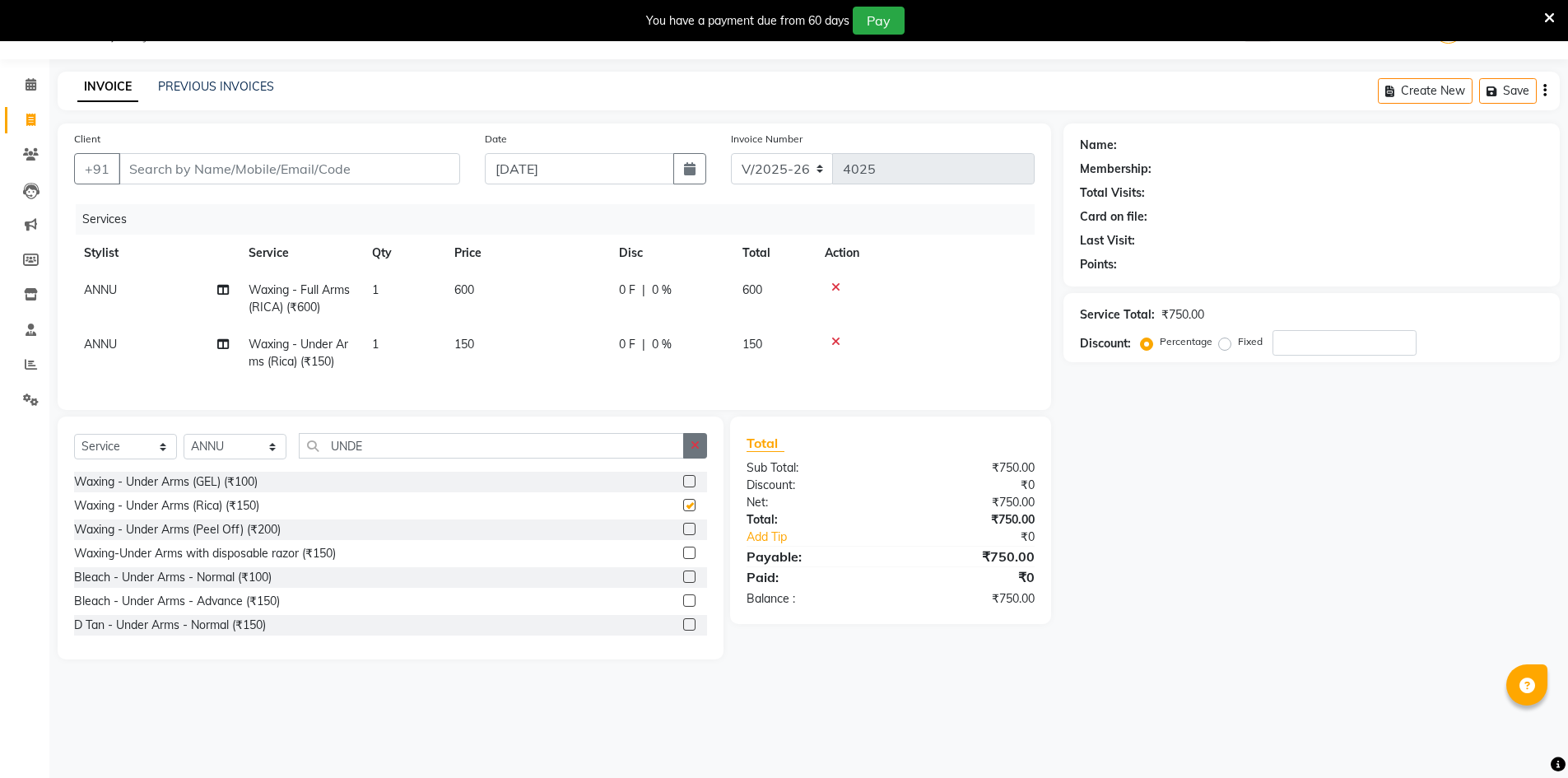
click at [691, 451] on icon "button" at bounding box center [695, 445] width 9 height 11
checkbox input "false"
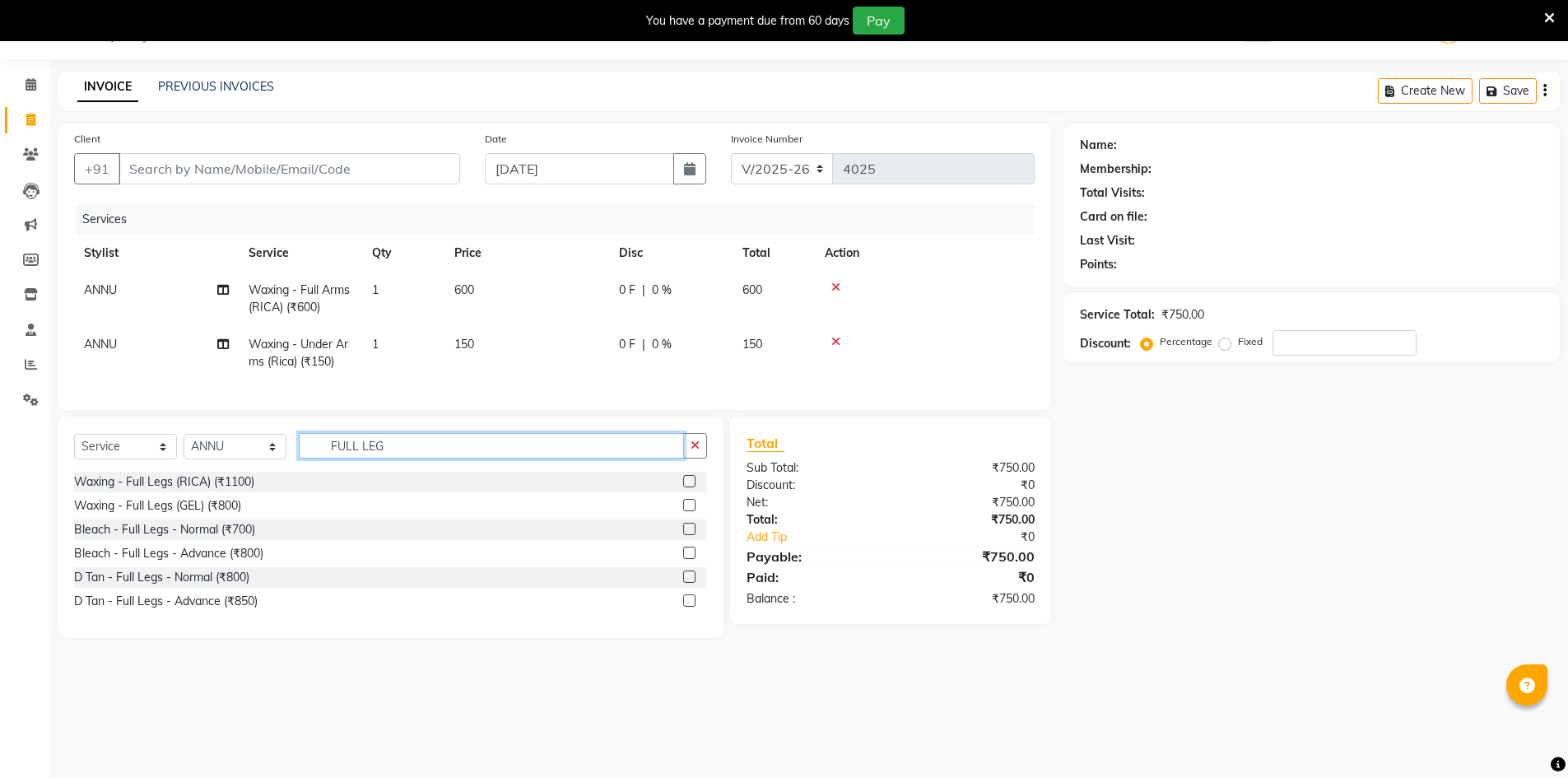
type input "FULL LEG"
click at [688, 488] on label at bounding box center [689, 480] width 12 height 12
click at [688, 488] on input "checkbox" at bounding box center [688, 481] width 10 height 10
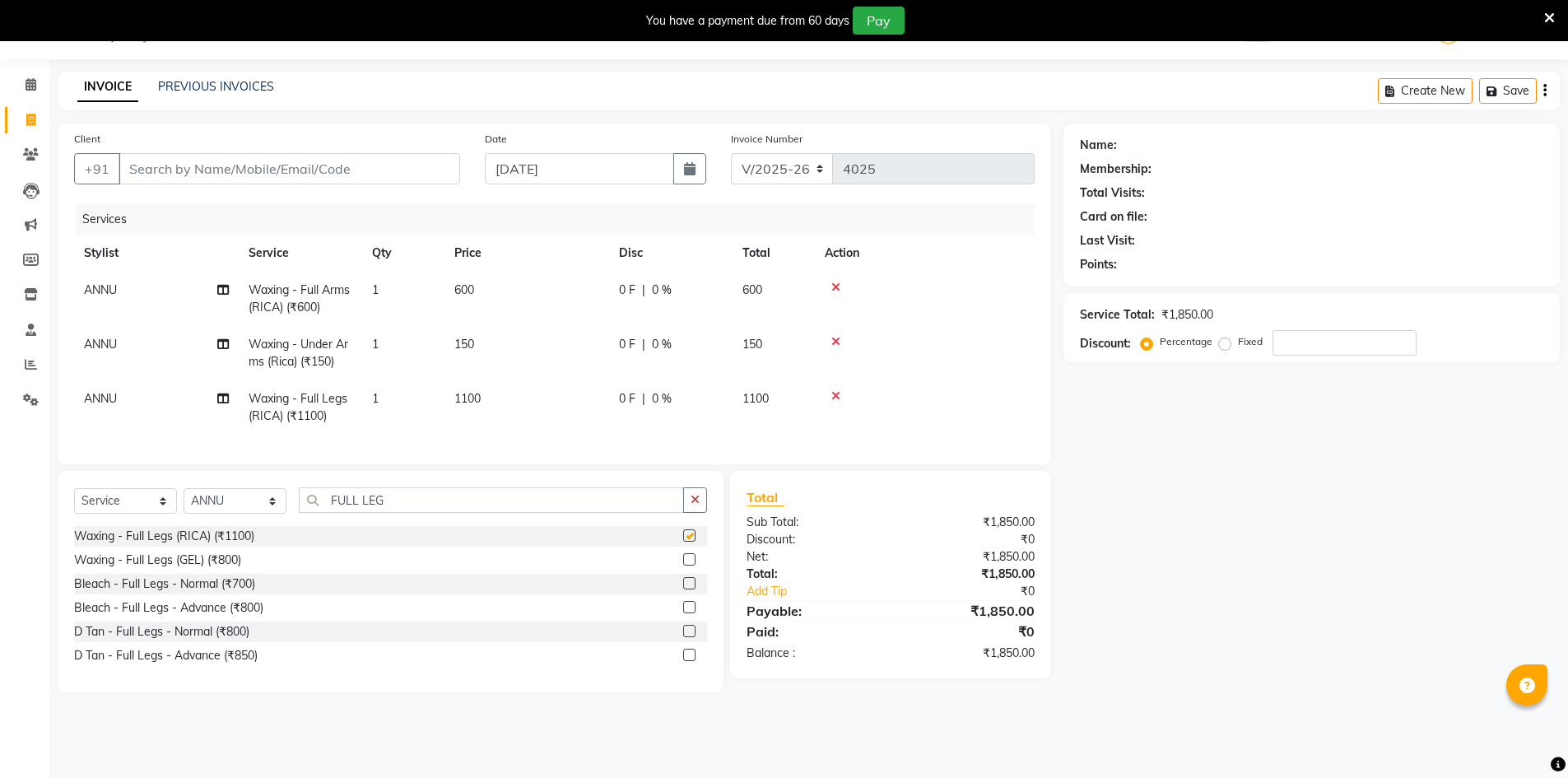
checkbox input "false"
click at [323, 160] on input "Client" at bounding box center [288, 169] width 342 height 32
click at [221, 514] on select "Select Stylist ADNAN ADVANCE ANJALI ANNU B-WAX [PERSON_NAME] JH Manager MEMBERS…" at bounding box center [235, 500] width 103 height 25
select select "9210"
click at [183, 501] on select "Select Stylist ADNAN ADVANCE ANJALI ANNU B-WAX [PERSON_NAME] JH Manager MEMBERS…" at bounding box center [235, 500] width 103 height 25
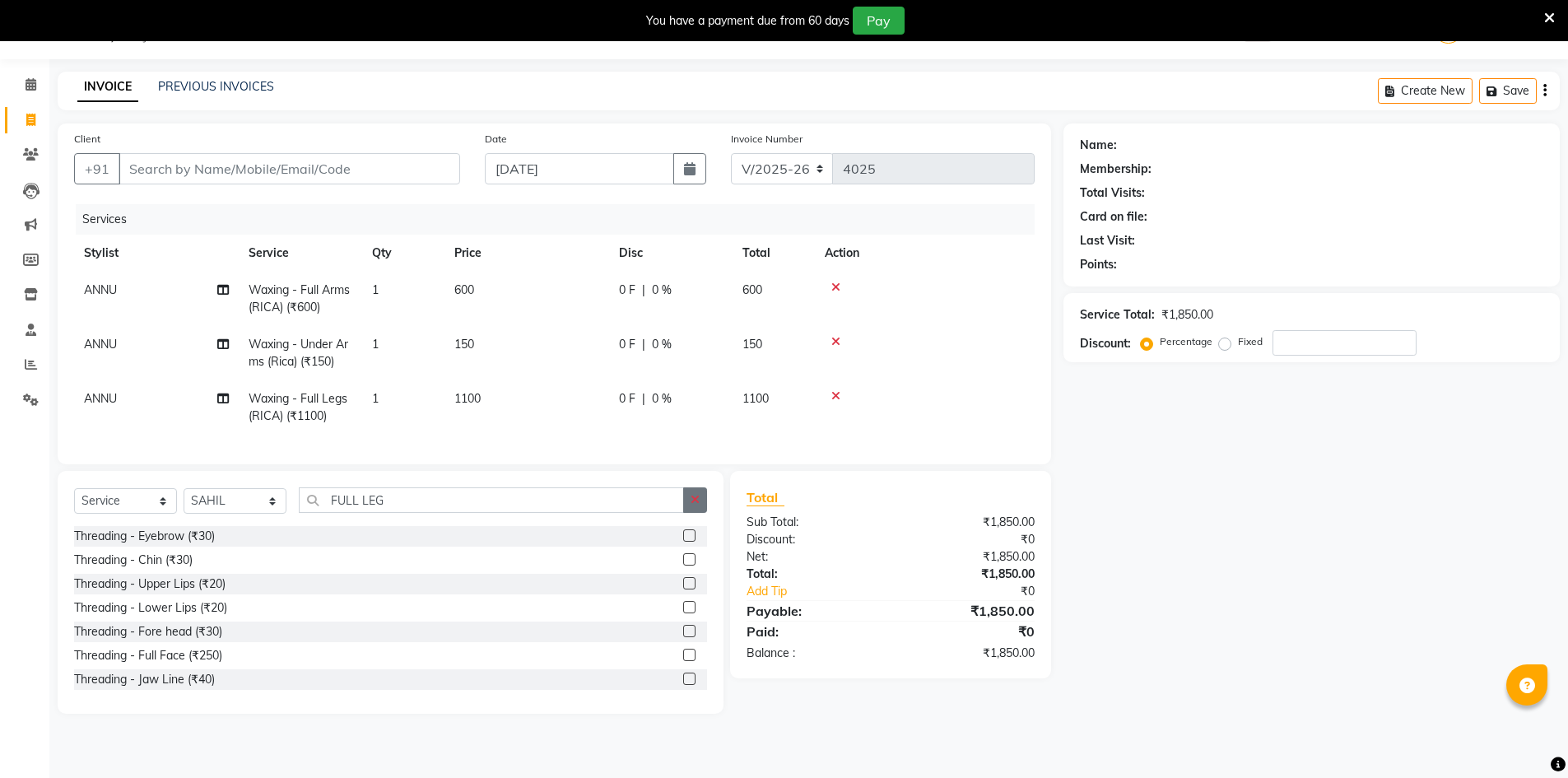
click at [705, 513] on button "button" at bounding box center [695, 500] width 24 height 25
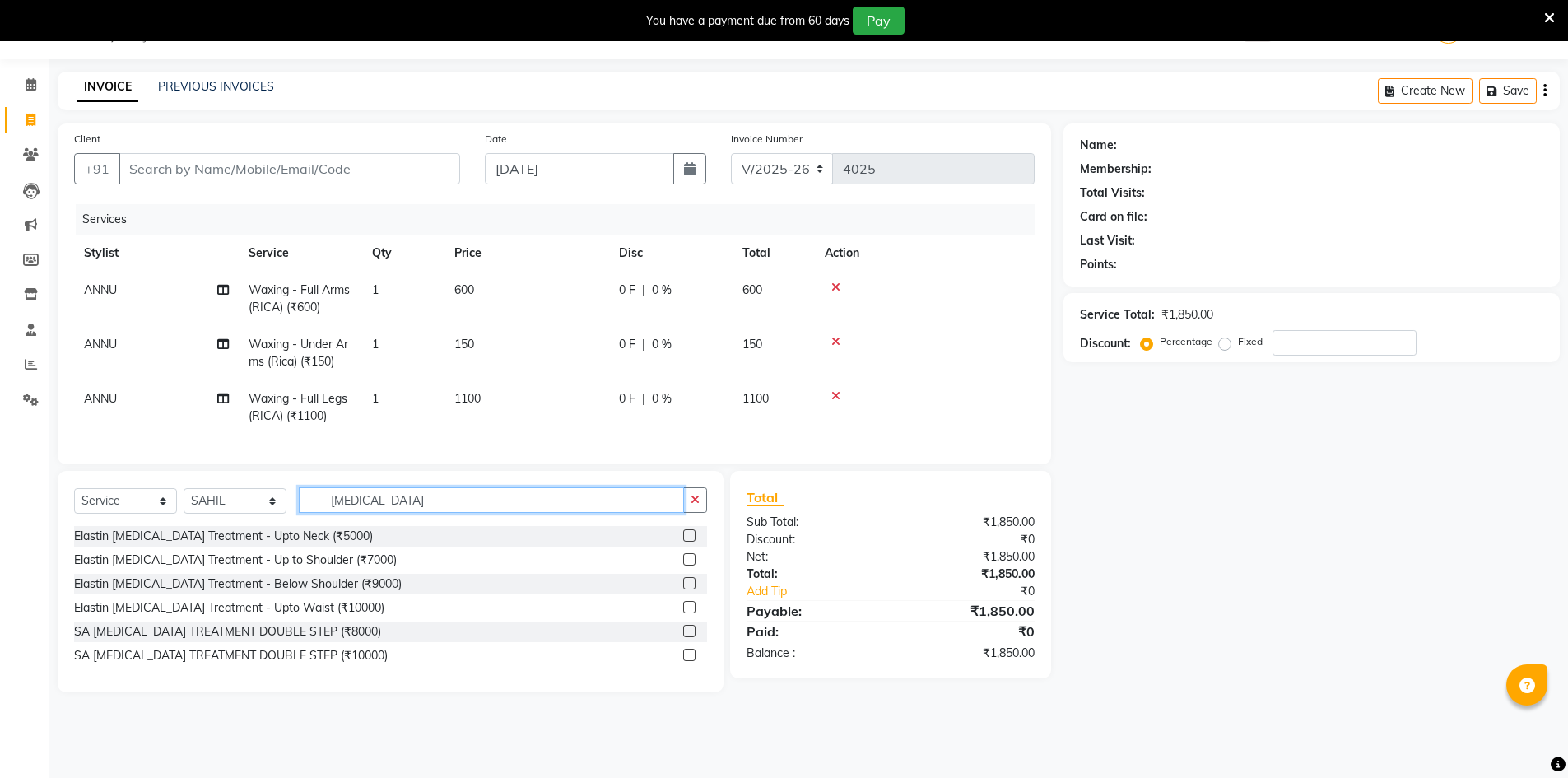
type input "[MEDICAL_DATA]"
click at [684, 637] on label at bounding box center [689, 630] width 12 height 12
click at [684, 637] on input "checkbox" at bounding box center [688, 631] width 10 height 10
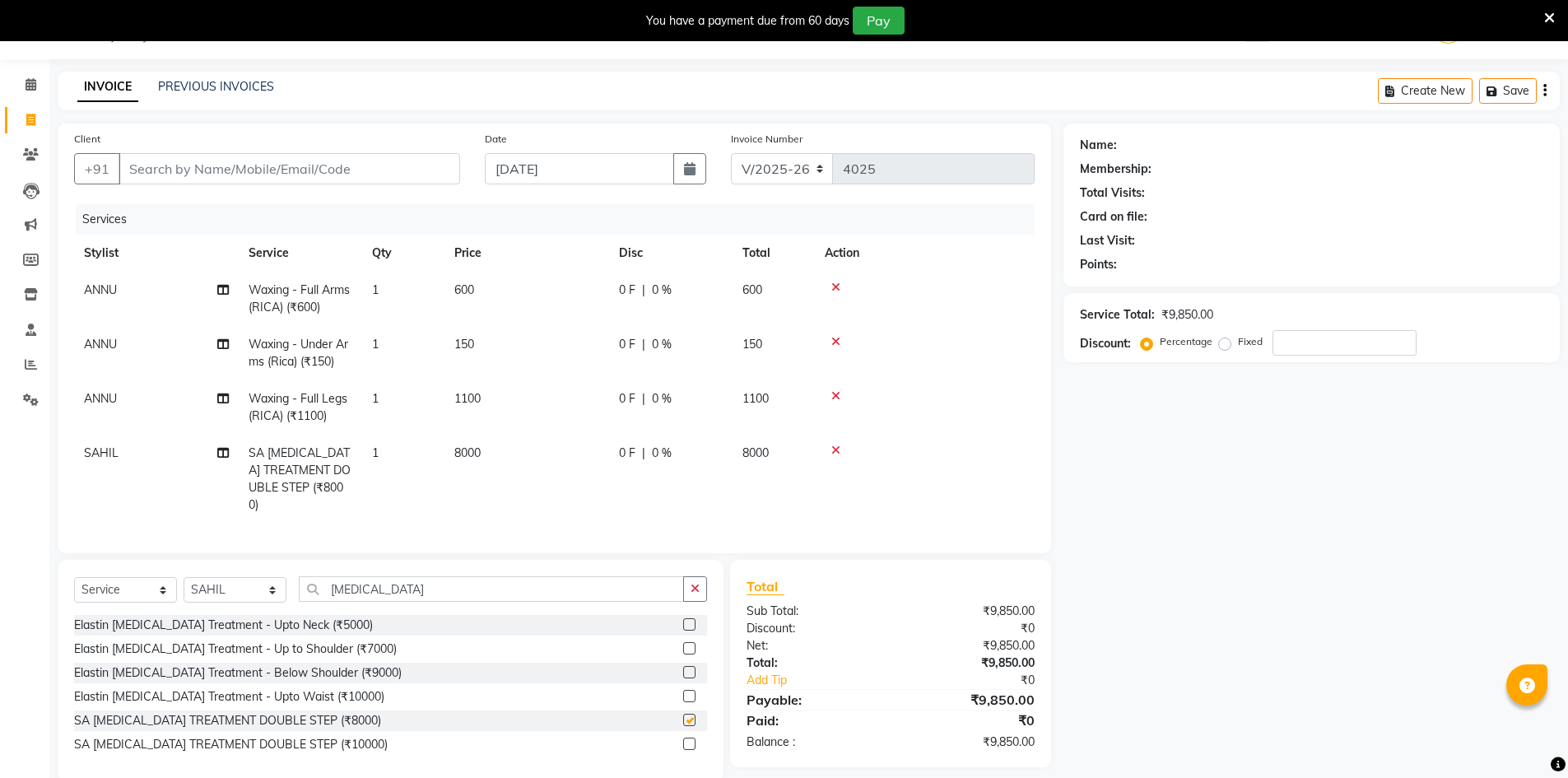
checkbox input "false"
click at [471, 459] on span "8000" at bounding box center [467, 452] width 26 height 15
select select "9210"
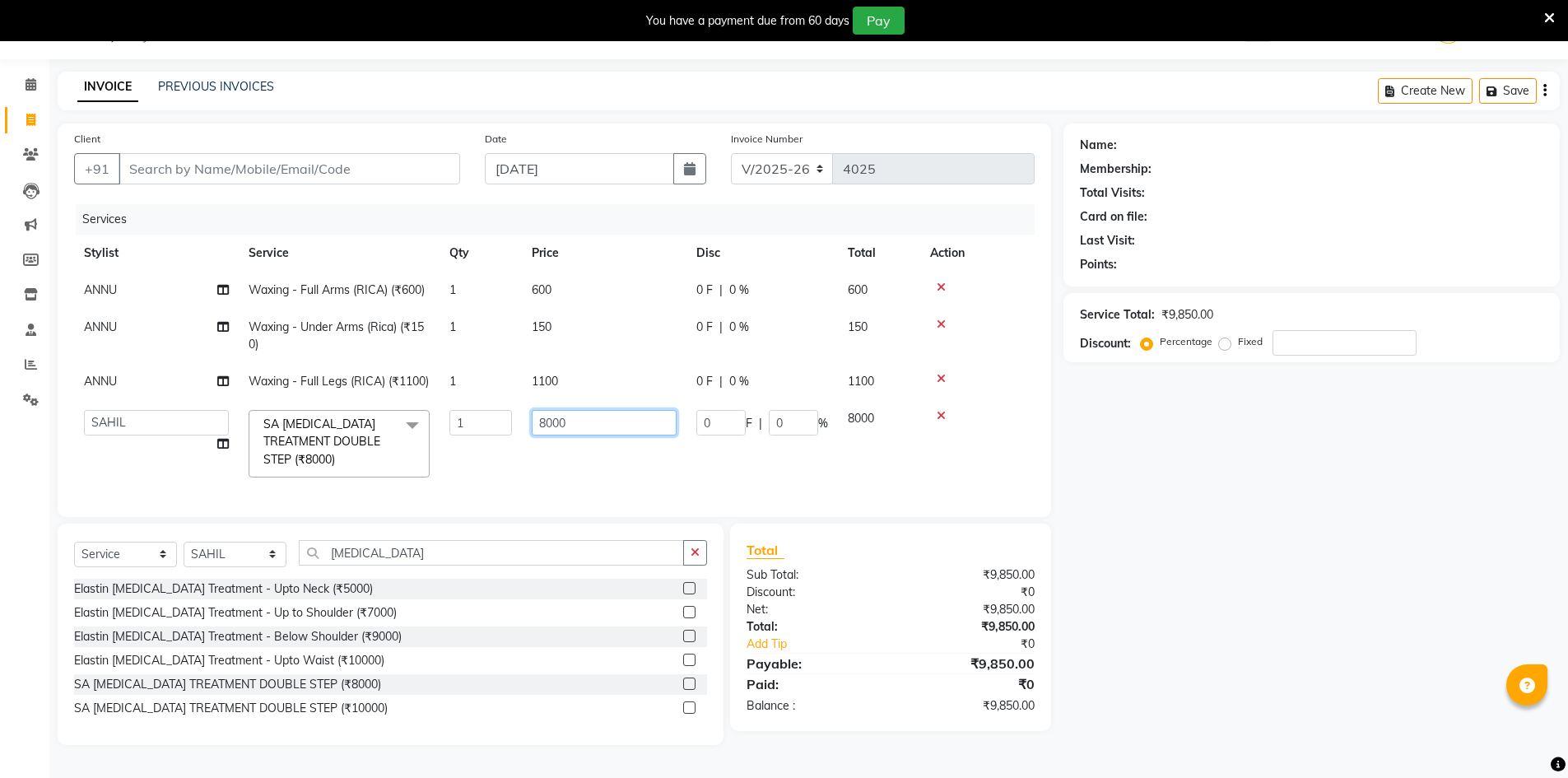
click at [552, 436] on input "8000" at bounding box center [604, 422] width 145 height 25
type input "8500"
click at [1284, 583] on div "Name: Membership: Total Visits: Card on file: Last Visit: Points: Service Total…" at bounding box center [1318, 435] width 509 height 622
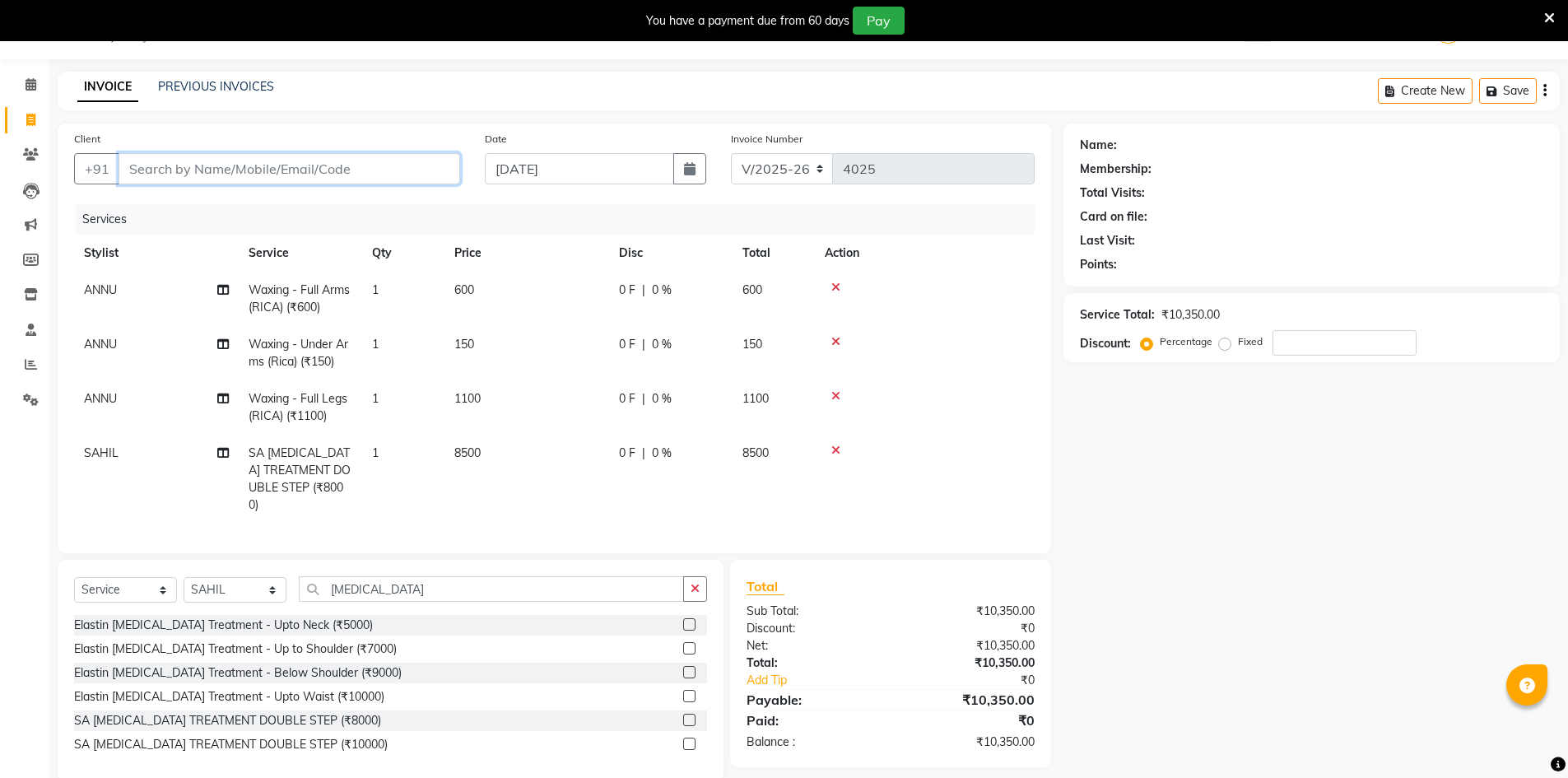
click at [239, 170] on input "Client" at bounding box center [288, 169] width 342 height 32
type input "D"
type input "0"
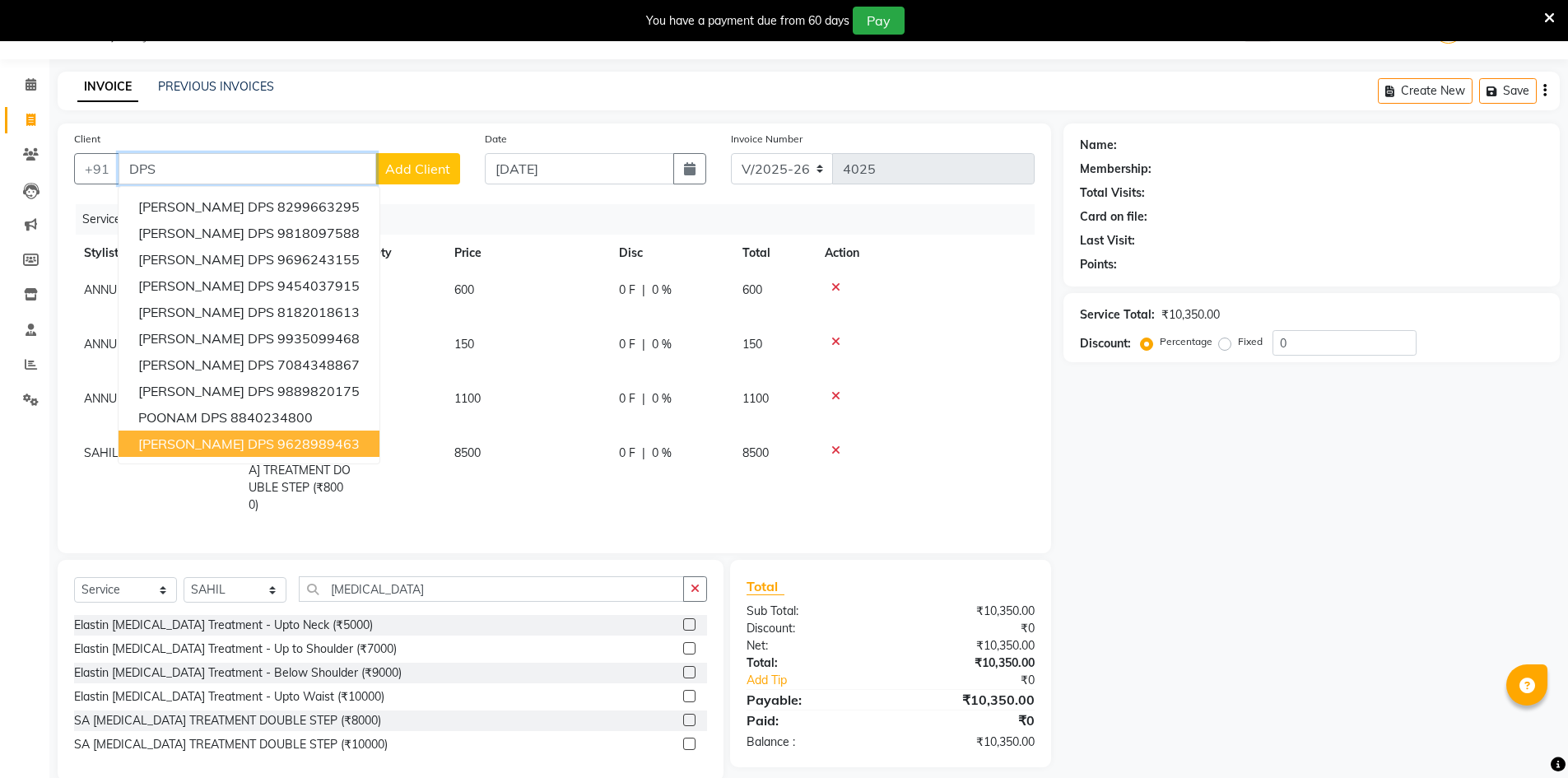
click at [210, 444] on span "[PERSON_NAME] DPS" at bounding box center [207, 444] width 136 height 17
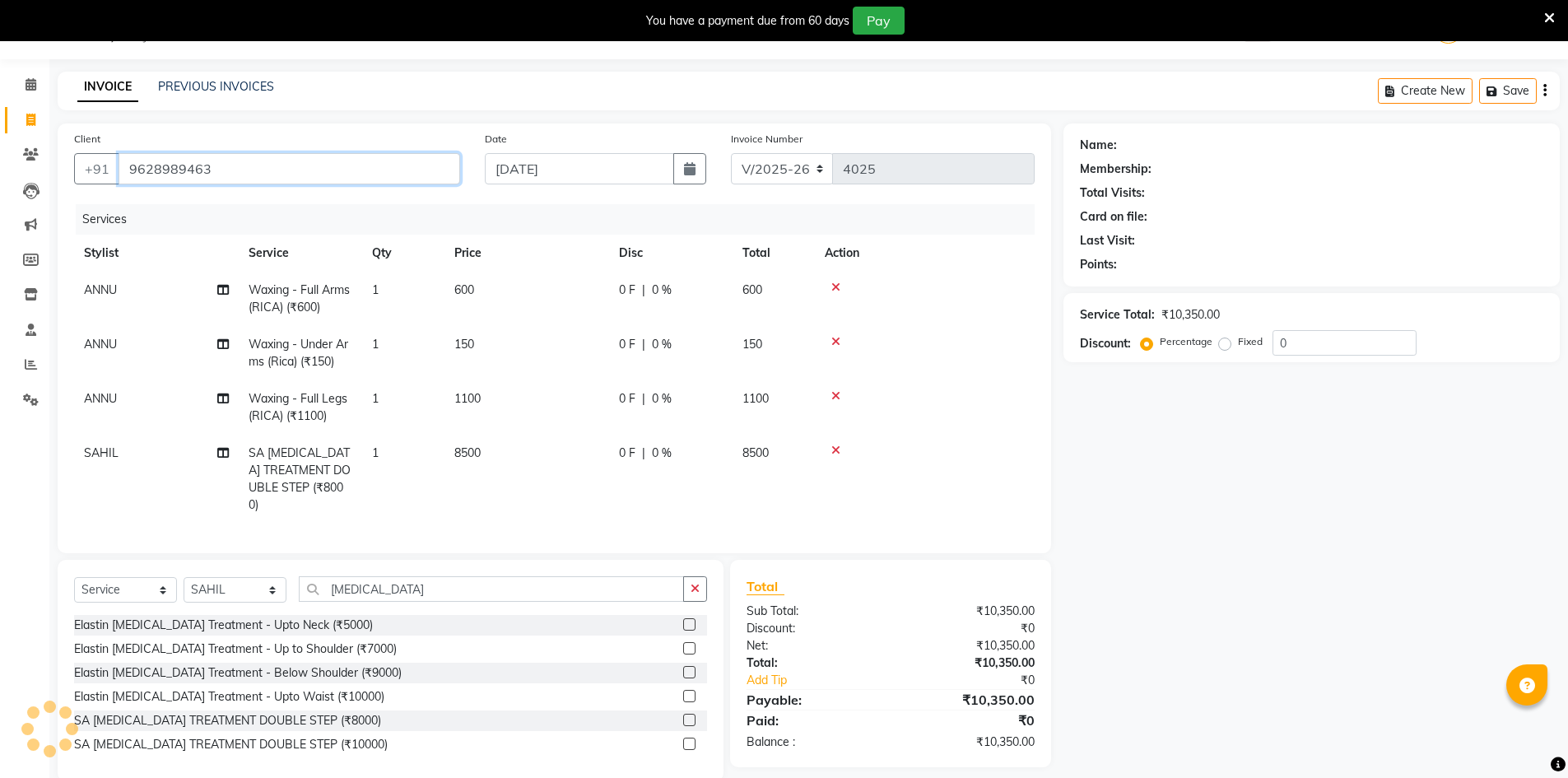
type input "9628989463"
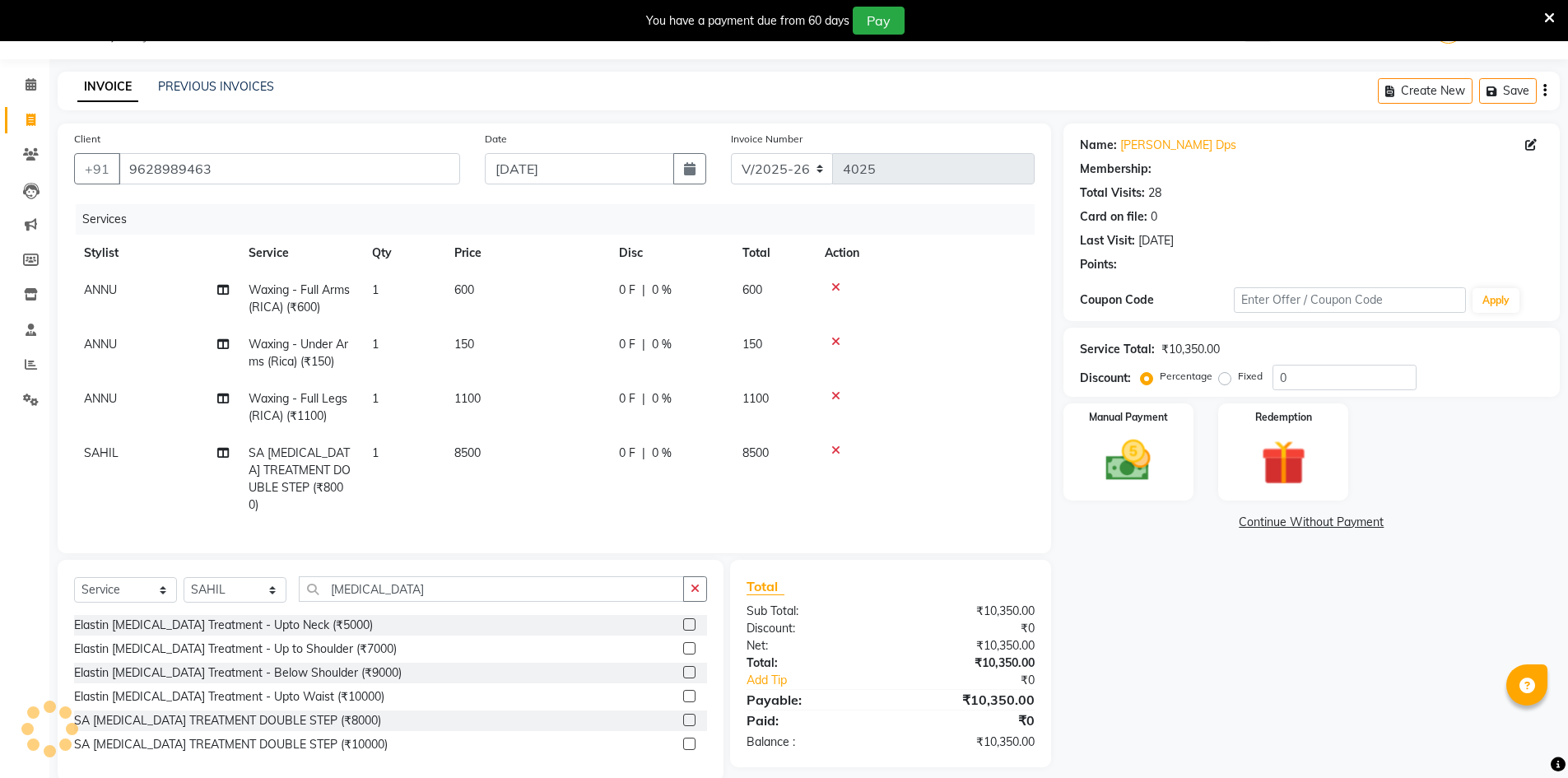
select select "1: Object"
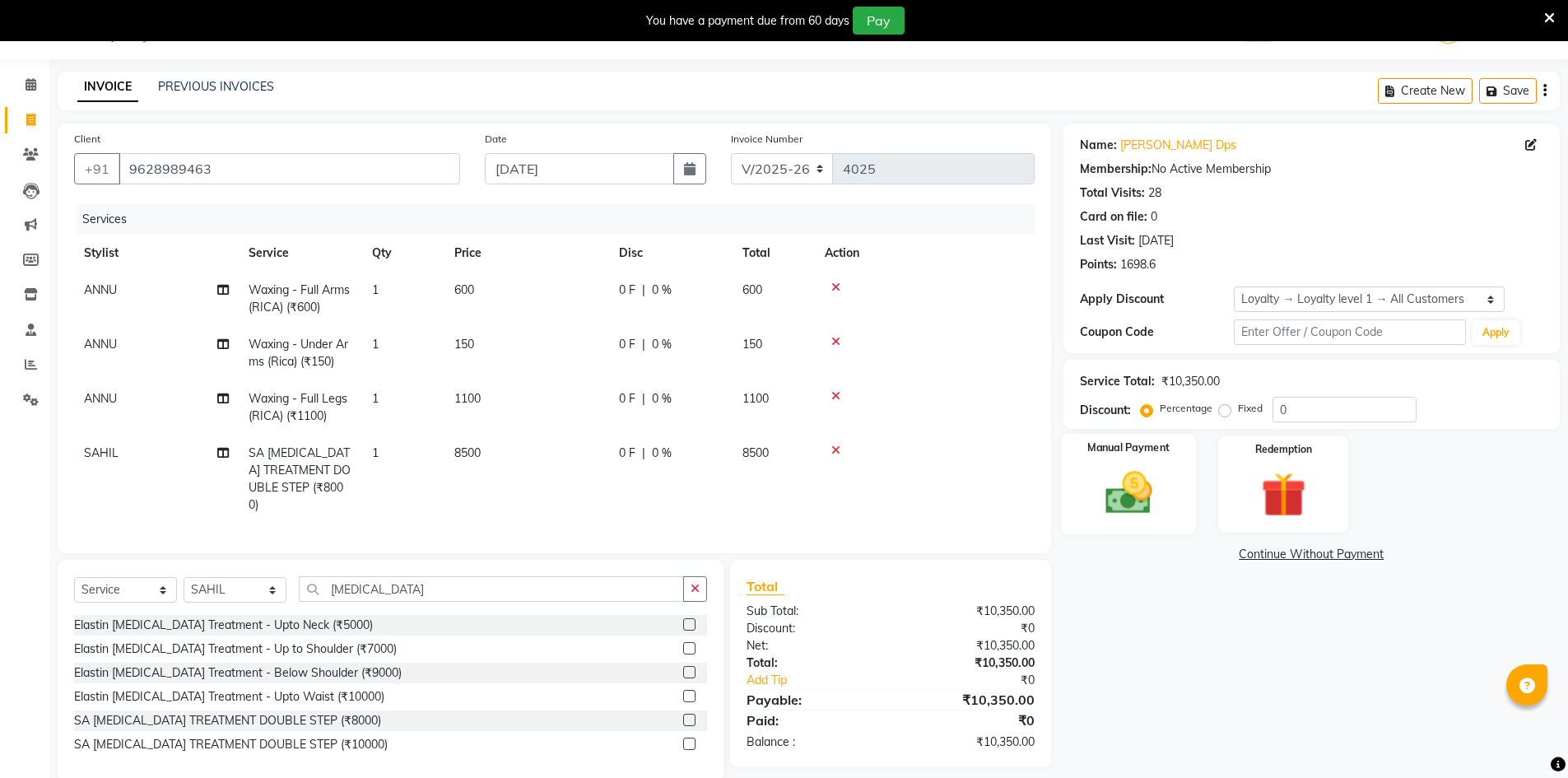
click at [1165, 503] on img at bounding box center [1128, 492] width 75 height 53
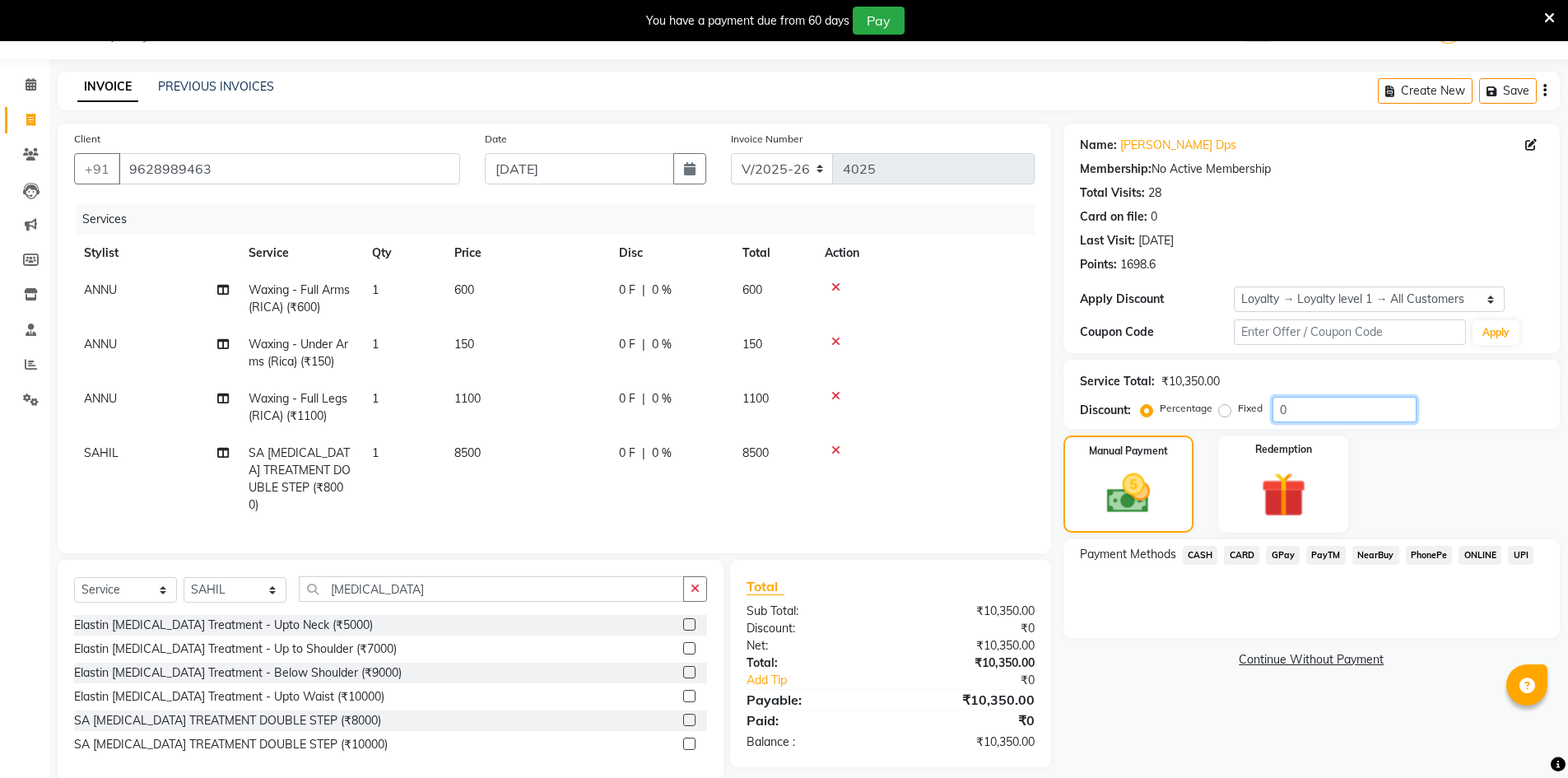
click at [1309, 414] on input "0" at bounding box center [1344, 409] width 144 height 25
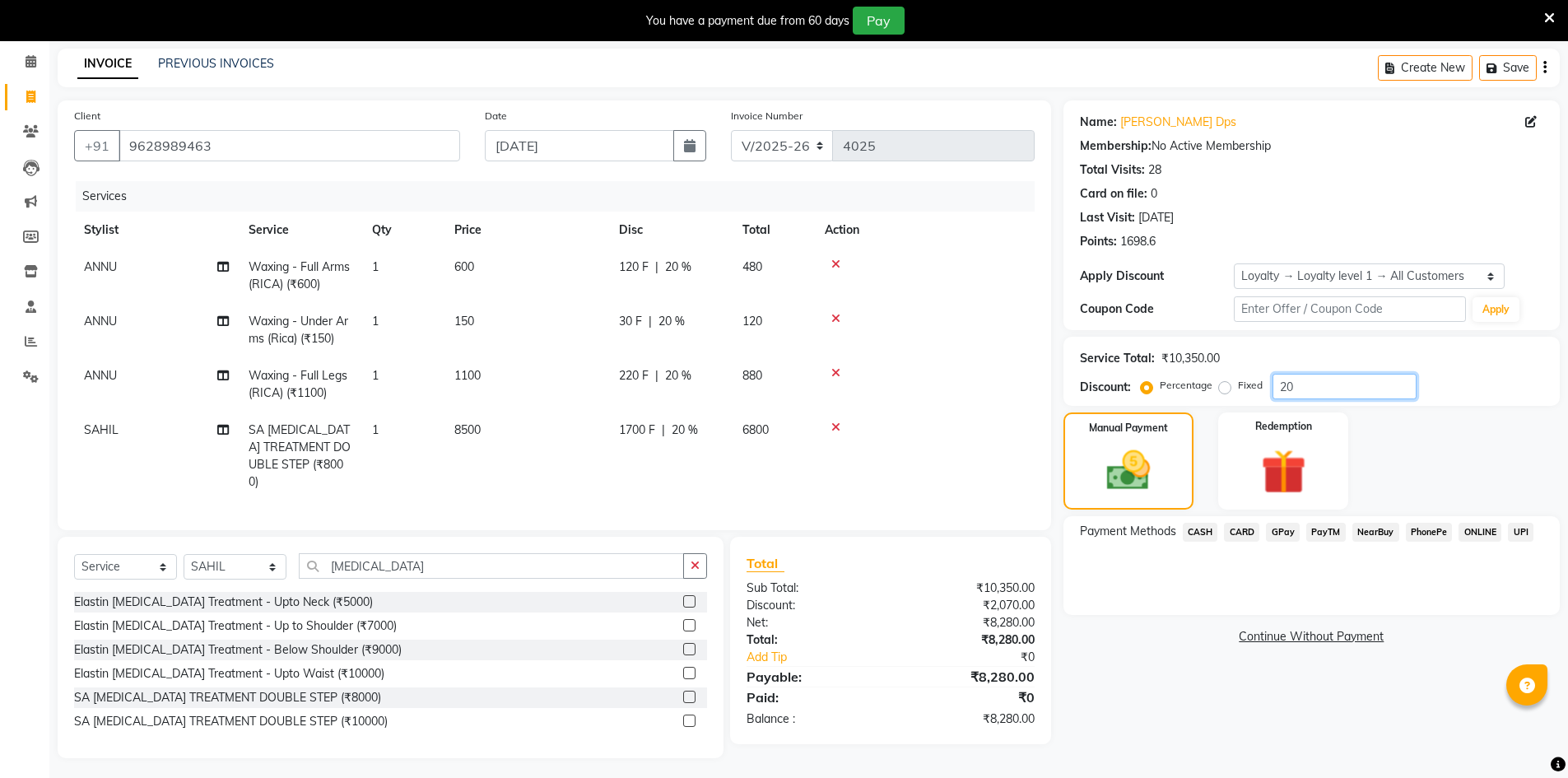
type input "20"
click at [1286, 534] on span "GPay" at bounding box center [1282, 532] width 34 height 19
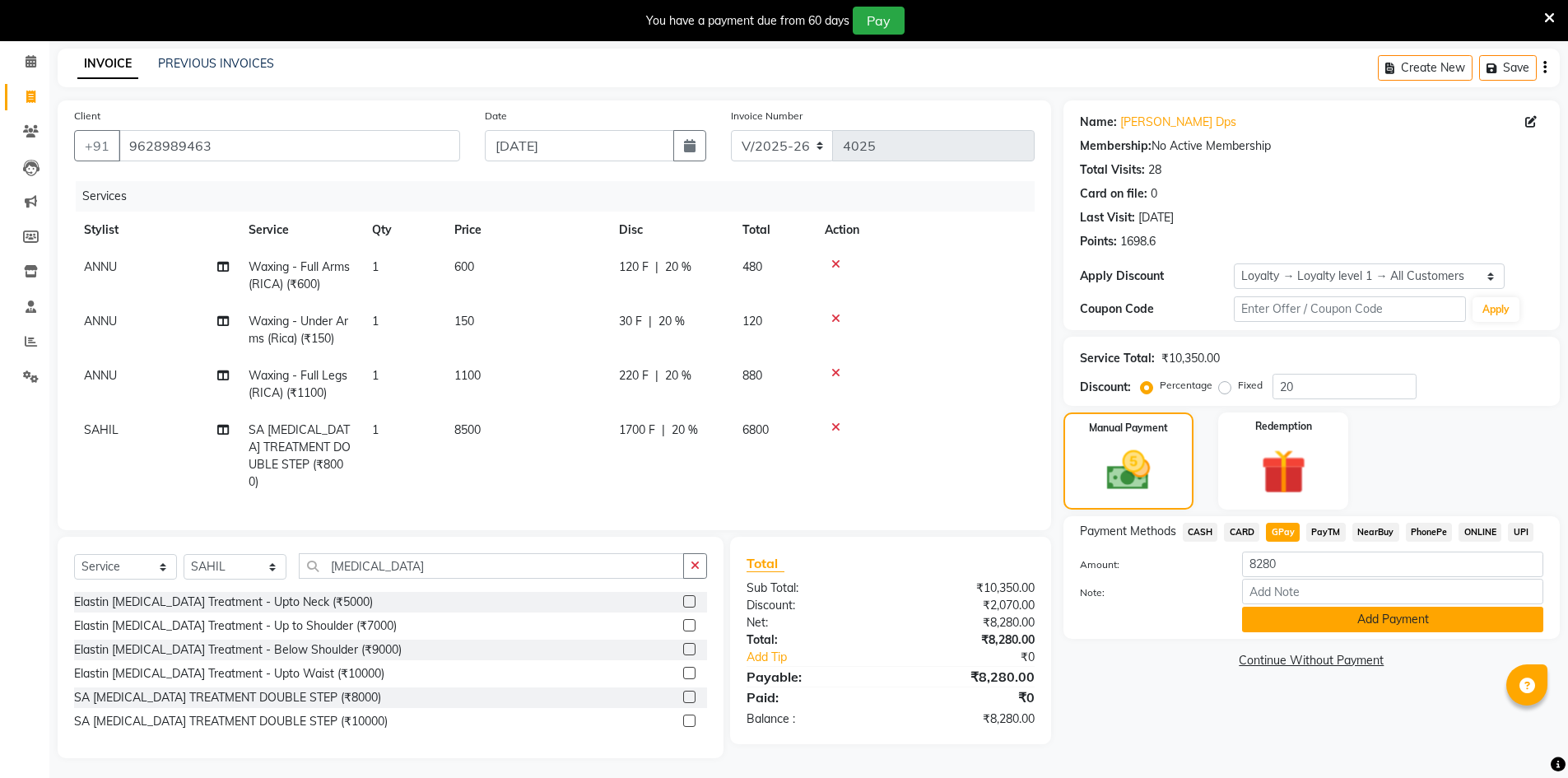
click at [1475, 616] on button "Add Payment" at bounding box center [1393, 619] width 302 height 25
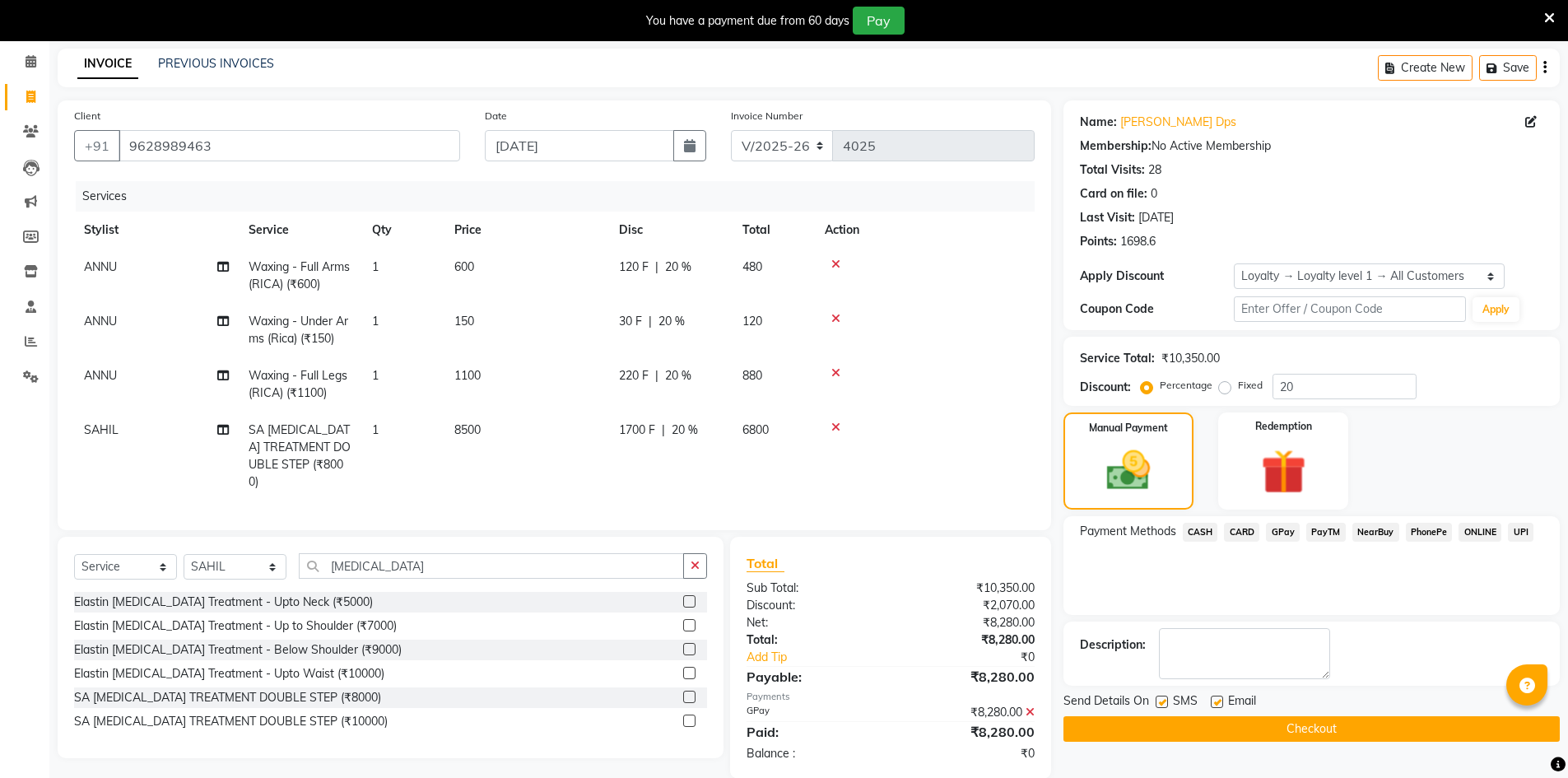
click at [1377, 724] on button "Checkout" at bounding box center [1311, 728] width 496 height 25
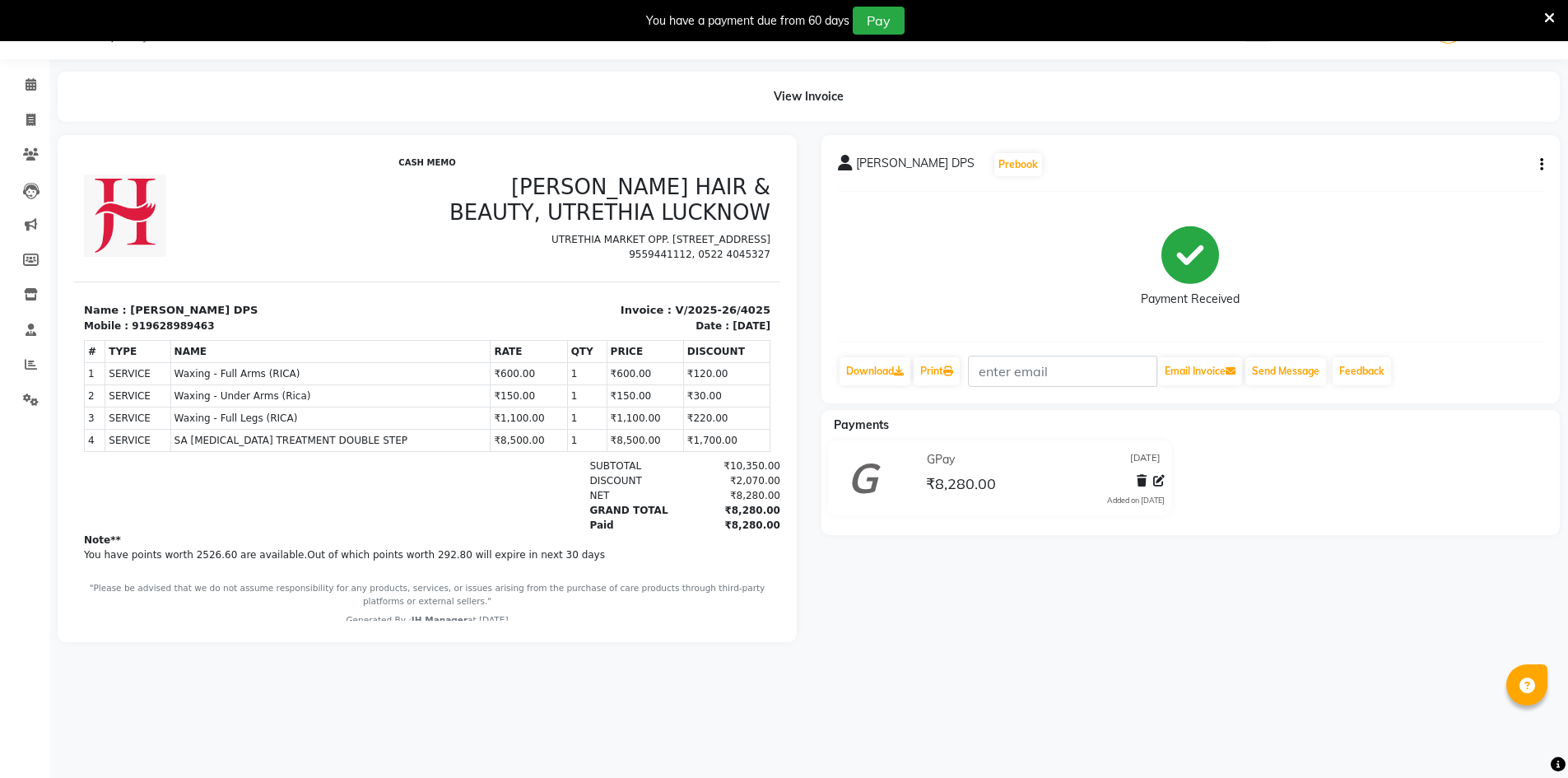
click at [158, 332] on div "919628989463" at bounding box center [173, 326] width 82 height 15
click at [158, 327] on div "919628989463" at bounding box center [173, 326] width 82 height 15
click at [156, 326] on div "919628989463" at bounding box center [173, 326] width 82 height 15
copy div "919628989463"
click at [42, 113] on span at bounding box center [31, 120] width 29 height 19
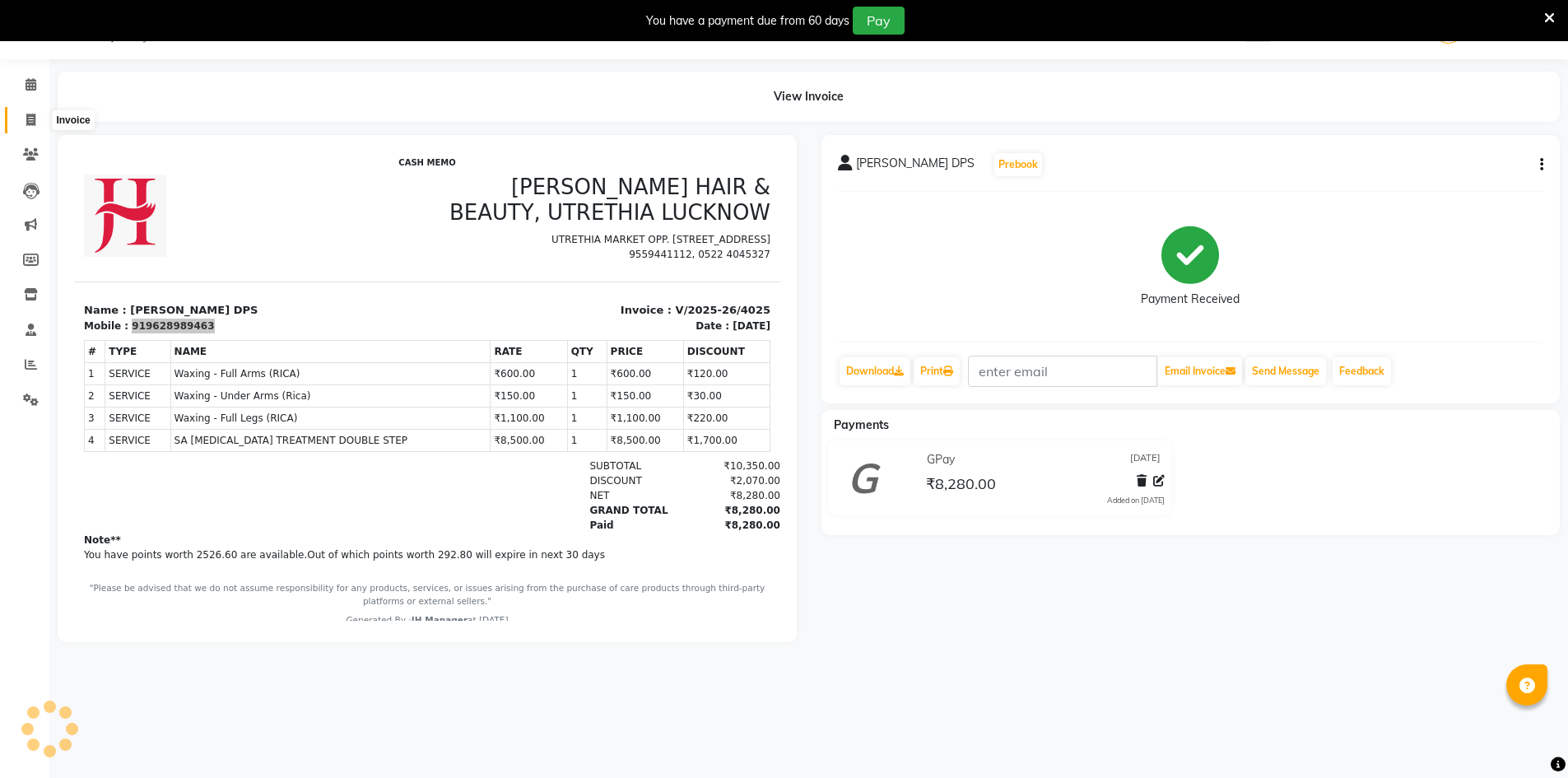
click at [27, 114] on icon at bounding box center [31, 119] width 9 height 12
select select "service"
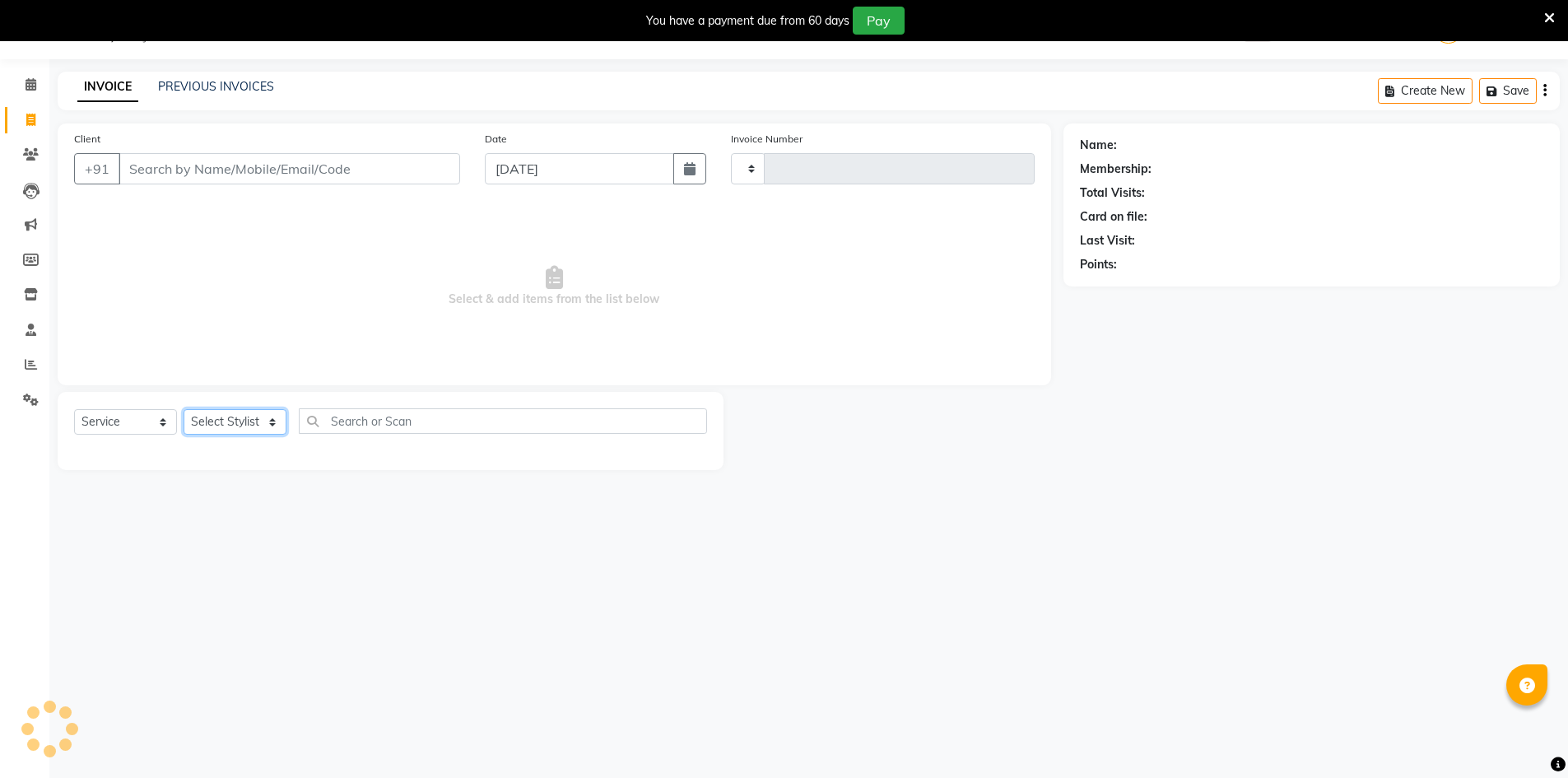
click at [274, 422] on select "Select Stylist" at bounding box center [235, 422] width 103 height 25
select select "640"
type input "4026"
select select "9206"
click at [183, 409] on select "Select Stylist ADNAN ADVANCE ANJALI ANNU B-WAX [PERSON_NAME] JH Manager MEMBERS…" at bounding box center [235, 422] width 103 height 25
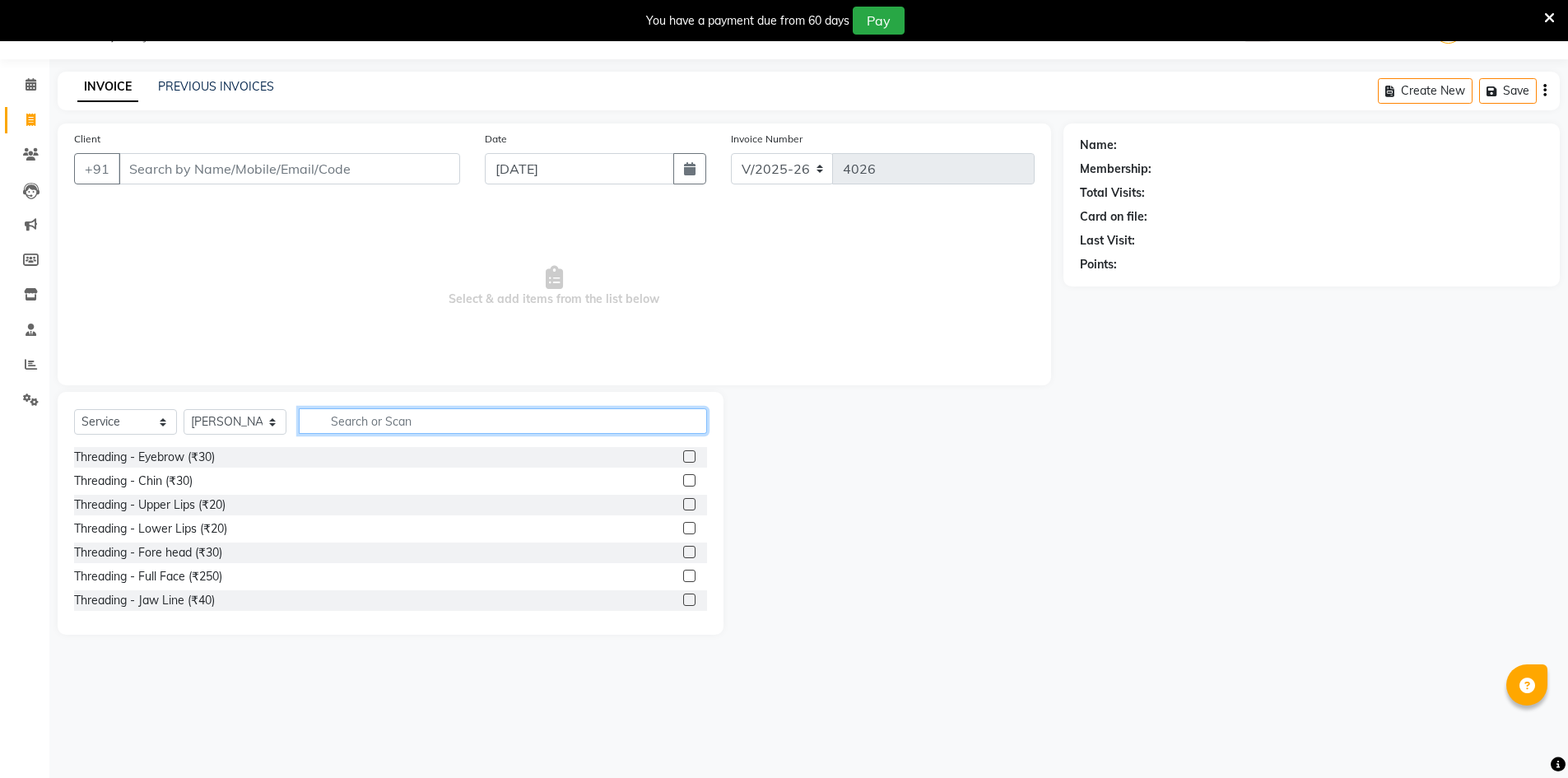
click at [374, 422] on input "text" at bounding box center [503, 421] width 409 height 25
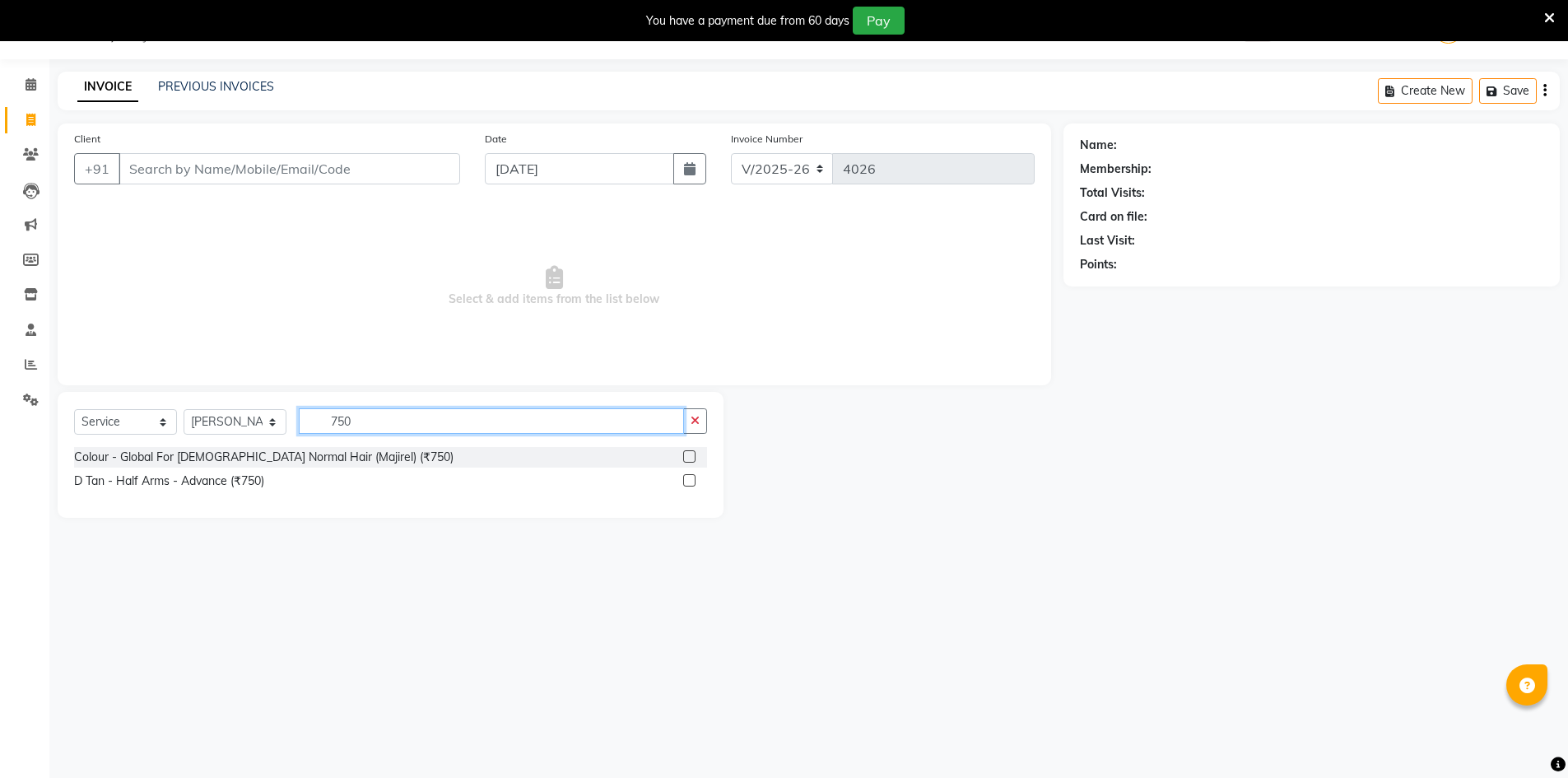
type input "750"
click at [690, 455] on label at bounding box center [689, 456] width 12 height 12
click at [690, 455] on input "checkbox" at bounding box center [688, 457] width 10 height 10
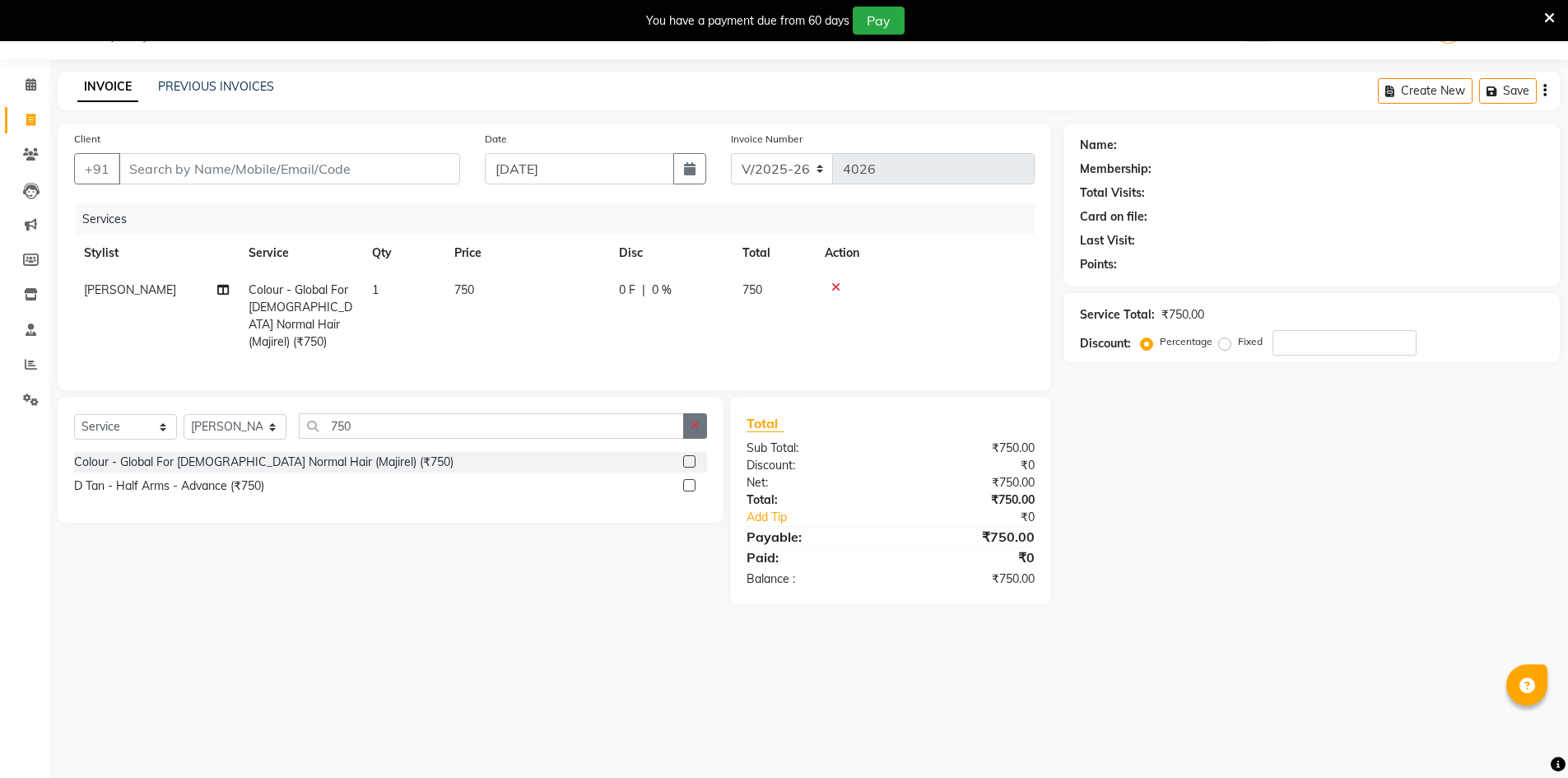
checkbox input "false"
click at [706, 422] on button "button" at bounding box center [695, 425] width 24 height 25
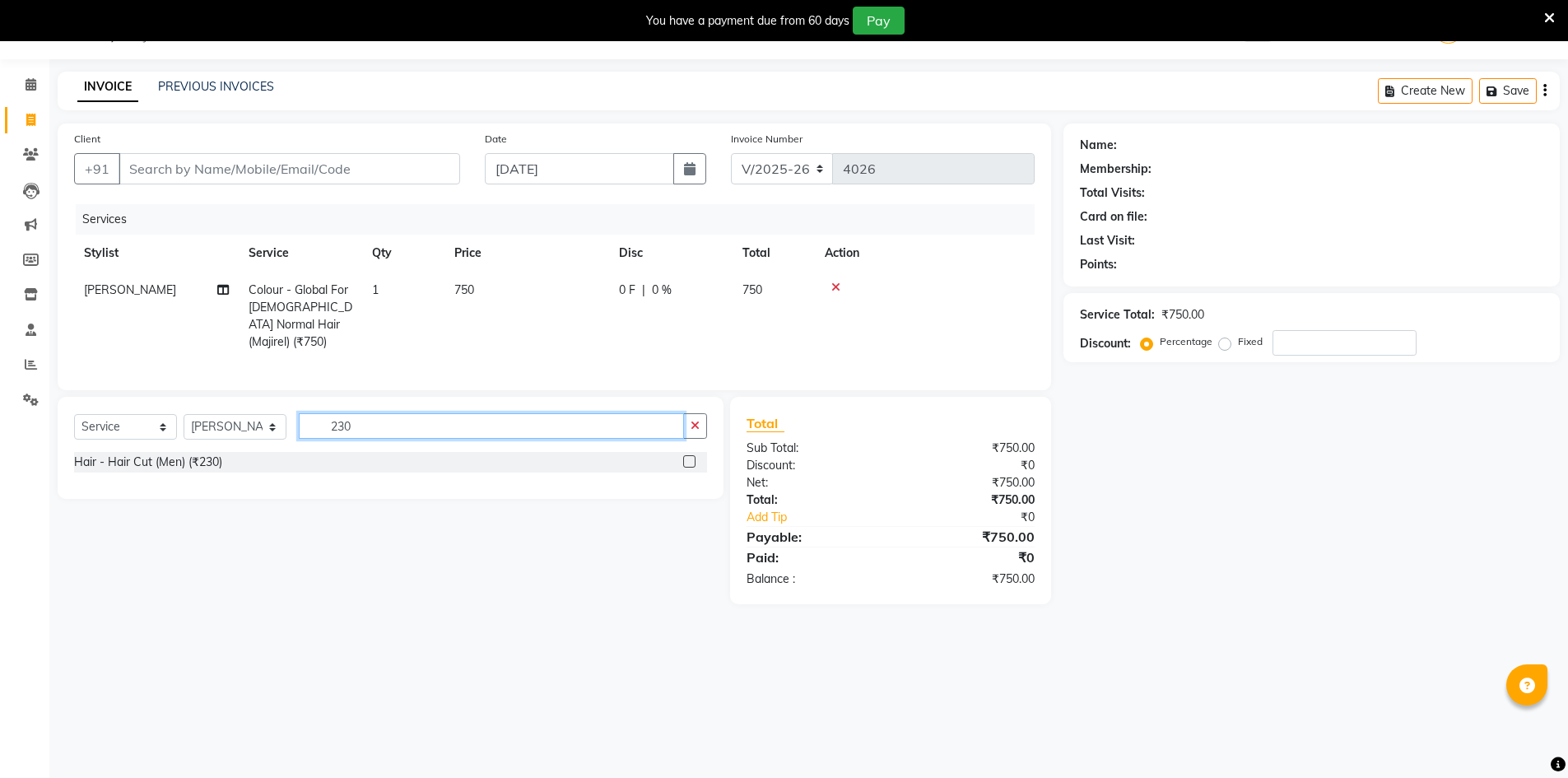
type input "230"
click at [694, 456] on label at bounding box center [689, 461] width 12 height 12
click at [694, 457] on input "checkbox" at bounding box center [688, 462] width 10 height 10
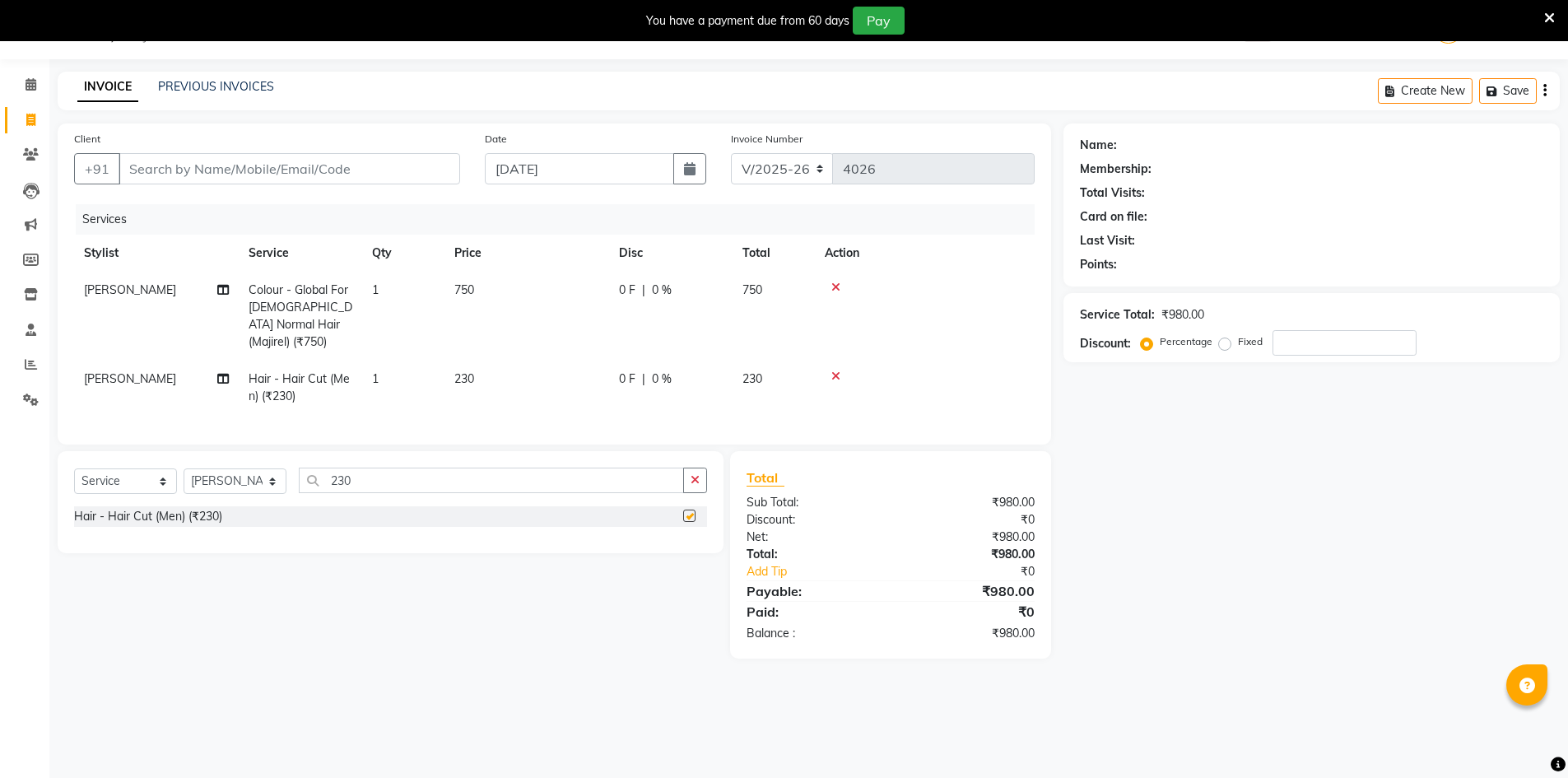
checkbox input "false"
click at [687, 474] on button "button" at bounding box center [695, 479] width 24 height 25
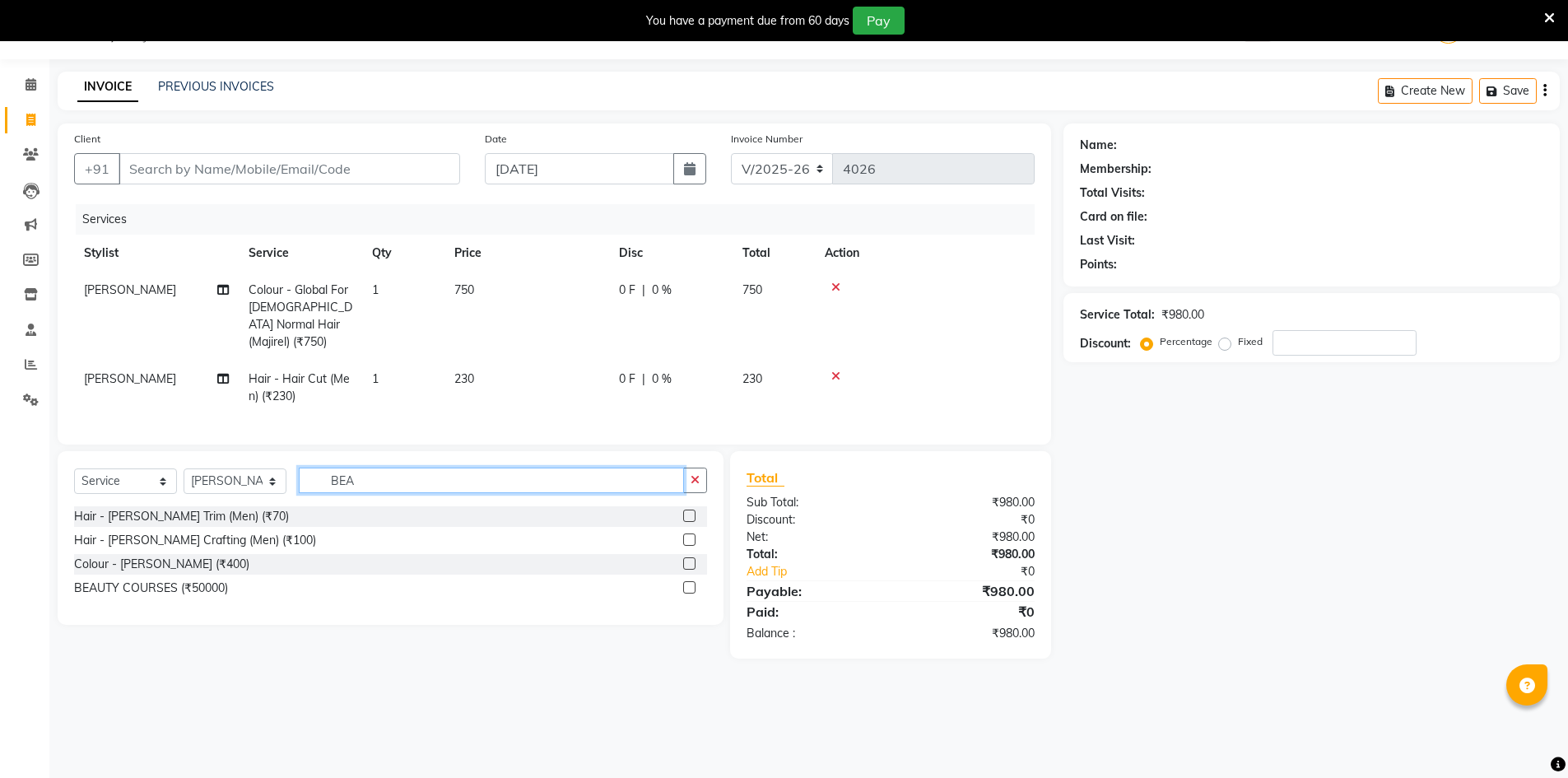
type input "BEA"
click at [686, 509] on label at bounding box center [689, 515] width 12 height 12
click at [686, 511] on input "checkbox" at bounding box center [688, 516] width 10 height 10
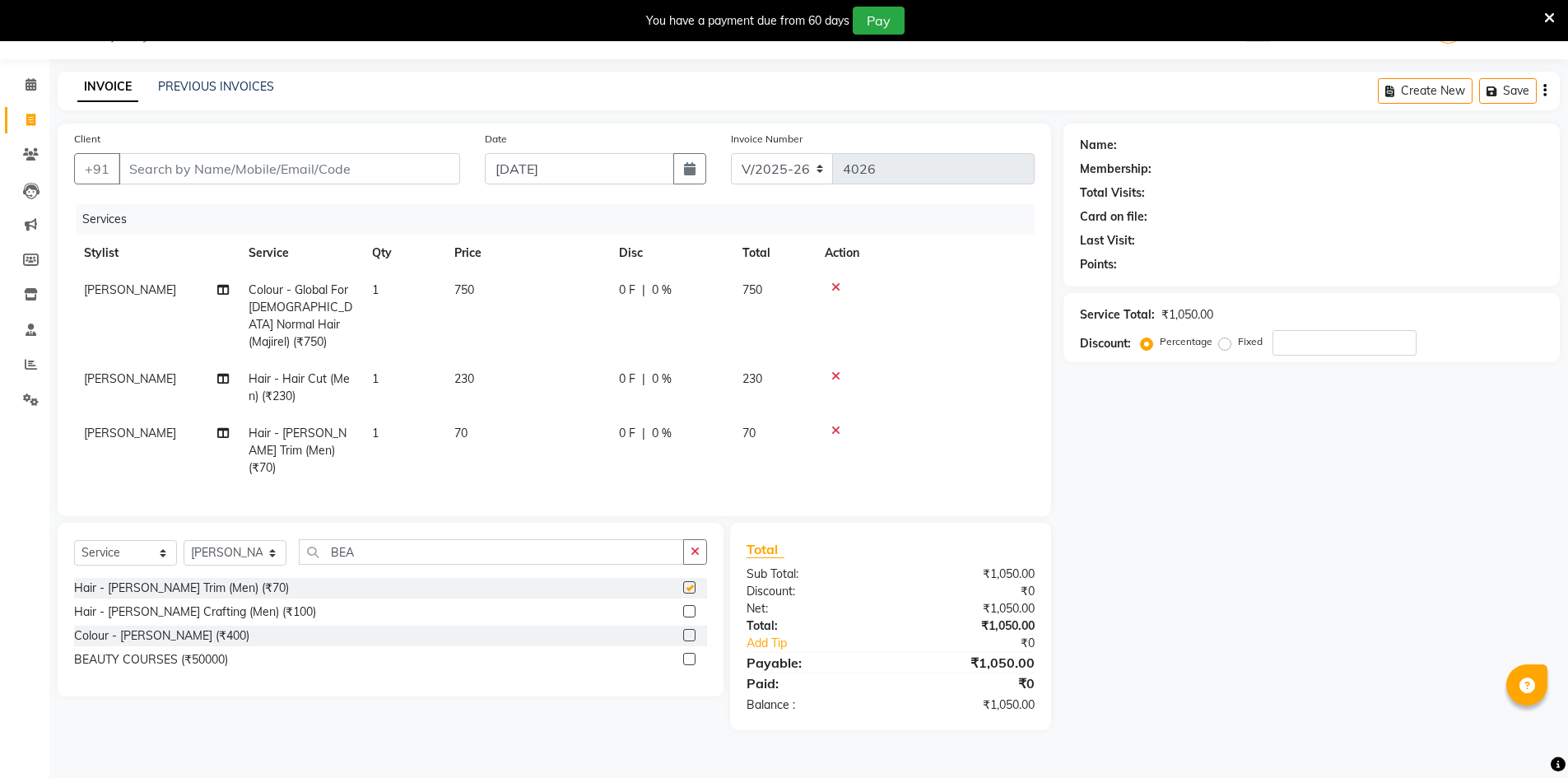
checkbox input "false"
click at [248, 184] on div "Client +91" at bounding box center [266, 164] width 410 height 68
click at [260, 168] on input "Client" at bounding box center [288, 169] width 342 height 32
click at [203, 160] on input "Client" at bounding box center [288, 169] width 342 height 32
type input "9"
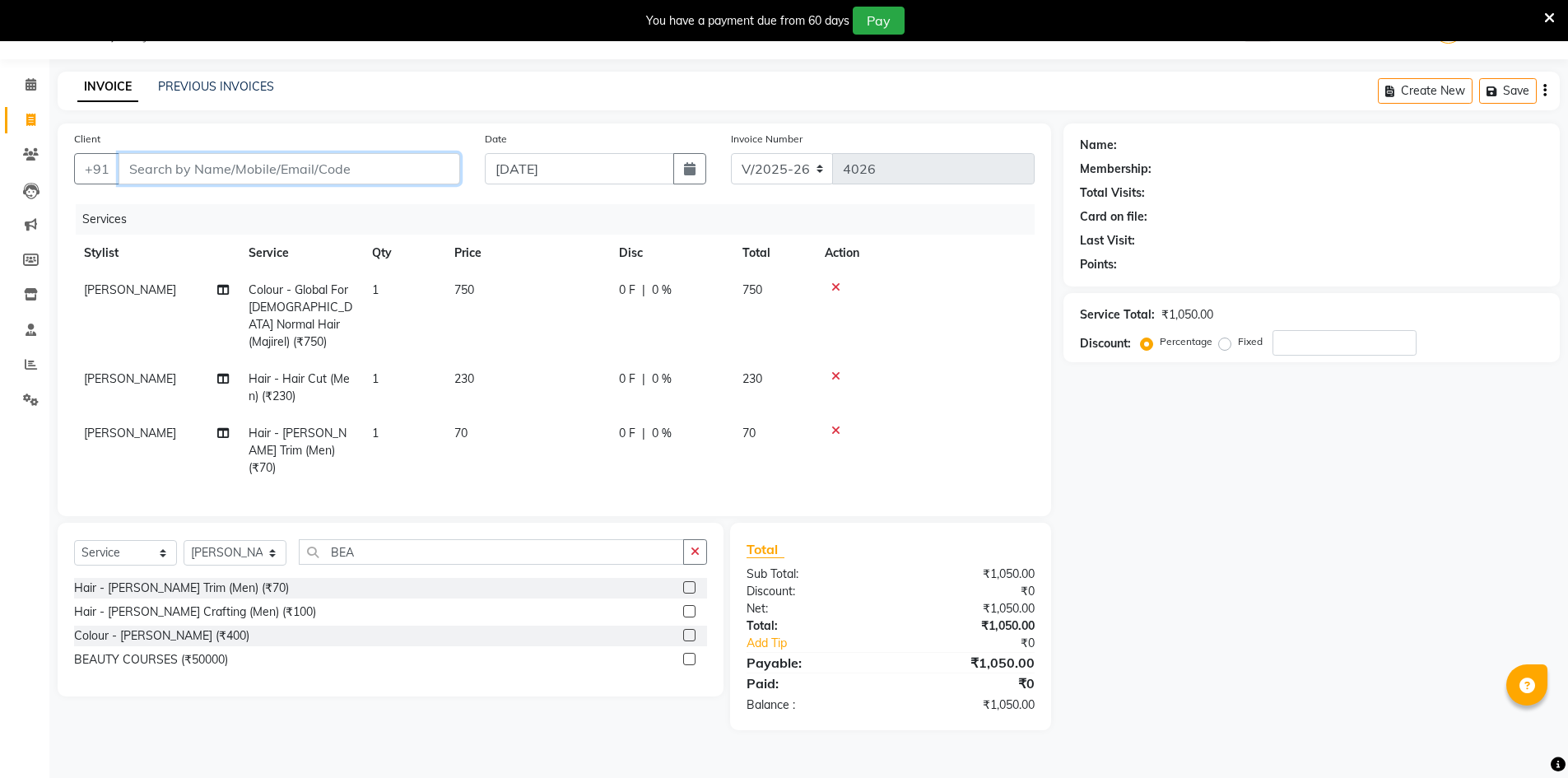
type input "0"
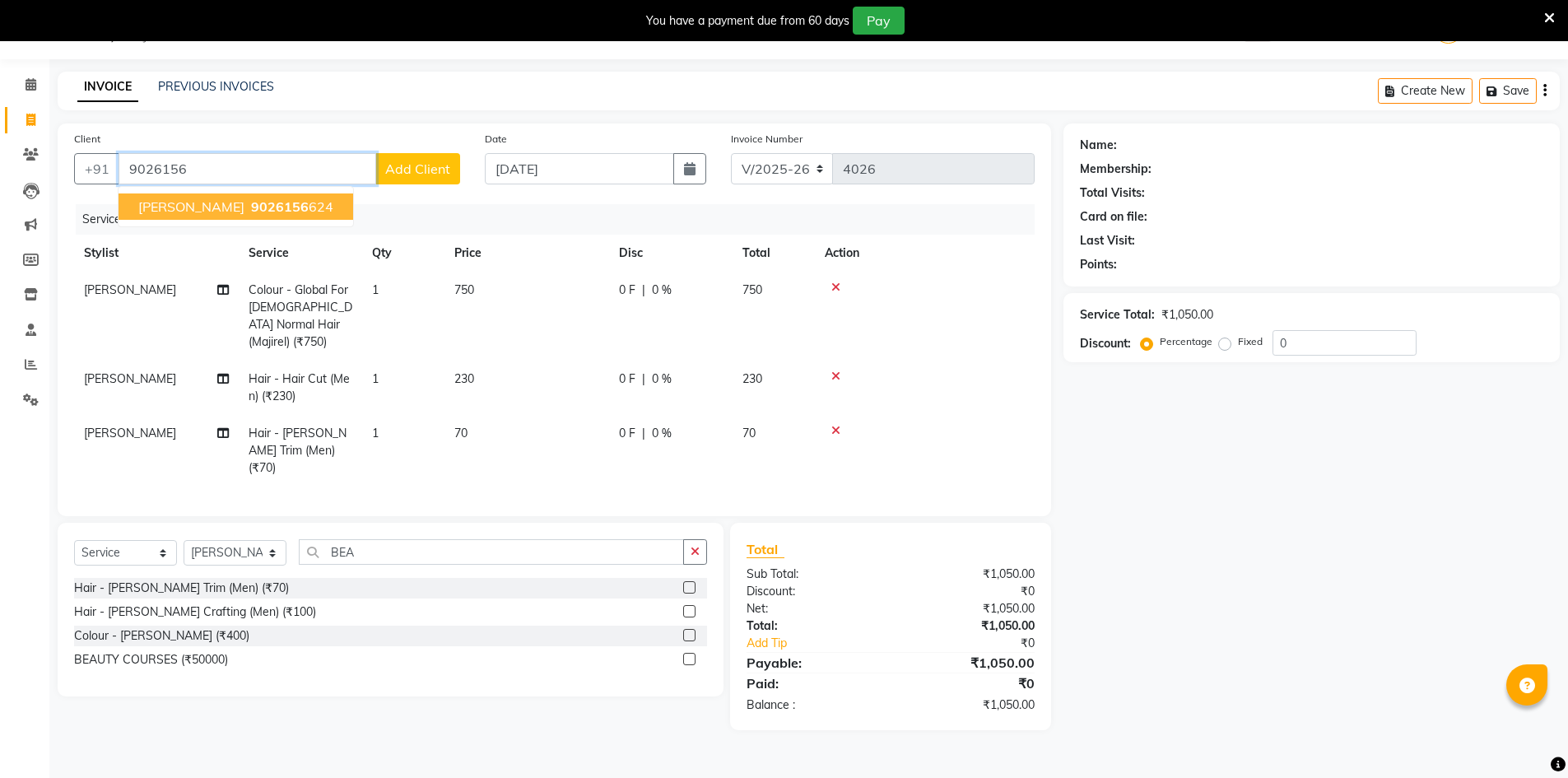
drag, startPoint x: 194, startPoint y: 203, endPoint x: 210, endPoint y: 203, distance: 16.0
click at [248, 204] on ngb-highlight "9026156 624" at bounding box center [290, 207] width 86 height 17
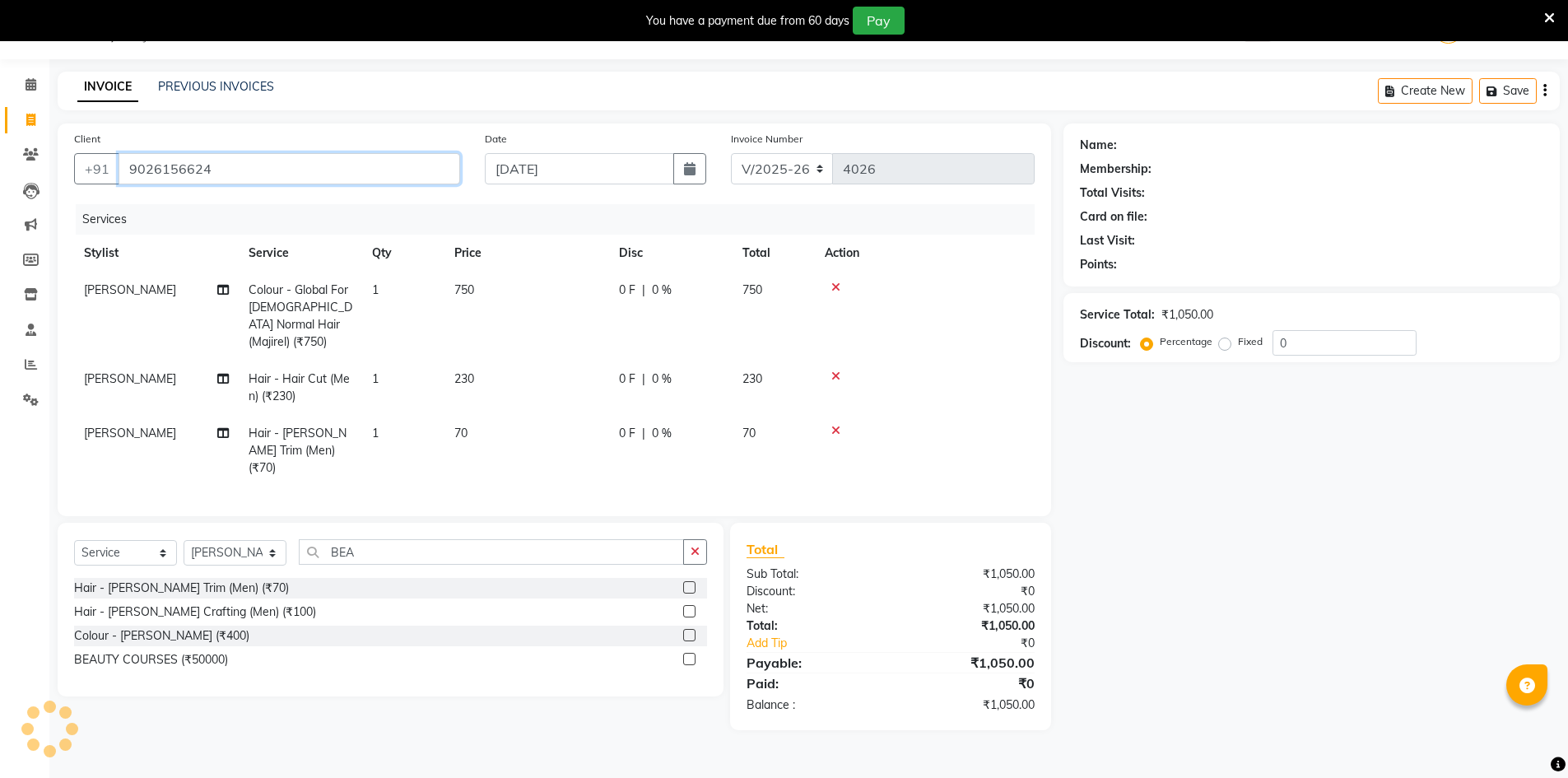
type input "9026156624"
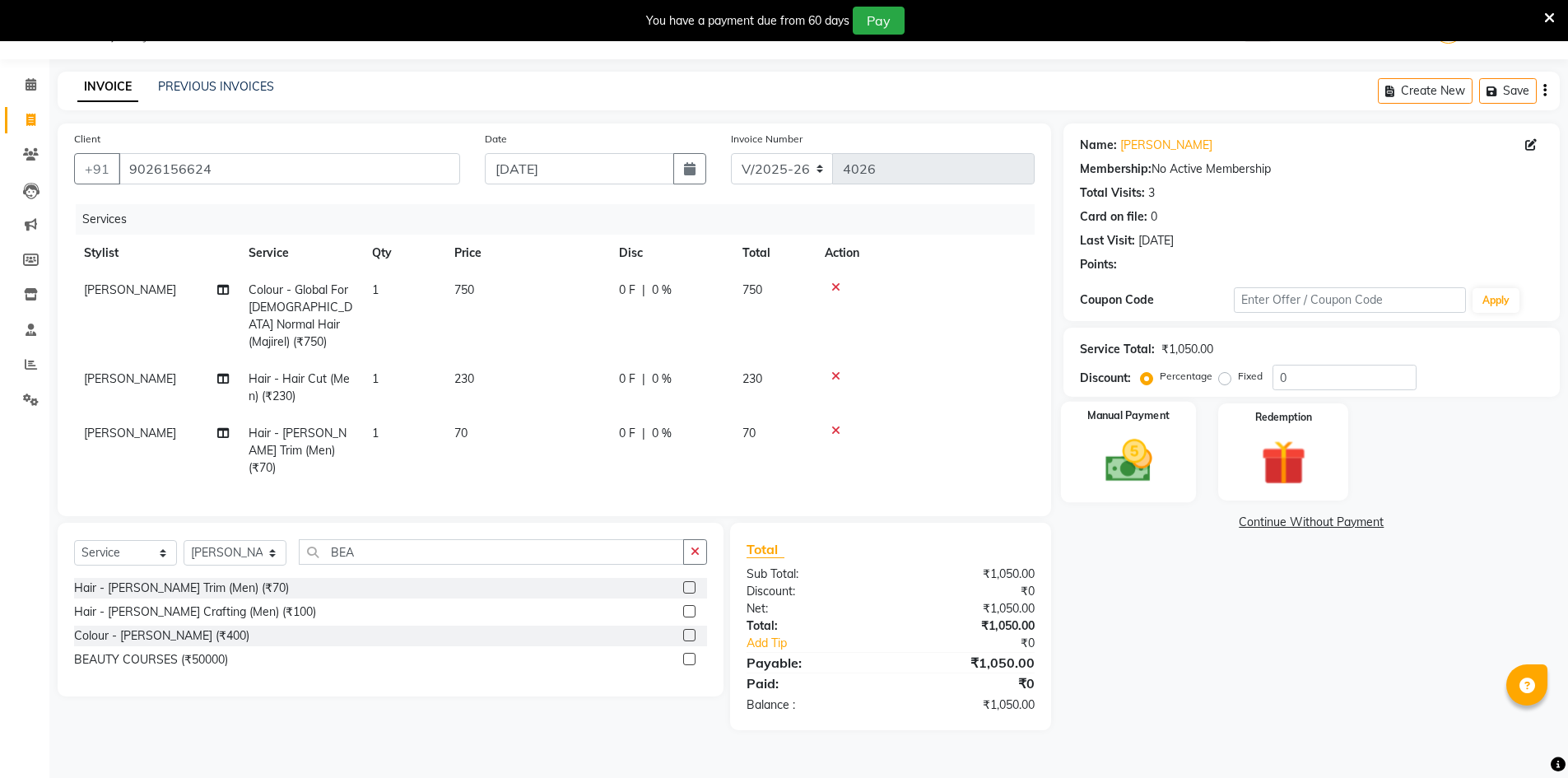
click at [1129, 488] on img at bounding box center [1128, 460] width 75 height 53
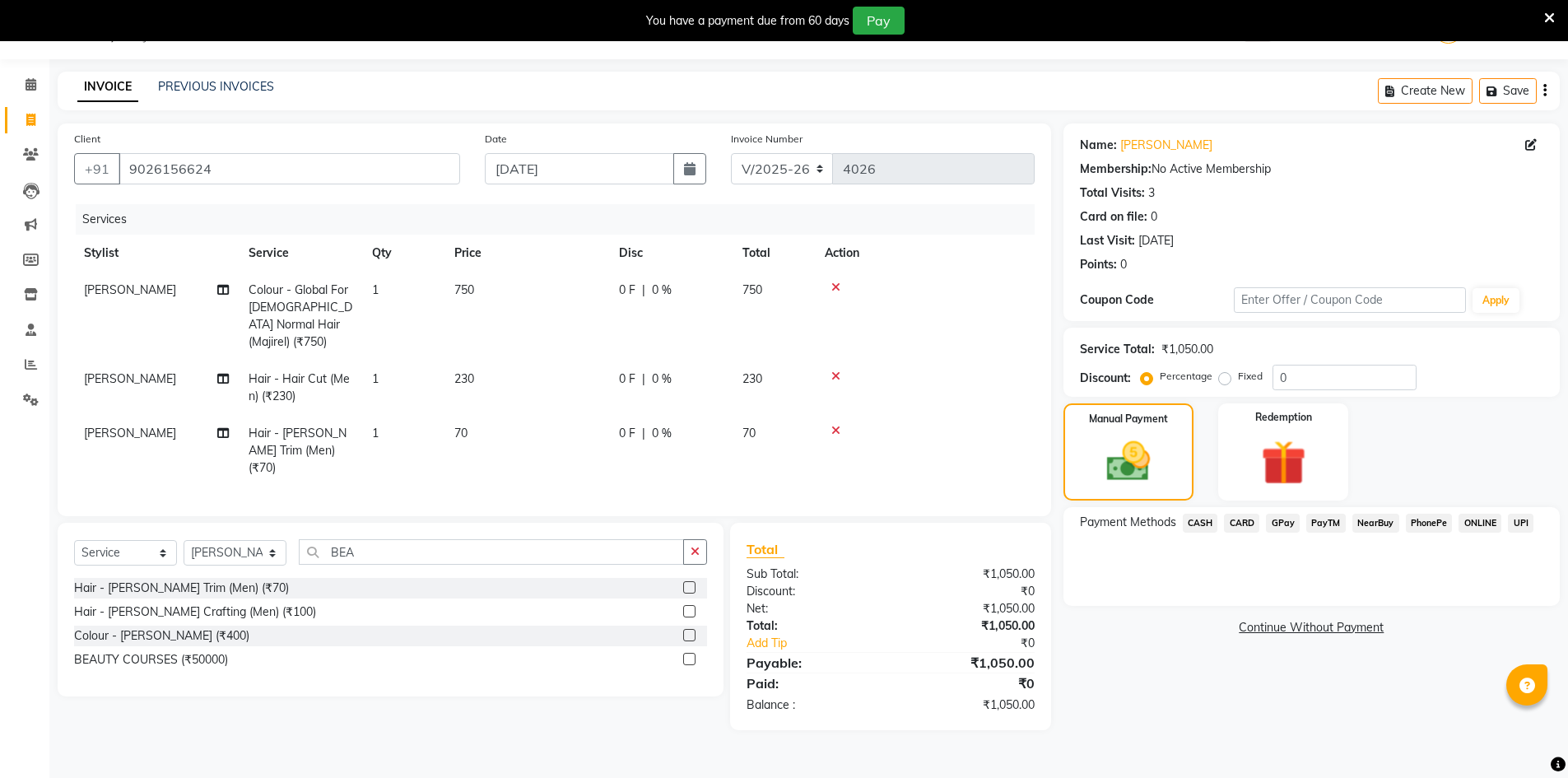
click at [594, 96] on div "INVOICE PREVIOUS INVOICES Create New Save" at bounding box center [809, 91] width 1502 height 39
click at [645, 373] on td "0 F | 0 %" at bounding box center [670, 387] width 124 height 54
select select "9206"
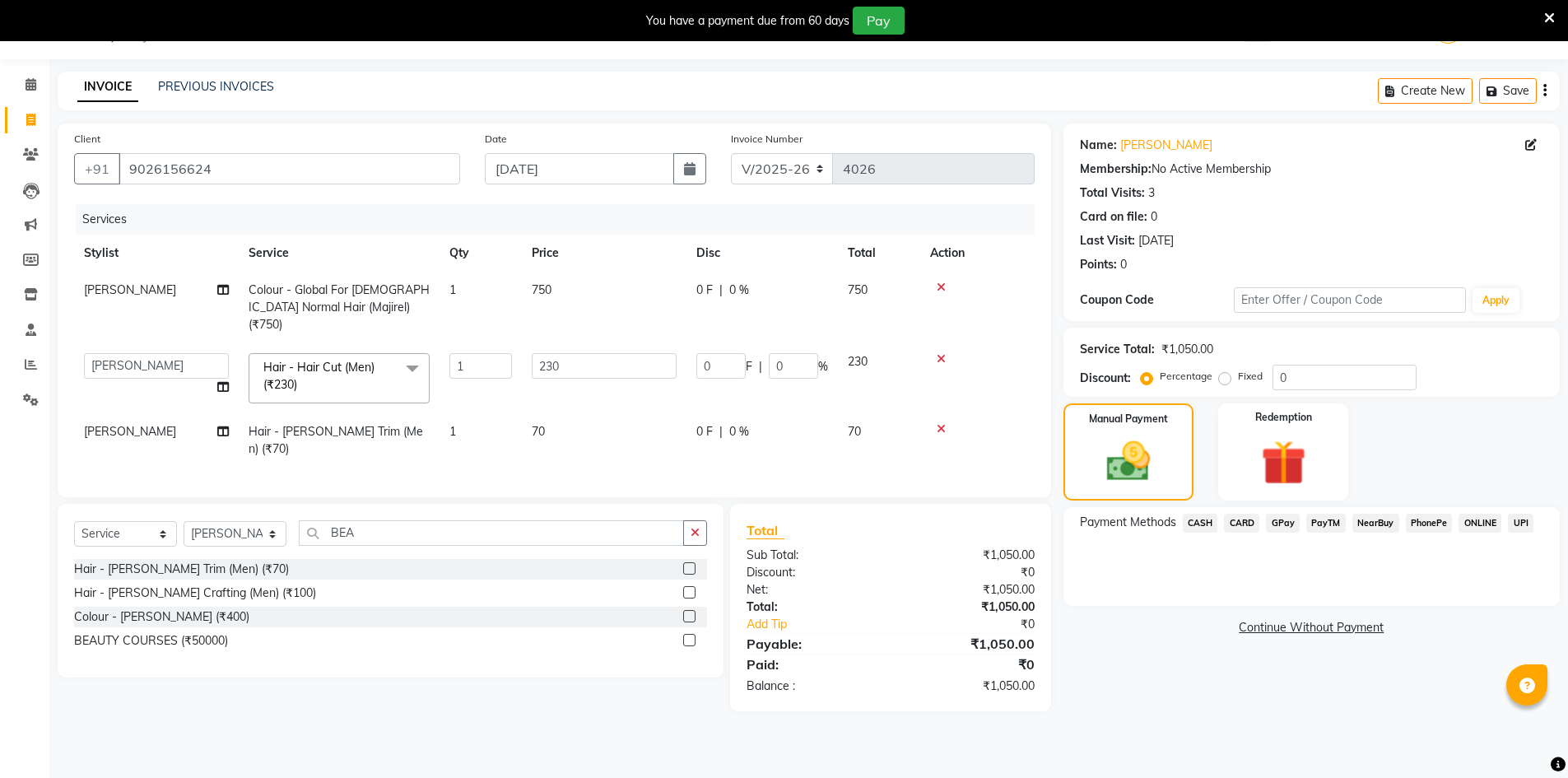
click at [735, 309] on td "0 F | 0 %" at bounding box center [762, 307] width 152 height 72
select select "9206"
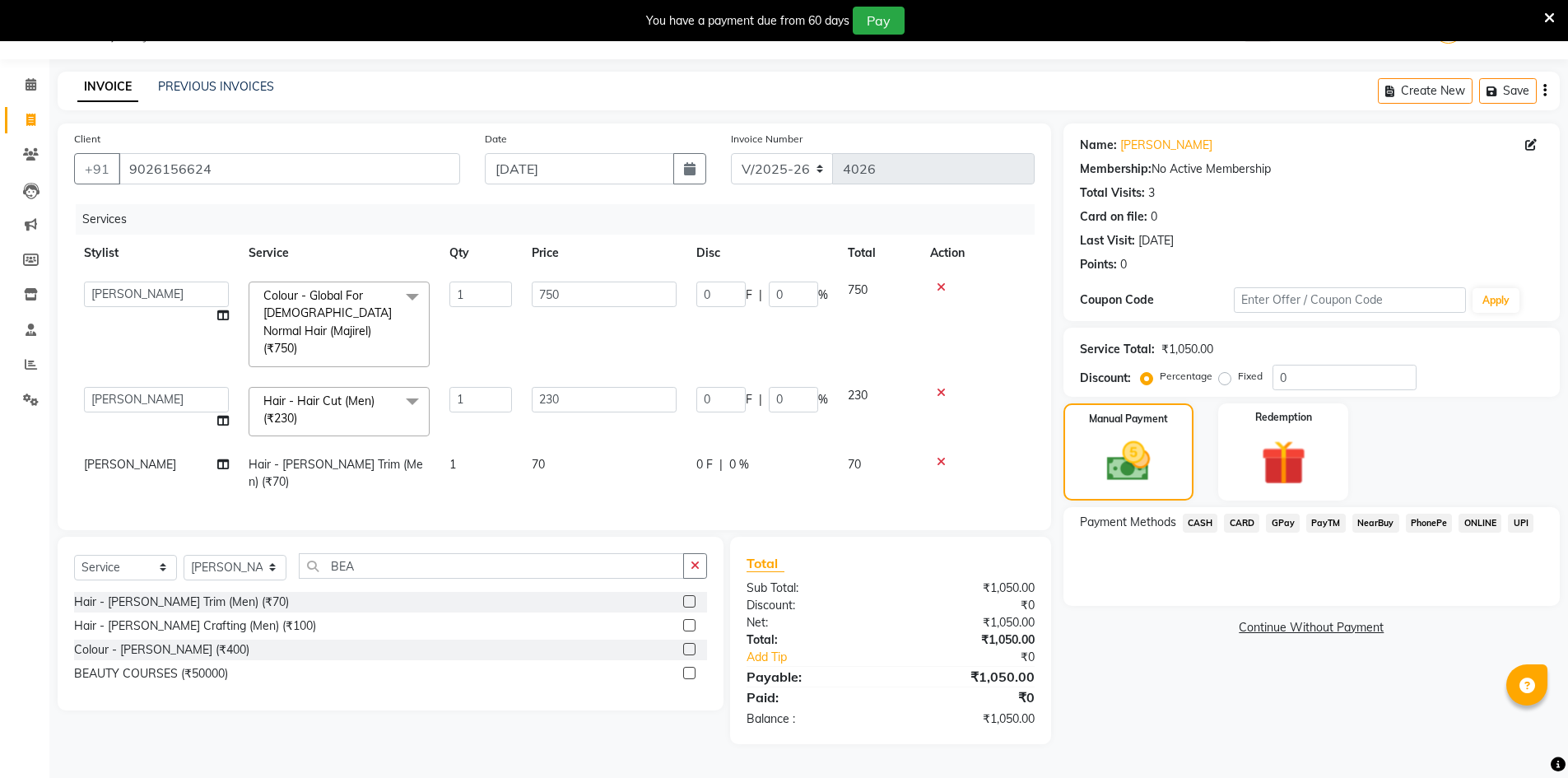
click at [1178, 655] on div "Name: [PERSON_NAME] Membership: No Active Membership Total Visits: 3 Card on fi…" at bounding box center [1318, 434] width 509 height 621
click at [1145, 607] on div "Name: [PERSON_NAME] Membership: No Active Membership Total Visits: 3 Card on fi…" at bounding box center [1318, 434] width 509 height 621
click at [936, 74] on div "INVOICE PREVIOUS INVOICES Create New Save" at bounding box center [809, 91] width 1502 height 39
click at [539, 446] on td "70" at bounding box center [604, 473] width 165 height 54
select select "9206"
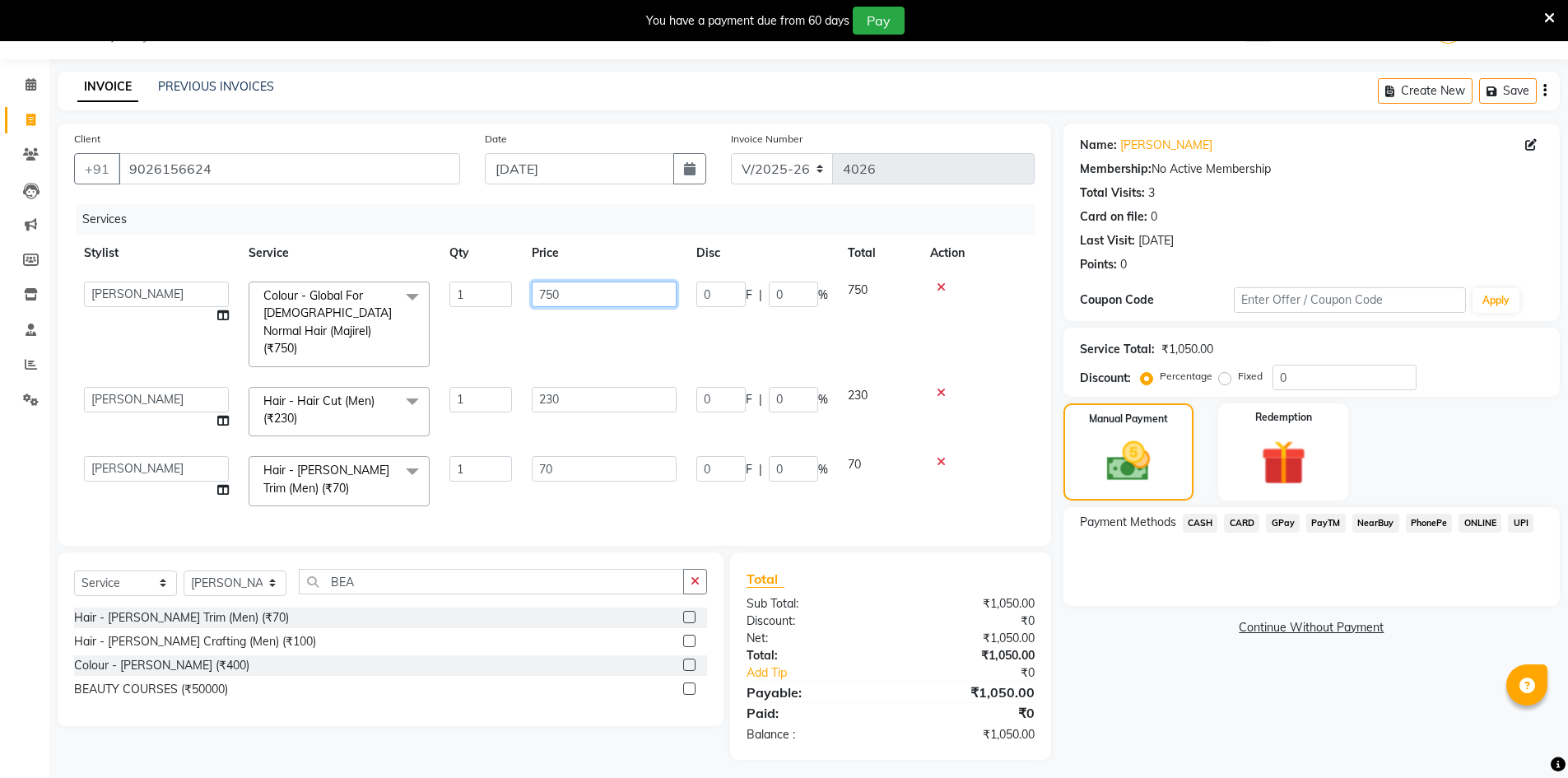
click at [575, 296] on input "750" at bounding box center [604, 293] width 145 height 25
type input "700"
click at [1321, 702] on div "Name: [PERSON_NAME] Membership: No Active Membership Total Visits: 3 Card on fi…" at bounding box center [1318, 442] width 509 height 637
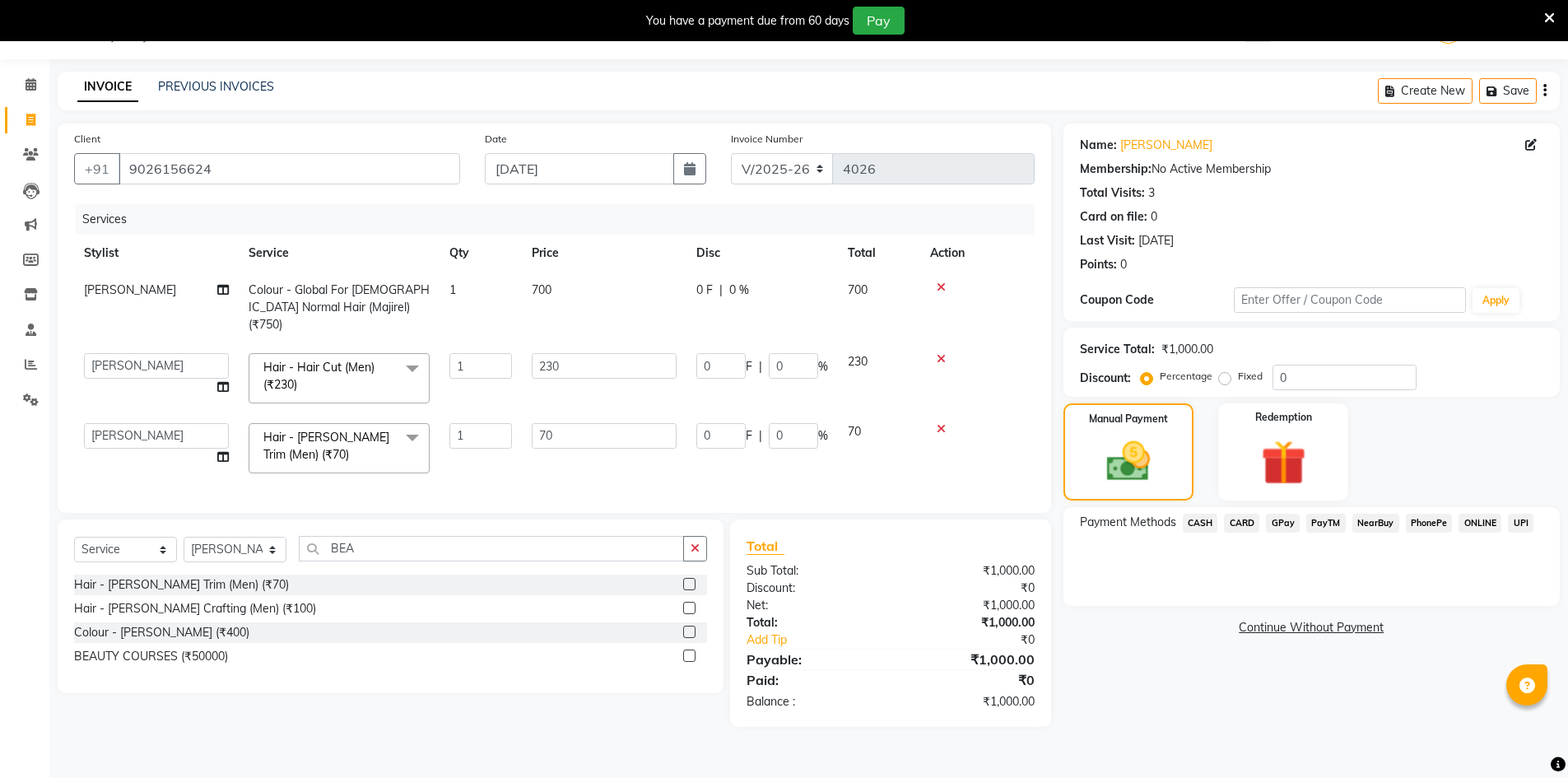
click at [1198, 517] on span "CASH" at bounding box center [1200, 523] width 35 height 19
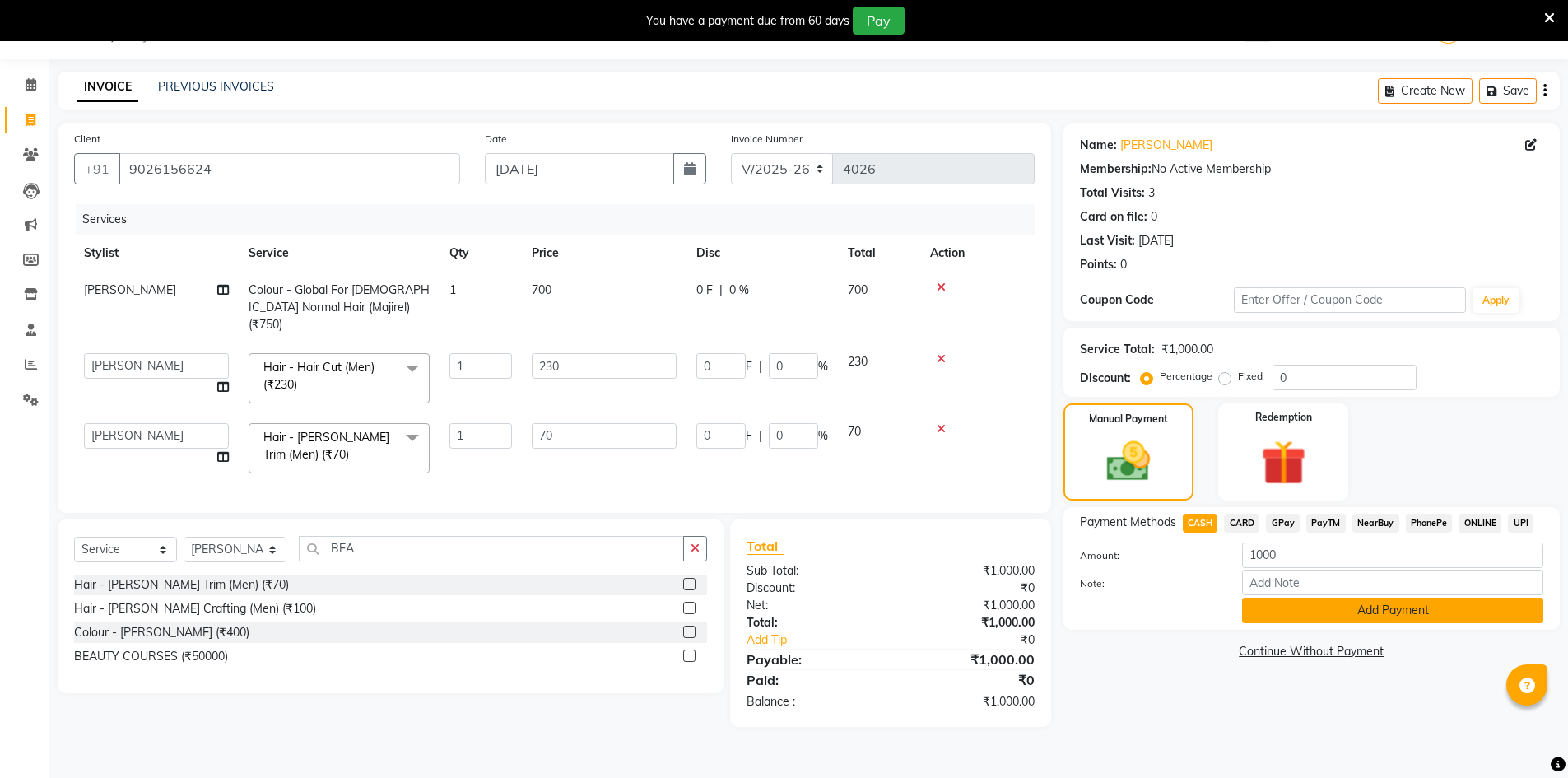
click at [1391, 608] on button "Add Payment" at bounding box center [1393, 610] width 302 height 25
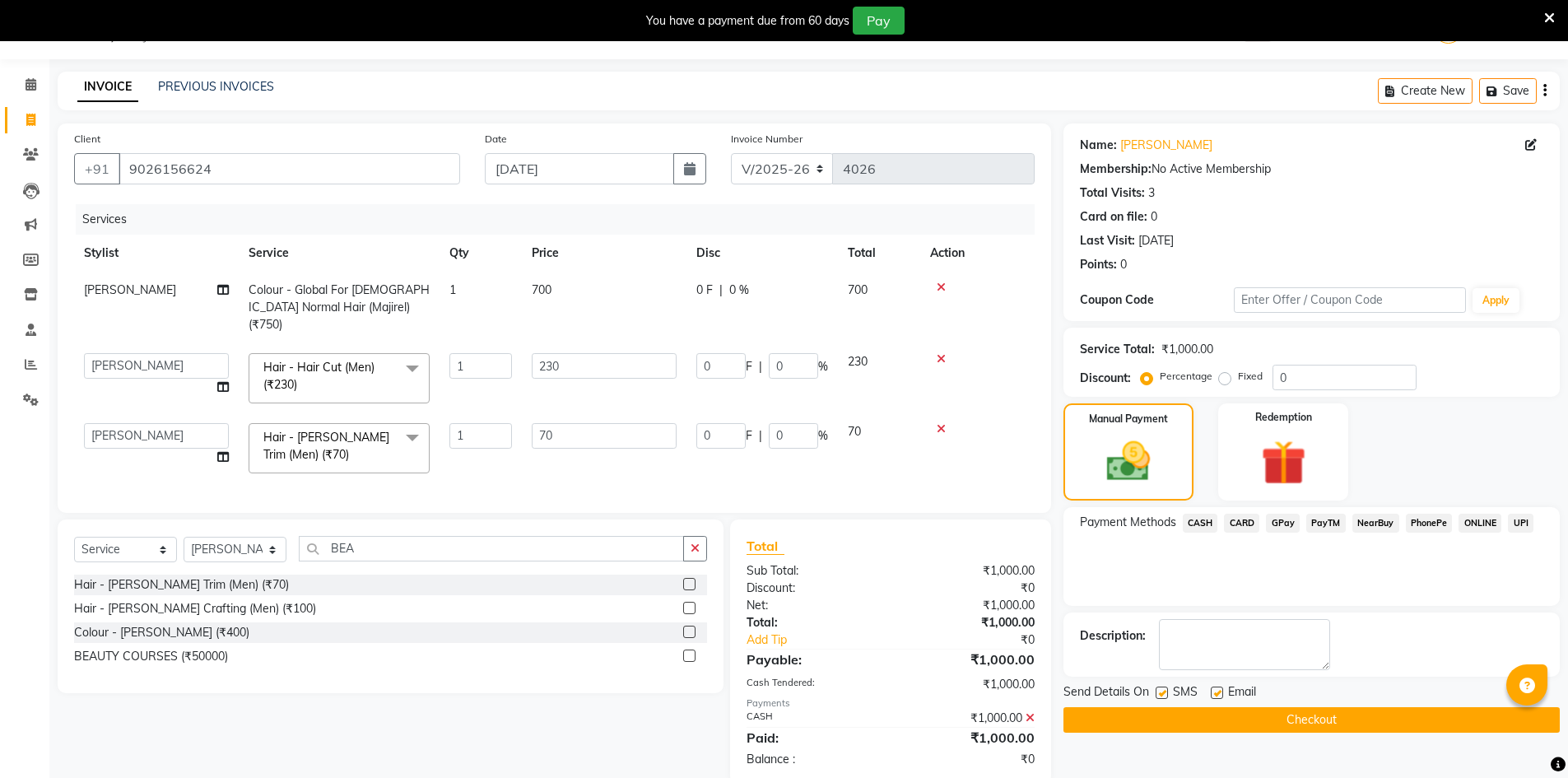
click at [1351, 716] on button "Checkout" at bounding box center [1311, 719] width 496 height 25
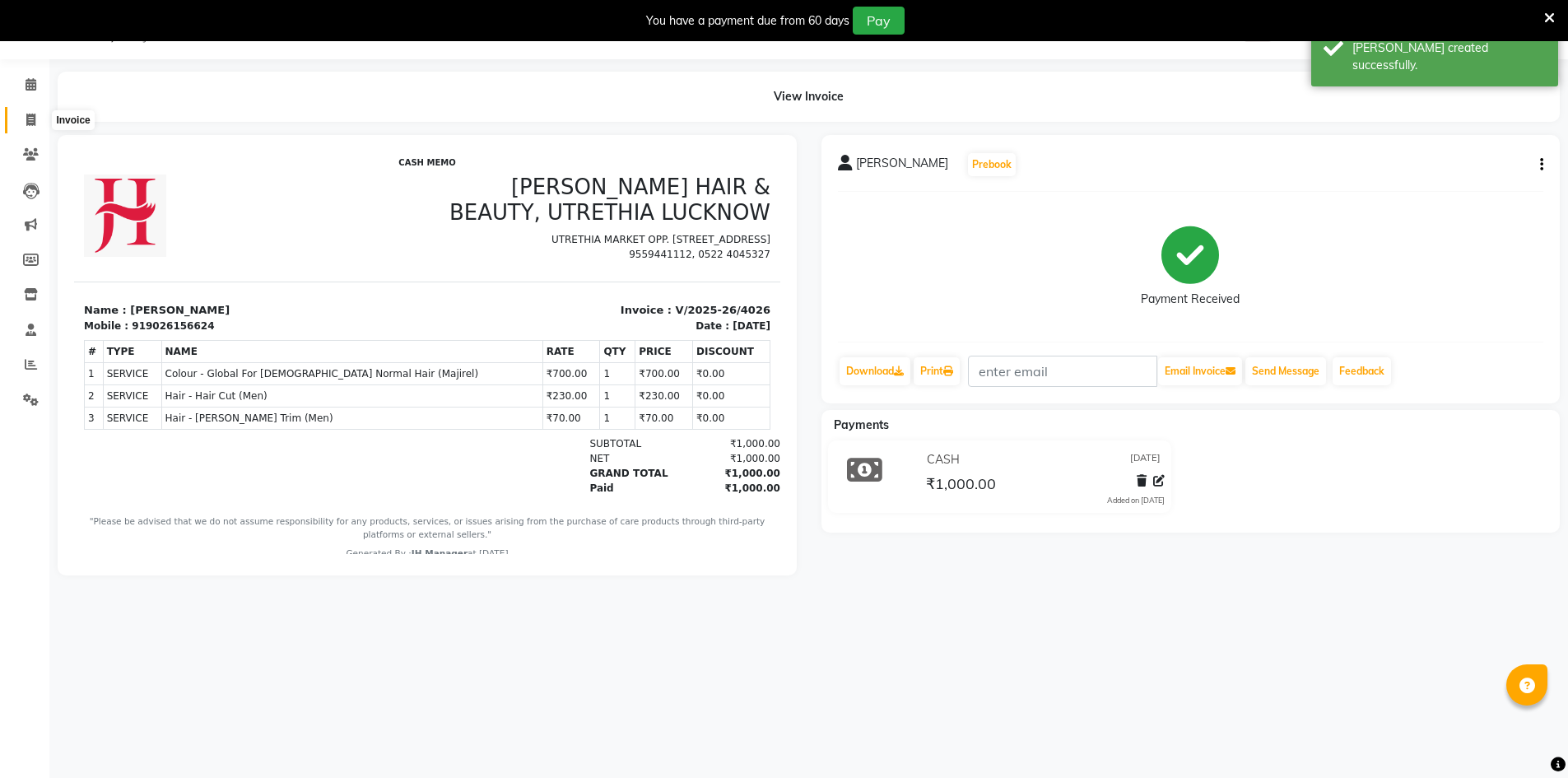
click at [27, 114] on icon at bounding box center [31, 119] width 9 height 12
select select "service"
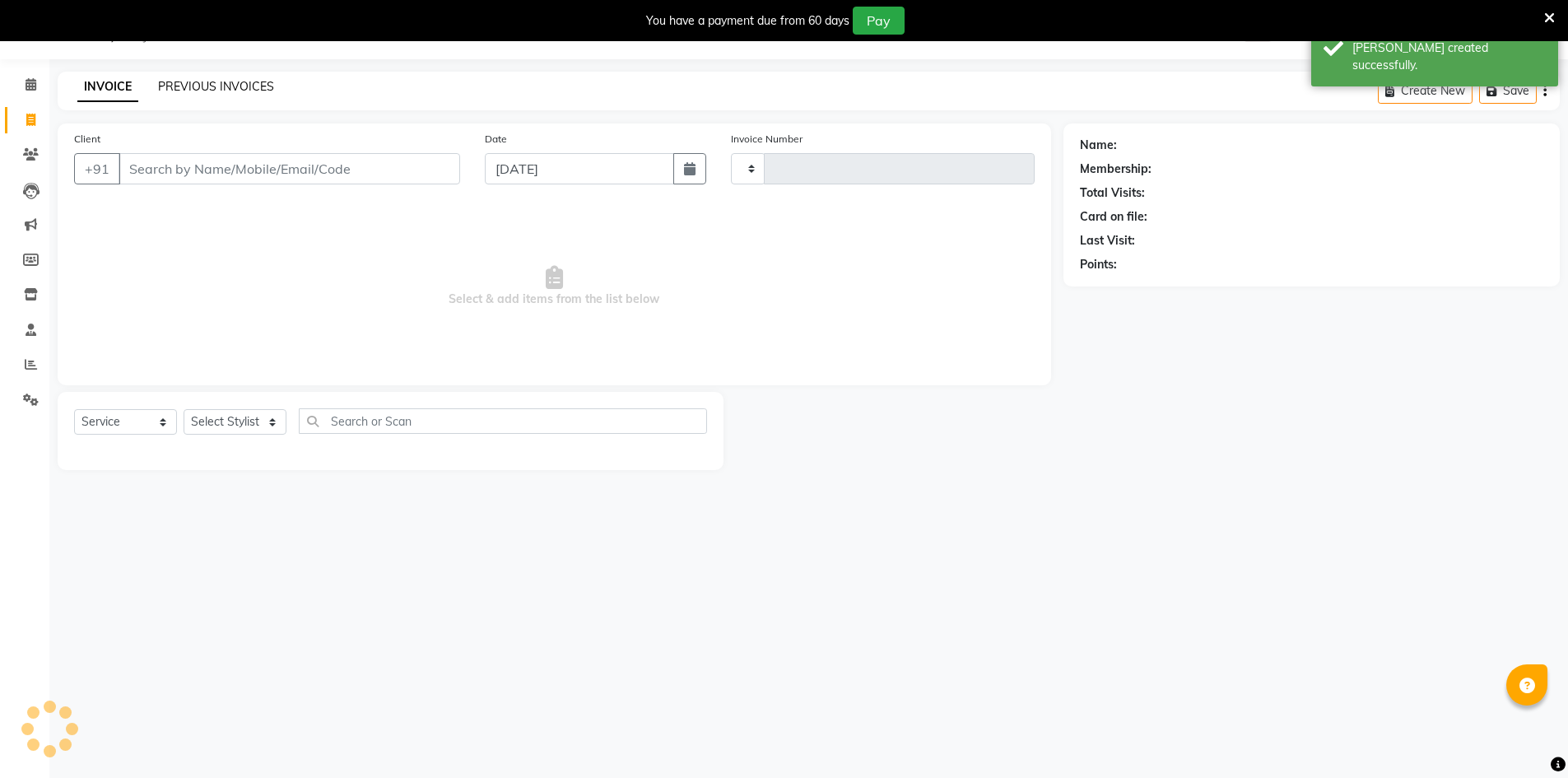
click at [255, 93] on link "PREVIOUS INVOICES" at bounding box center [216, 87] width 116 height 15
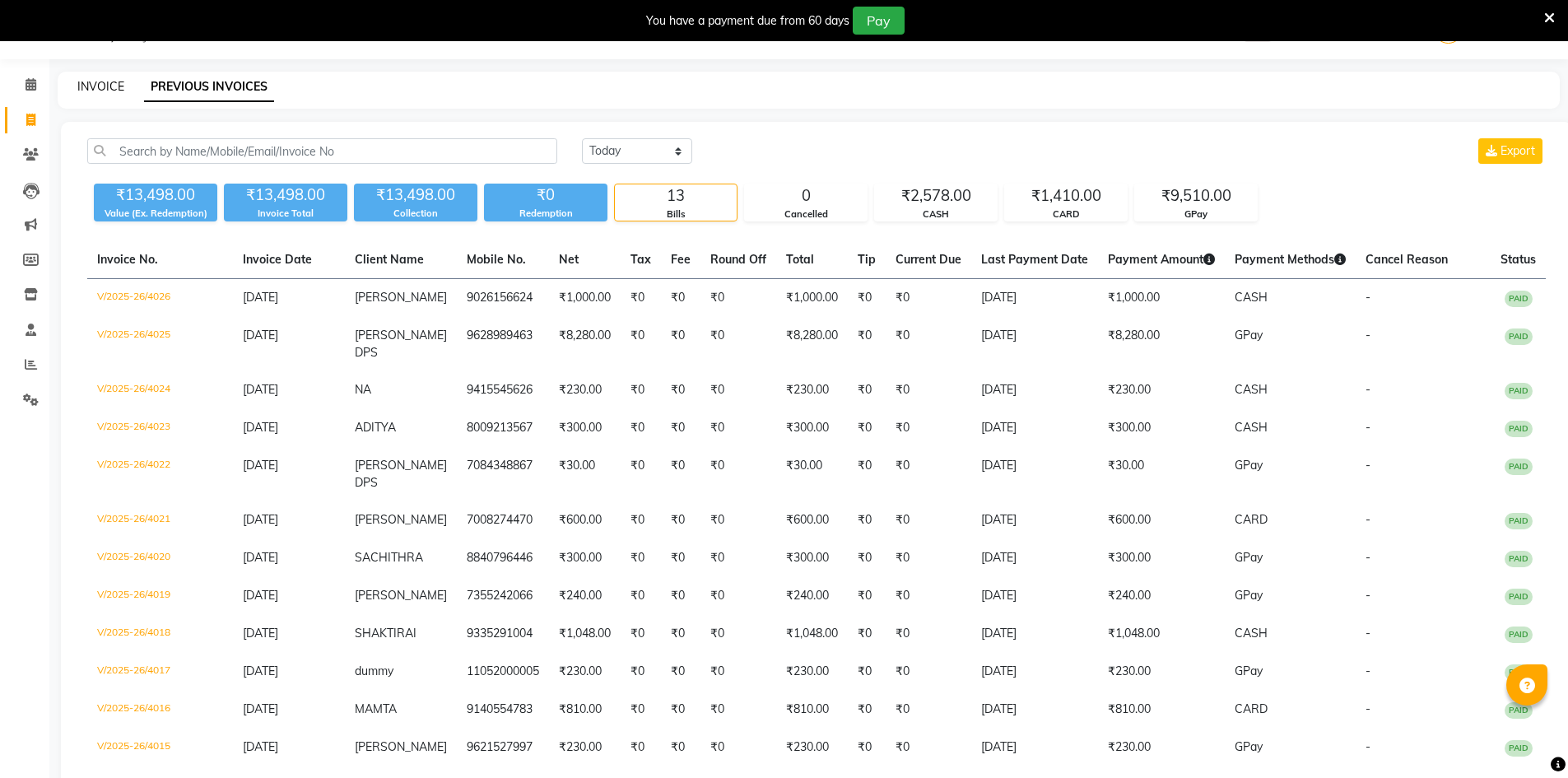
click at [87, 82] on link "INVOICE" at bounding box center [101, 87] width 47 height 15
select select "service"
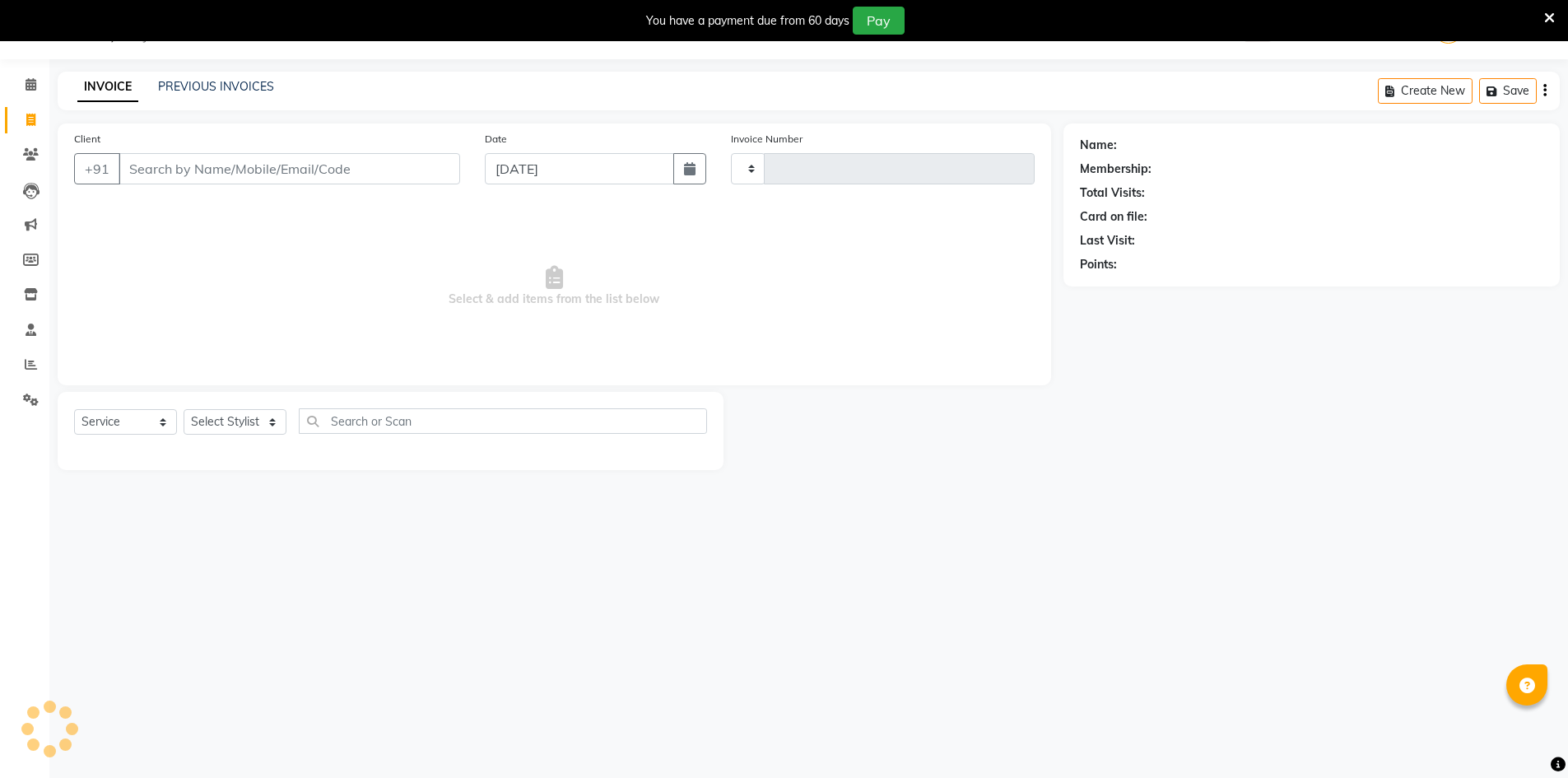
type input "4027"
select select "640"
click at [260, 423] on select "Select Stylist ADNAN ADVANCE ANJALI ANNU B-WAX [PERSON_NAME] JH Manager MEMBERS…" at bounding box center [235, 422] width 103 height 25
select select "85504"
click at [183, 409] on select "Select Stylist ADNAN ADVANCE ANJALI ANNU B-WAX [PERSON_NAME] JH Manager MEMBERS…" at bounding box center [235, 422] width 103 height 25
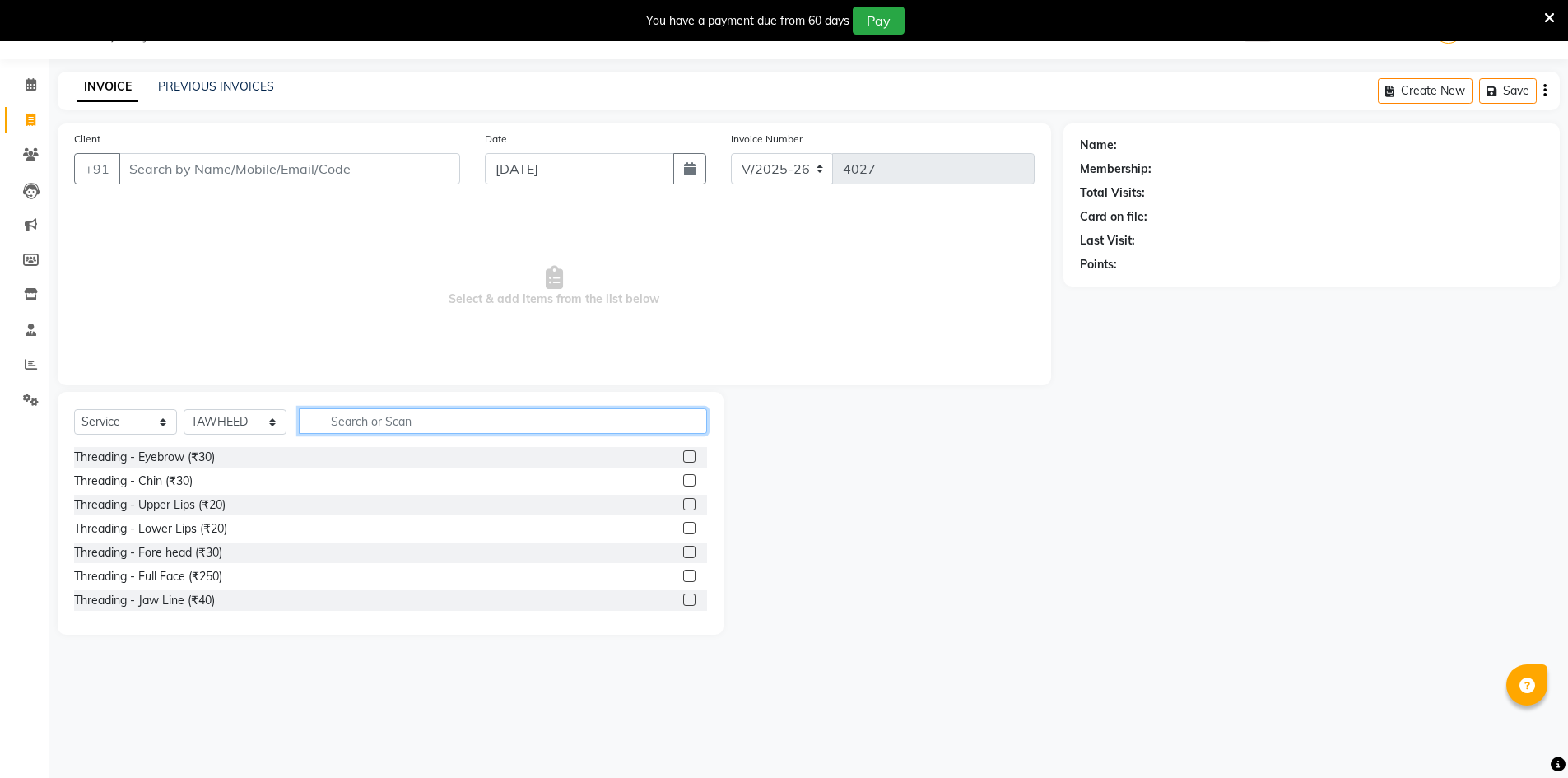
click at [403, 412] on input "text" at bounding box center [503, 421] width 409 height 25
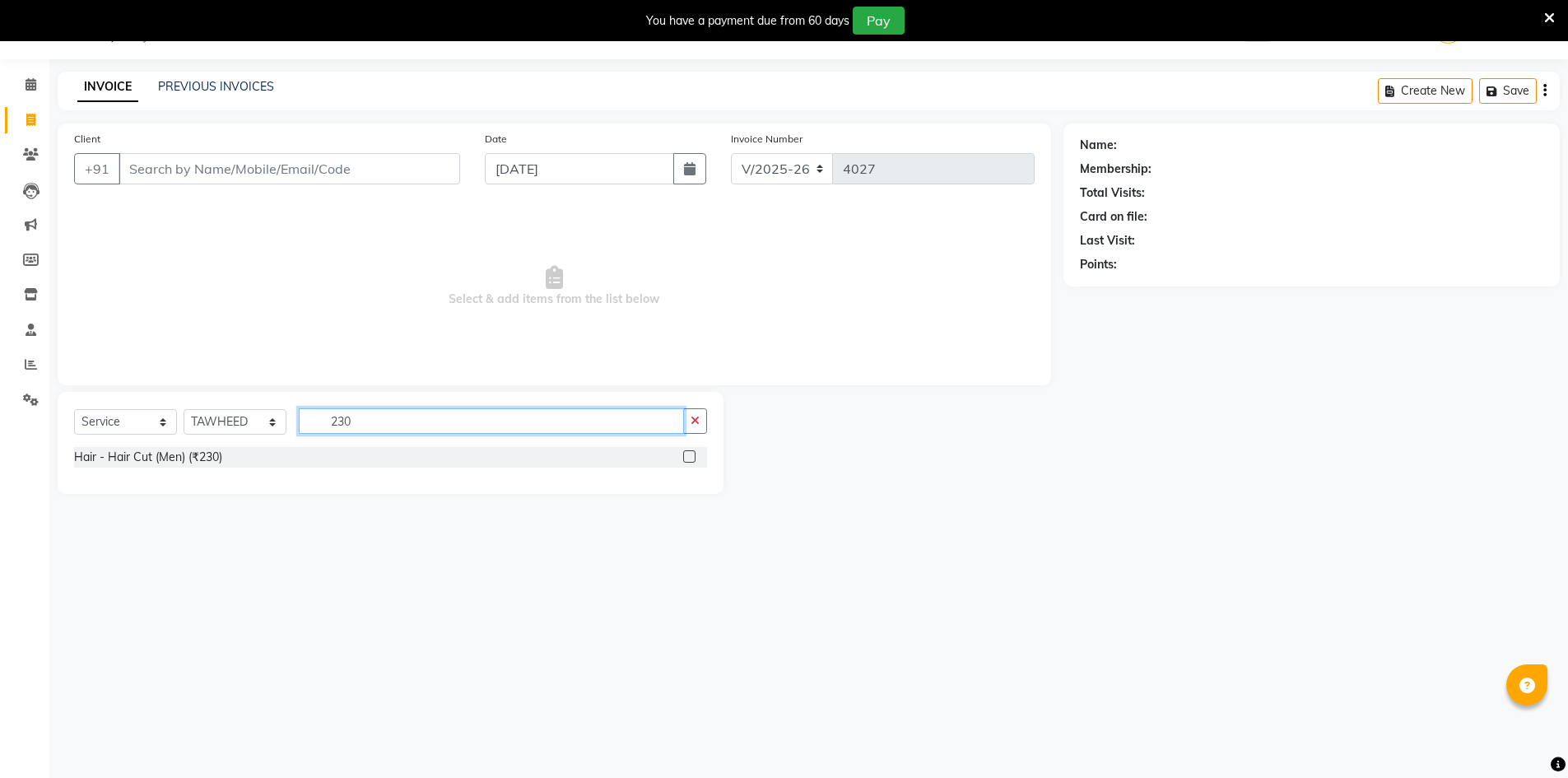
type input "230"
click at [683, 457] on div "Hair - Hair Cut (Men) (₹230)" at bounding box center [391, 457] width 633 height 20
click at [693, 455] on label at bounding box center [689, 456] width 12 height 12
click at [693, 455] on input "checkbox" at bounding box center [688, 457] width 10 height 10
checkbox input "true"
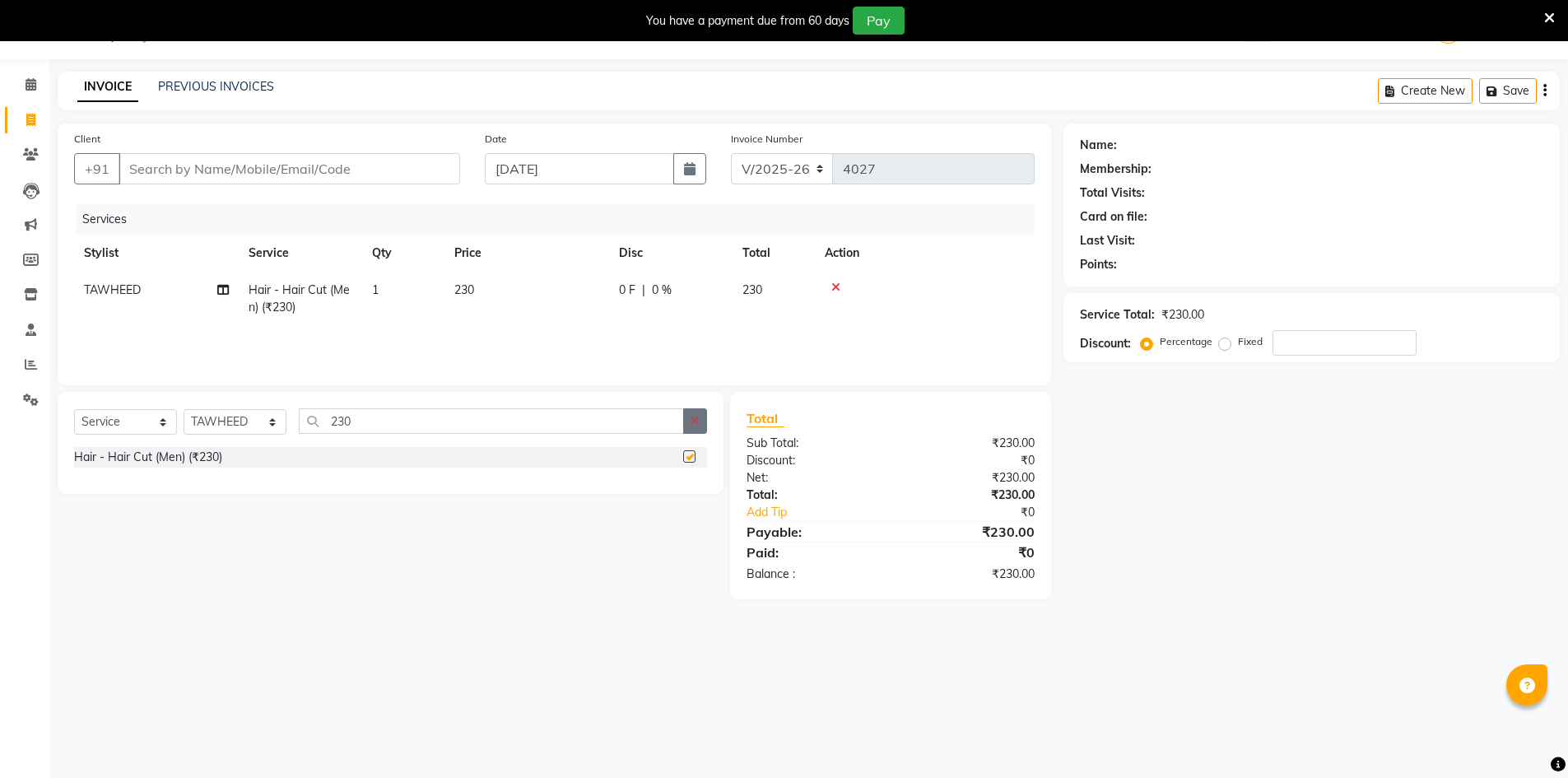
click at [694, 430] on button "button" at bounding box center [695, 421] width 24 height 25
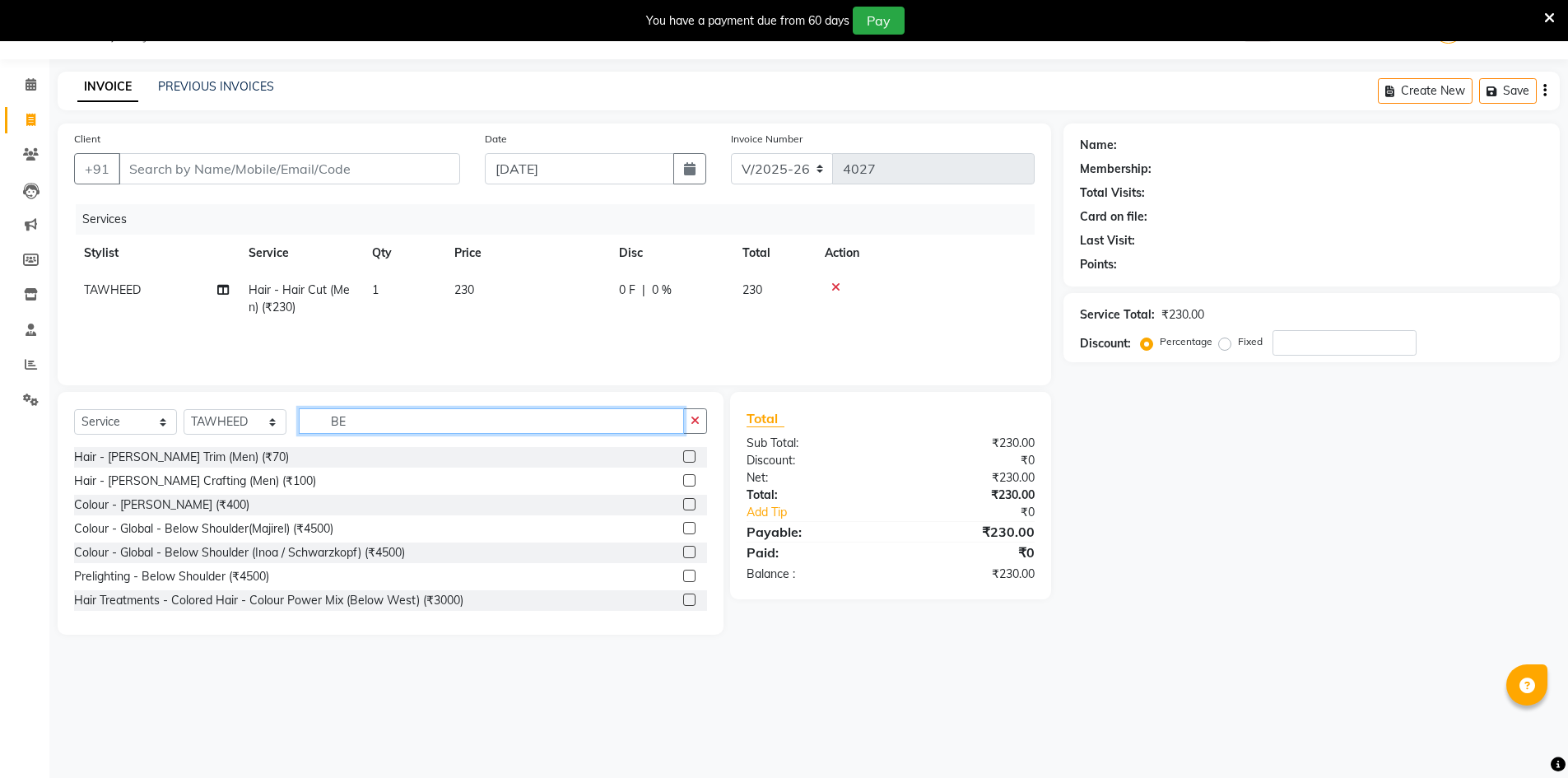
type input "BE"
click at [683, 452] on label at bounding box center [689, 456] width 12 height 12
click at [683, 452] on input "checkbox" at bounding box center [688, 457] width 10 height 10
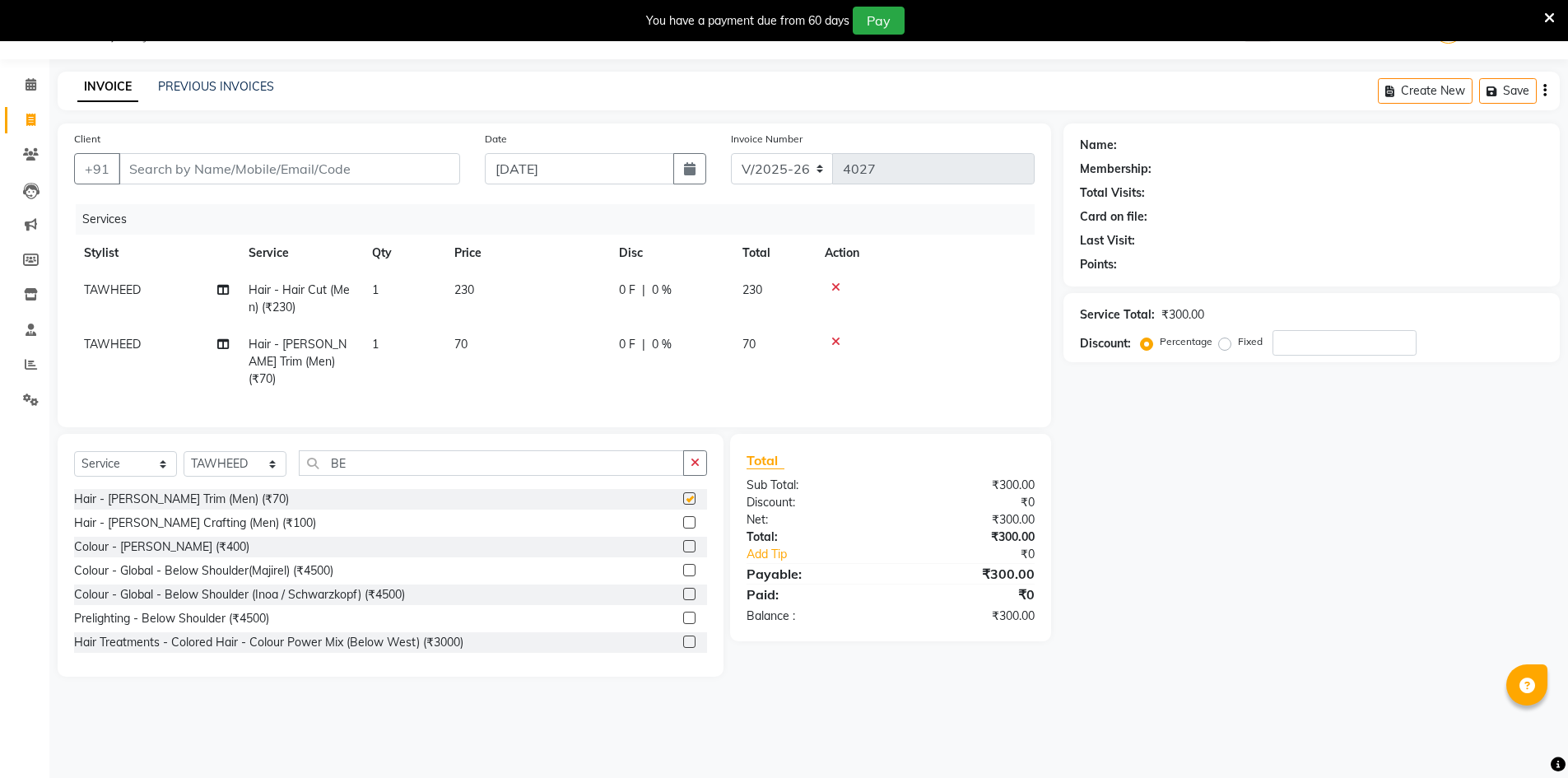
checkbox input "false"
click at [431, 163] on input "Client" at bounding box center [288, 169] width 342 height 32
type input "U"
type input "0"
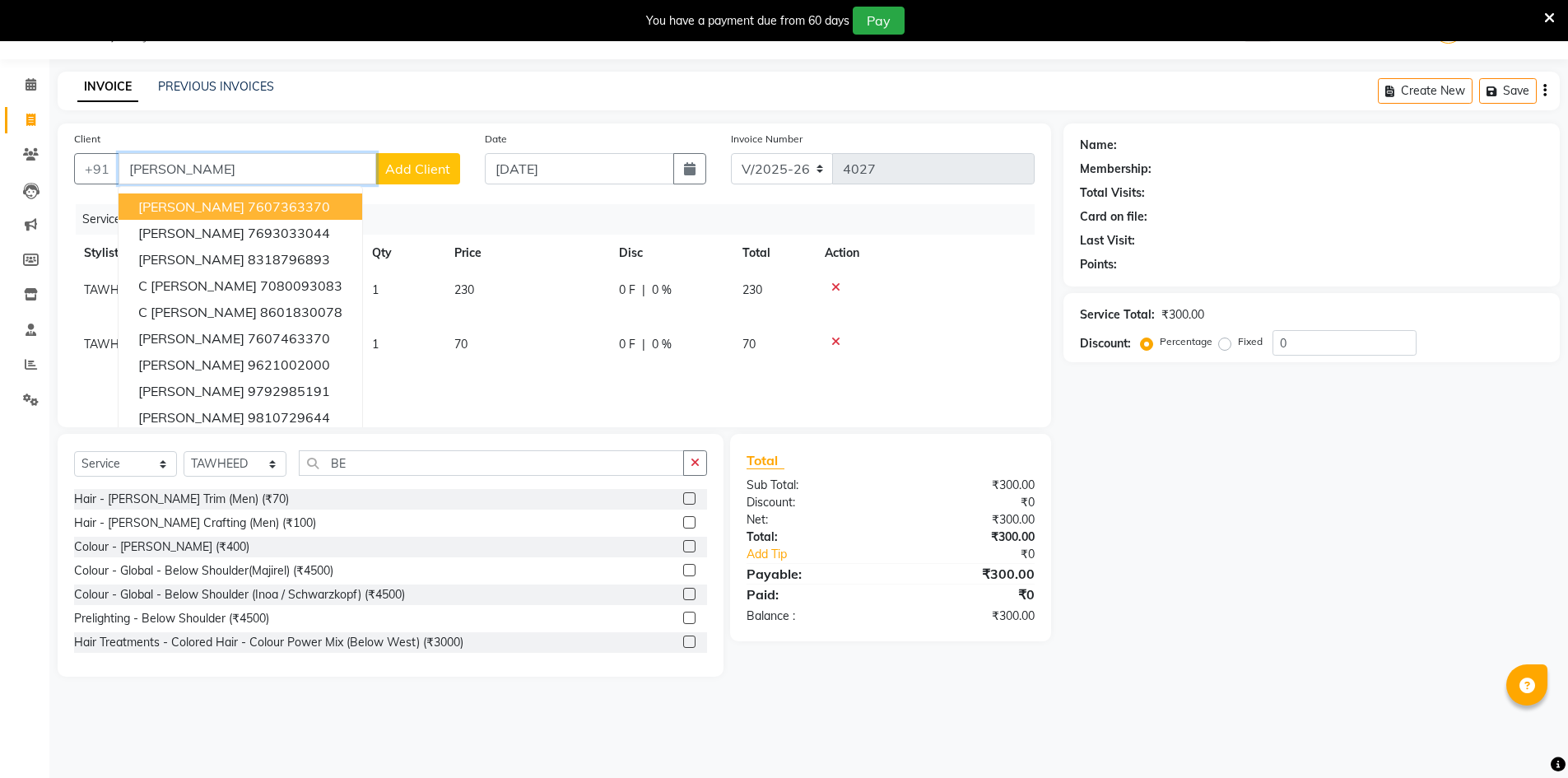
click at [293, 208] on button "[PERSON_NAME] 7607363370" at bounding box center [240, 207] width 244 height 26
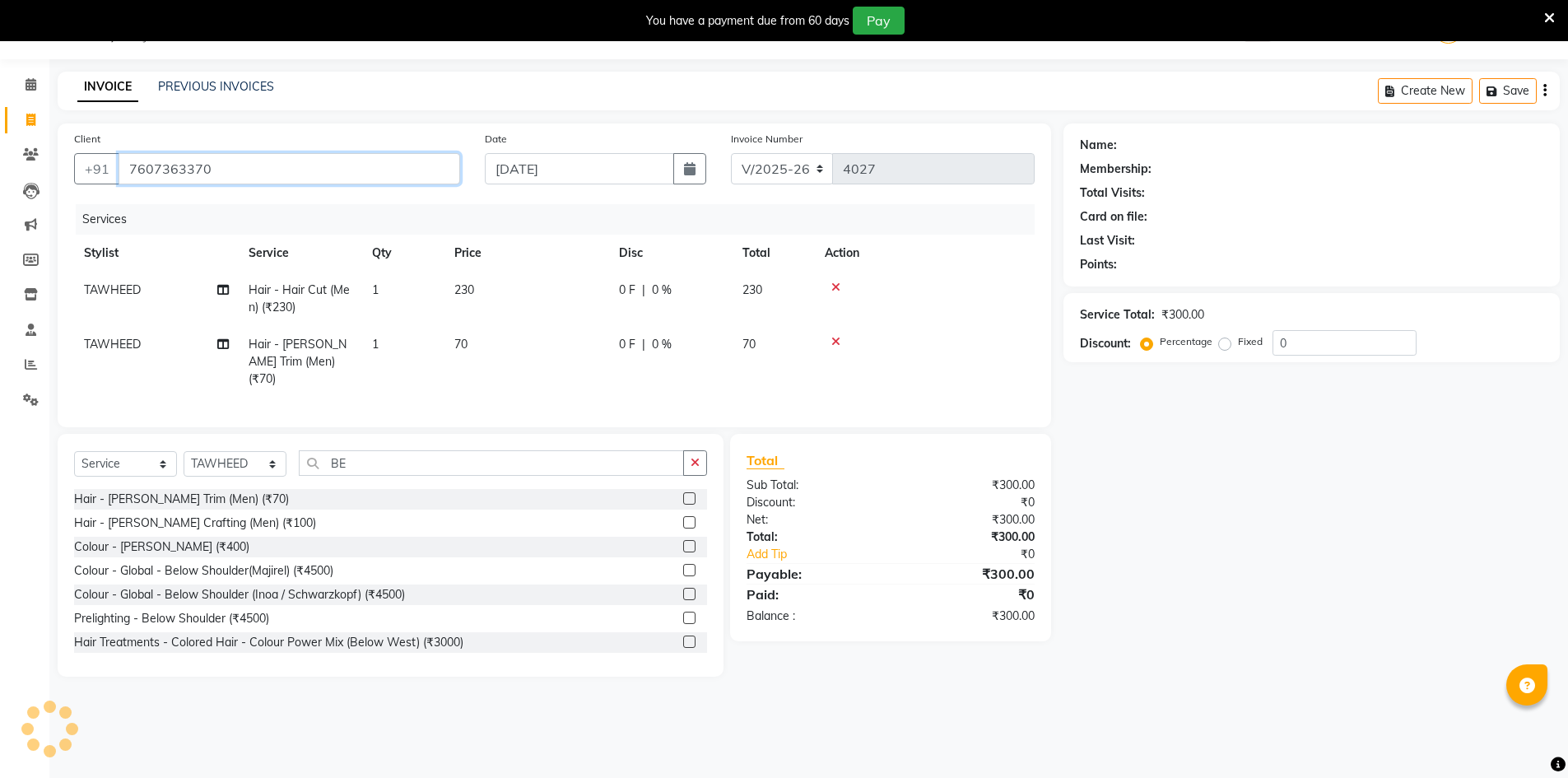
type input "7607363370"
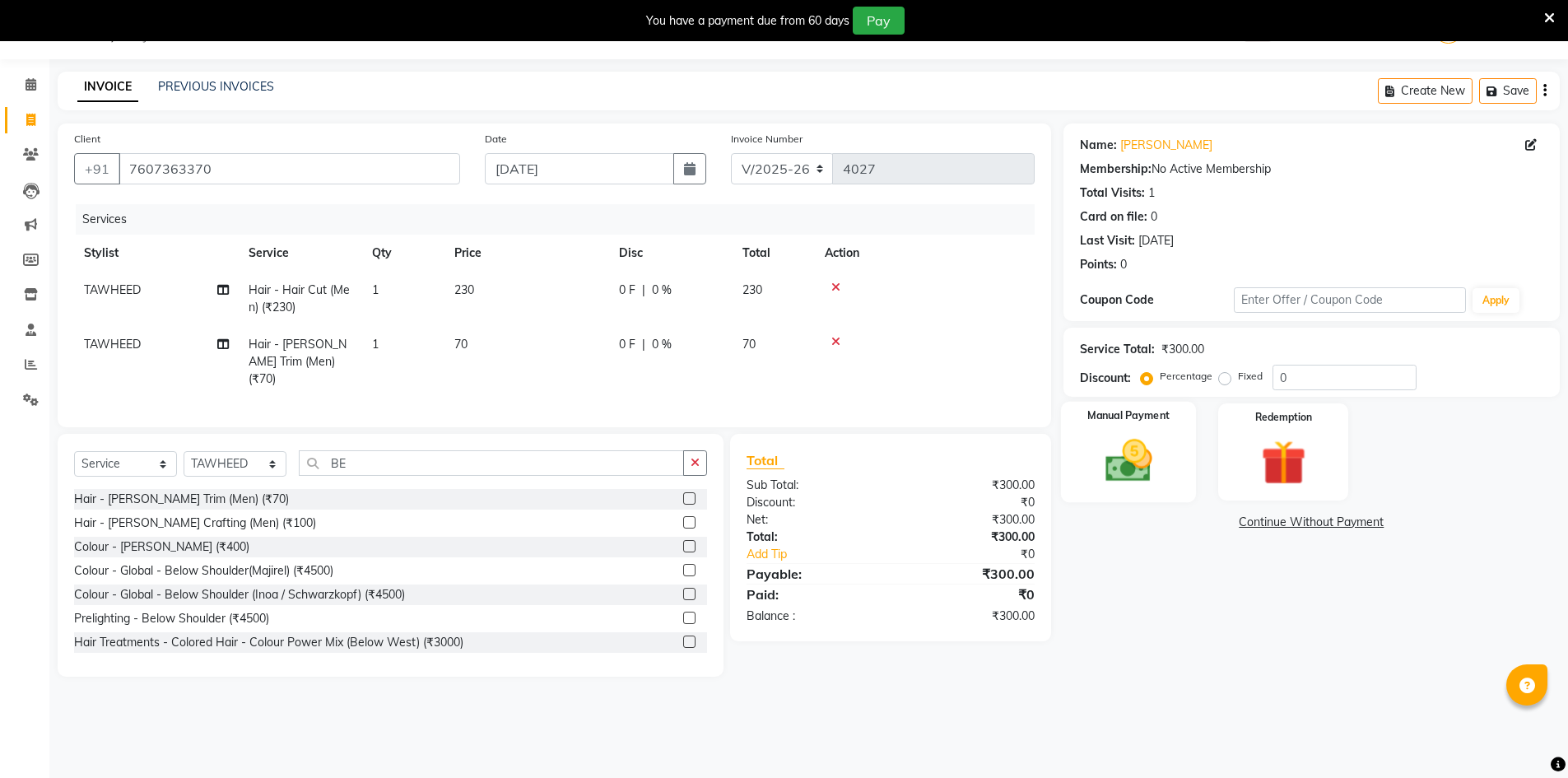
click at [1136, 460] on img at bounding box center [1128, 460] width 75 height 53
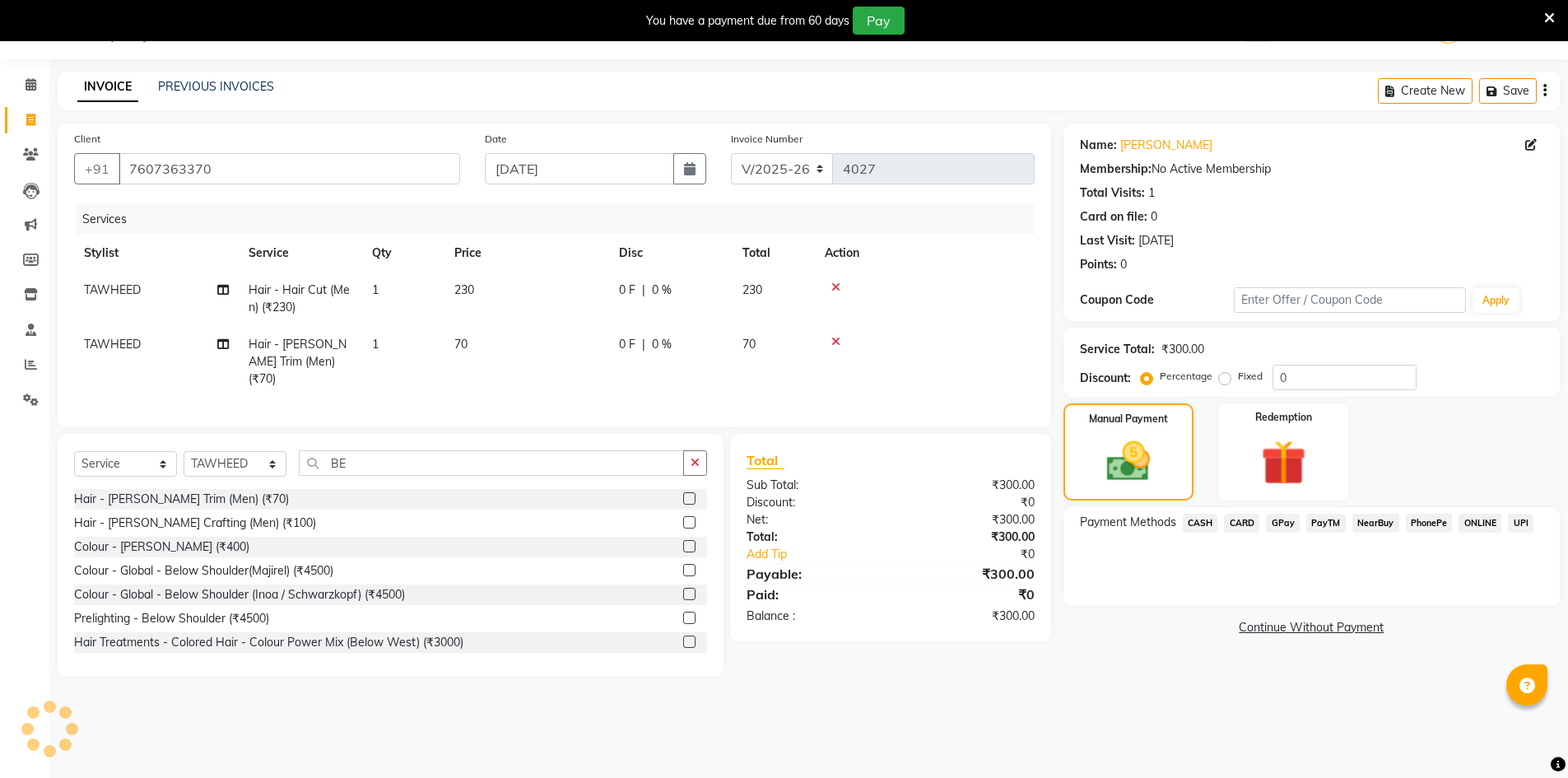
click at [1186, 519] on span "CASH" at bounding box center [1200, 523] width 35 height 19
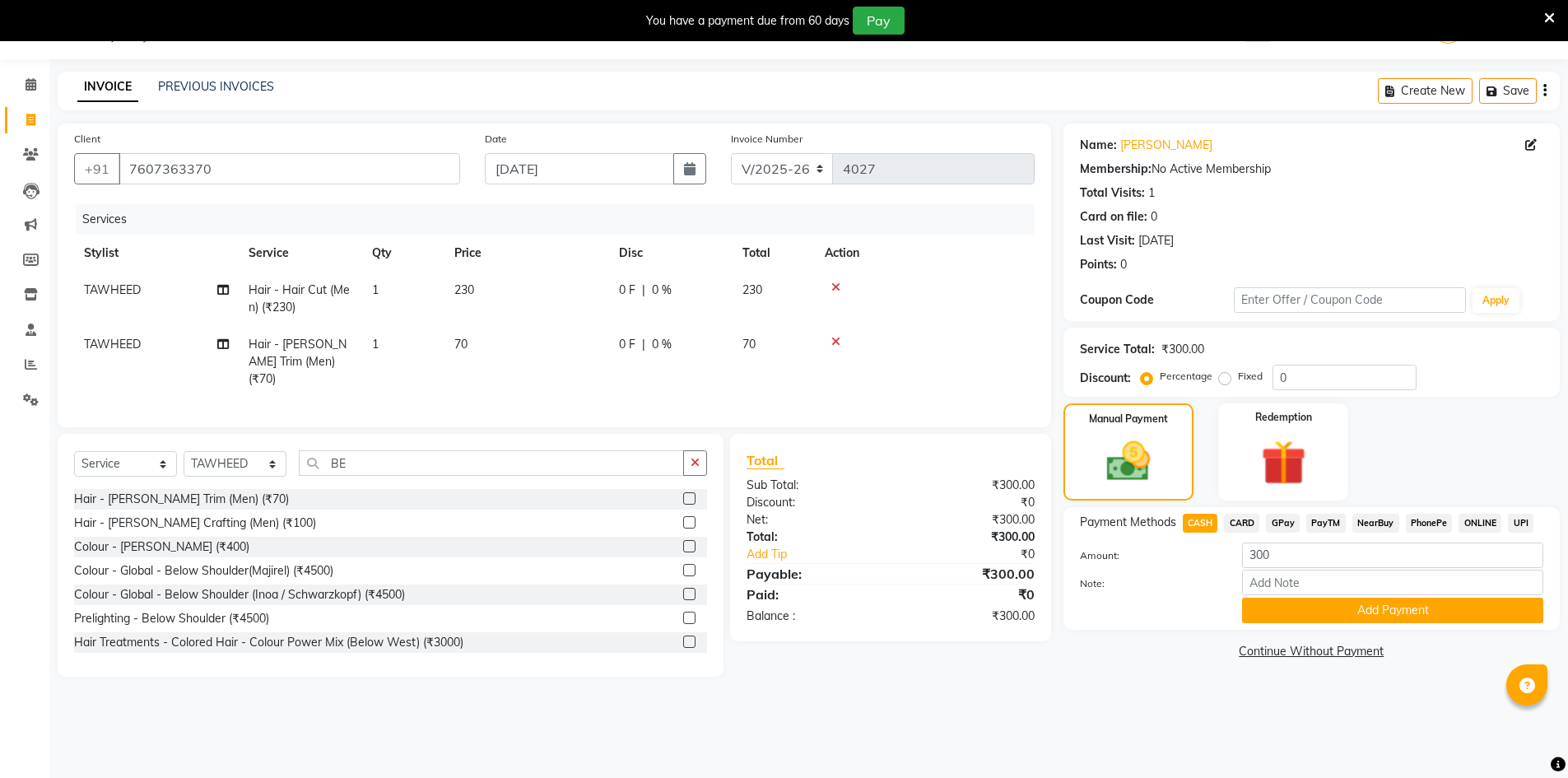
click at [1288, 610] on button "Add Payment" at bounding box center [1393, 610] width 302 height 25
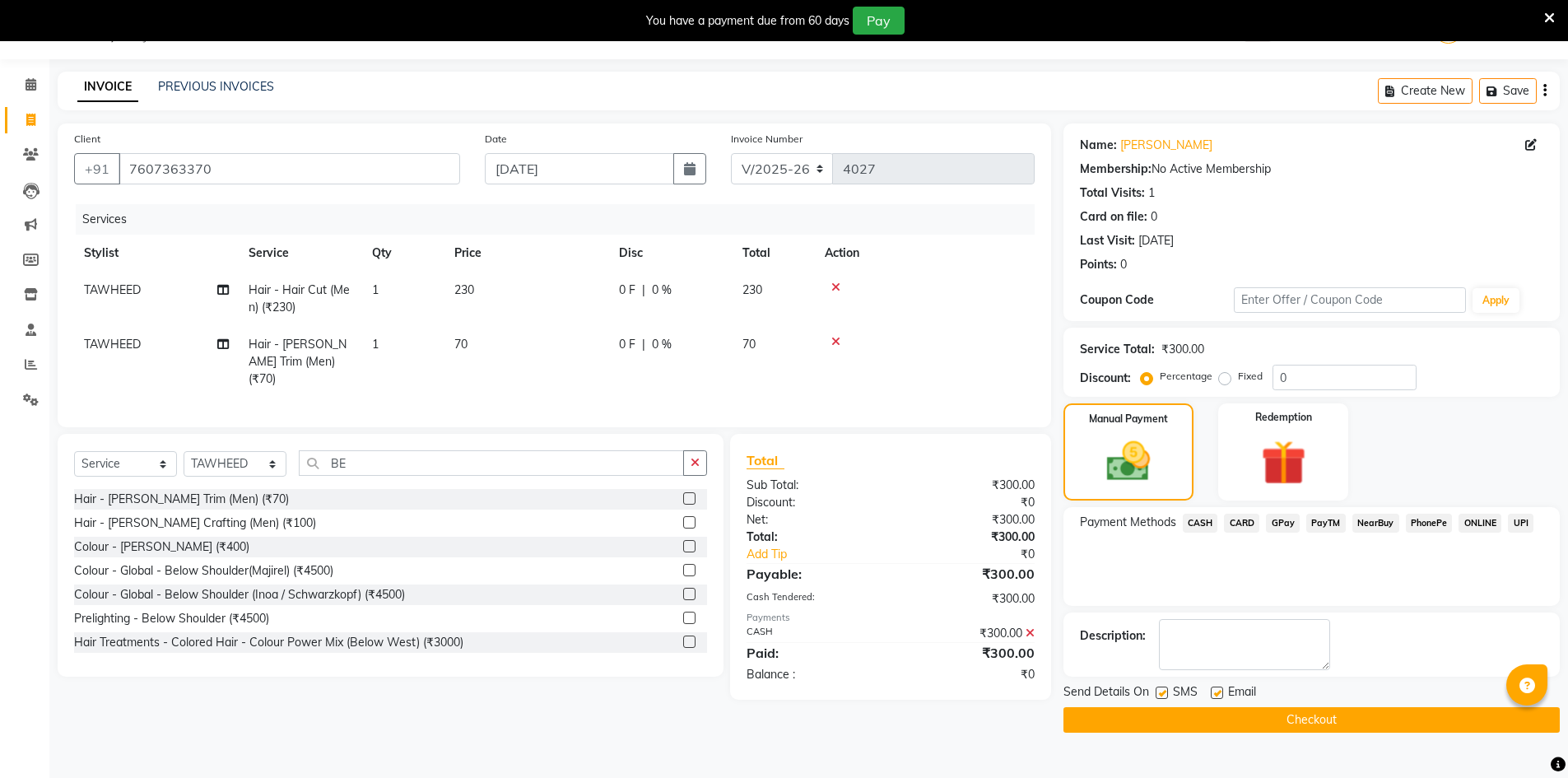
drag, startPoint x: 1313, startPoint y: 717, endPoint x: 1293, endPoint y: 695, distance: 29.7
click at [1312, 716] on button "Checkout" at bounding box center [1311, 719] width 496 height 25
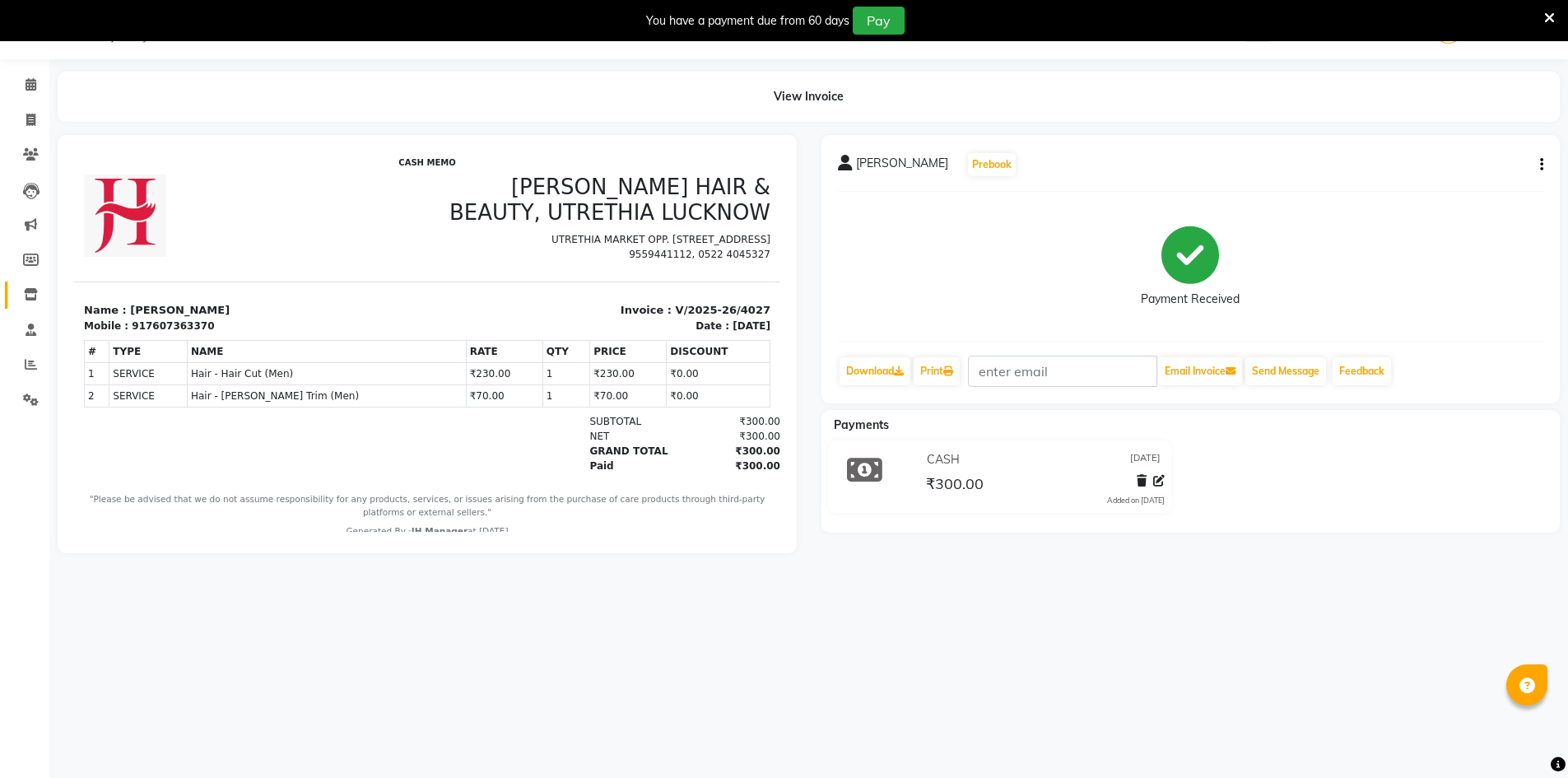
click at [26, 307] on link "Inventory" at bounding box center [24, 294] width 39 height 27
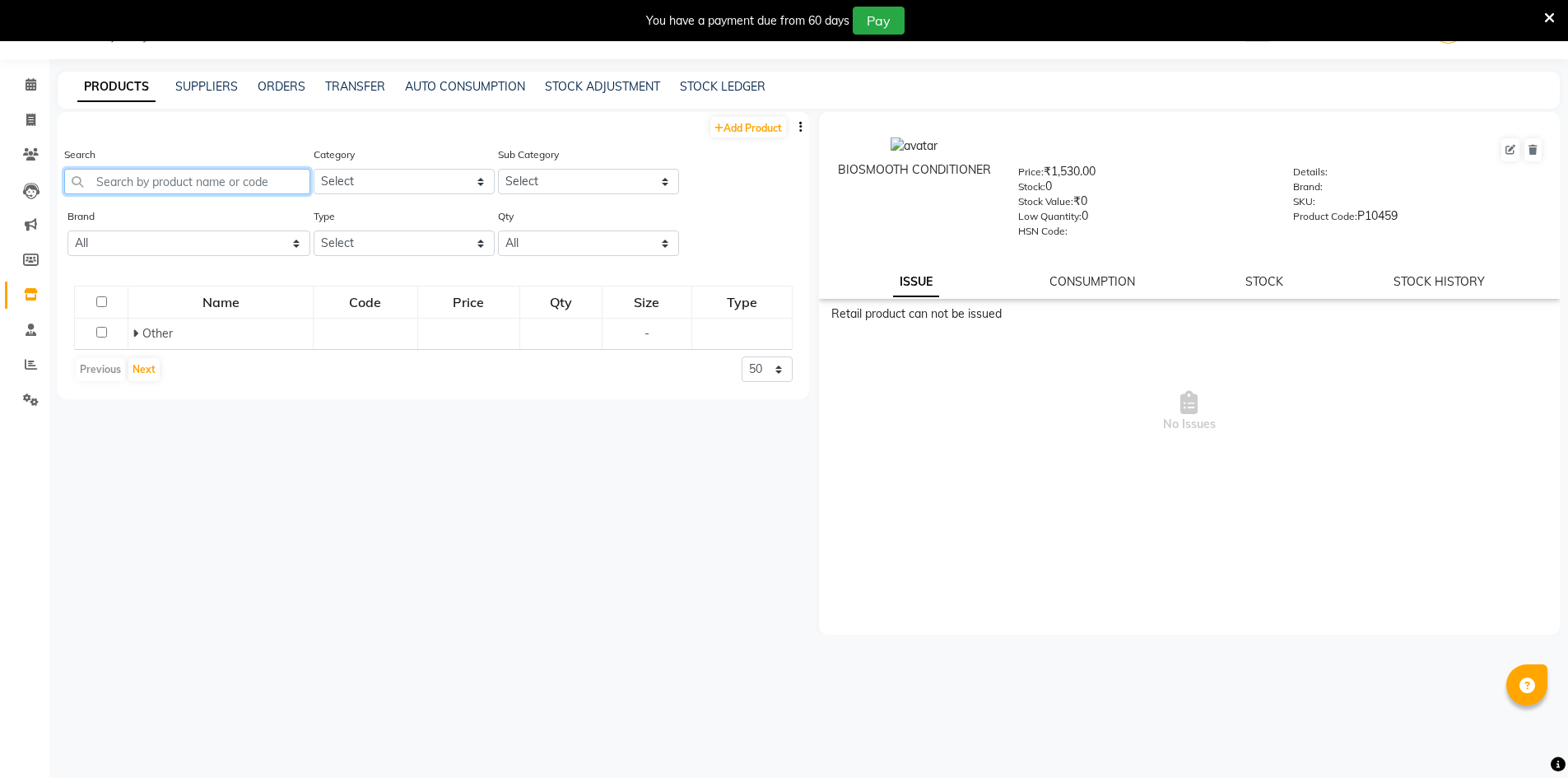
click at [172, 184] on input "text" at bounding box center [187, 181] width 246 height 25
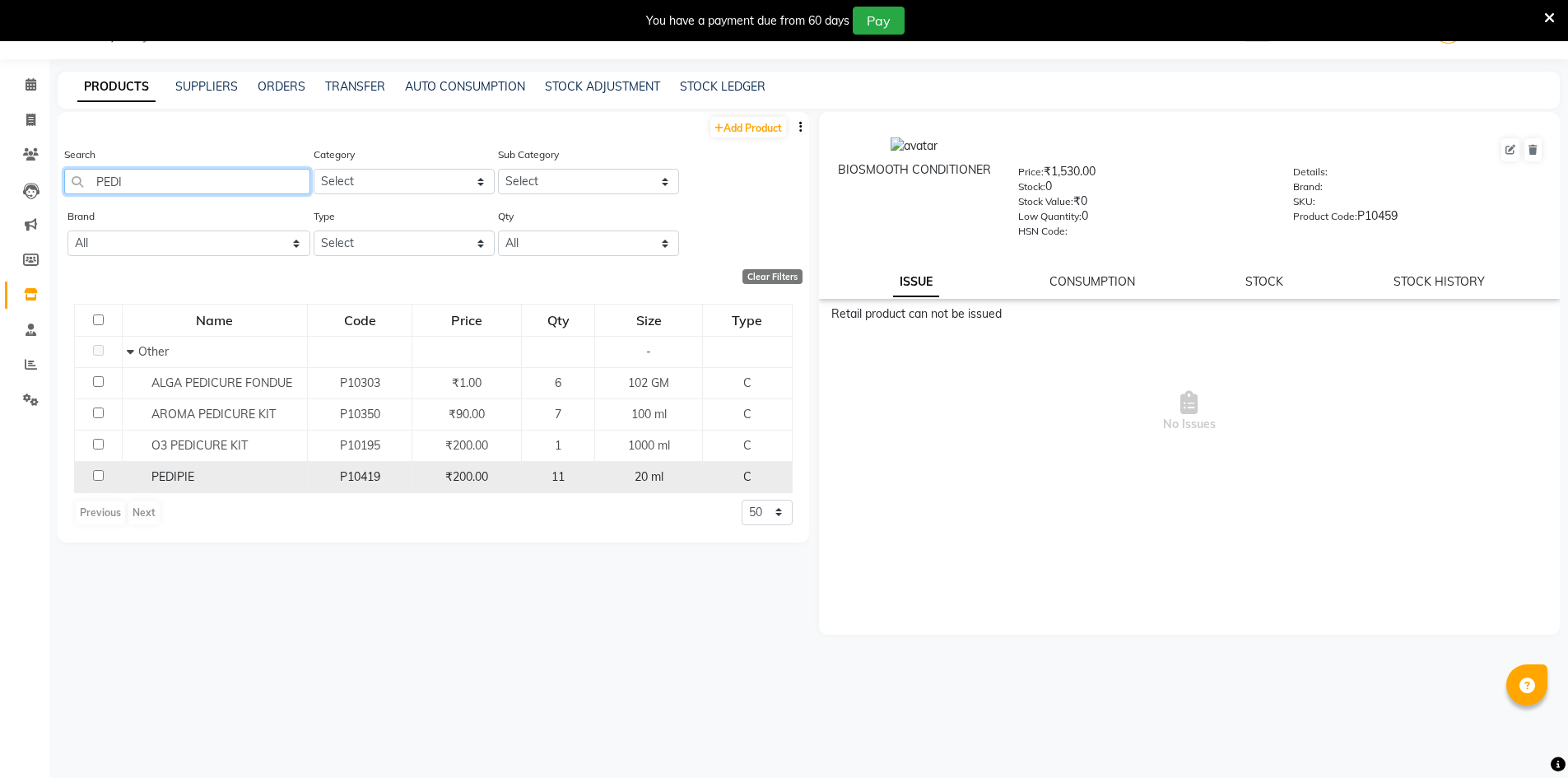
type input "PEDI"
click at [99, 473] on input "checkbox" at bounding box center [98, 475] width 10 height 10
checkbox input "true"
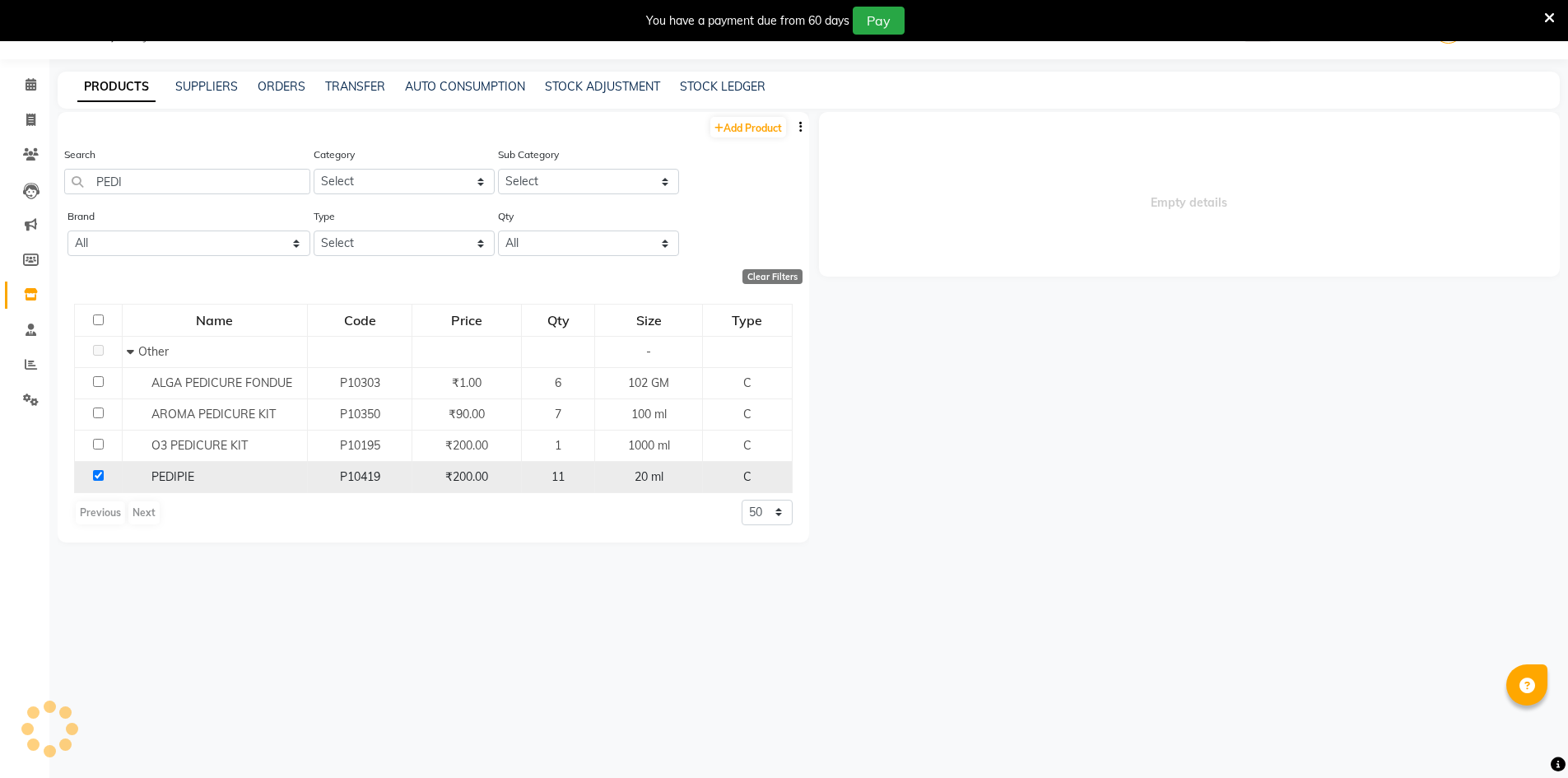
select select
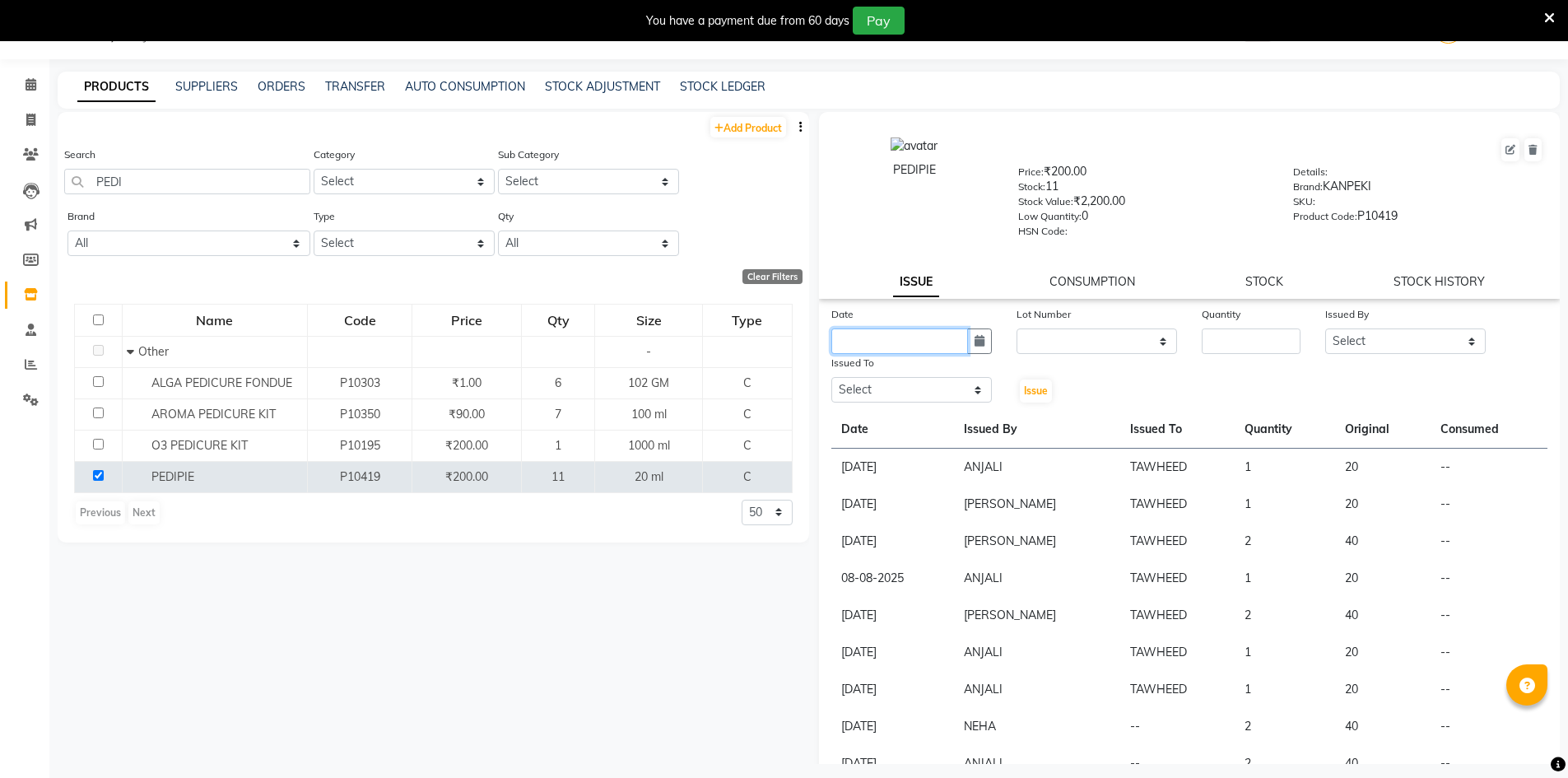
click at [908, 331] on input "text" at bounding box center [899, 341] width 137 height 25
select select "9"
select select "2025"
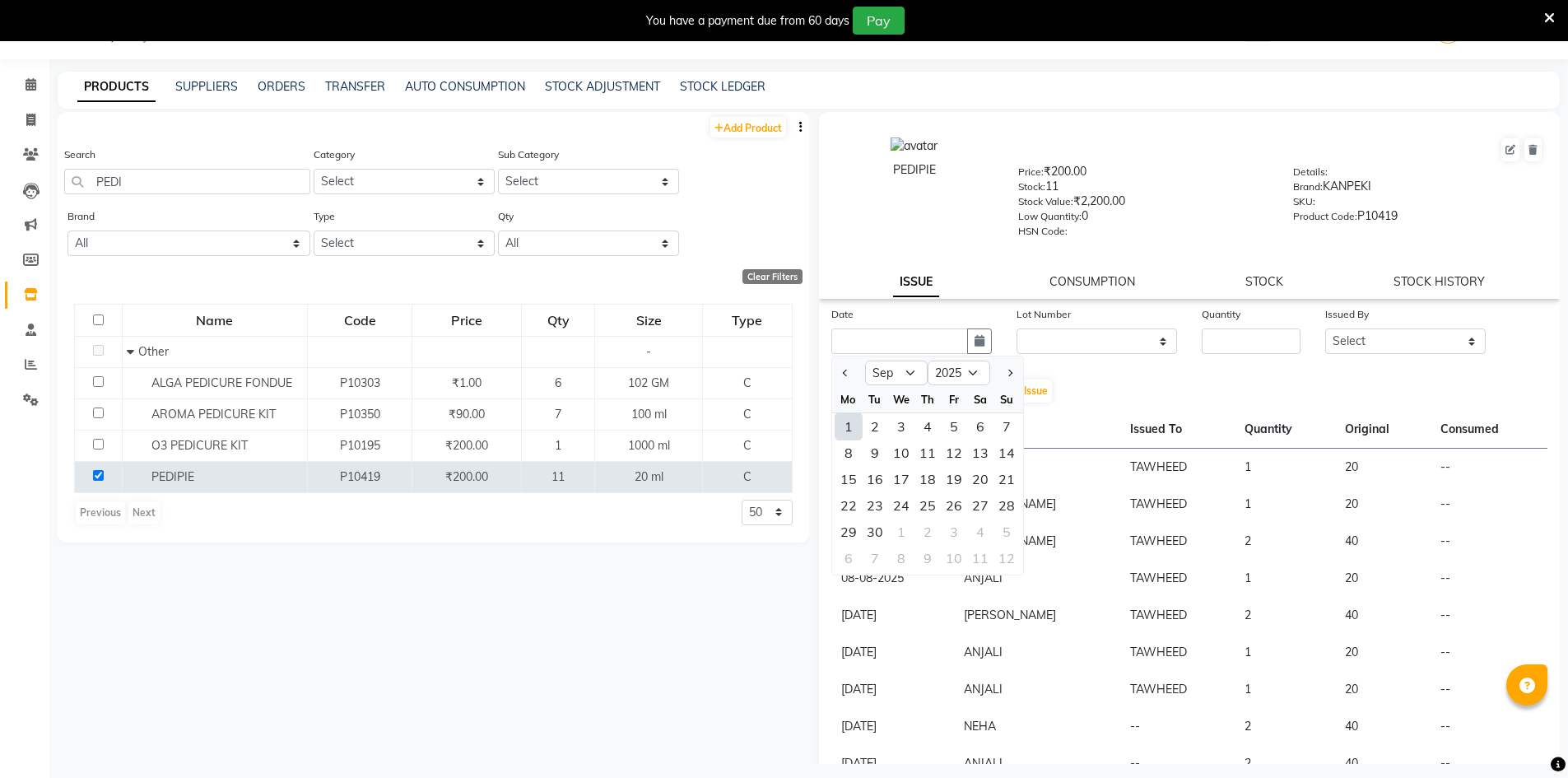
click at [846, 426] on div "1" at bounding box center [849, 426] width 26 height 26
type input "[DATE]"
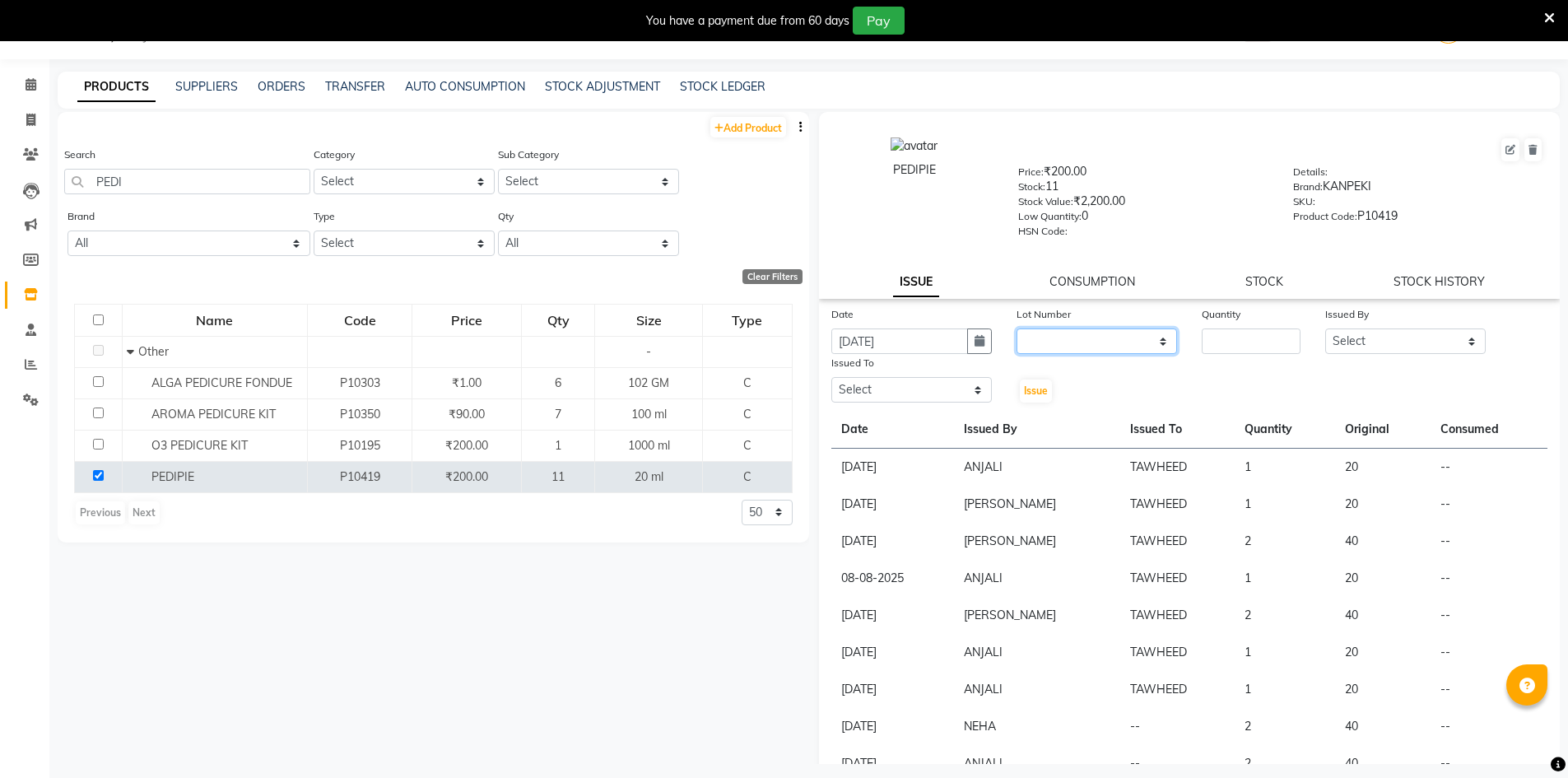
click at [1091, 344] on select "None" at bounding box center [1096, 341] width 160 height 25
select select "0: null"
click at [1016, 329] on select "None" at bounding box center [1096, 341] width 160 height 25
drag, startPoint x: 1246, startPoint y: 335, endPoint x: 1174, endPoint y: 262, distance: 102.5
click at [1246, 334] on input "number" at bounding box center [1251, 341] width 99 height 25
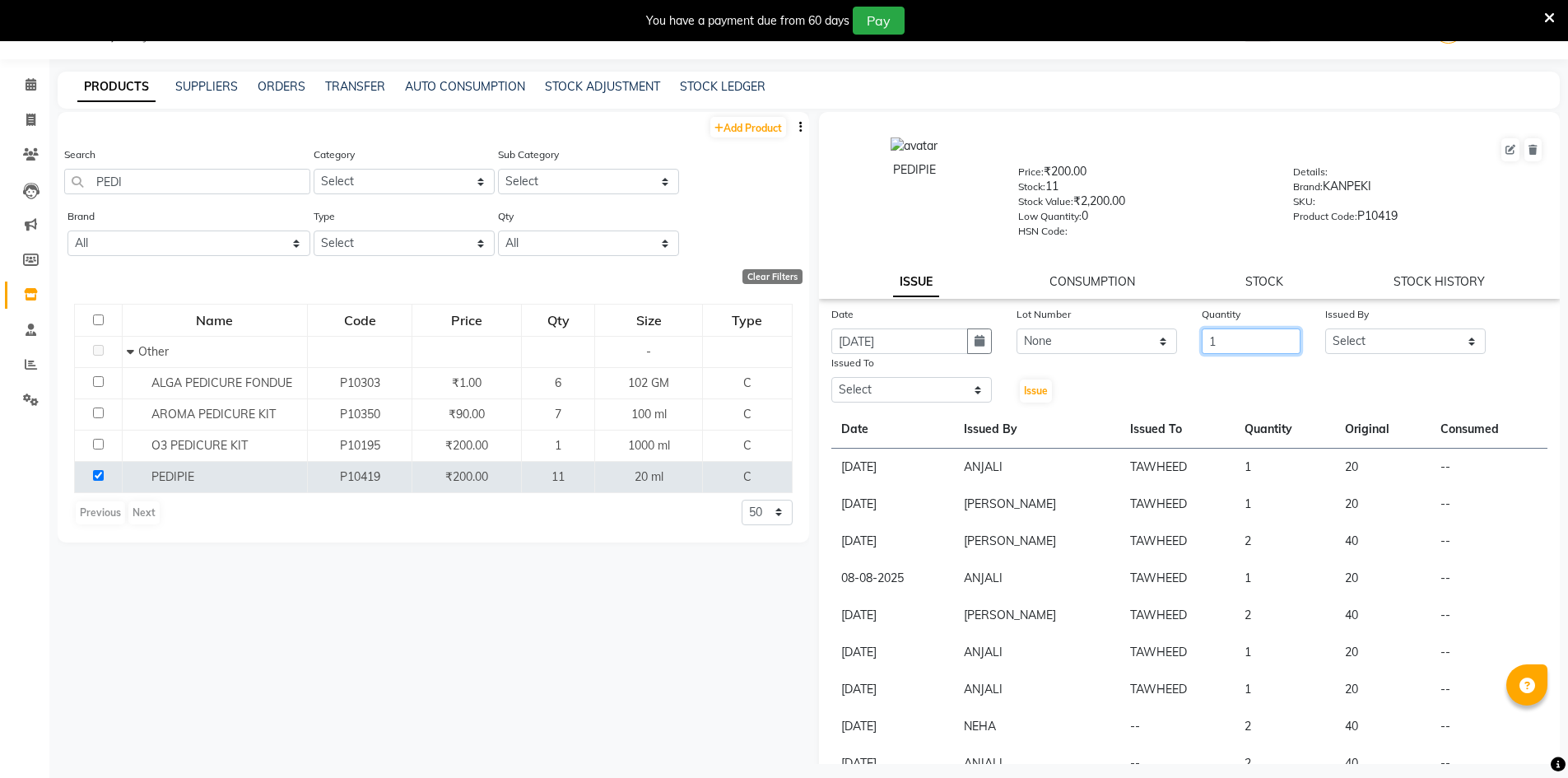
type input "1"
click at [1343, 346] on select "Select ADNAN ADVANCE ANJALI ANNU B-WAX [PERSON_NAME] JH Manager MEMBERSHIP [PER…" at bounding box center [1405, 341] width 160 height 25
select select "32626"
click at [1325, 329] on select "Select ADNAN ADVANCE ANJALI ANNU B-WAX [PERSON_NAME] JH Manager MEMBERSHIP [PER…" at bounding box center [1405, 341] width 160 height 25
click at [834, 388] on select "Select ADNAN ADVANCE ANJALI ANNU B-WAX [PERSON_NAME] JH Manager MEMBERSHIP [PER…" at bounding box center [911, 389] width 160 height 25
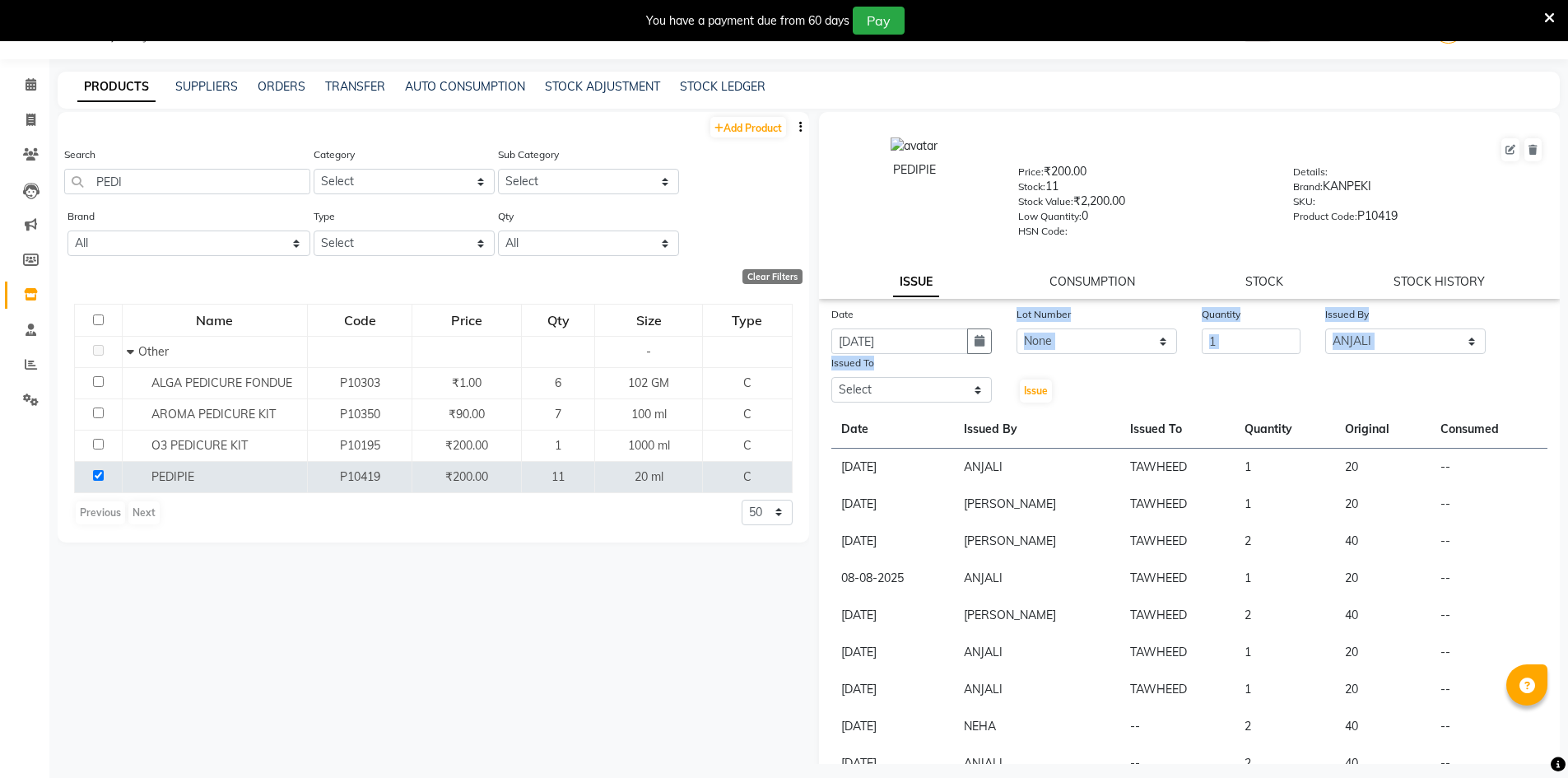
drag, startPoint x: 997, startPoint y: 340, endPoint x: 999, endPoint y: 354, distance: 14.1
click at [999, 354] on div "Date [DATE] Lot Number None Quantity 1 Issued By Select [PERSON_NAME] ANNU B-WA…" at bounding box center [1189, 355] width 742 height 99
click at [956, 379] on select "Select ADNAN ADVANCE ANJALI ANNU B-WAX [PERSON_NAME] JH Manager MEMBERSHIP [PER…" at bounding box center [911, 389] width 160 height 25
select select "85504"
click at [831, 377] on select "Select ADNAN ADVANCE ANJALI ANNU B-WAX [PERSON_NAME] JH Manager MEMBERSHIP [PER…" at bounding box center [911, 389] width 160 height 25
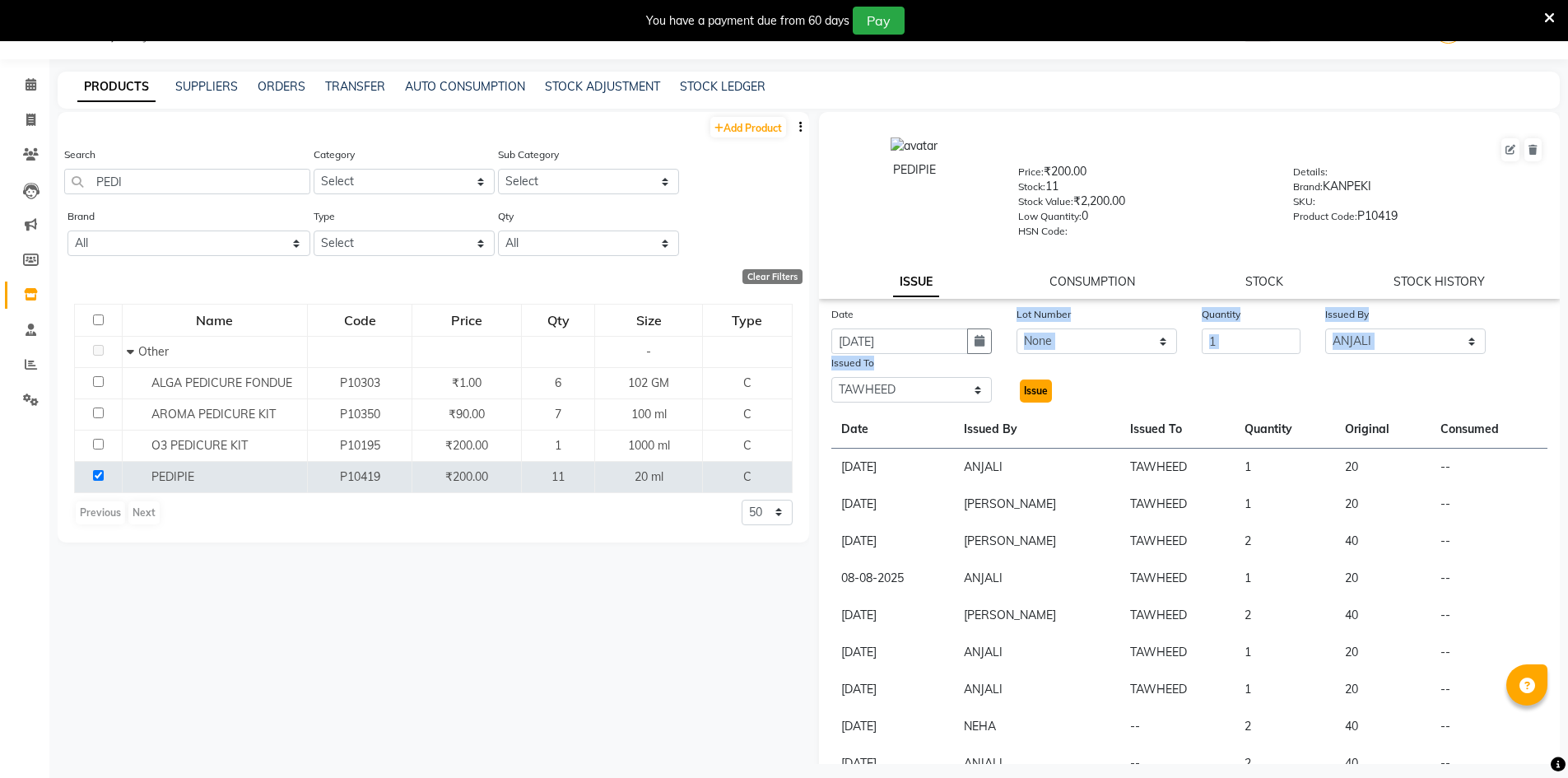
click at [1039, 383] on button "Issue" at bounding box center [1036, 391] width 32 height 23
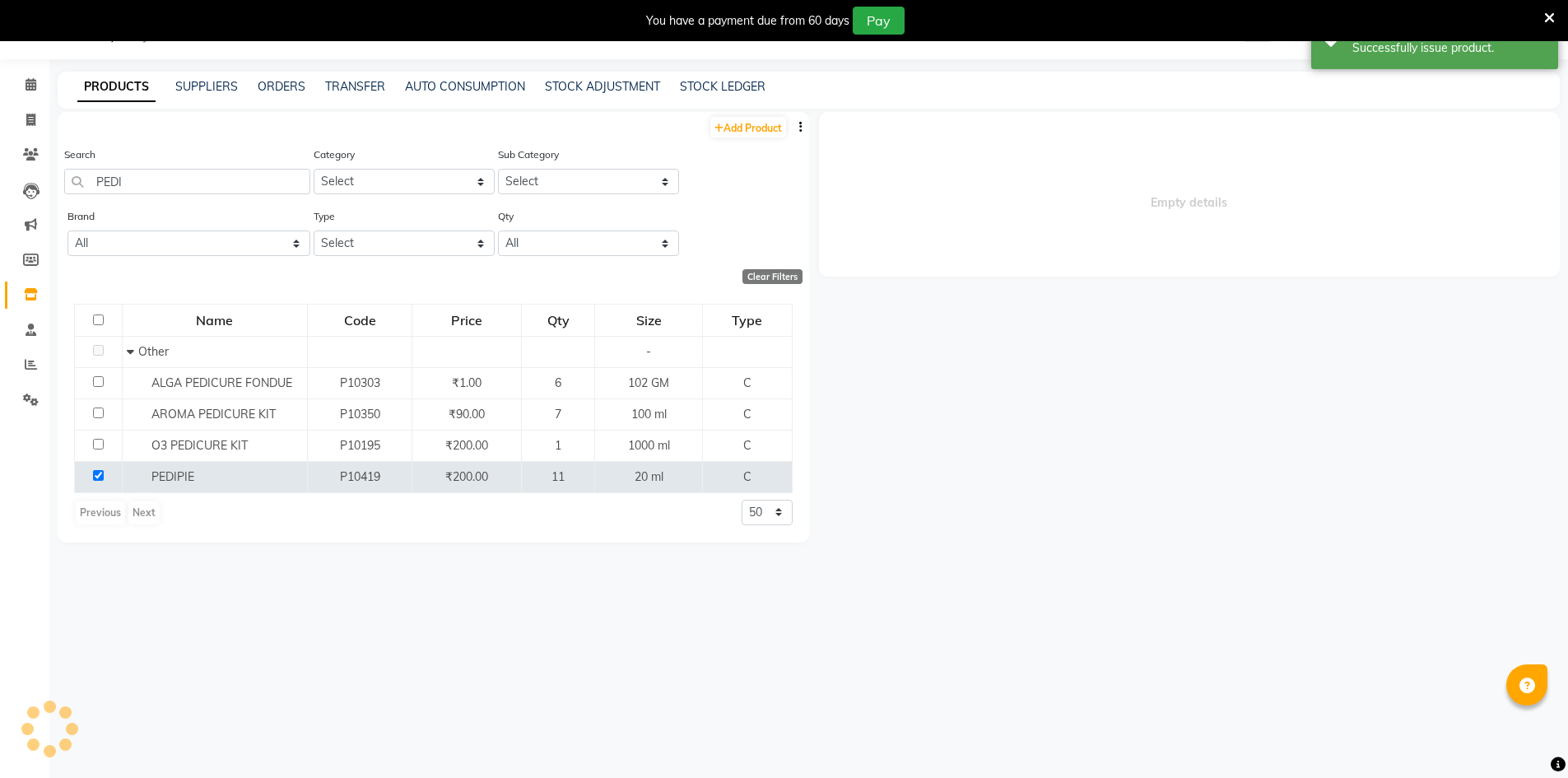
select select
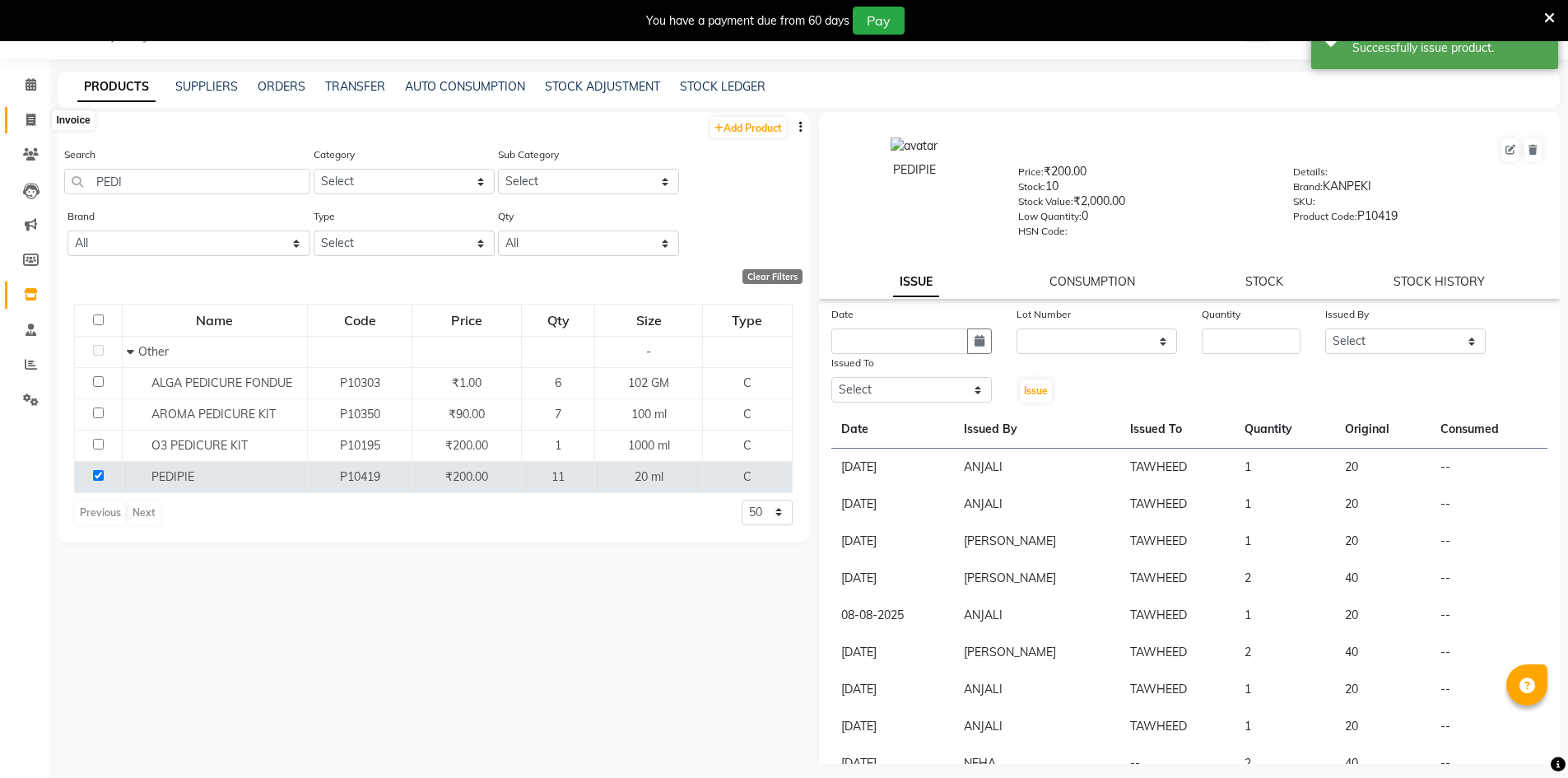
click at [34, 111] on span at bounding box center [31, 120] width 29 height 19
select select "640"
select select "service"
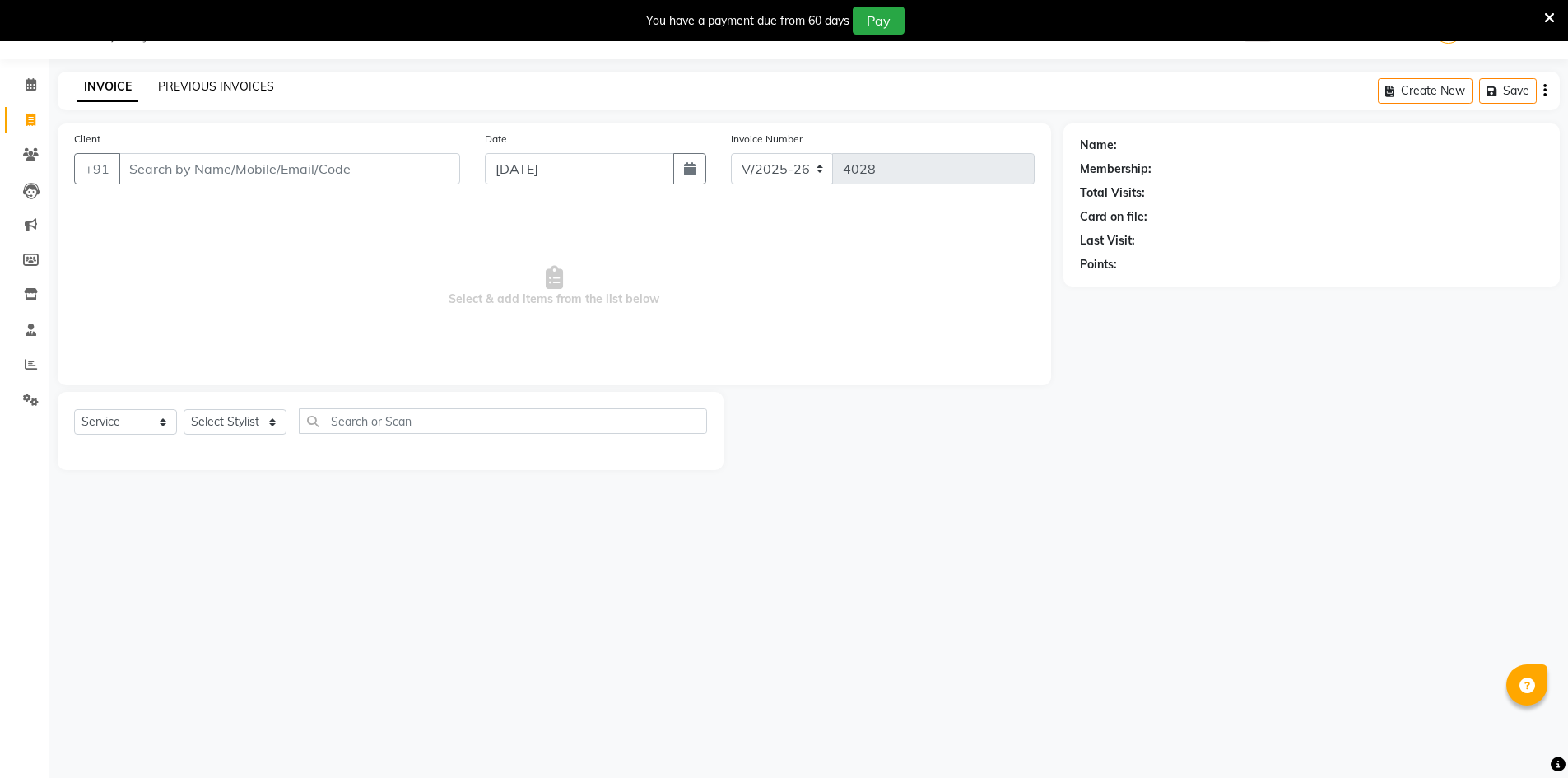
click at [189, 88] on link "PREVIOUS INVOICES" at bounding box center [216, 87] width 116 height 15
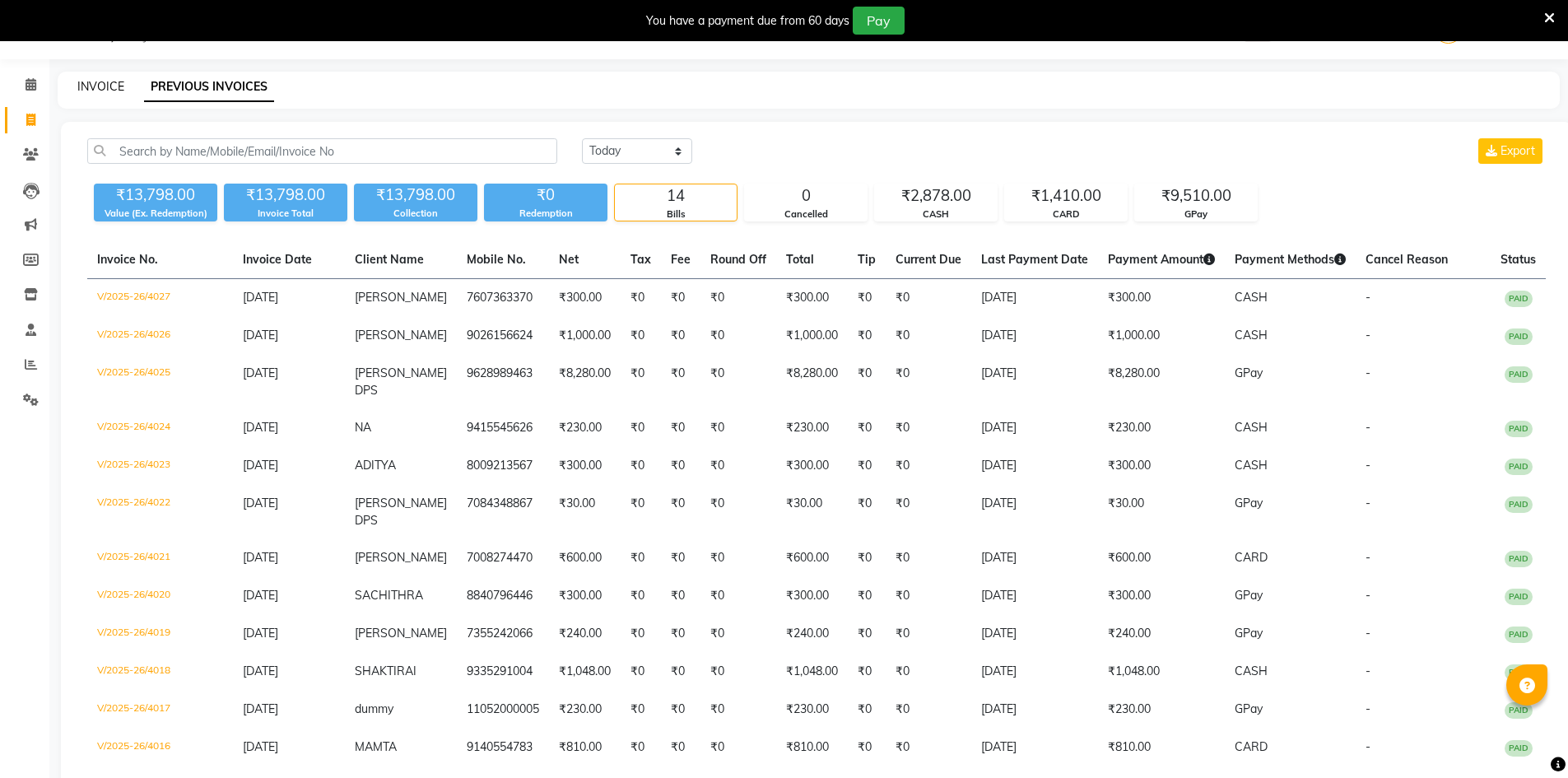
click at [104, 79] on link "INVOICE" at bounding box center [101, 87] width 47 height 15
select select "service"
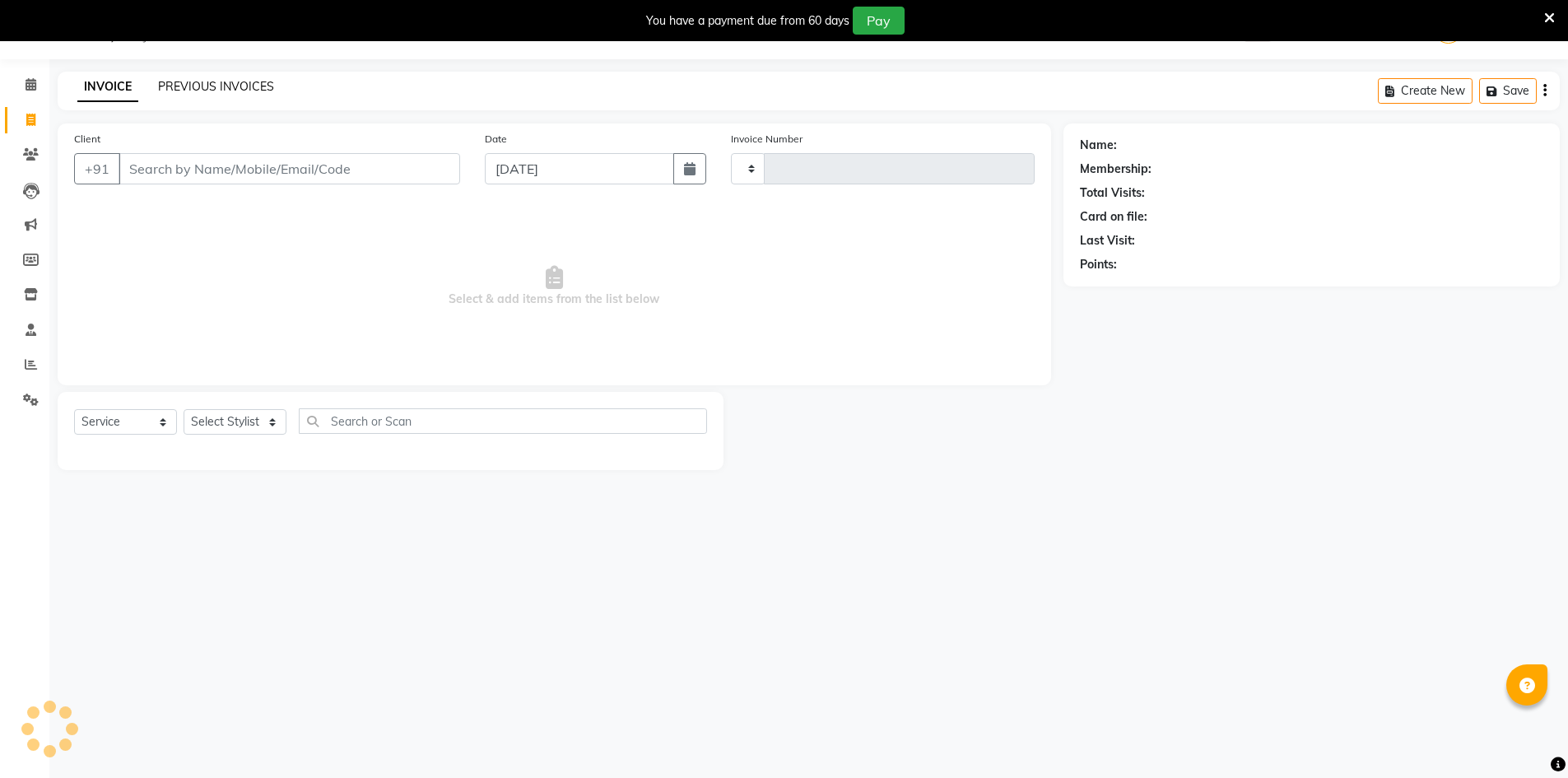
type input "4028"
select select "640"
click at [198, 82] on link "PREVIOUS INVOICES" at bounding box center [216, 87] width 116 height 15
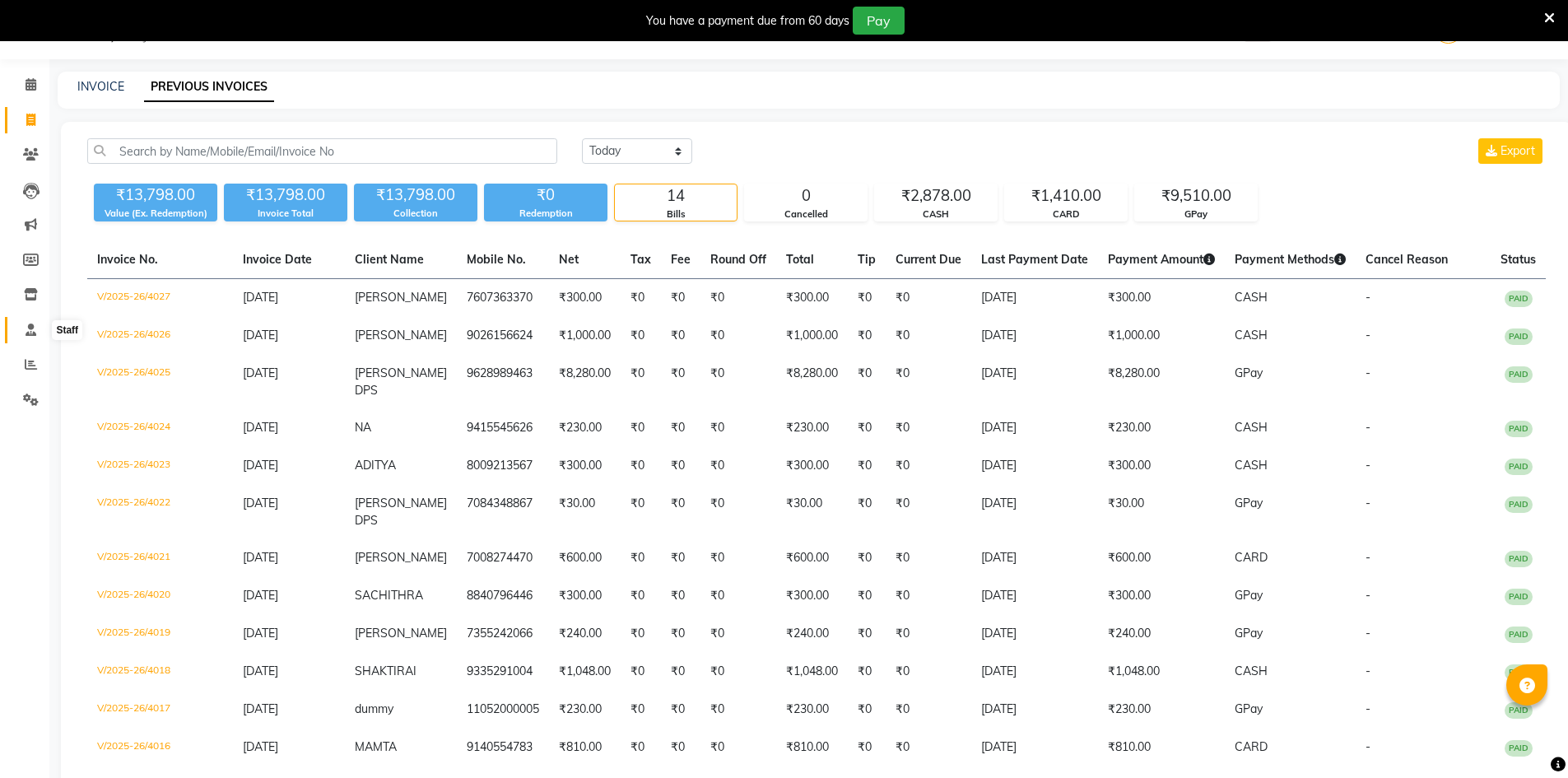
click at [26, 337] on span at bounding box center [31, 330] width 29 height 19
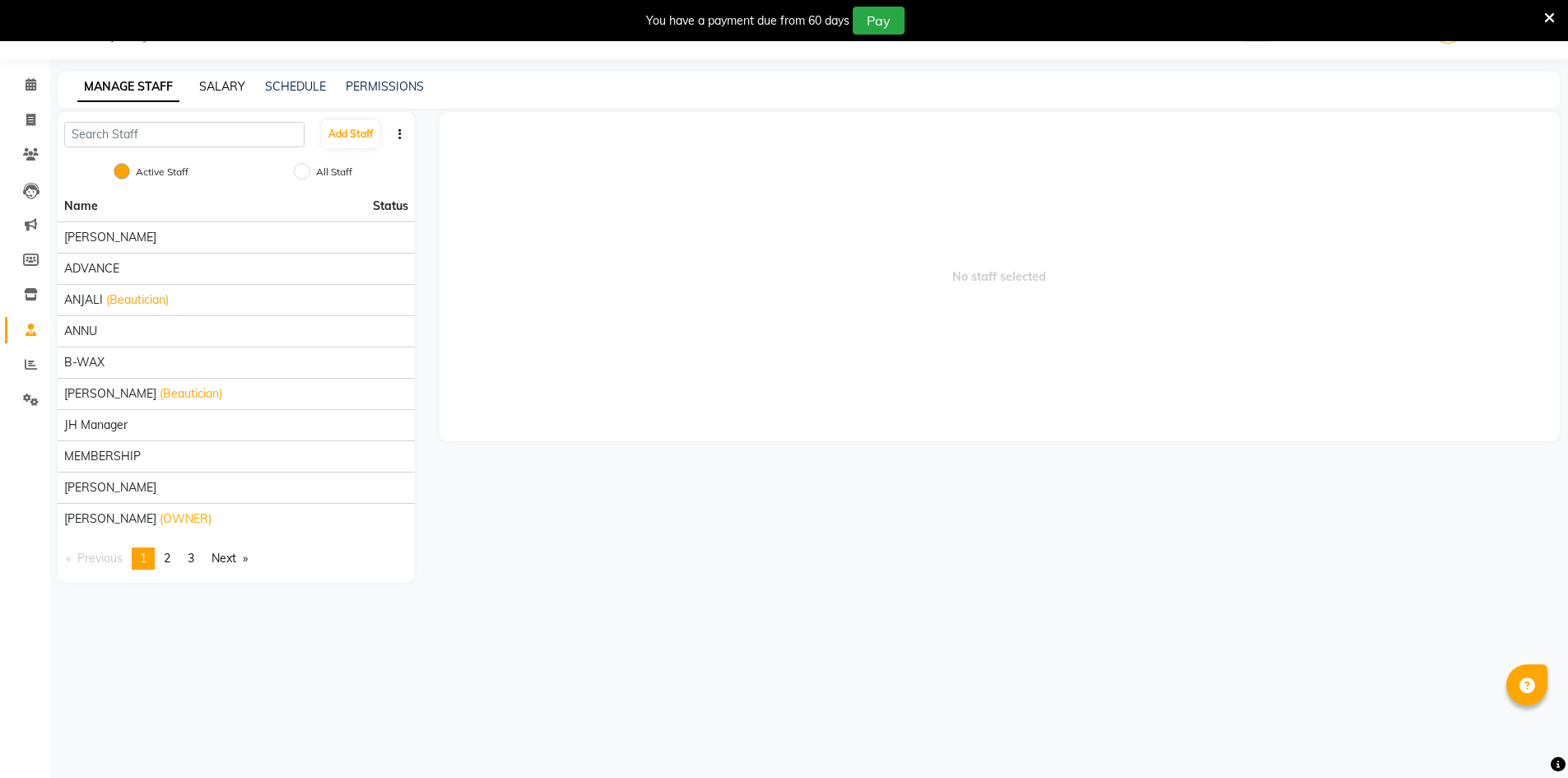
click at [232, 87] on link "SALARY" at bounding box center [222, 87] width 47 height 15
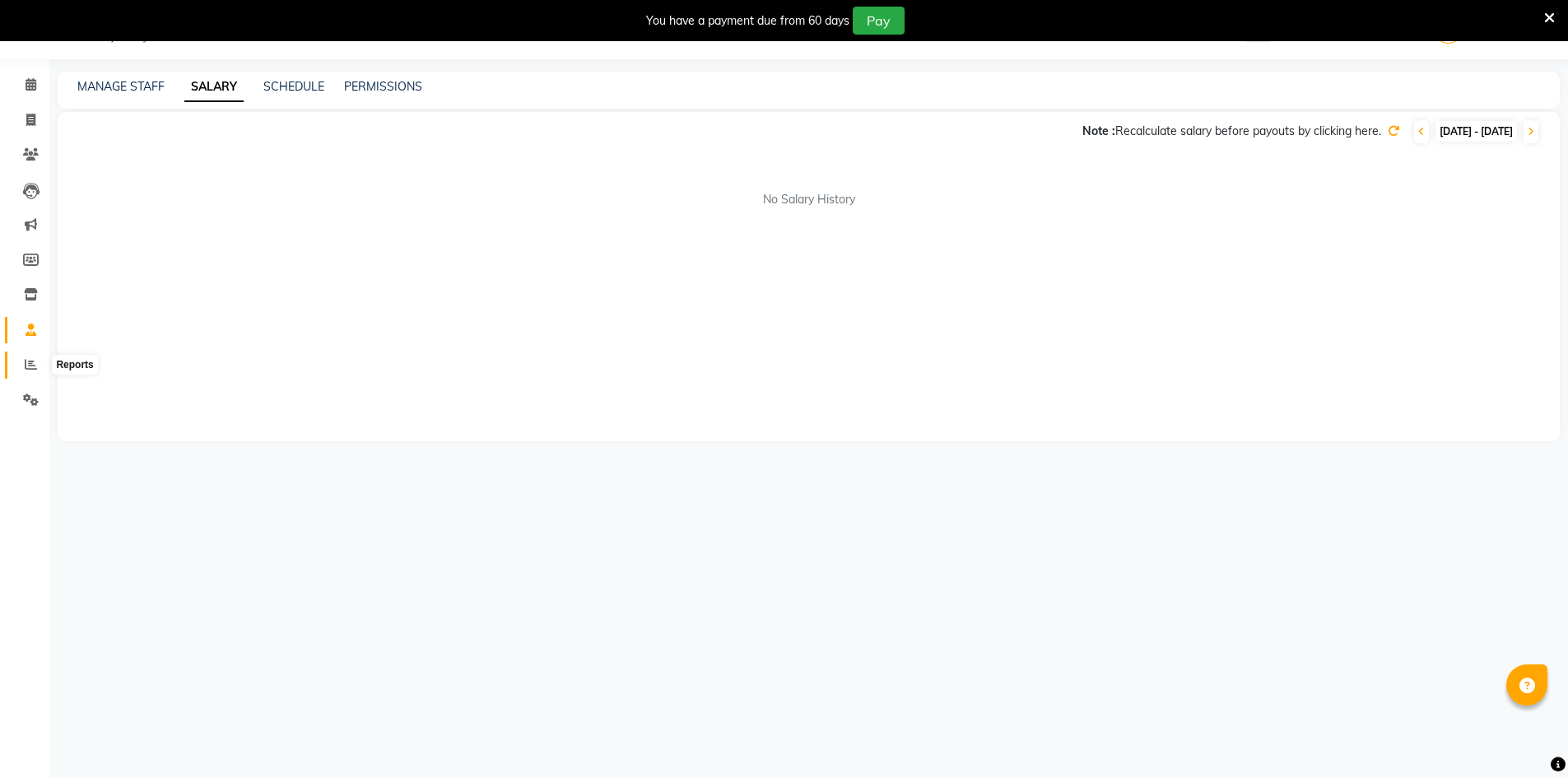
click at [32, 356] on span at bounding box center [31, 365] width 29 height 19
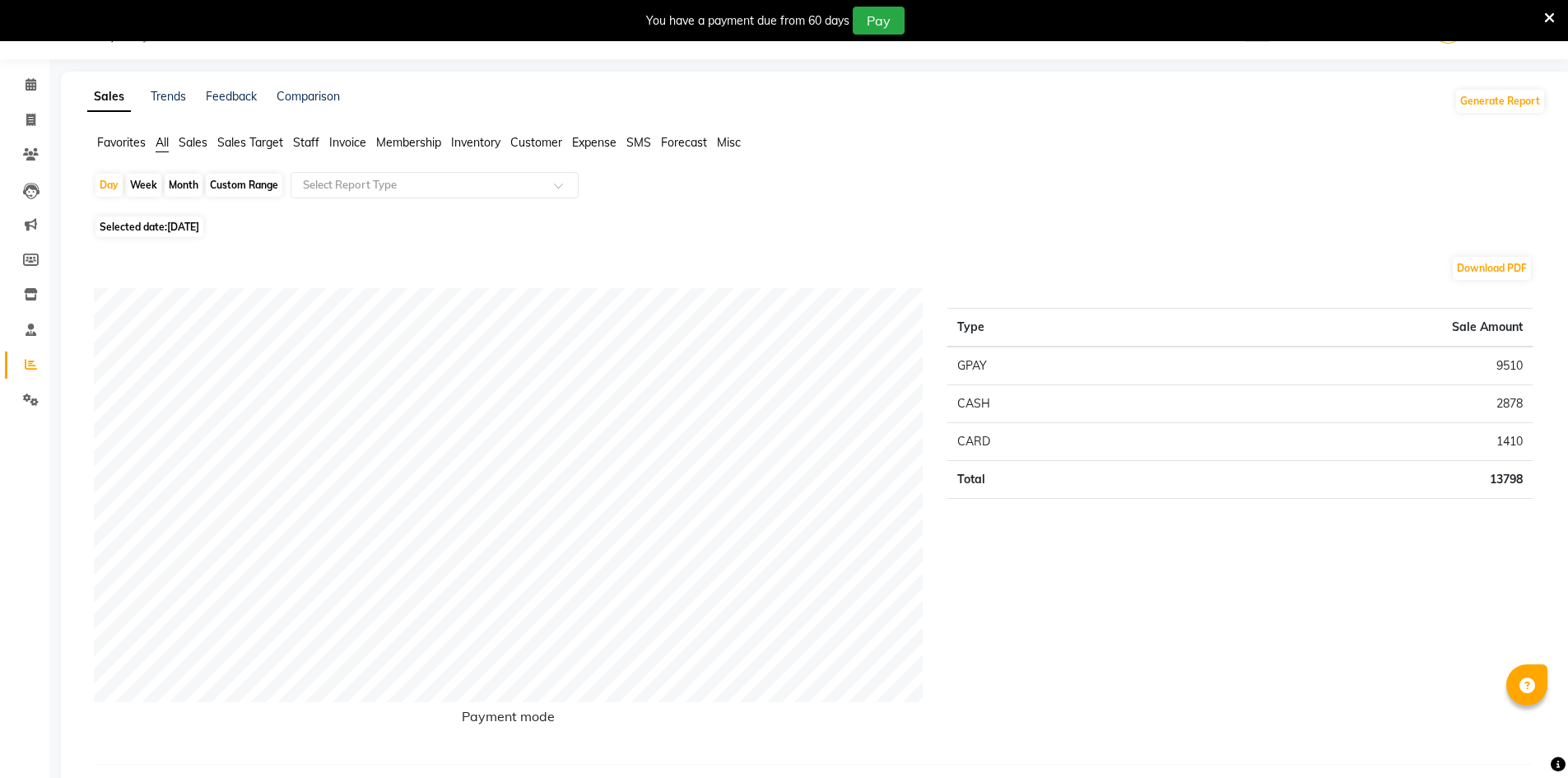
click at [310, 137] on span "Staff" at bounding box center [306, 142] width 26 height 15
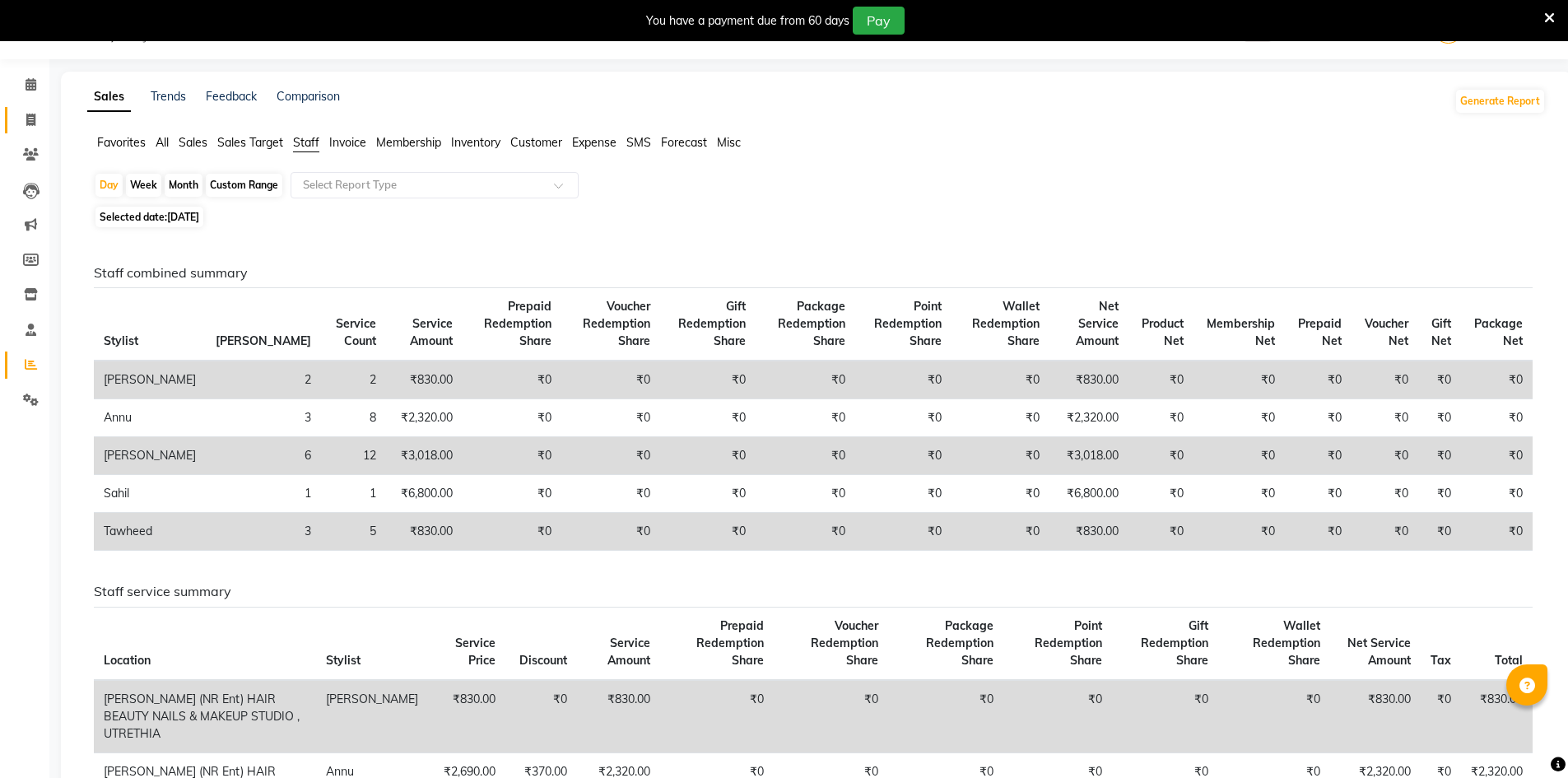
click at [27, 129] on link "Invoice" at bounding box center [24, 120] width 39 height 27
select select "service"
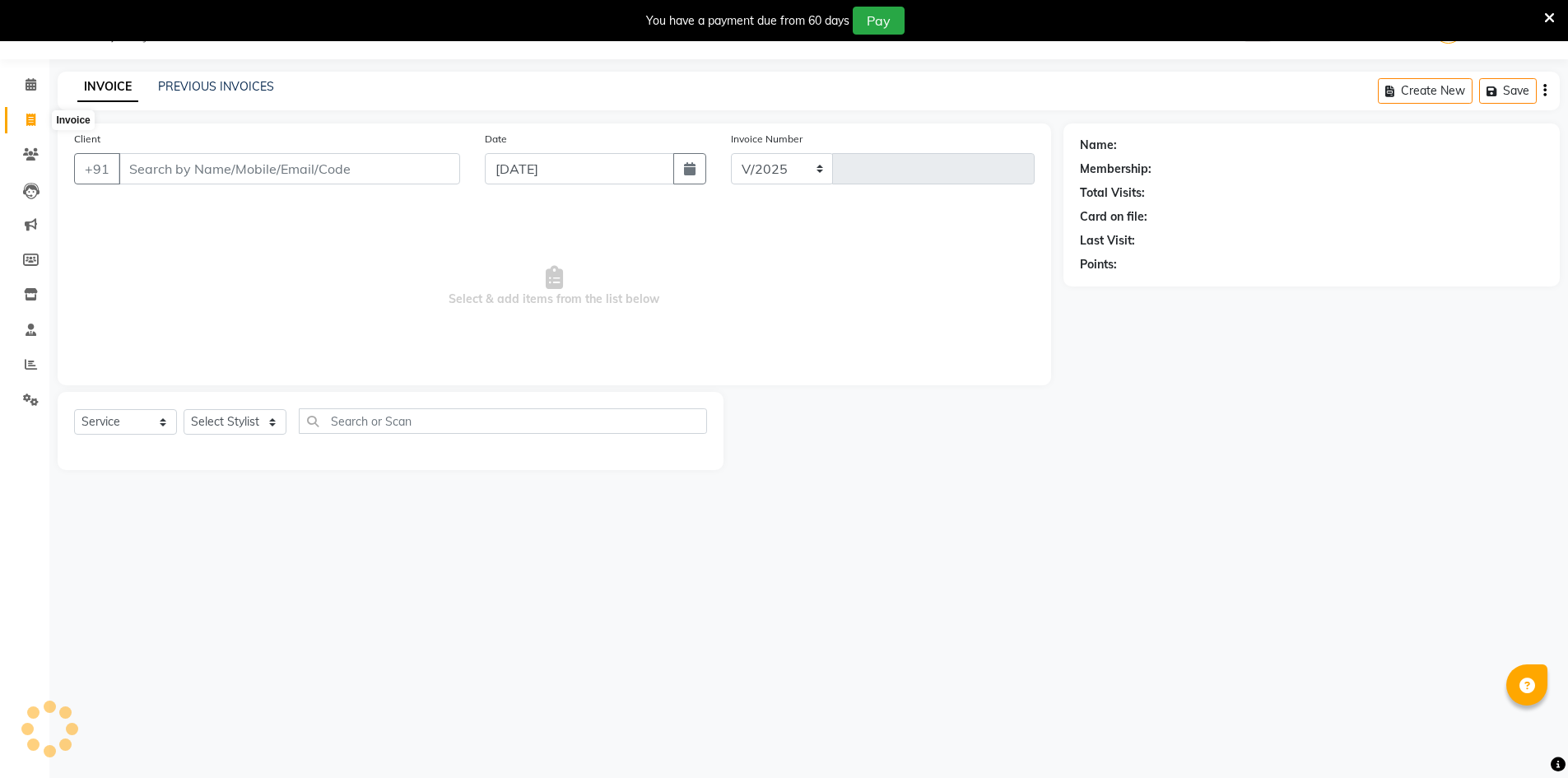
select select "640"
type input "4028"
click at [220, 402] on div "Select Service Product Membership Package Voucher Prepaid Gift Card Select Styl…" at bounding box center [391, 431] width 666 height 78
click at [223, 414] on select "Select Stylist" at bounding box center [235, 422] width 103 height 25
select select "9206"
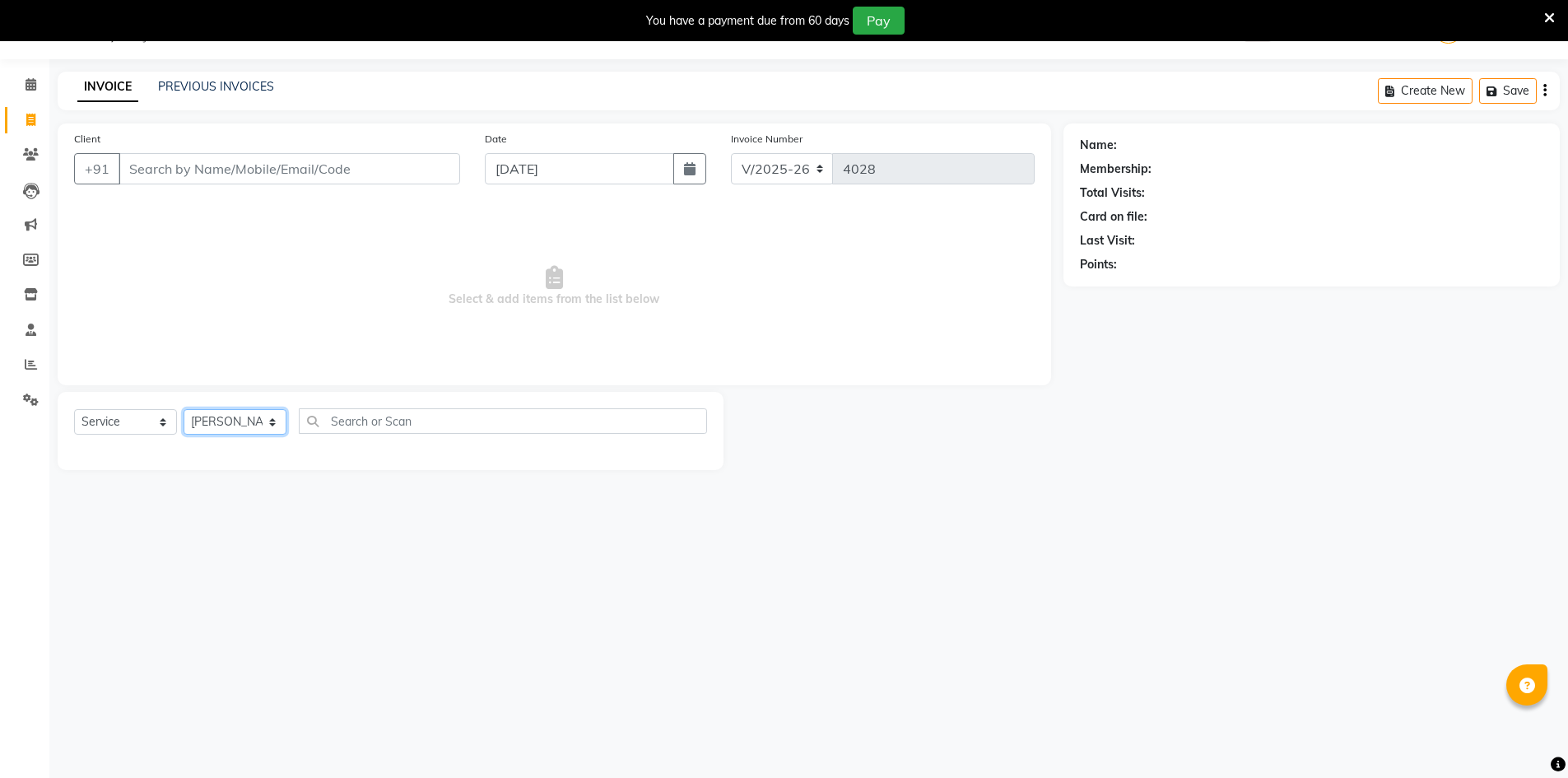
click at [183, 409] on select "Select Stylist ADNAN ADVANCE ANJALI ANNU B-WAX [PERSON_NAME] JH Manager MEMBERS…" at bounding box center [235, 422] width 103 height 25
click at [378, 444] on div "Select Service Product Membership Package Voucher Prepaid Gift Card Select Styl…" at bounding box center [391, 428] width 633 height 39
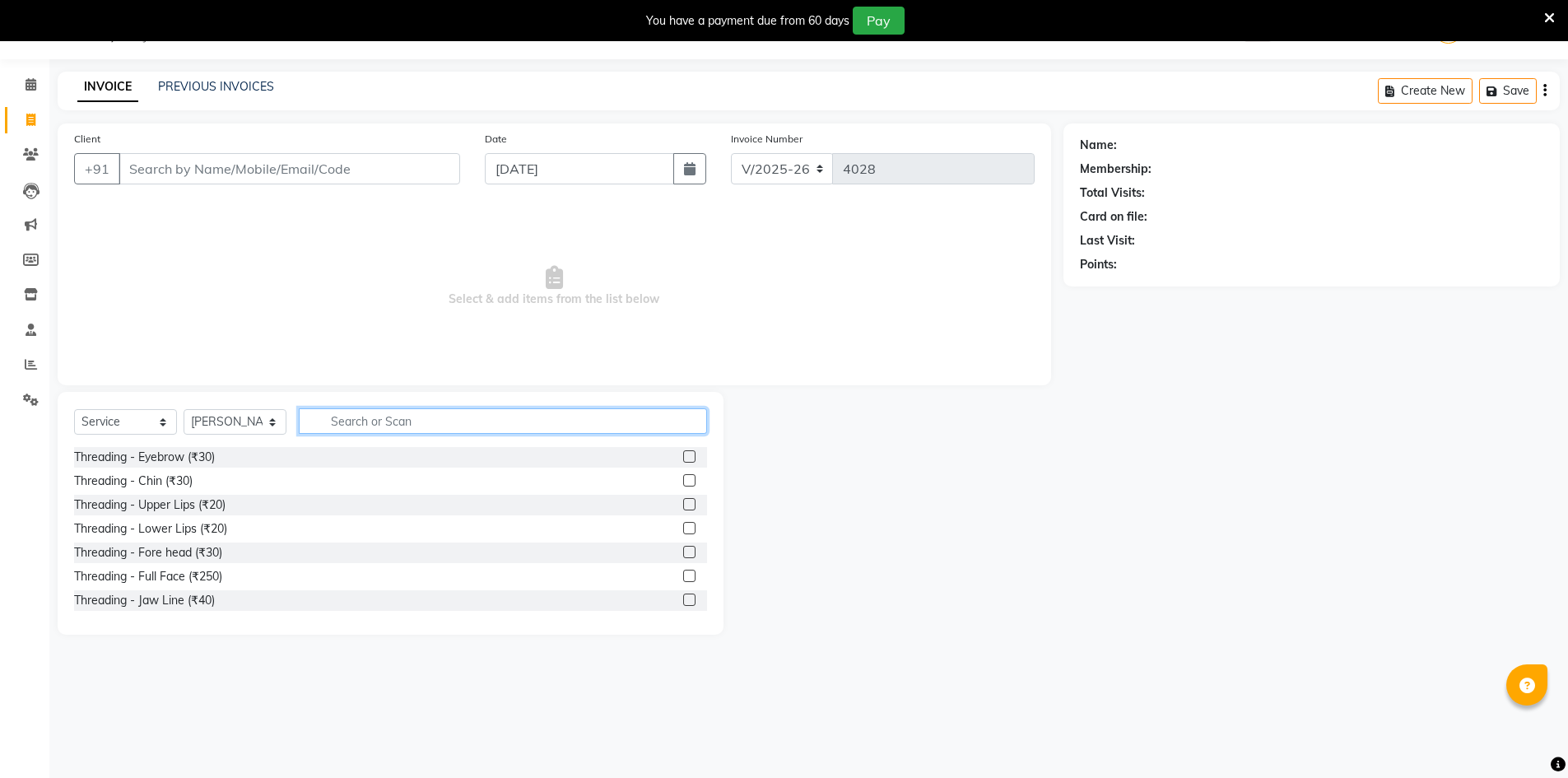
click at [382, 432] on input "text" at bounding box center [503, 421] width 409 height 25
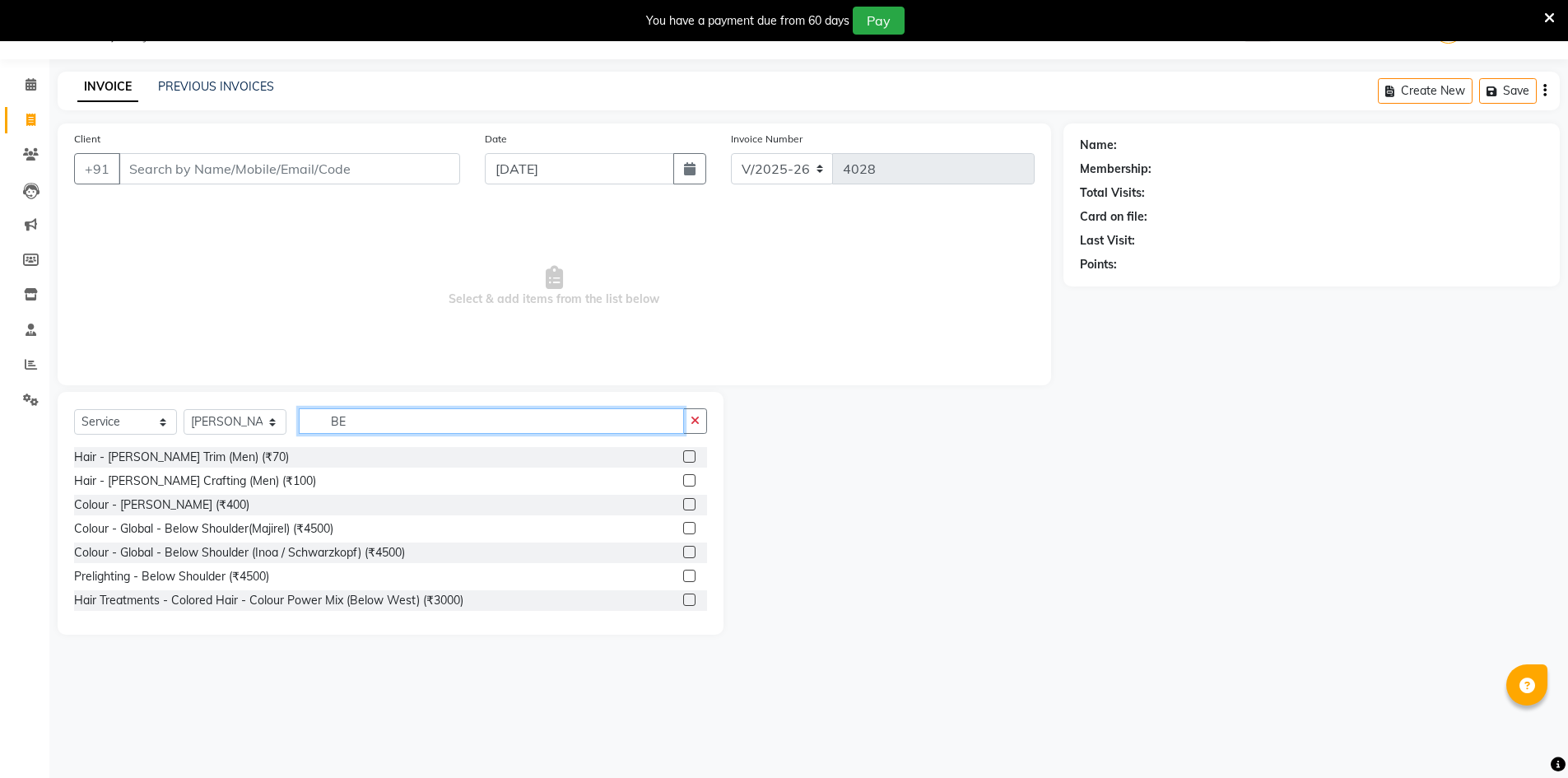
type input "BE"
click at [683, 449] on div at bounding box center [695, 457] width 24 height 20
click at [353, 184] on div "Client +91" at bounding box center [266, 164] width 410 height 68
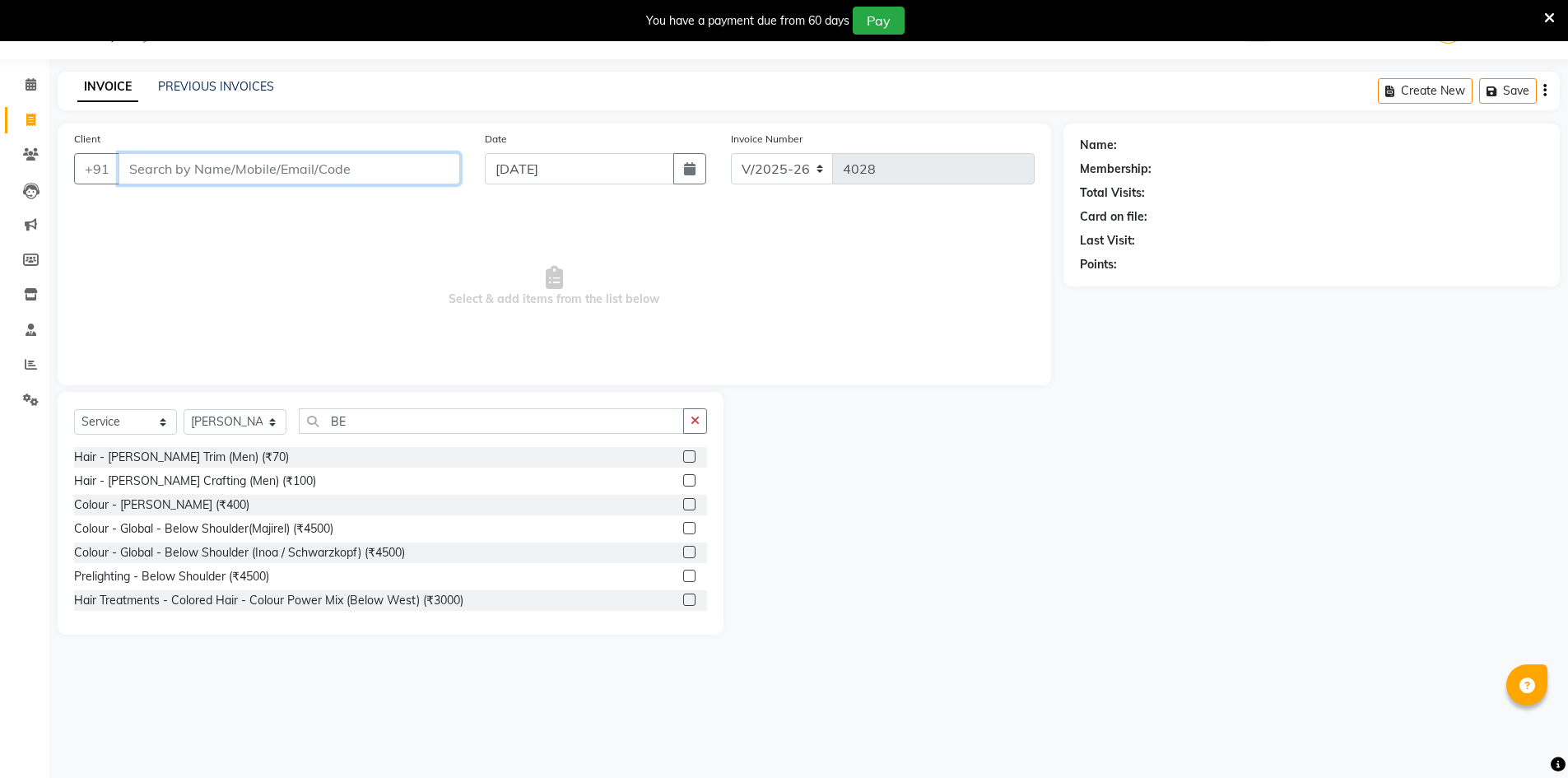
click at [357, 182] on input "Client" at bounding box center [288, 169] width 342 height 32
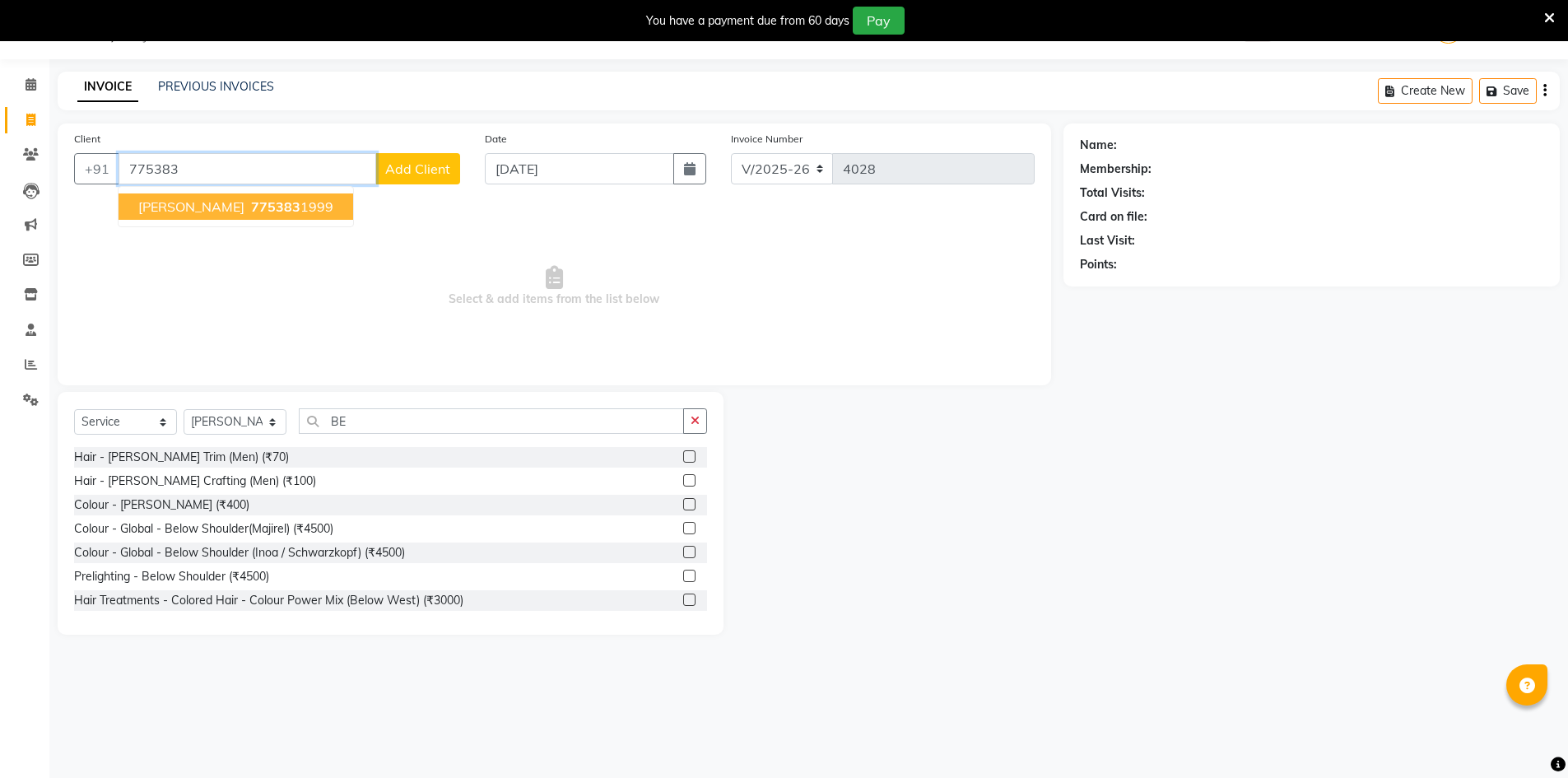
click at [267, 204] on ngb-highlight "775383 1999" at bounding box center [290, 207] width 86 height 17
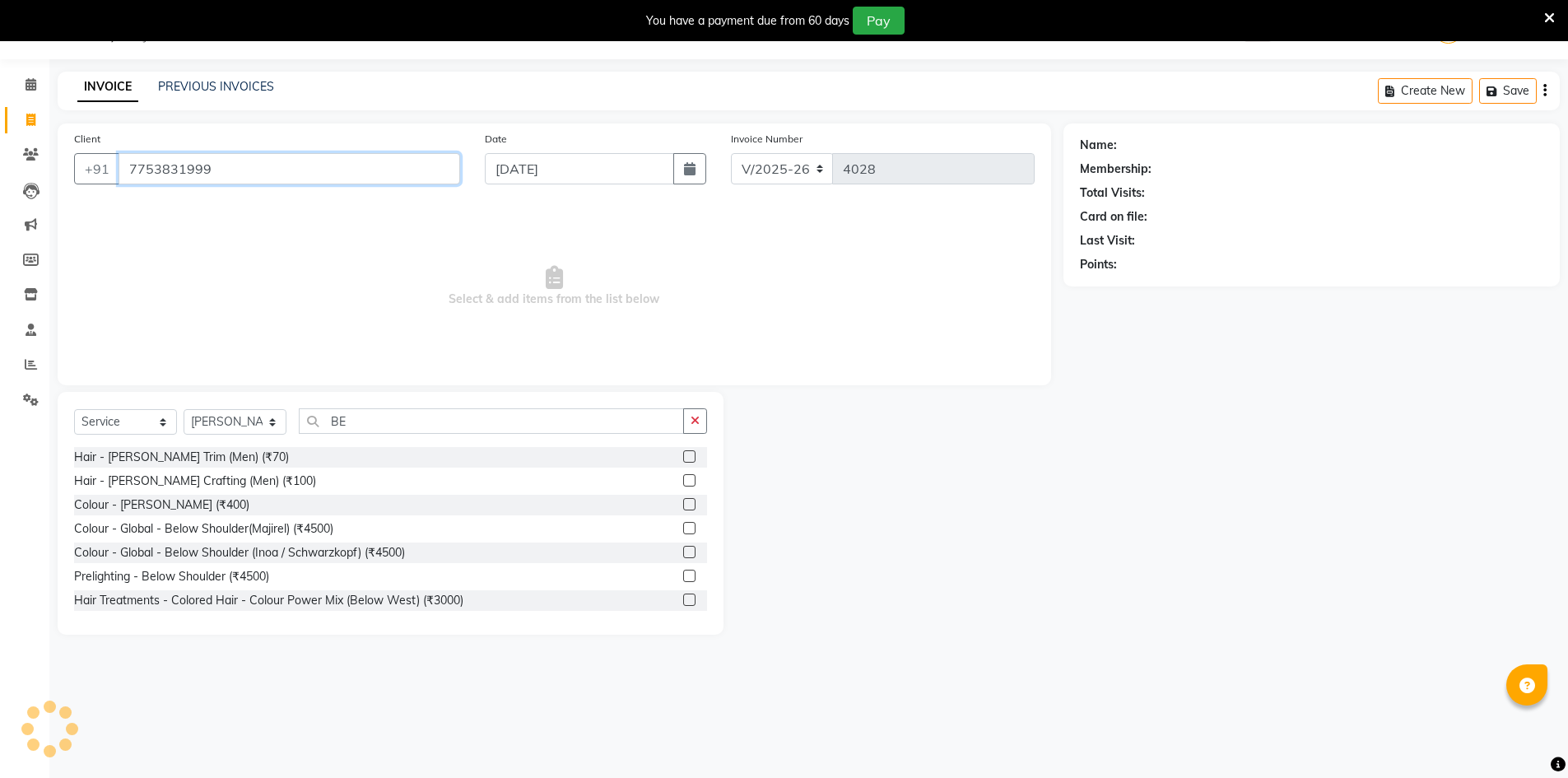
type input "7753831999"
select select "1: Object"
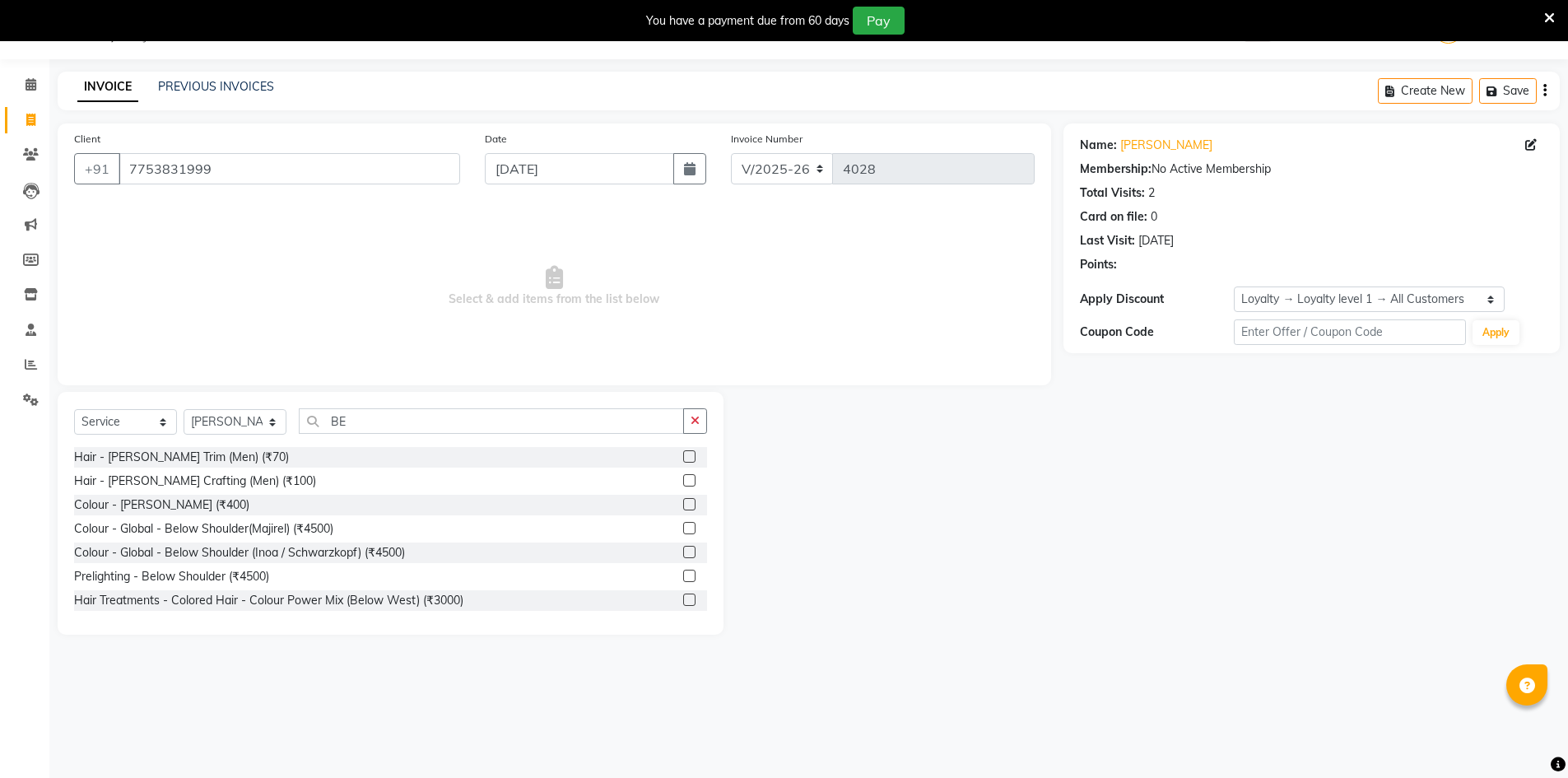
click at [644, 438] on div "Select Service Product Membership Package Voucher Prepaid Gift Card Select Styl…" at bounding box center [391, 428] width 633 height 39
click at [624, 420] on input "BE" at bounding box center [491, 421] width 385 height 25
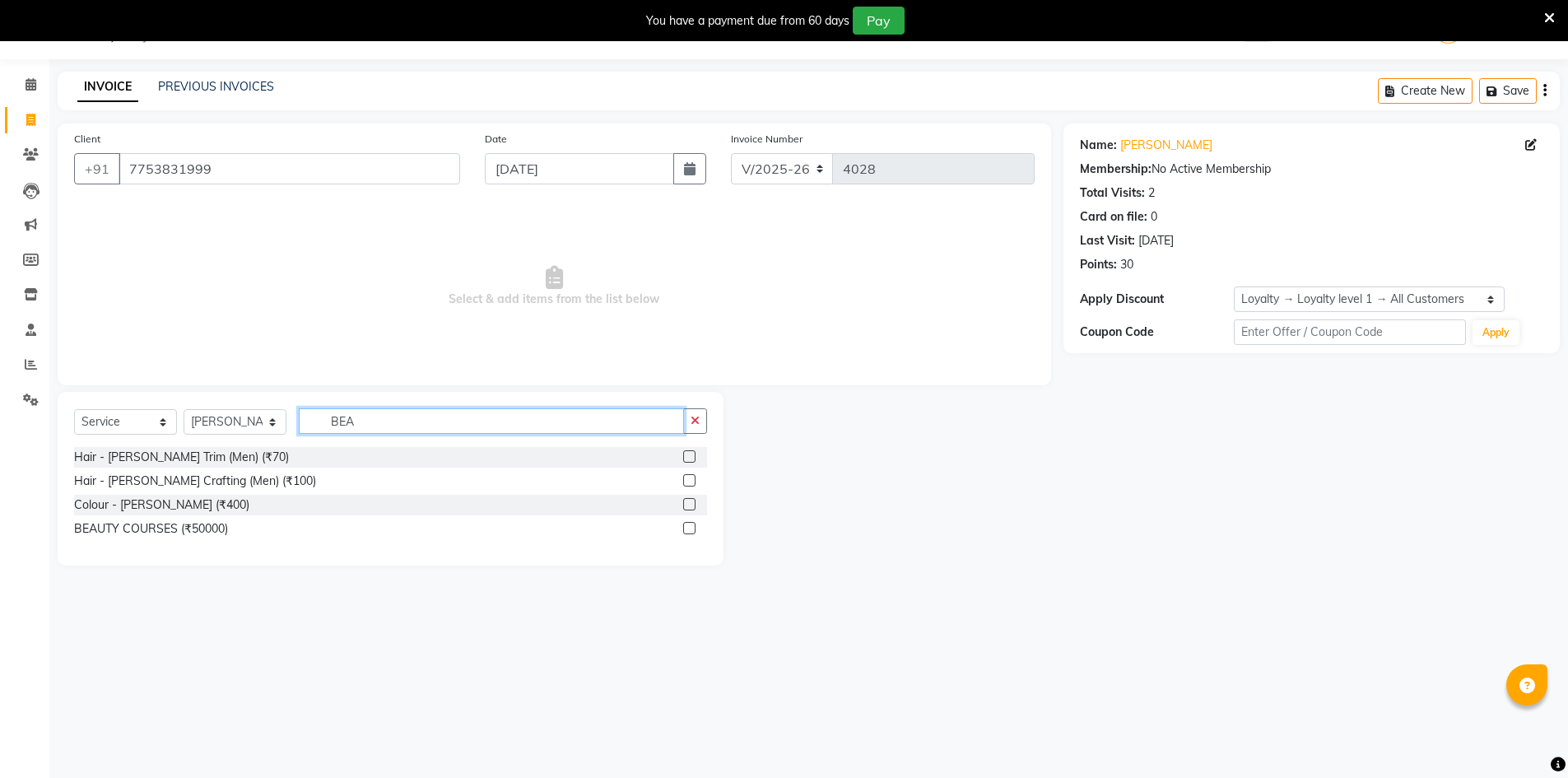
type input "BEA"
click at [688, 452] on label at bounding box center [689, 456] width 12 height 12
click at [688, 452] on input "checkbox" at bounding box center [688, 457] width 10 height 10
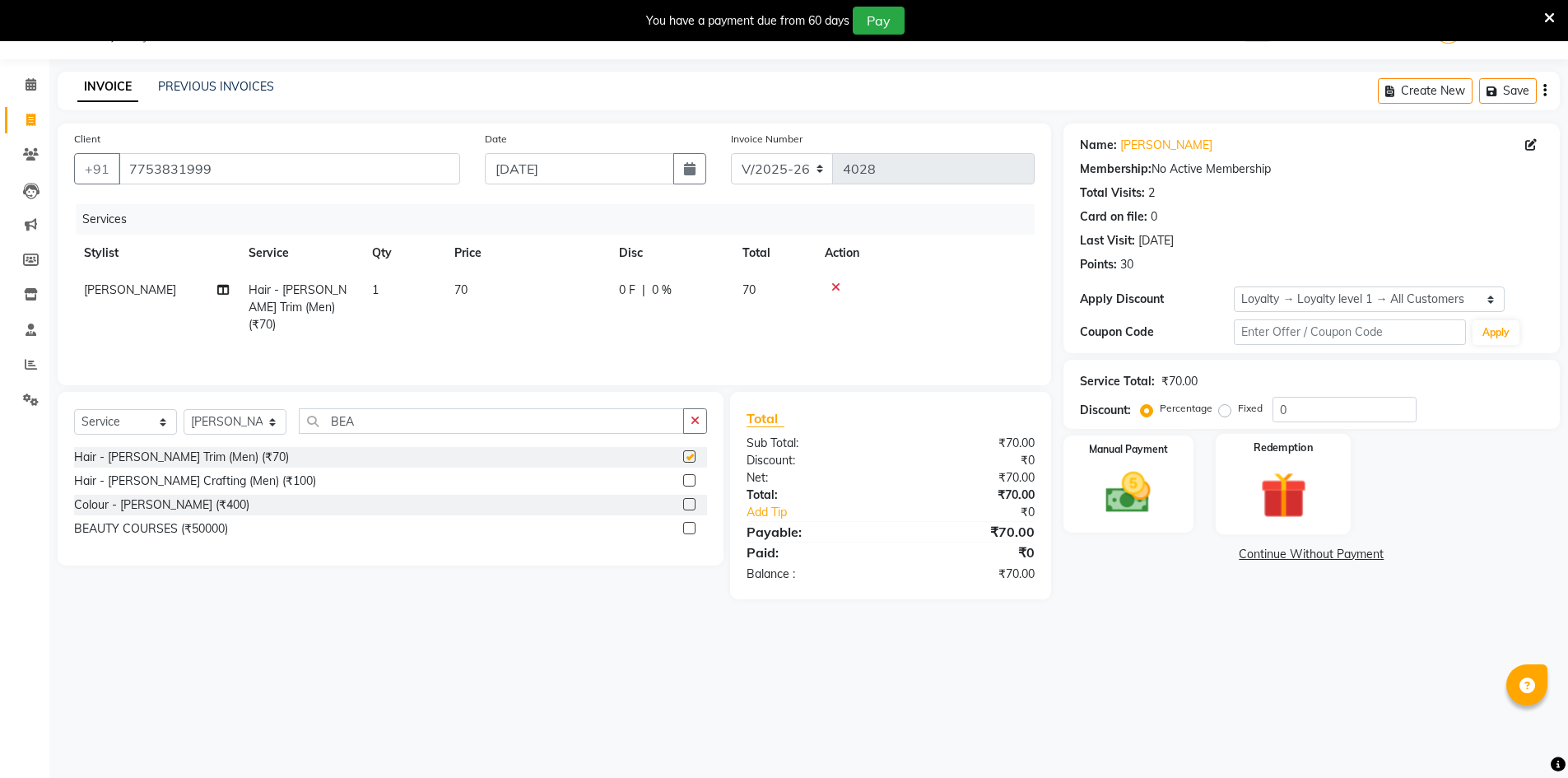
checkbox input "false"
click at [1159, 478] on img at bounding box center [1128, 492] width 75 height 53
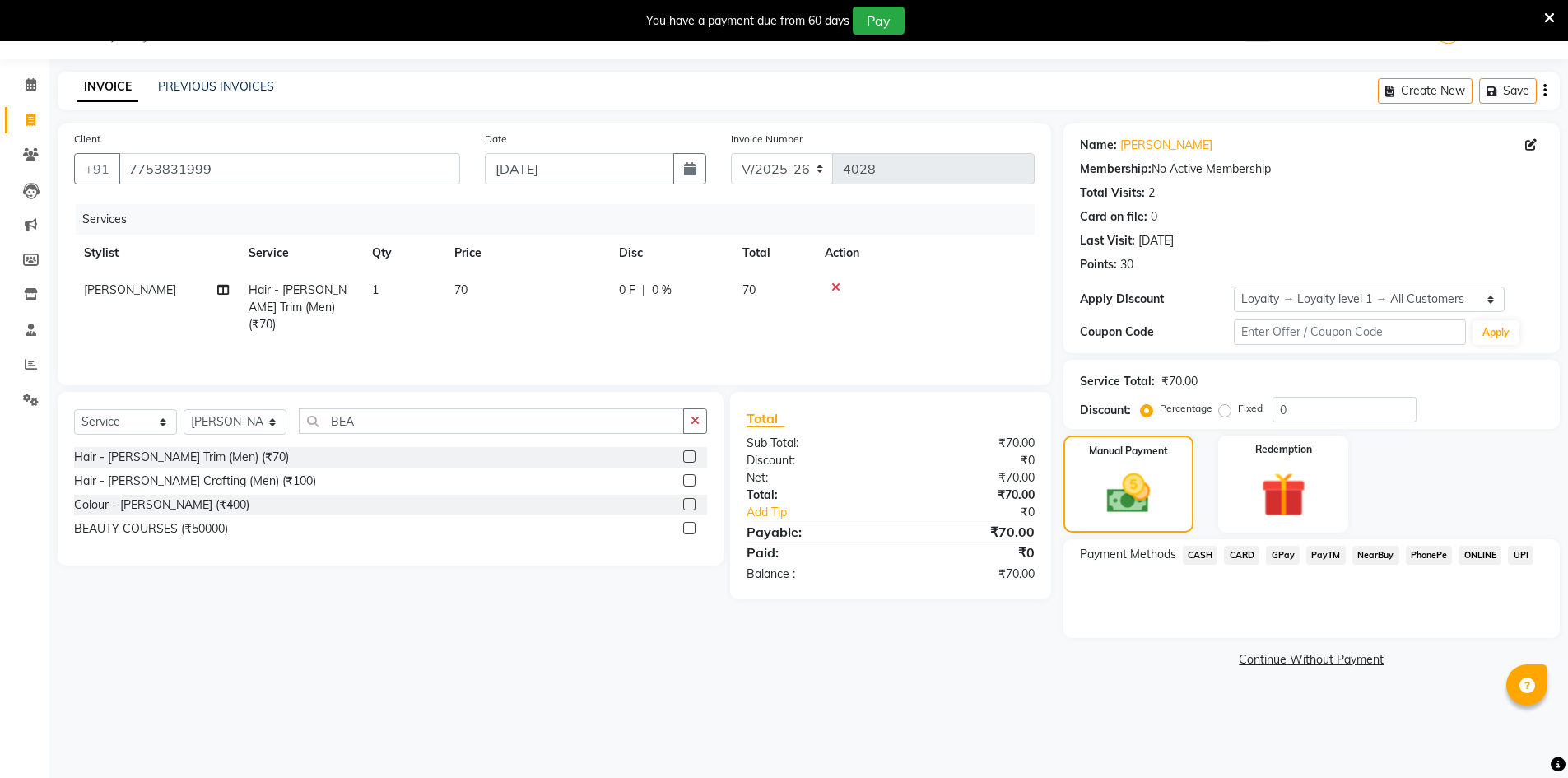
click at [1173, 555] on span "Payment Methods" at bounding box center [1127, 554] width 96 height 18
click at [1194, 556] on span "CASH" at bounding box center [1200, 555] width 35 height 19
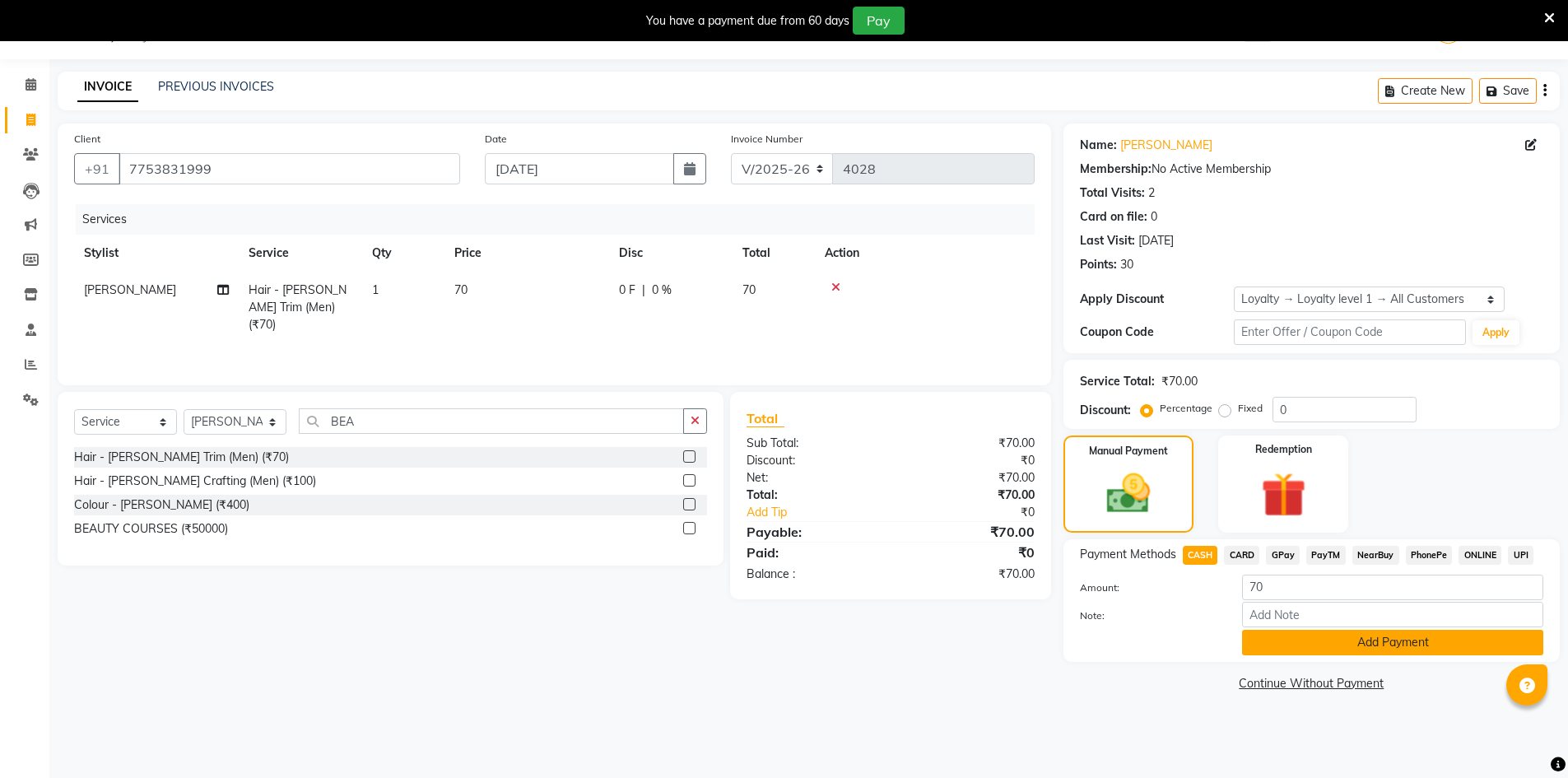
click at [1329, 646] on button "Add Payment" at bounding box center [1393, 642] width 302 height 25
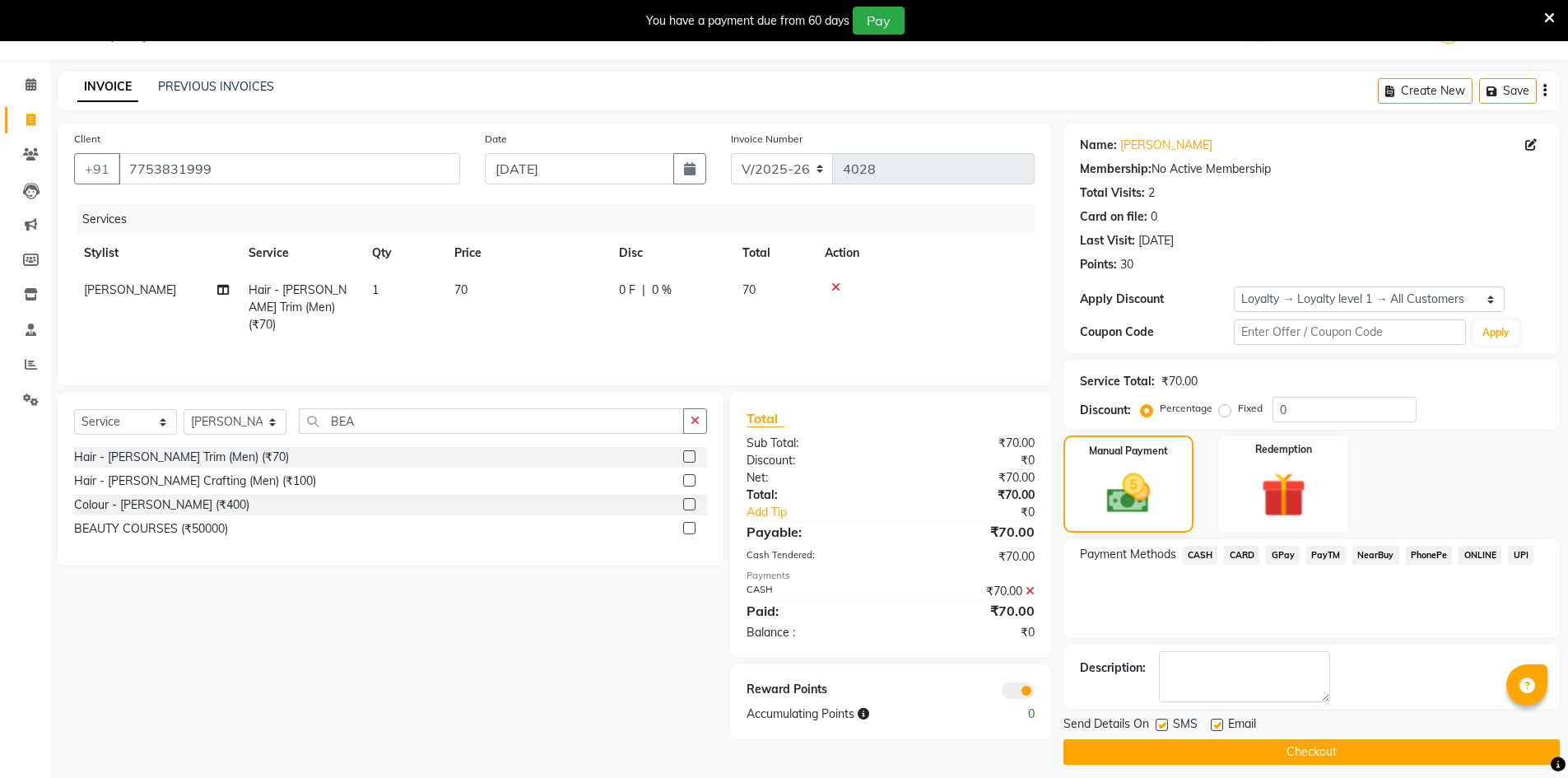
click at [1357, 743] on button "Checkout" at bounding box center [1311, 751] width 496 height 25
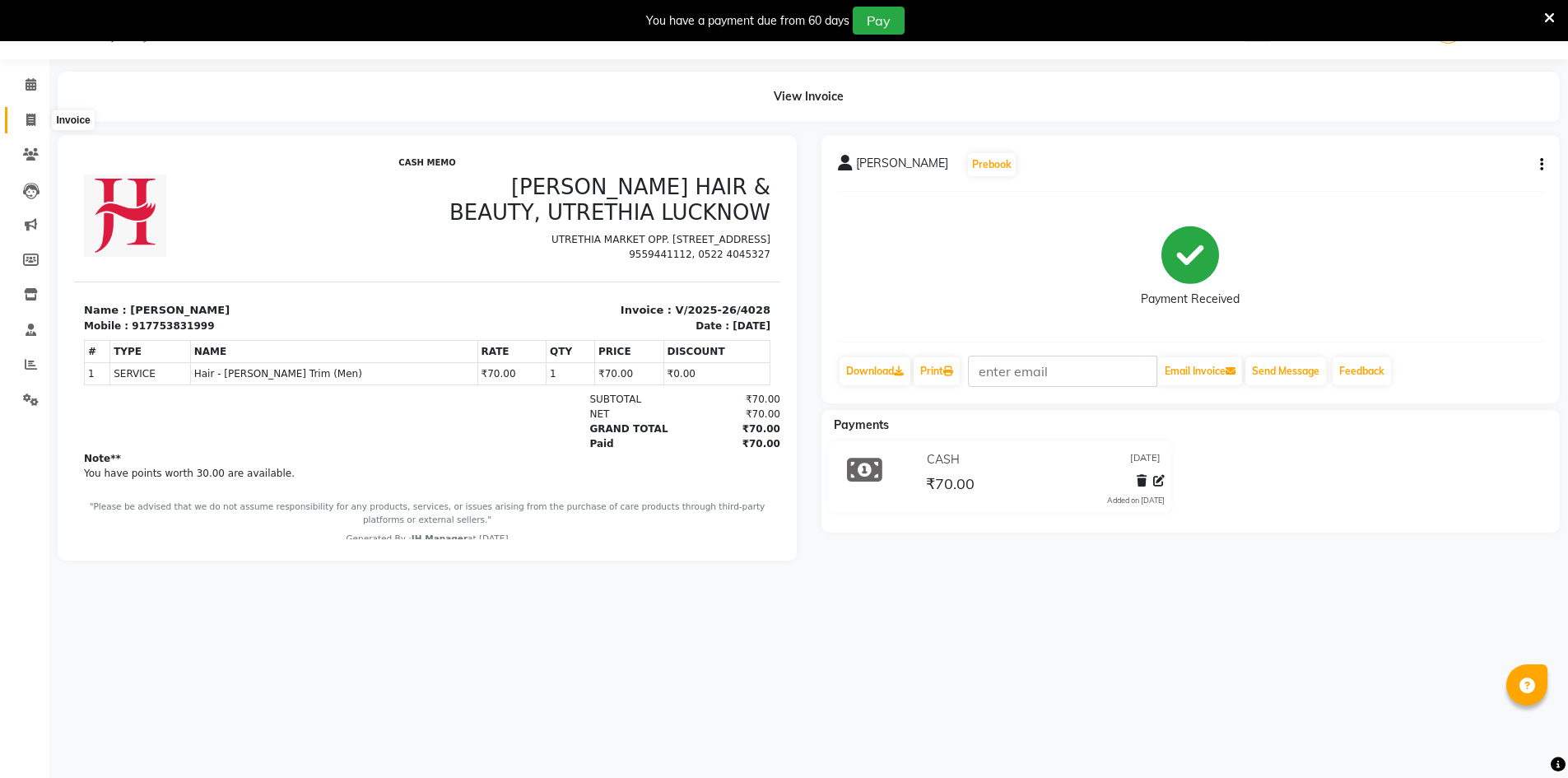
drag, startPoint x: 25, startPoint y: 118, endPoint x: 270, endPoint y: 511, distance: 463.1
click at [25, 118] on span at bounding box center [31, 120] width 29 height 19
select select "service"
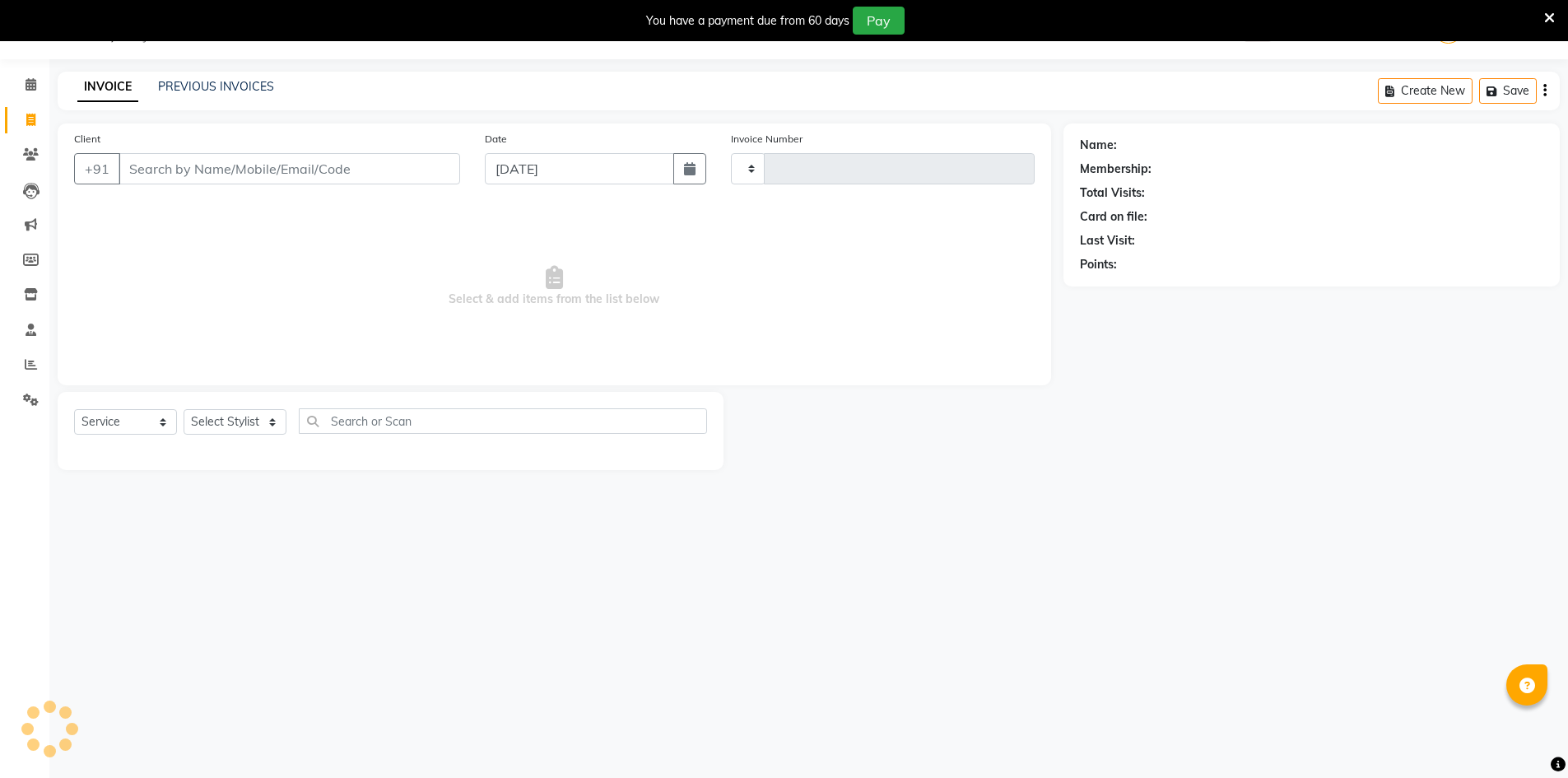
type input "4029"
select select "640"
click at [215, 423] on select "Select Stylist" at bounding box center [235, 422] width 103 height 25
click at [210, 411] on select "Select Stylist ADNAN ADVANCE ANJALI ANNU B-WAX [PERSON_NAME] JH Manager MEMBERS…" at bounding box center [235, 422] width 103 height 25
drag, startPoint x: 283, startPoint y: 414, endPoint x: 263, endPoint y: 422, distance: 21.5
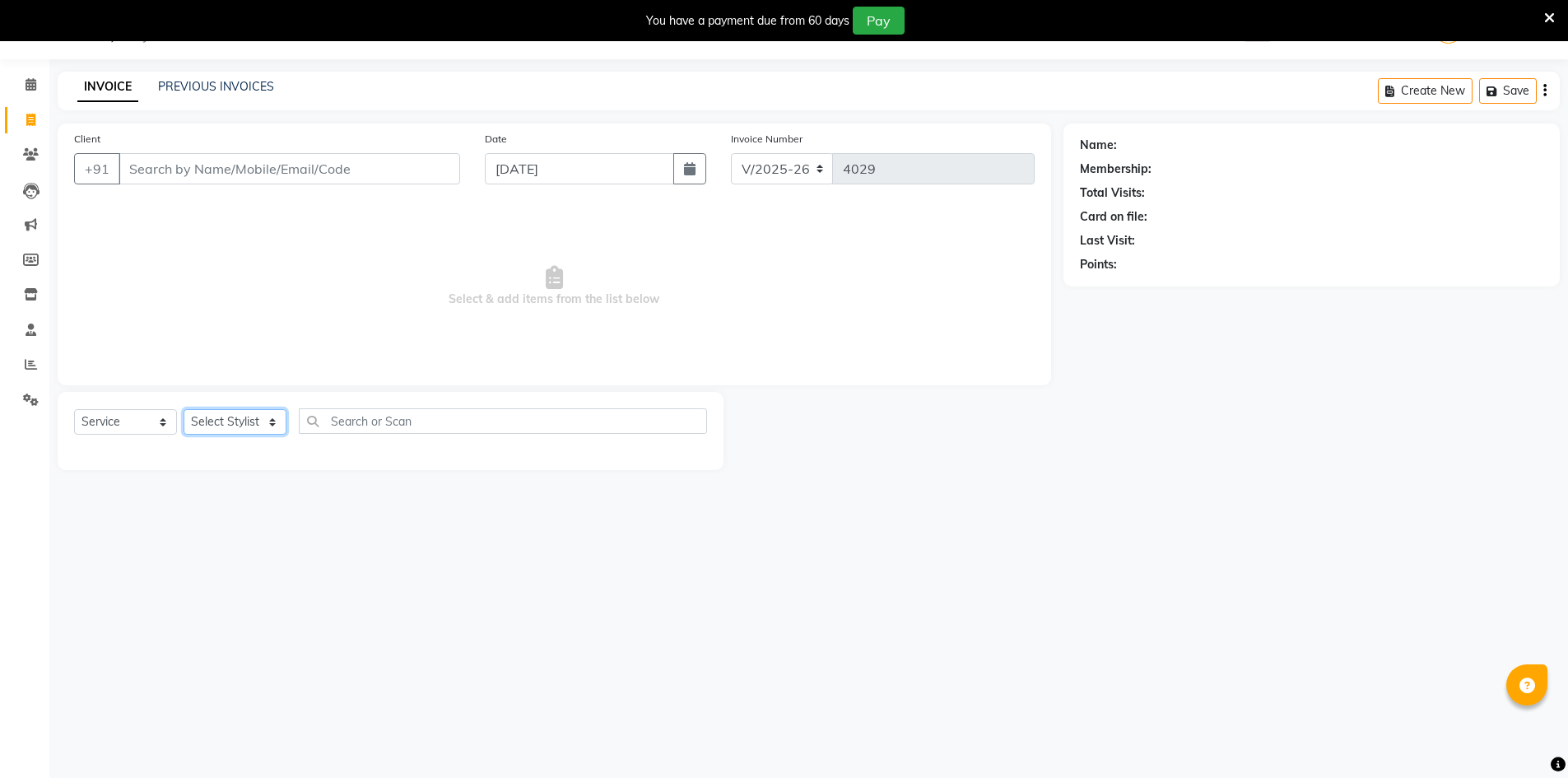
click at [280, 415] on select "Select Stylist ADNAN ADVANCE ANJALI ANNU B-WAX [PERSON_NAME] JH Manager MEMBERS…" at bounding box center [235, 422] width 103 height 25
select select "85504"
click at [183, 409] on select "Select Stylist ADNAN ADVANCE ANJALI ANNU B-WAX [PERSON_NAME] JH Manager MEMBERS…" at bounding box center [235, 422] width 103 height 25
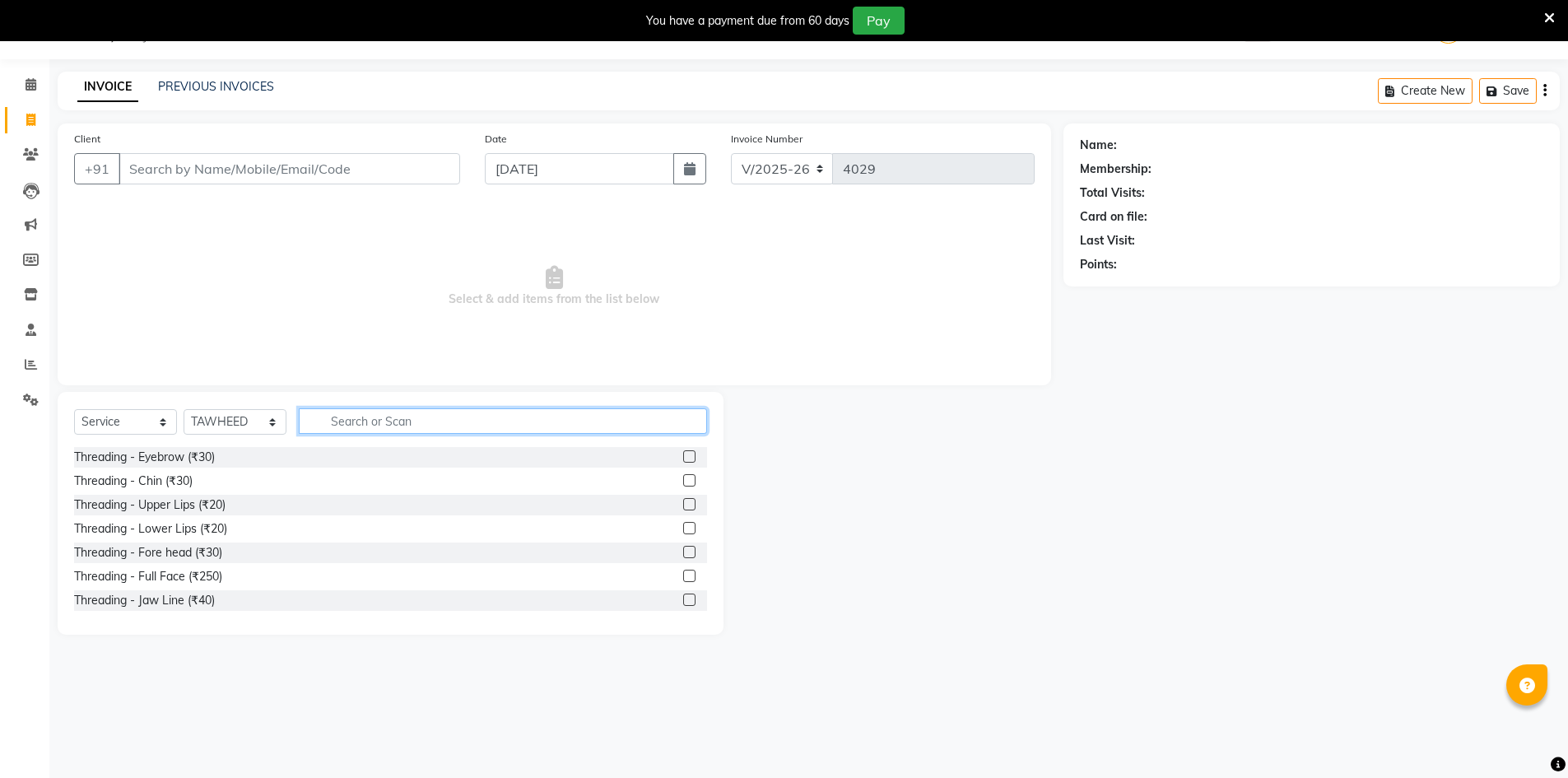
click at [329, 415] on input "text" at bounding box center [503, 421] width 409 height 25
type input "PED"
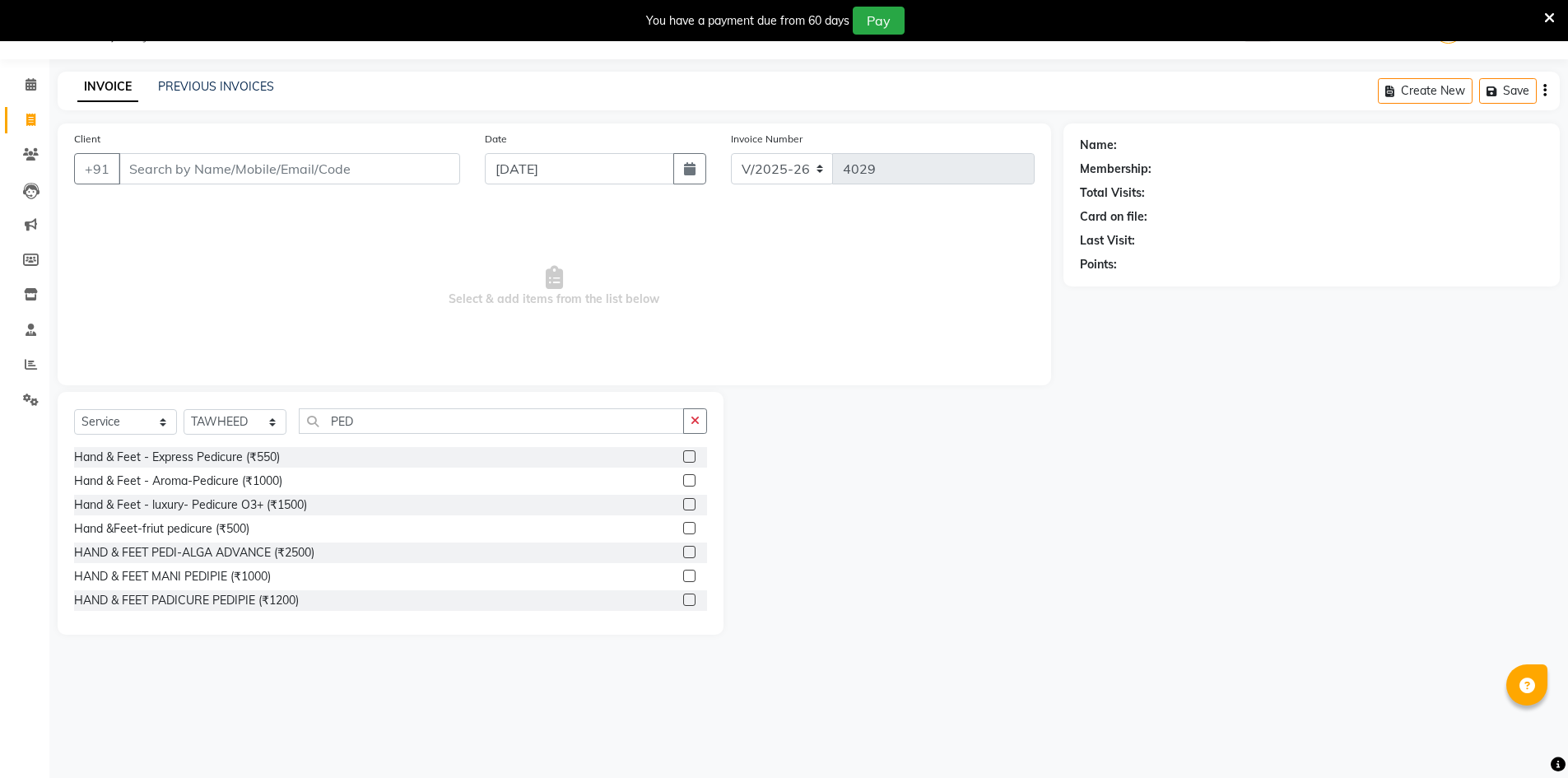
click at [683, 602] on label at bounding box center [689, 599] width 12 height 12
click at [683, 602] on input "checkbox" at bounding box center [688, 599] width 10 height 10
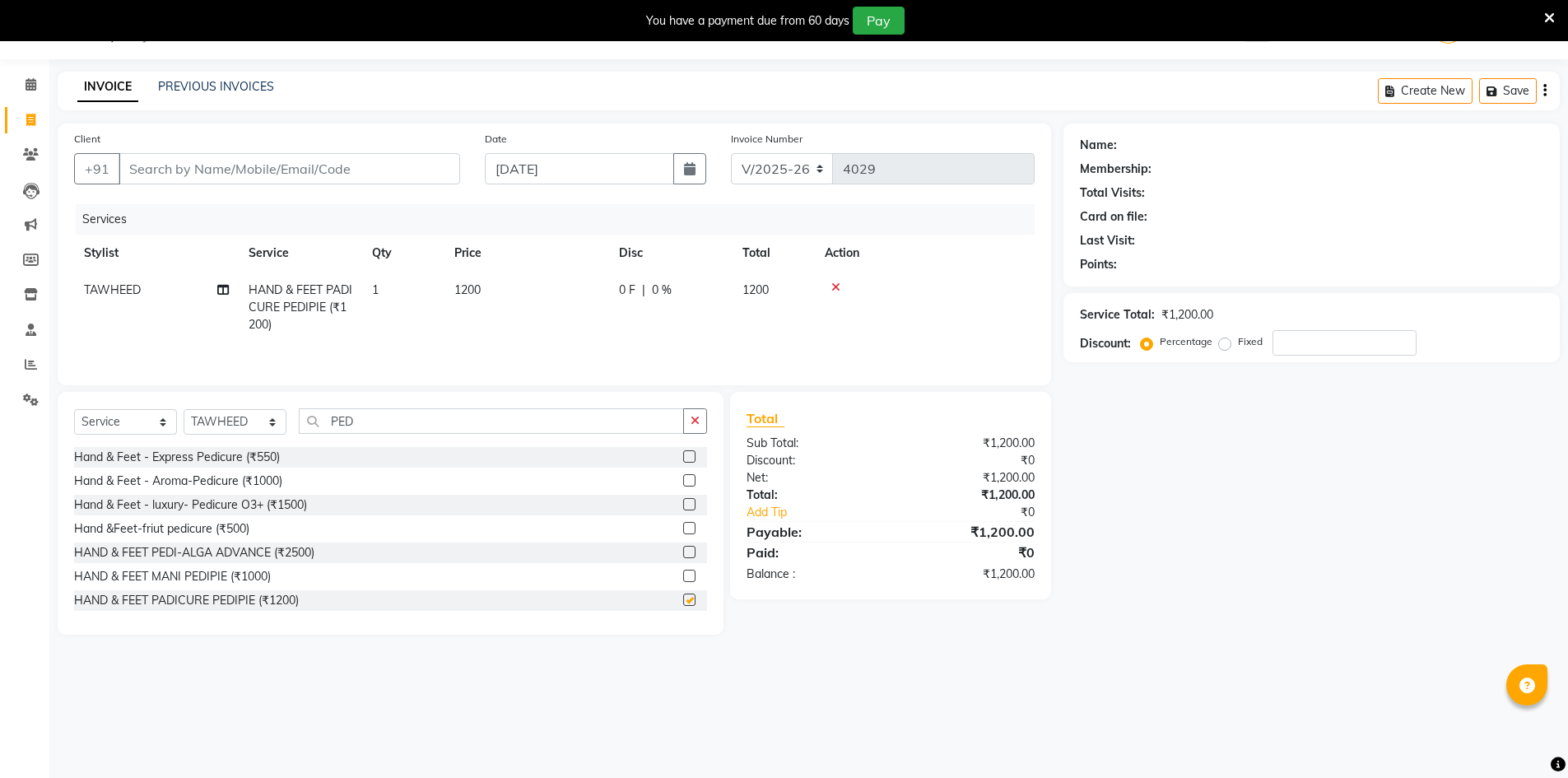
checkbox input "false"
click at [406, 185] on div "Client +91" at bounding box center [266, 164] width 410 height 68
click at [409, 161] on input "Client" at bounding box center [288, 169] width 342 height 32
type input "R"
type input "0"
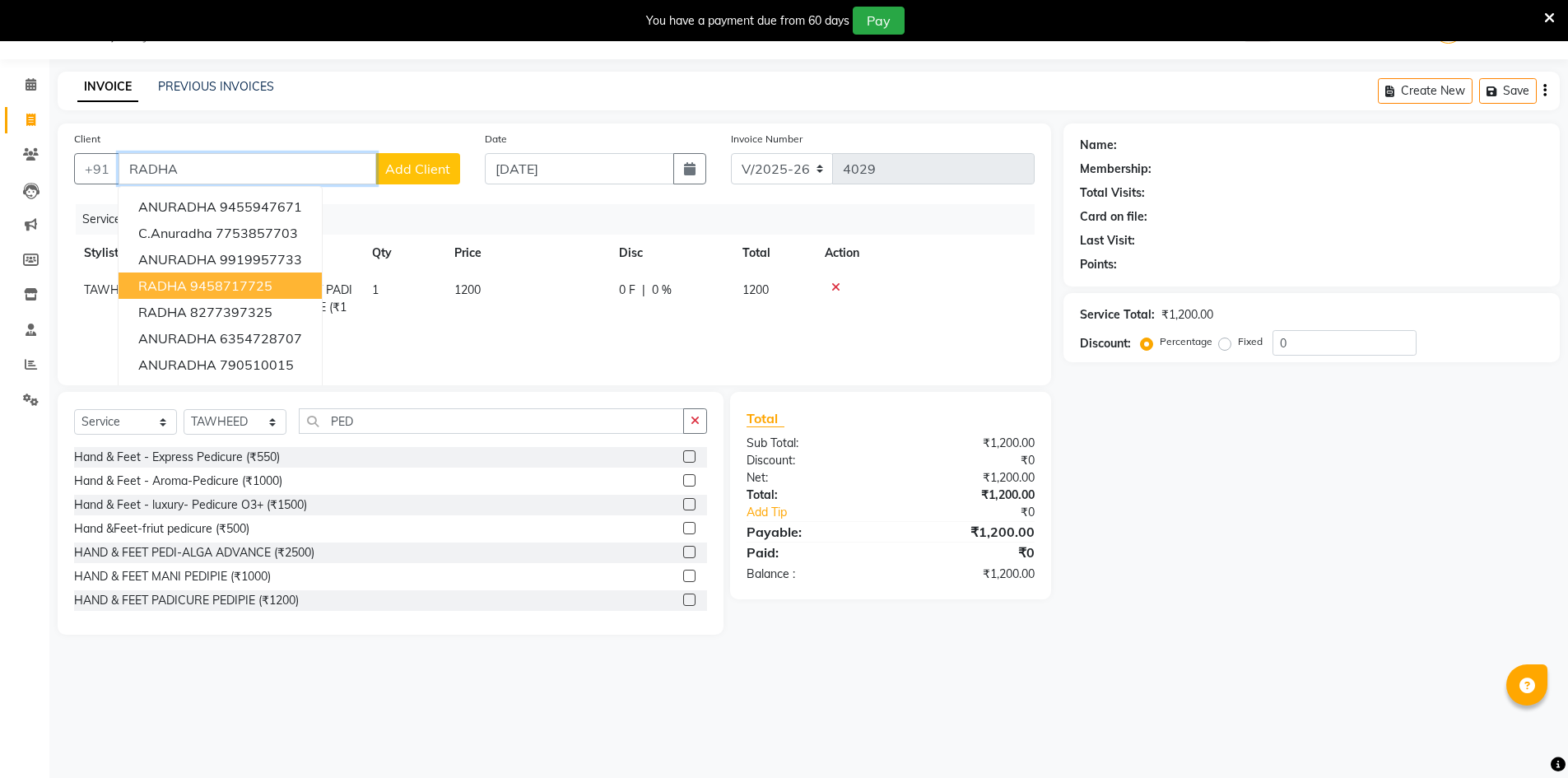
click at [213, 282] on ngb-highlight "9458717725" at bounding box center [231, 286] width 82 height 17
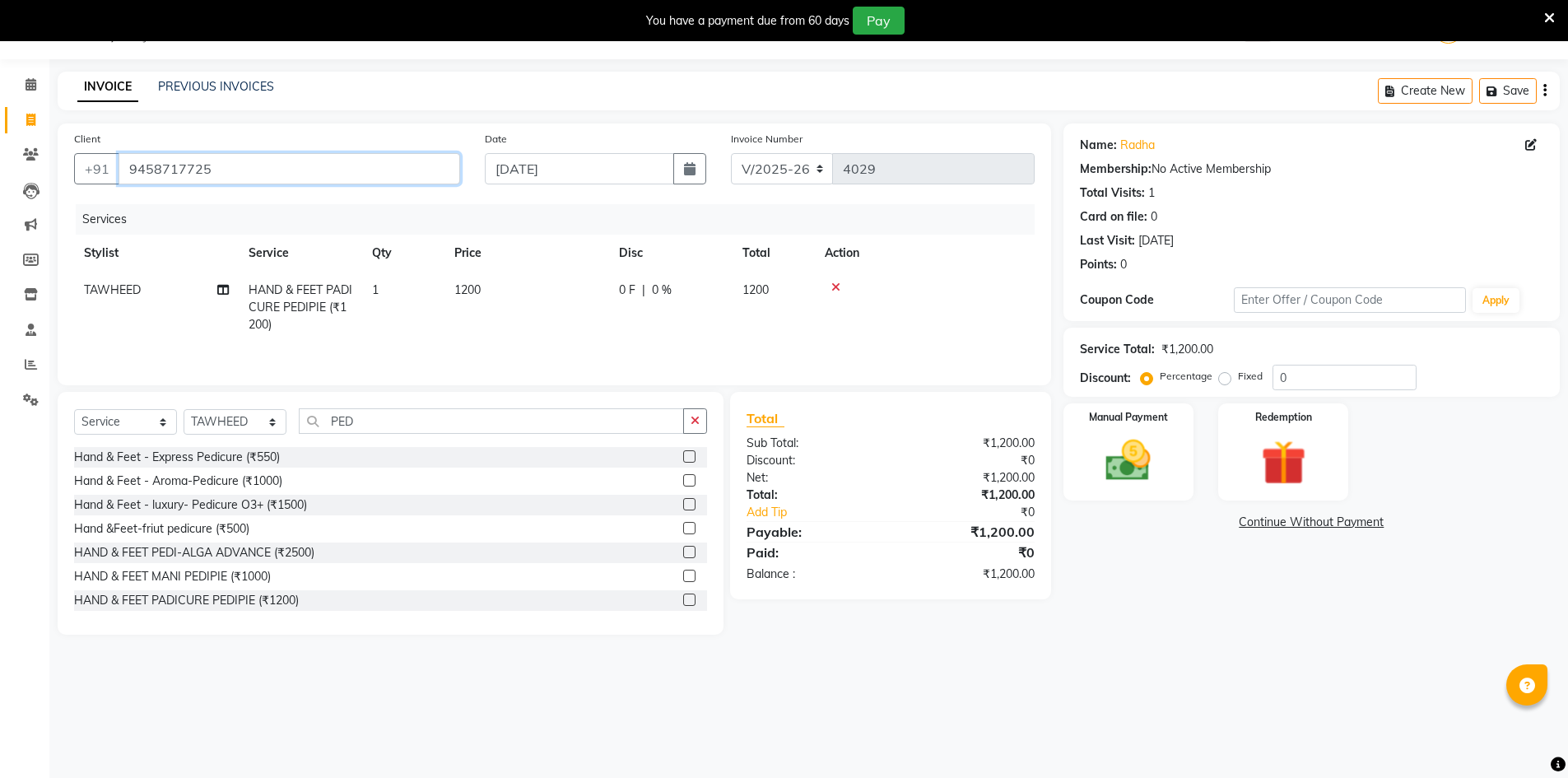
drag, startPoint x: 228, startPoint y: 162, endPoint x: 62, endPoint y: 162, distance: 166.0
click at [62, 162] on div "Client [PHONE_NUMBER]" at bounding box center [266, 164] width 410 height 68
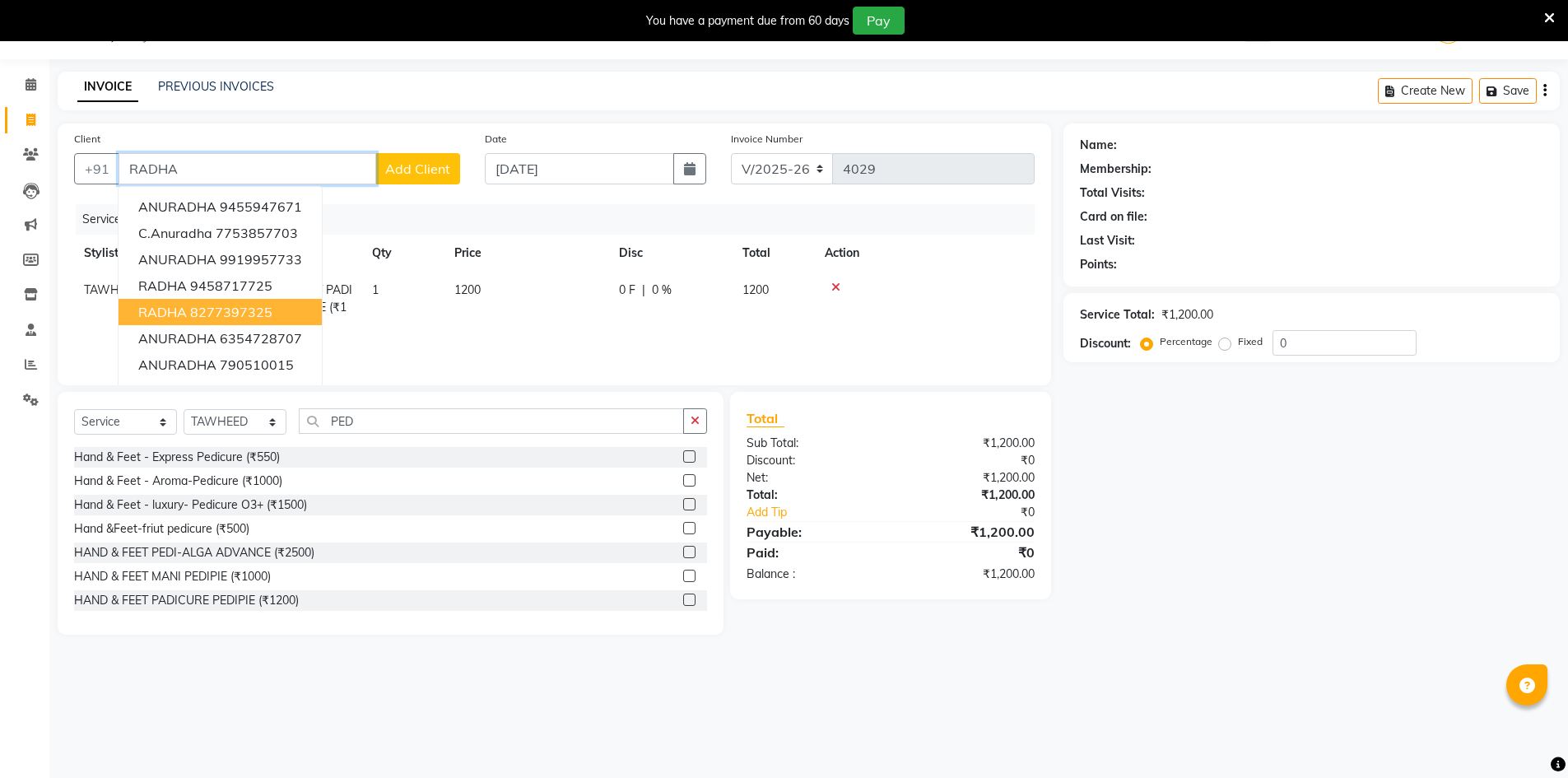
click at [200, 305] on ngb-highlight "8277397325" at bounding box center [231, 312] width 82 height 17
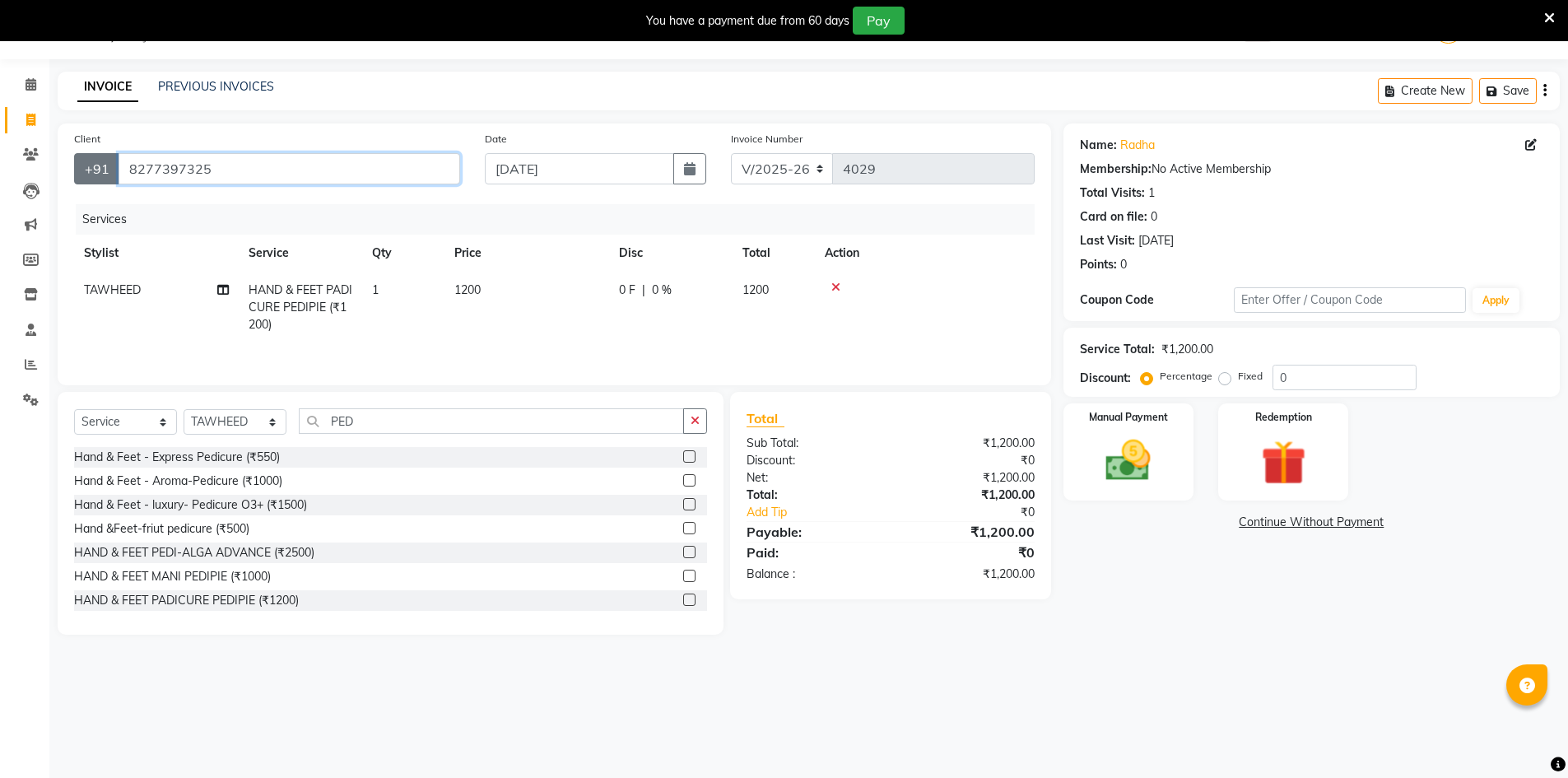
click at [85, 154] on div "[PHONE_NUMBER]" at bounding box center [267, 169] width 386 height 32
click at [248, 168] on input "8277397325" at bounding box center [288, 169] width 342 height 32
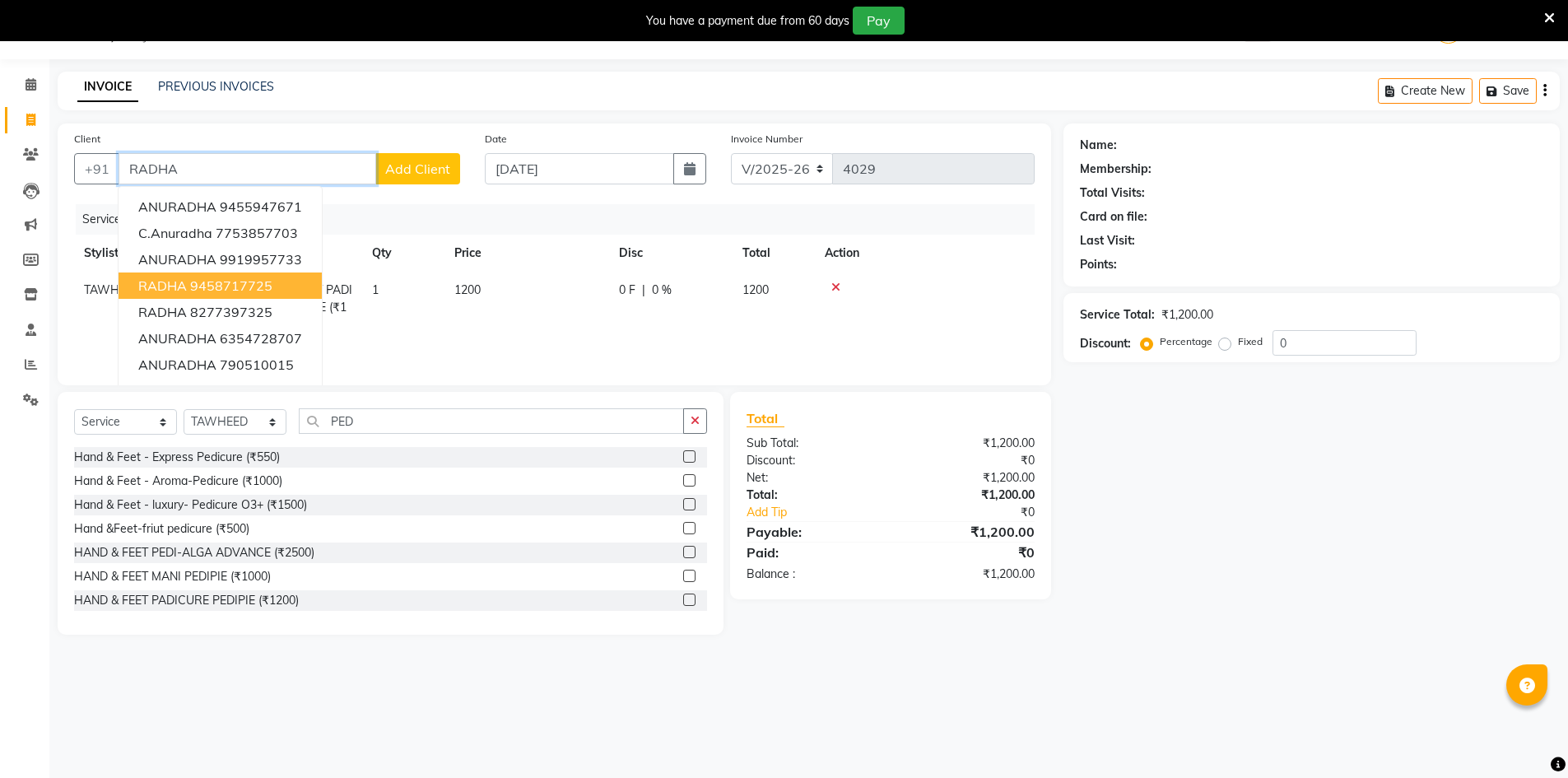
click at [275, 290] on button "RADHA 9458717725" at bounding box center [220, 286] width 203 height 26
type input "9458717725"
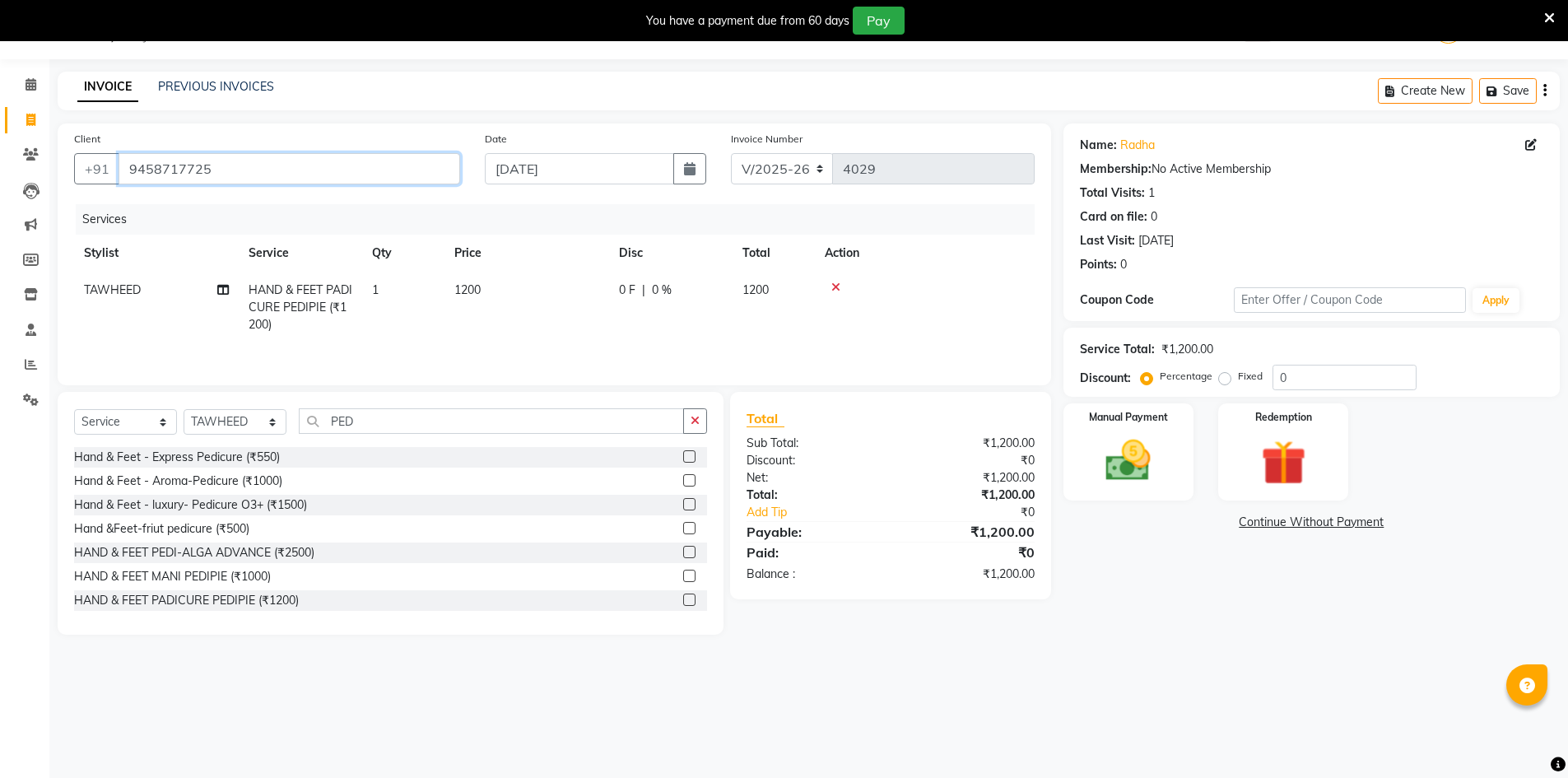
click at [253, 174] on input "9458717725" at bounding box center [288, 169] width 342 height 32
click at [273, 163] on input "Client" at bounding box center [288, 169] width 342 height 32
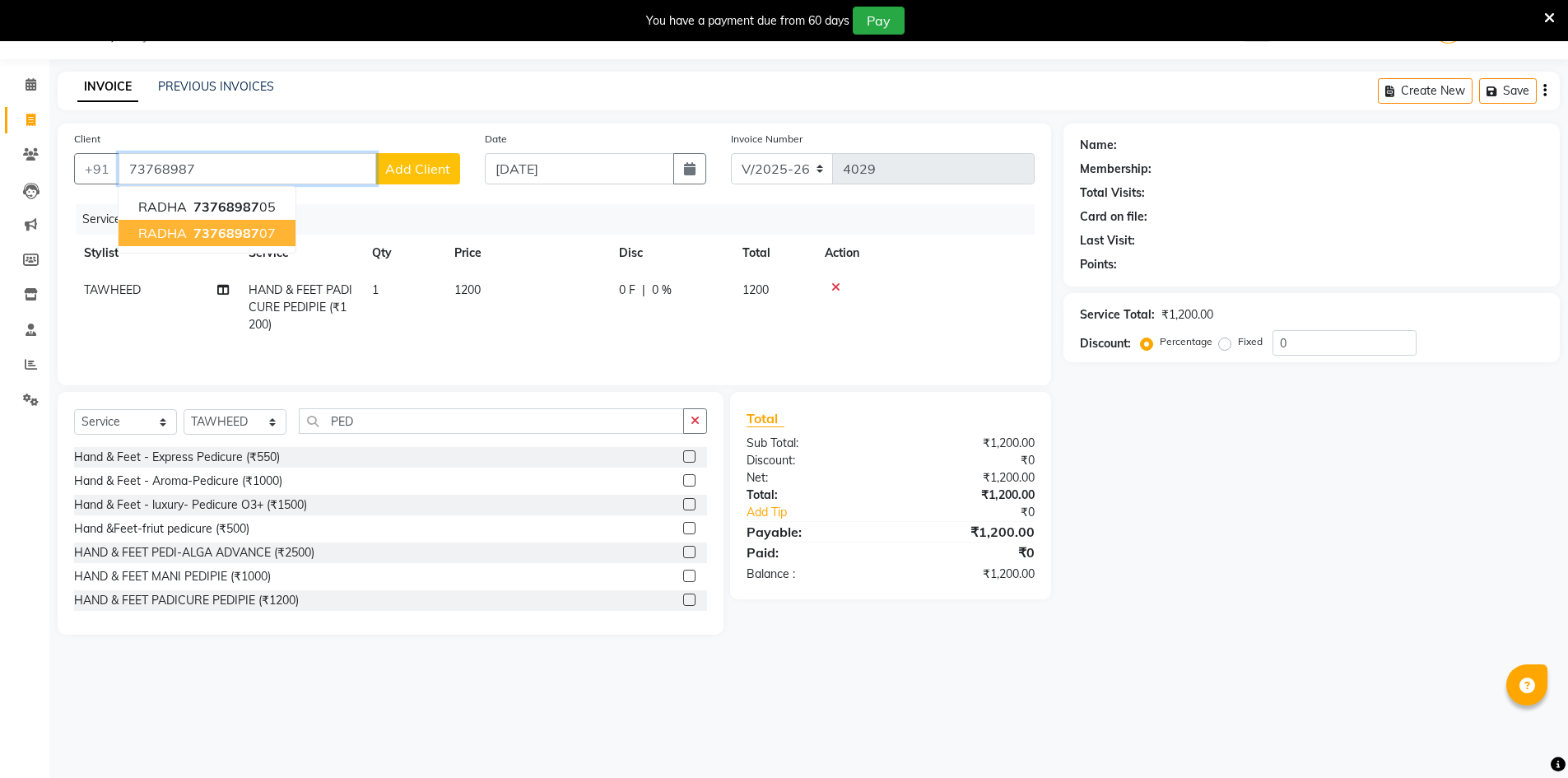
click at [260, 234] on ngb-highlight "73768987 07" at bounding box center [233, 233] width 86 height 17
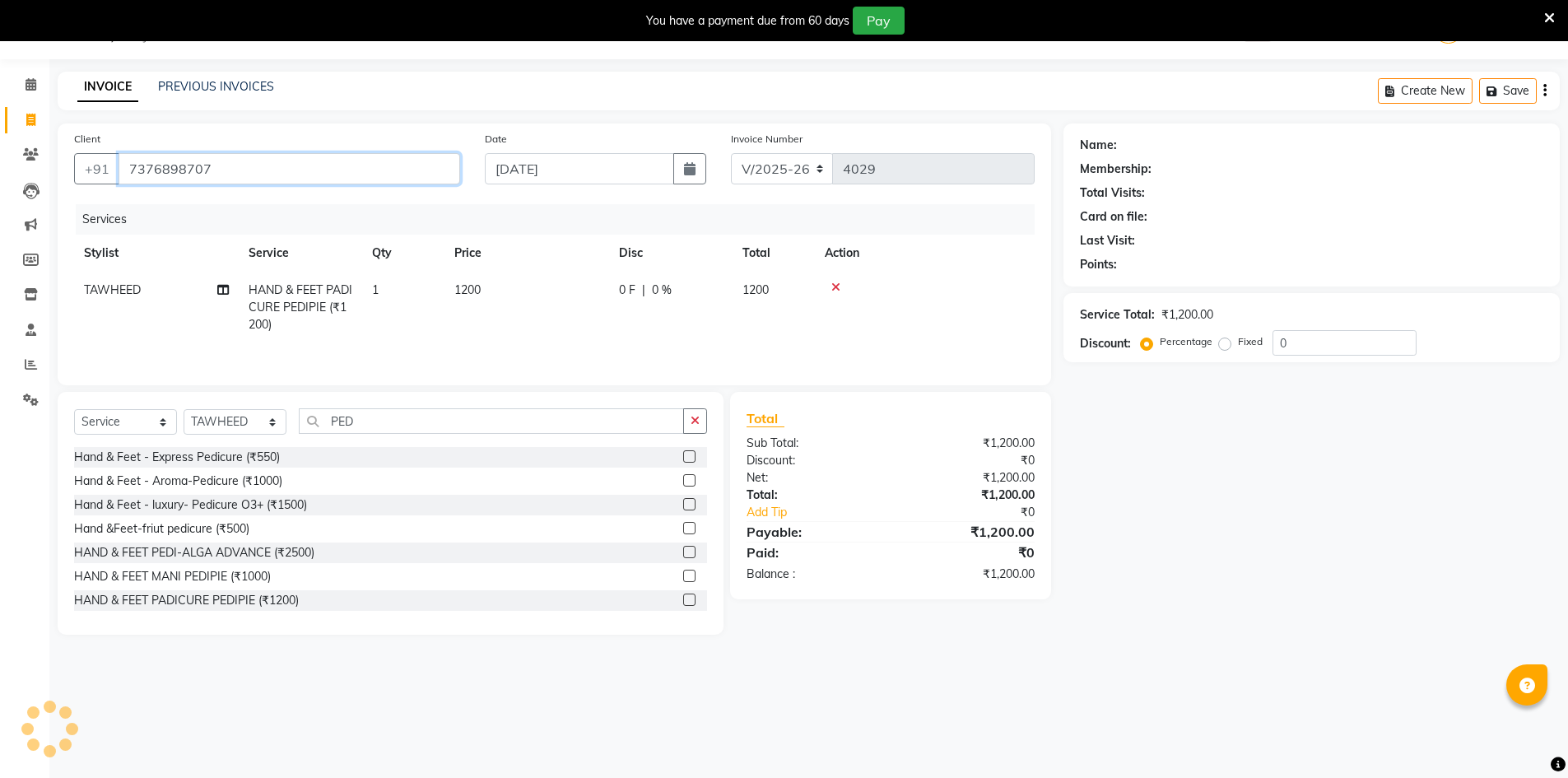
type input "7376898707"
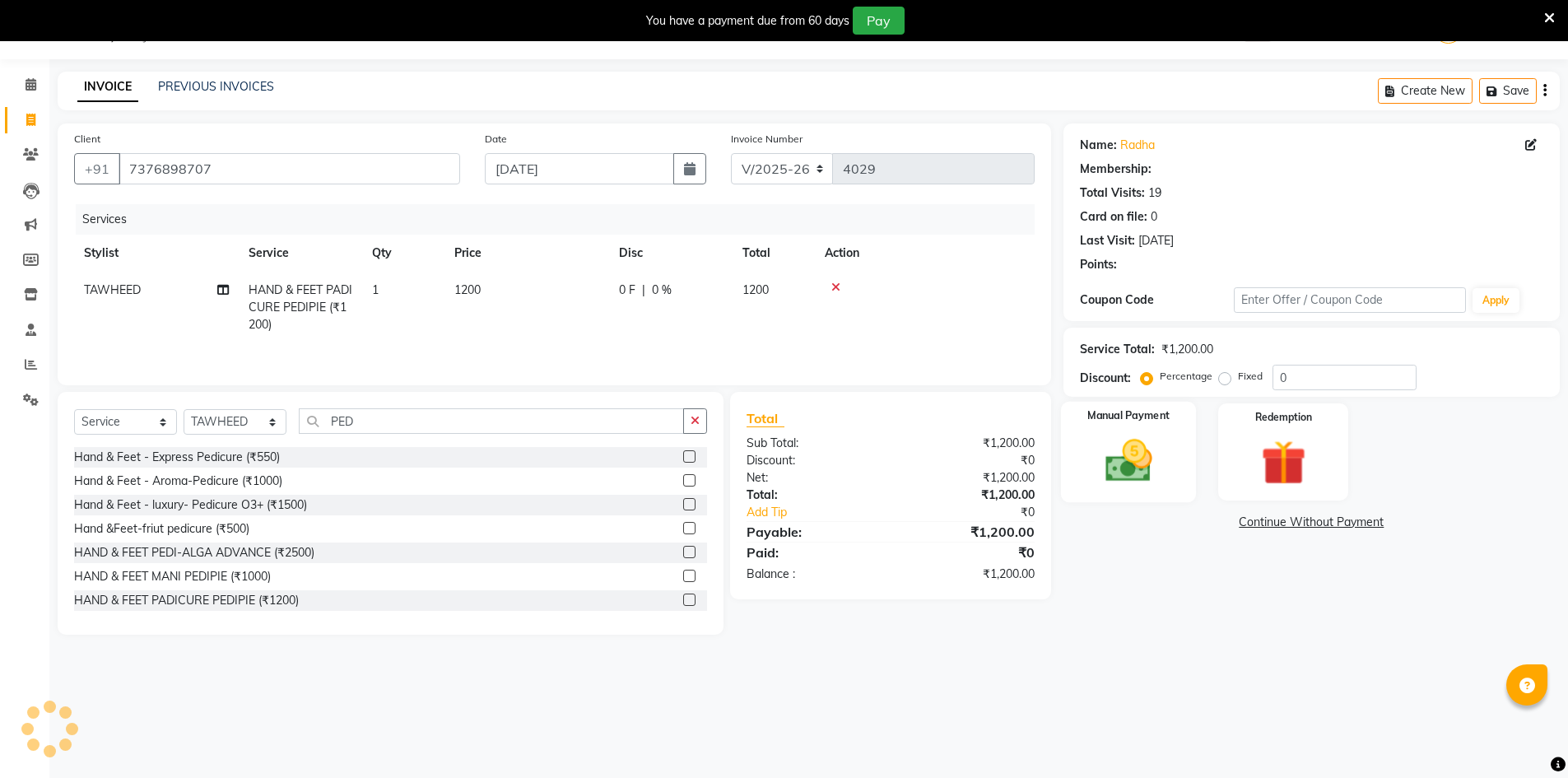
select select "2: Object"
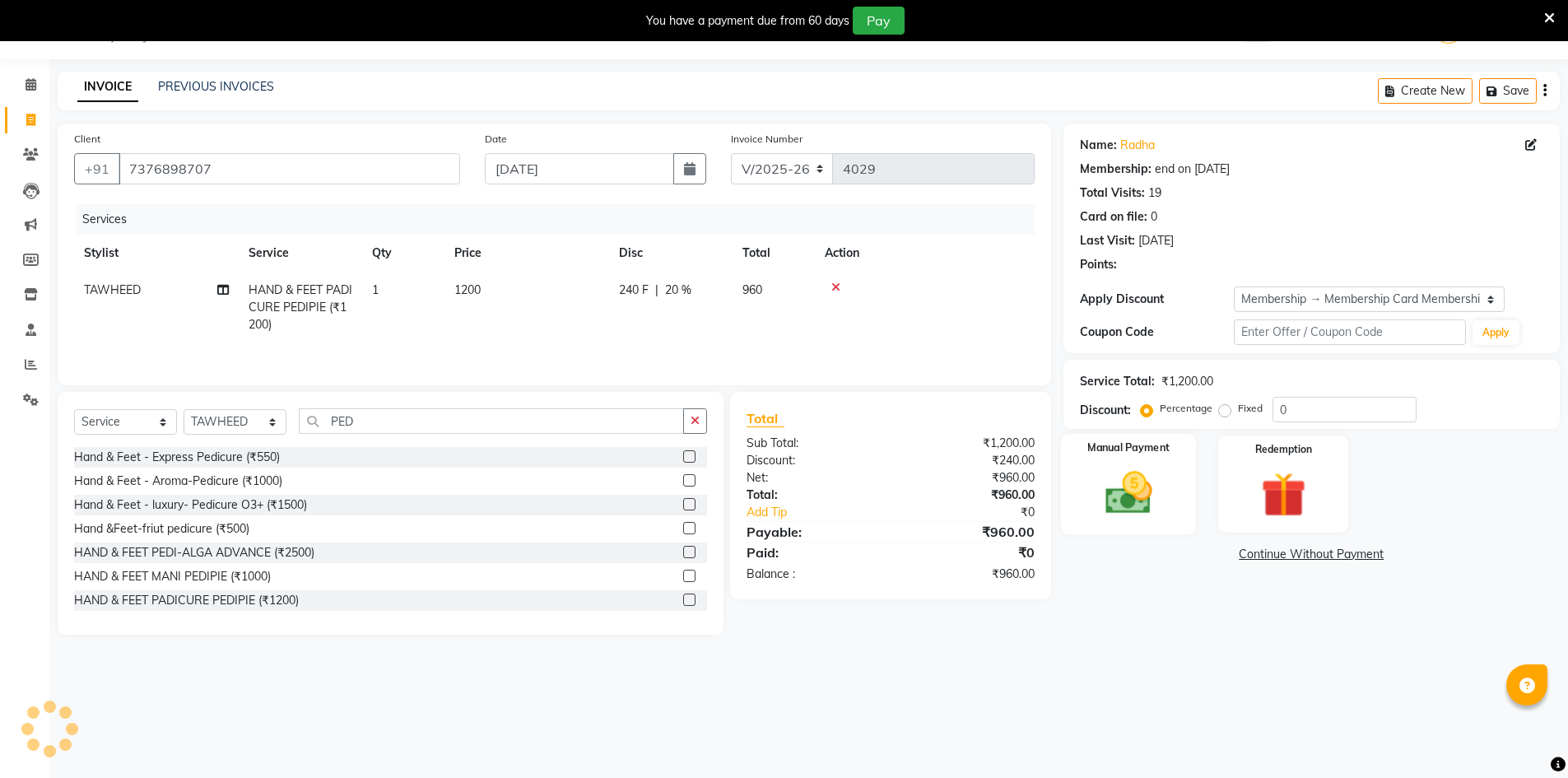
type input "20"
click at [1121, 504] on img at bounding box center [1128, 492] width 75 height 53
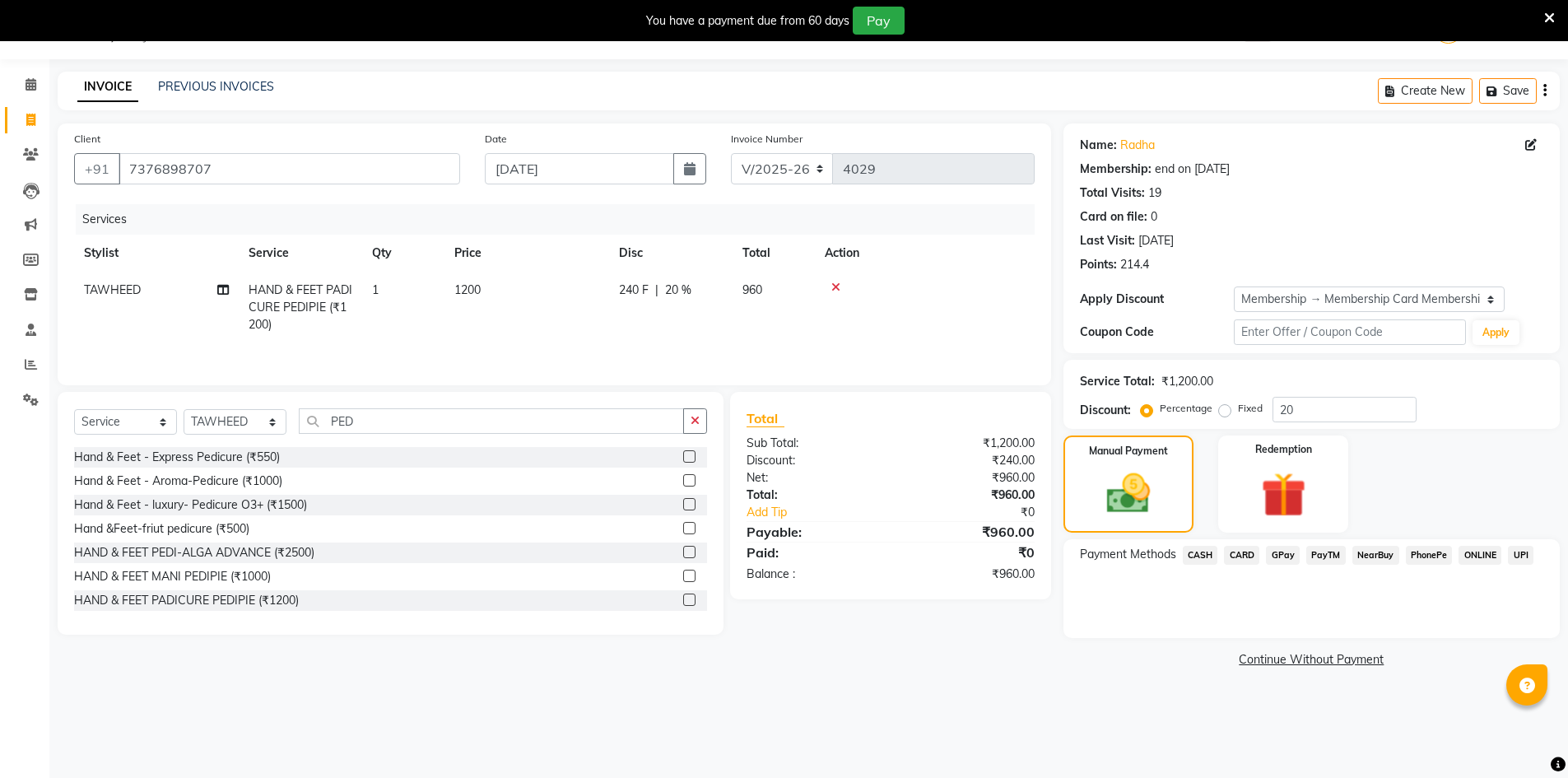
click at [1284, 557] on span "GPay" at bounding box center [1282, 555] width 34 height 19
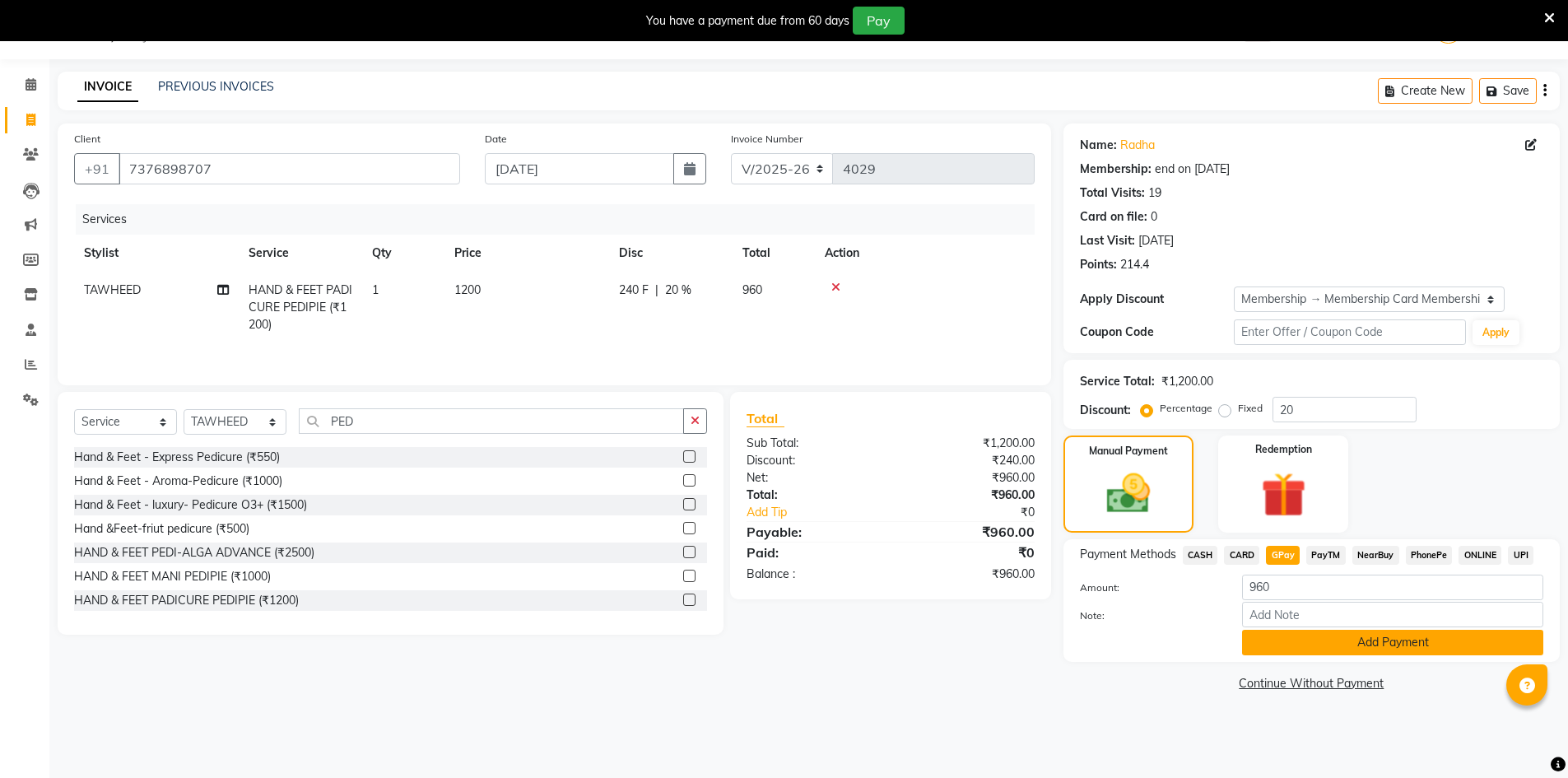
click at [1326, 632] on button "Add Payment" at bounding box center [1393, 642] width 302 height 25
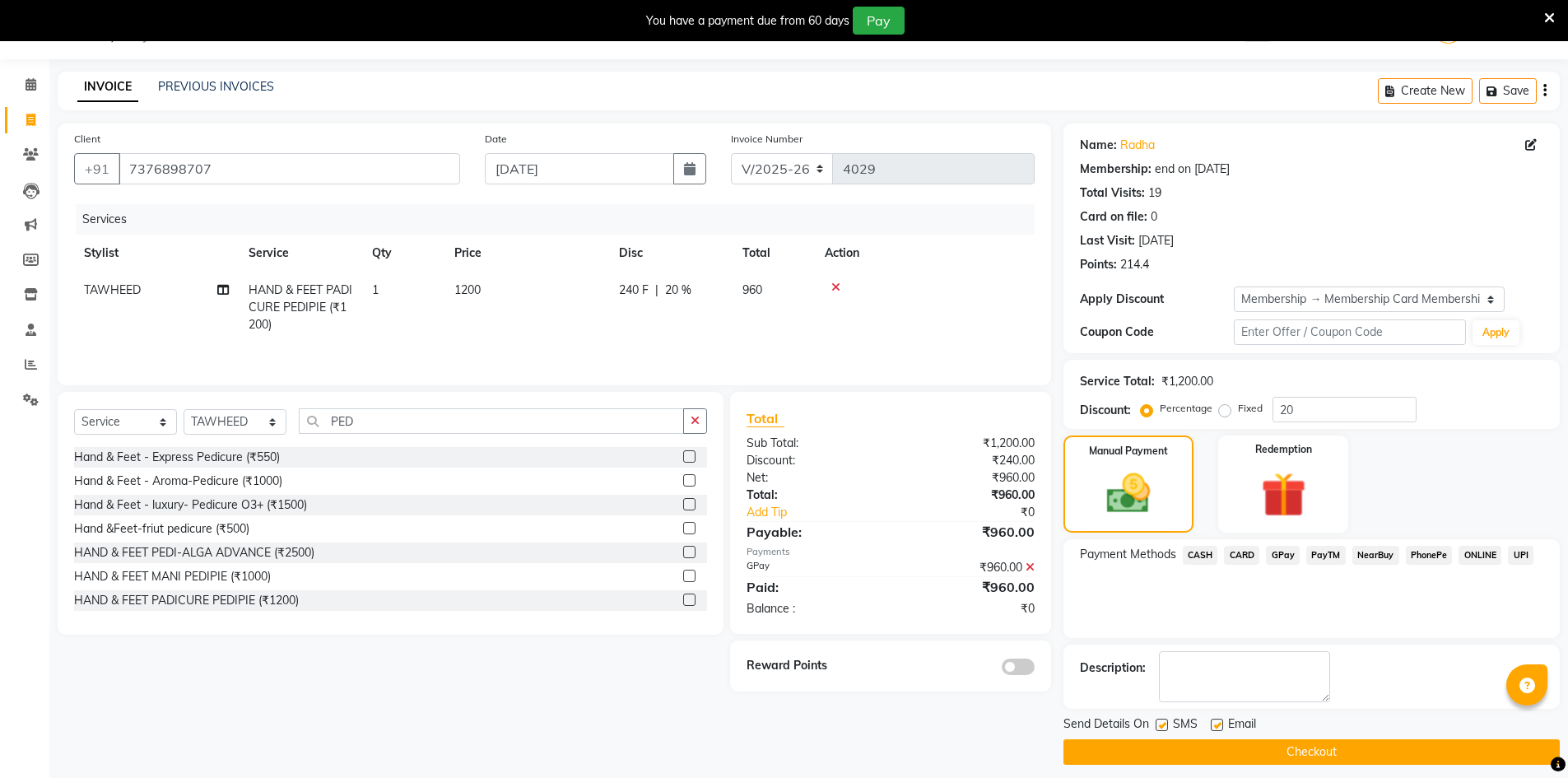
click at [1412, 755] on button "Checkout" at bounding box center [1311, 751] width 496 height 25
